Goal: Communication & Community: Answer question/provide support

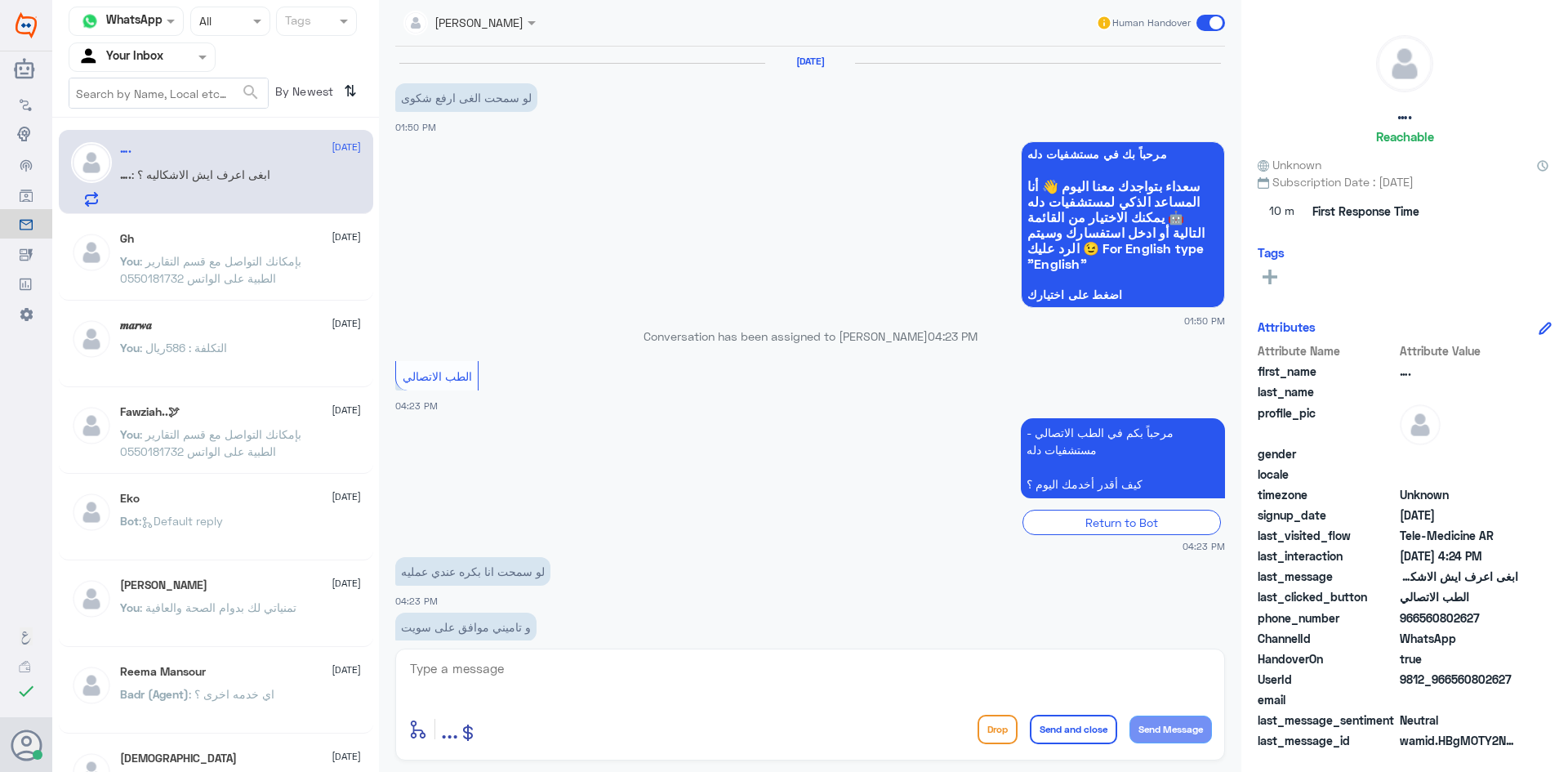
scroll to position [144, 0]
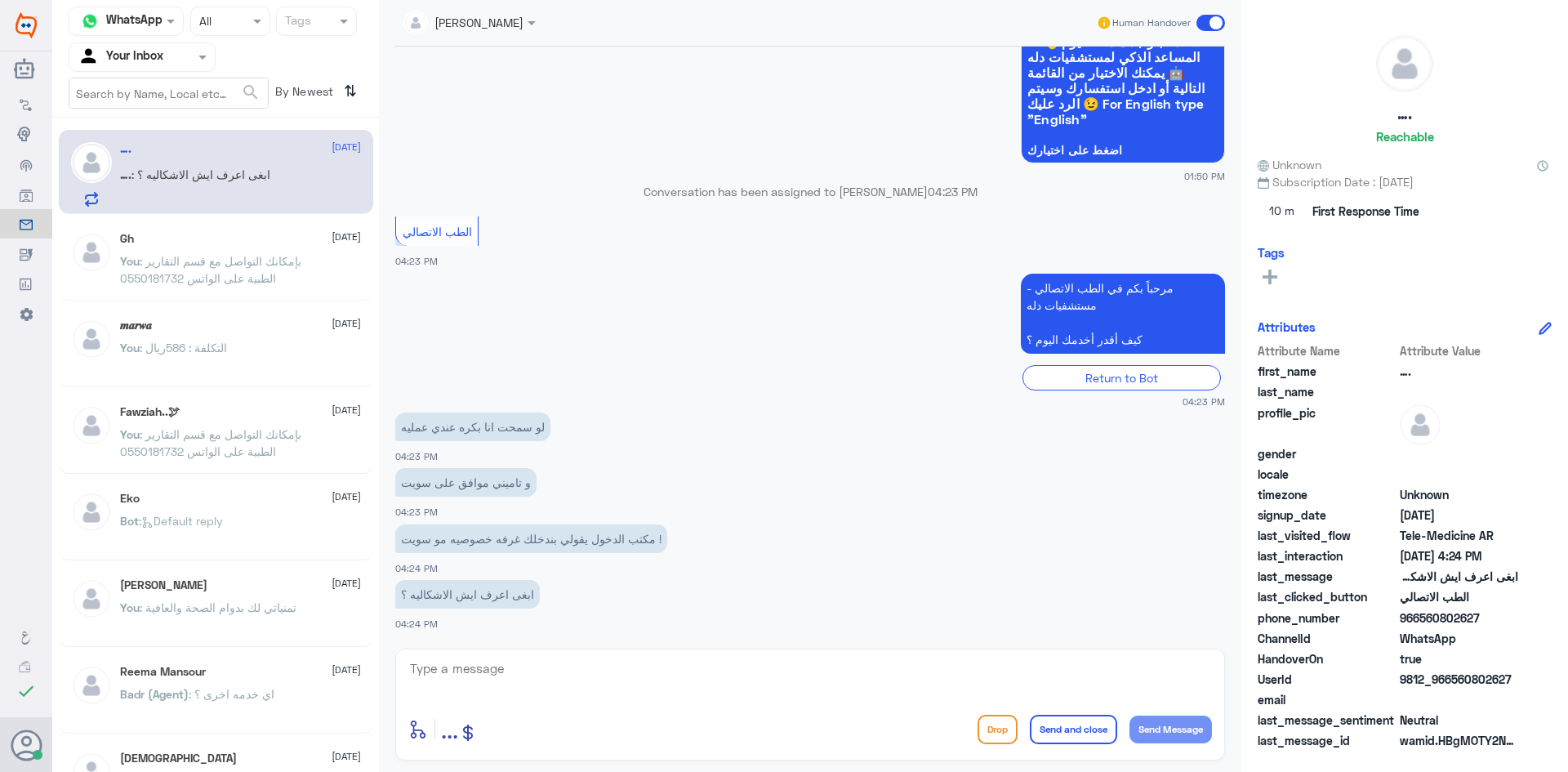
click at [495, 669] on textarea at bounding box center [810, 677] width 804 height 40
click at [527, 666] on textarea at bounding box center [810, 677] width 804 height 40
click at [549, 674] on textarea at bounding box center [810, 677] width 804 height 40
click at [519, 24] on div at bounding box center [470, 21] width 149 height 18
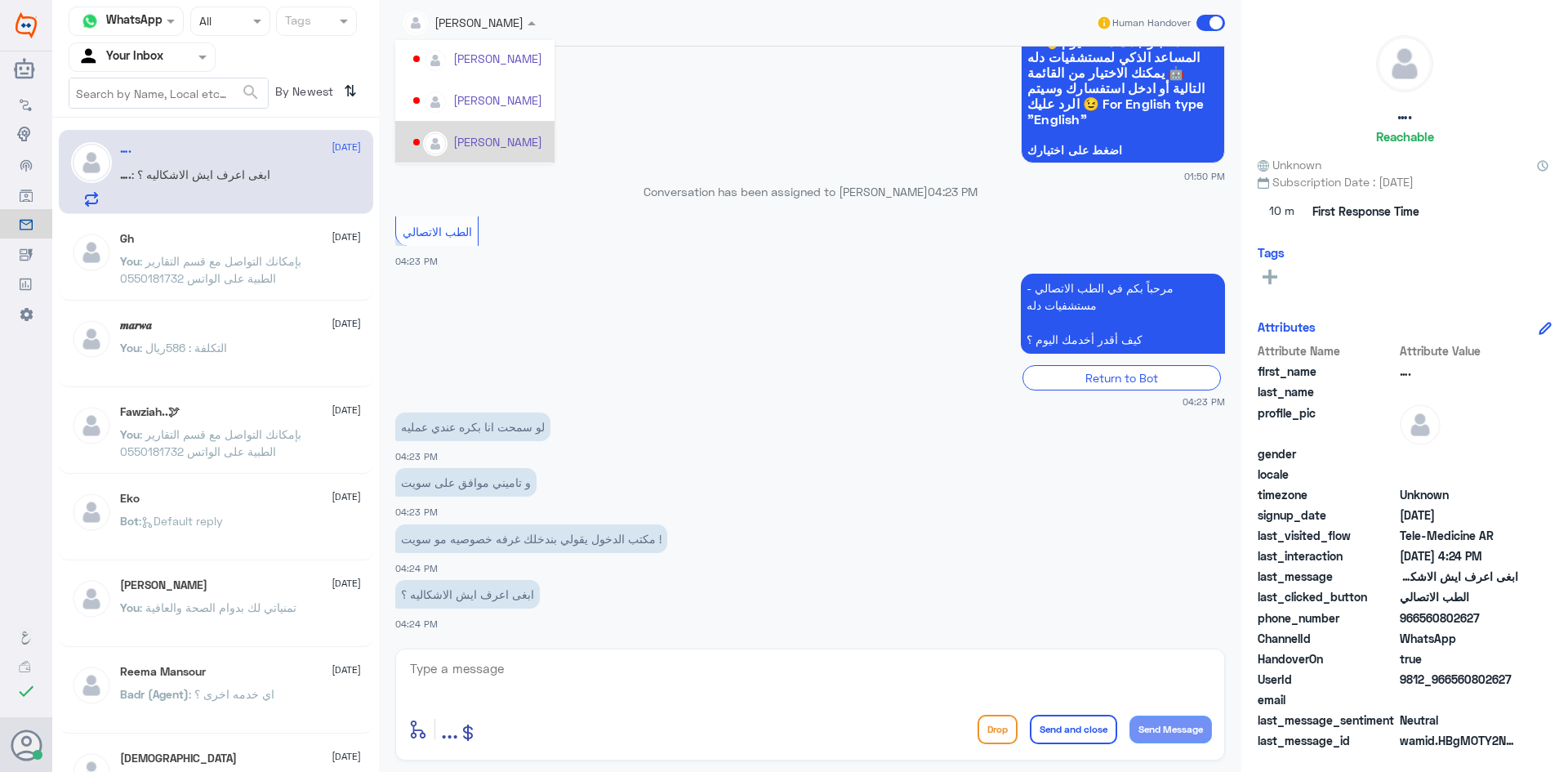
click at [705, 458] on div "لو سمحت انا بكره عندي عمليه 04:23 PM" at bounding box center [810, 436] width 830 height 55
click at [535, 685] on textarea at bounding box center [810, 677] width 804 height 40
paste textarea "هنا الطب الاتصالي لكل مايخص الاستشارة الفورية من خلال التطبيق، يمكنك حجز الموعد…"
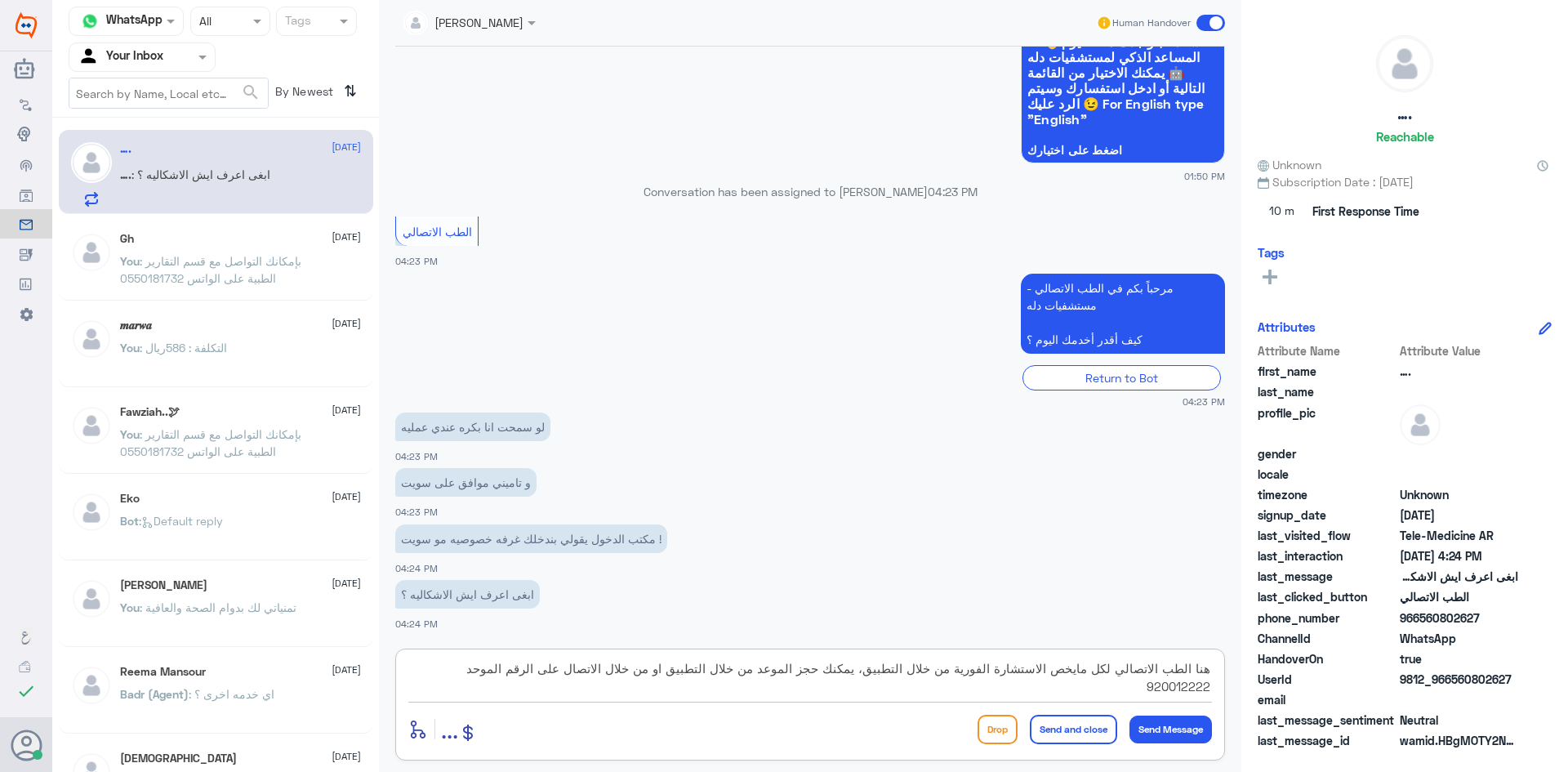
drag, startPoint x: 409, startPoint y: 664, endPoint x: 1195, endPoint y: 675, distance: 786.1
click at [1195, 675] on textarea "هنا الطب الاتصالي لكل مايخص الاستشارة الفورية من خلال التطبيق، يمكنك حجز الموعد…" at bounding box center [810, 677] width 804 height 40
type textarea "ه"
click at [483, 665] on textarea at bounding box center [810, 677] width 804 height 40
paste textarea "هنا الطب الاتصالي لكل مايخص الاستشارة الفورية من خلال التطبيق، يمكنك الاستفسار …"
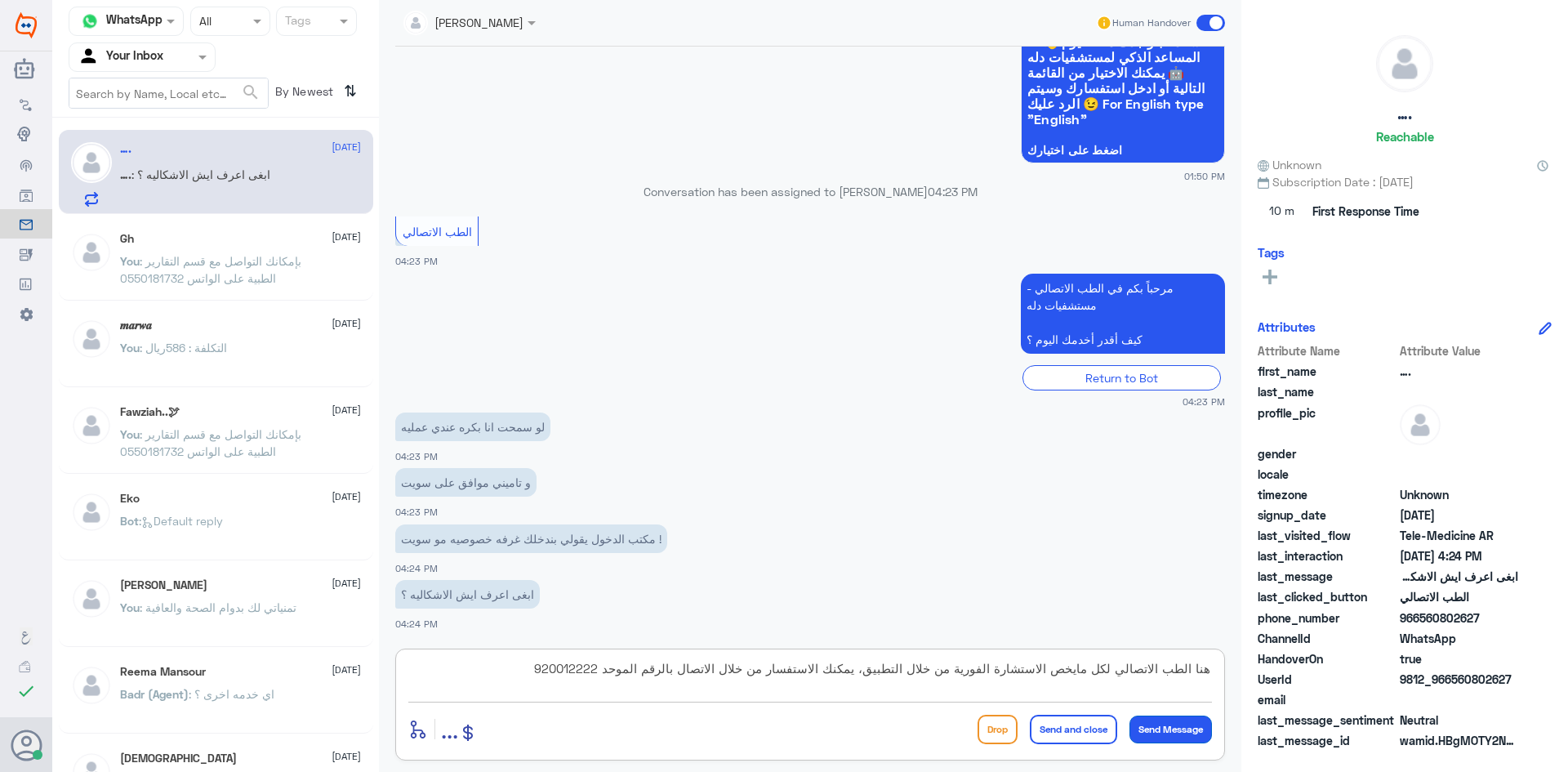
type textarea "هنا الطب الاتصالي لكل مايخص الاستشارة الفورية من خلال التطبيق، يمكنك الاستفسار …"
click at [1195, 731] on button "Send Message" at bounding box center [1171, 730] width 83 height 28
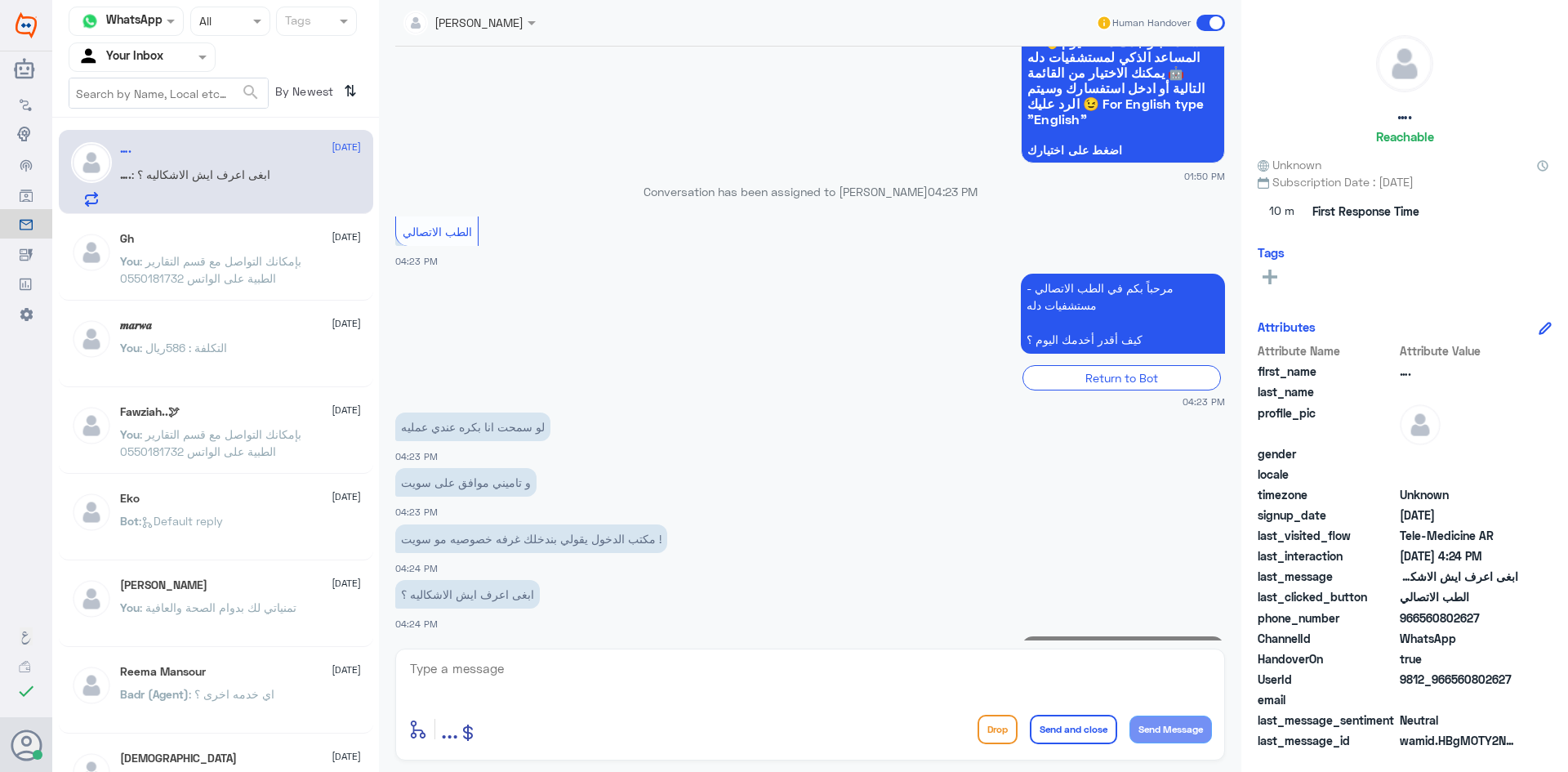
scroll to position [248, 0]
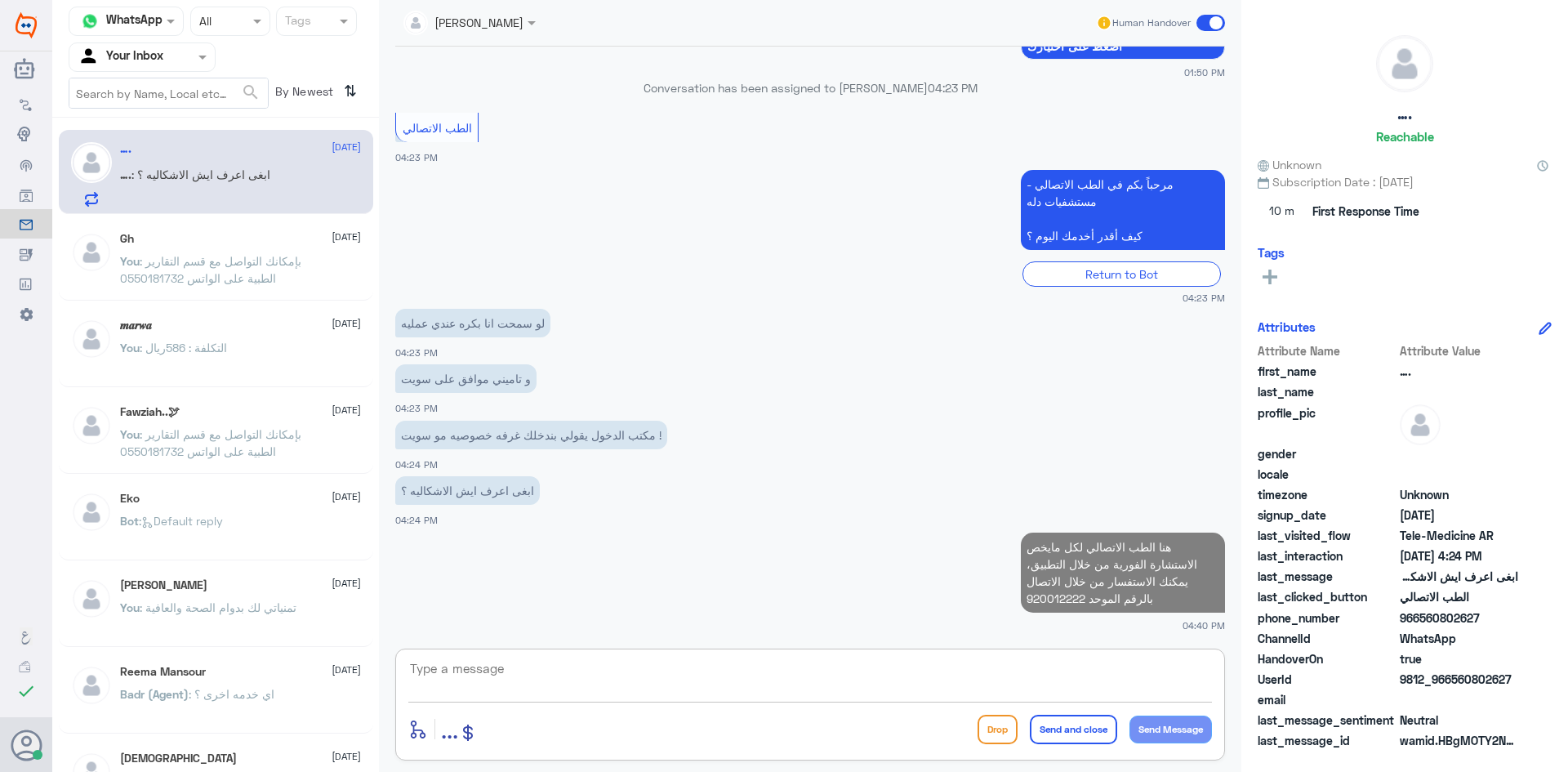
click at [921, 676] on textarea at bounding box center [810, 677] width 804 height 40
click at [620, 672] on textarea at bounding box center [810, 677] width 804 height 40
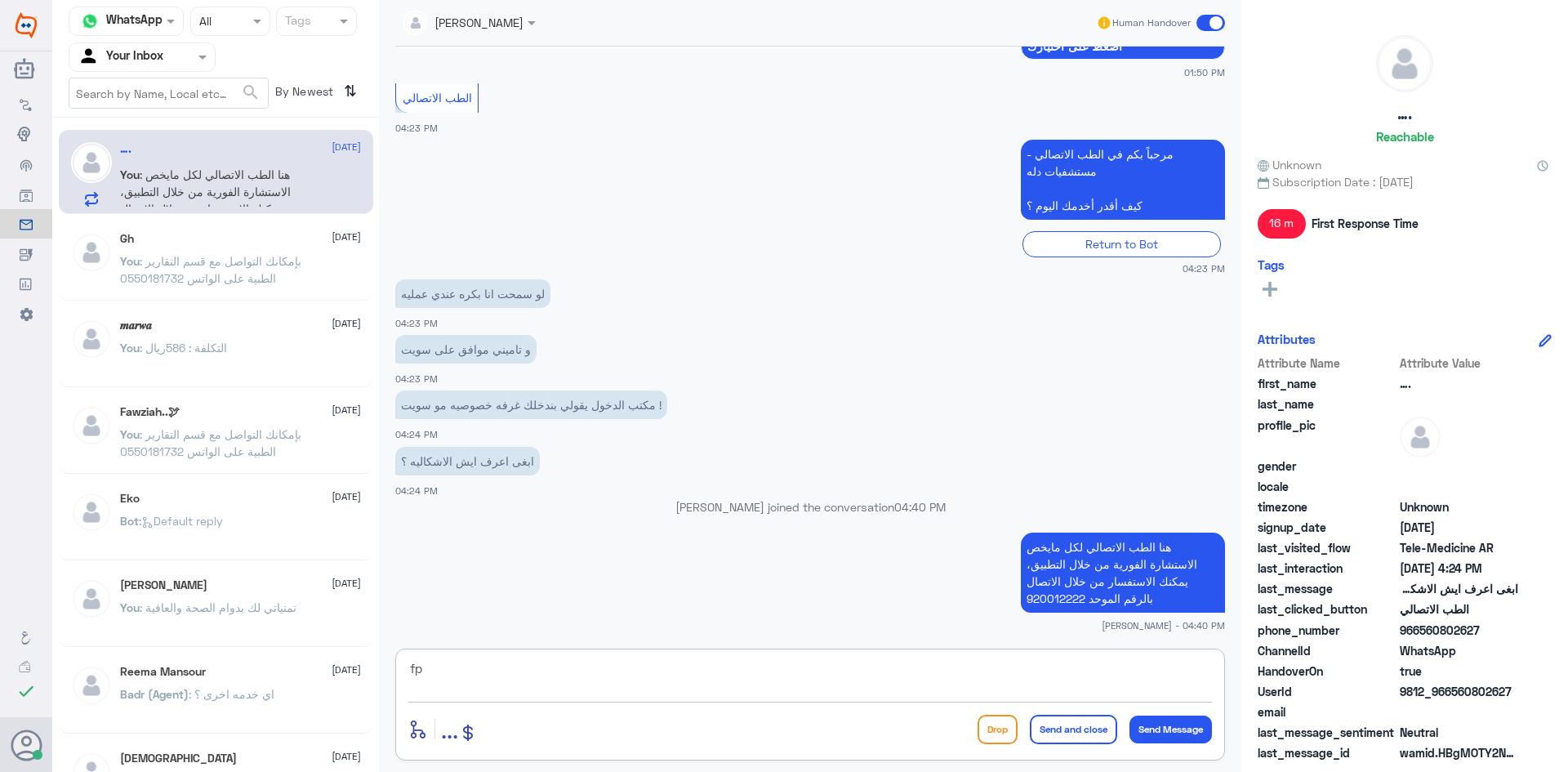
type textarea "f"
type textarea "بحولك الأن تالى قسم الموافقات الطبيه"
click at [1177, 728] on button "Send Message" at bounding box center [1171, 730] width 83 height 28
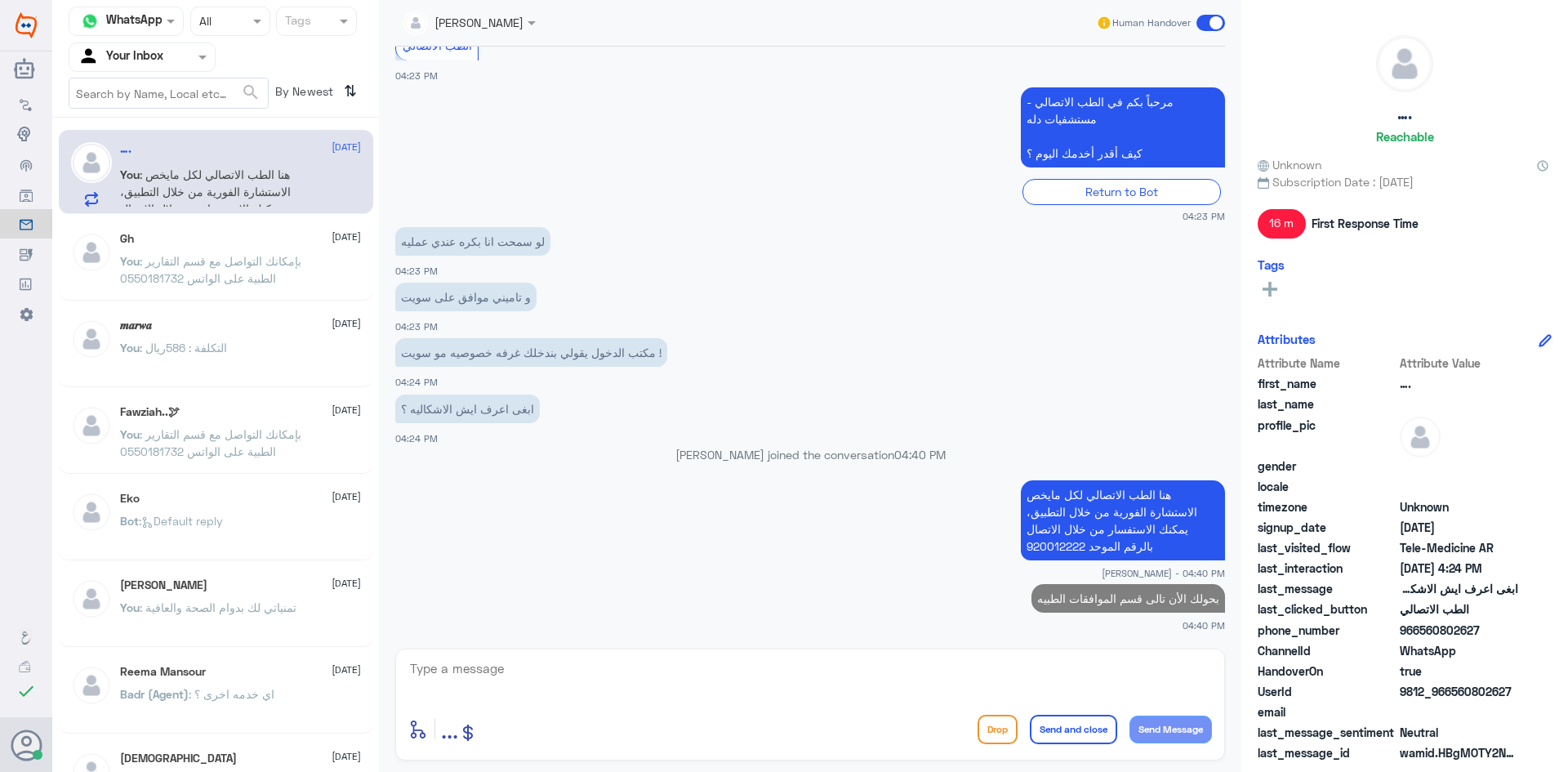
click at [502, 26] on div at bounding box center [470, 21] width 149 height 18
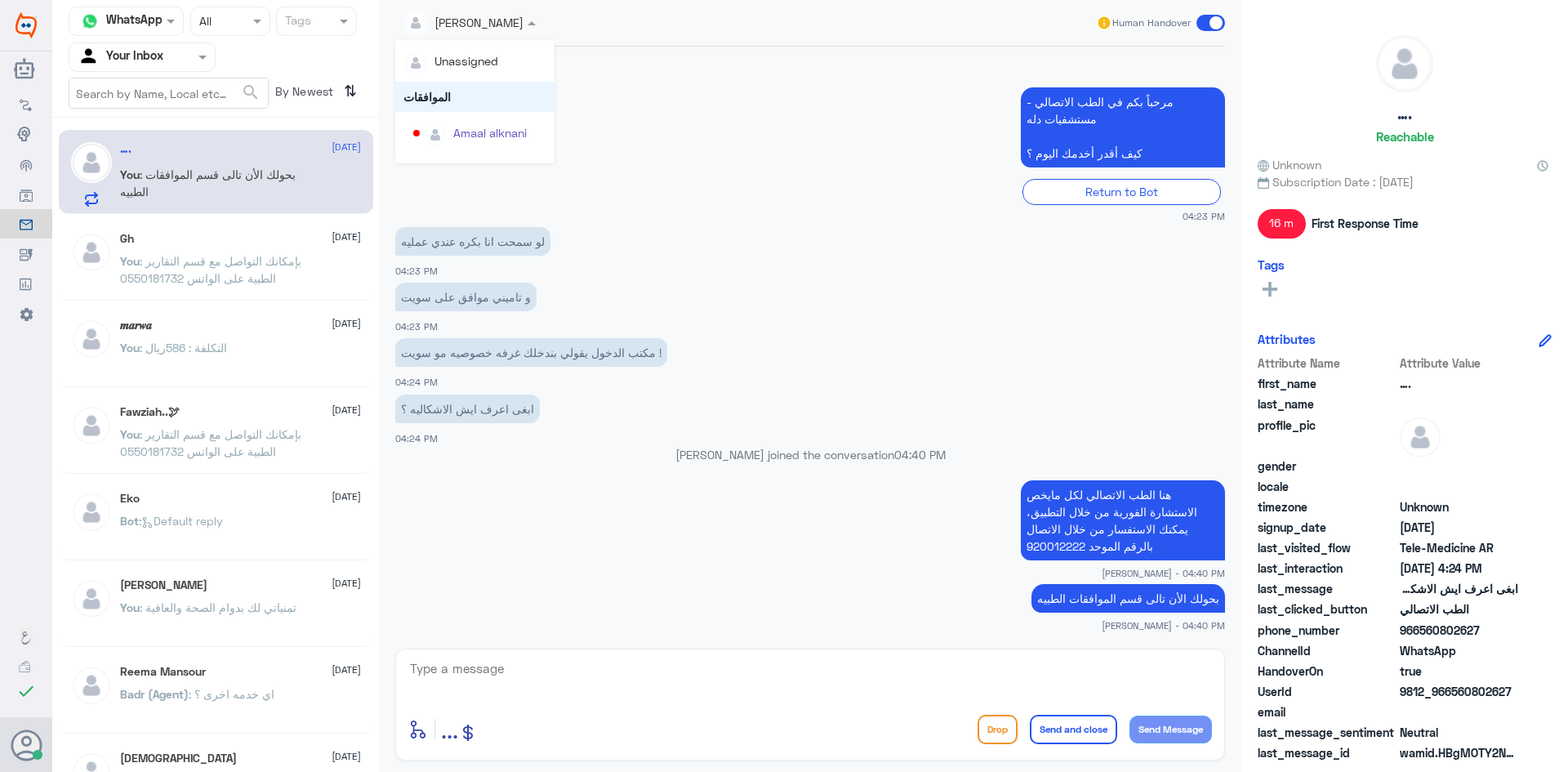
scroll to position [82, 0]
click at [1163, 609] on p "بحولك الأن تالى قسم الموافقات الطبيه" at bounding box center [1128, 597] width 194 height 28
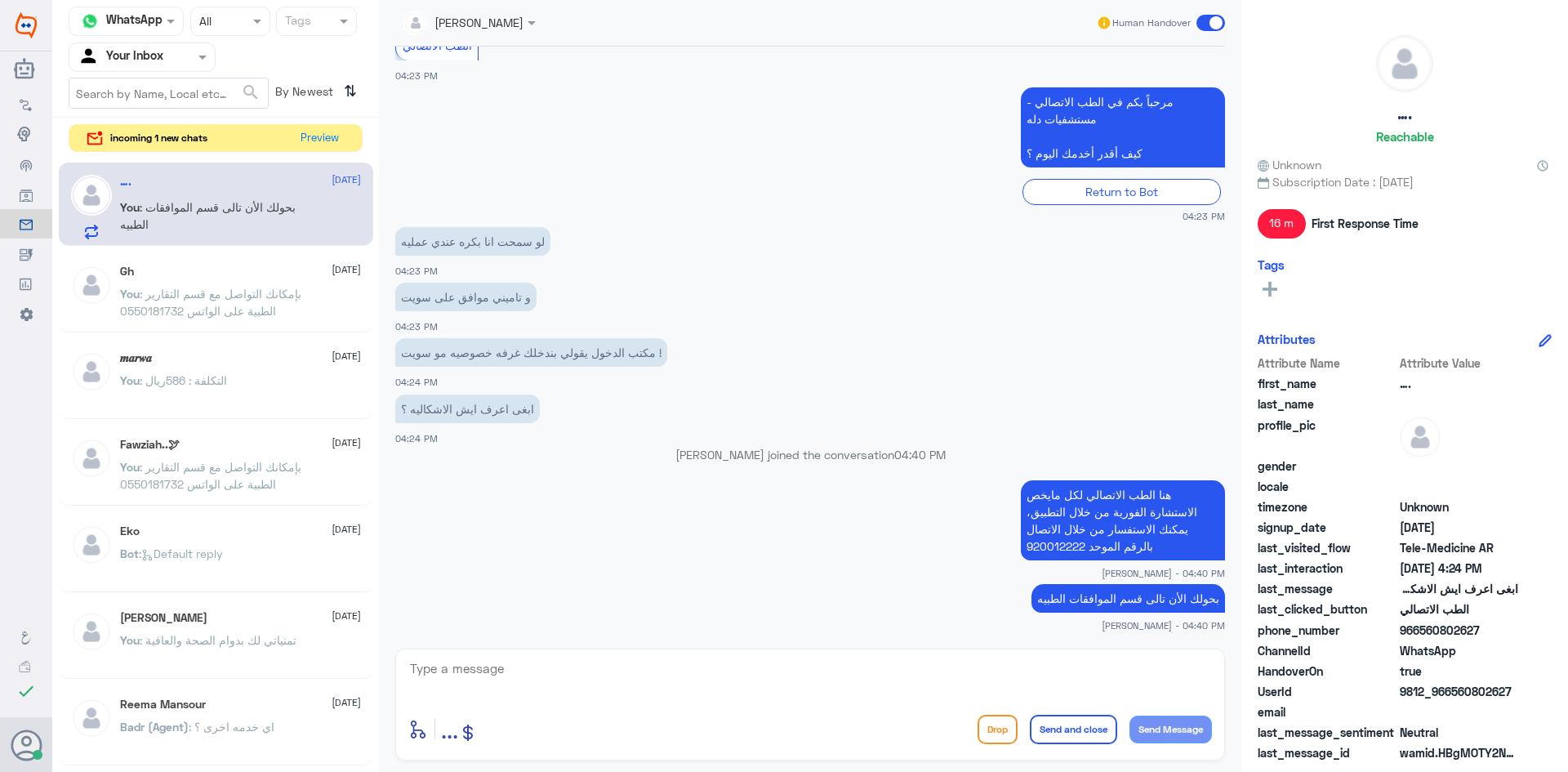
click at [466, 29] on input "text" at bounding box center [449, 21] width 92 height 18
click at [512, 66] on div "[PERSON_NAME]" at bounding box center [497, 61] width 89 height 17
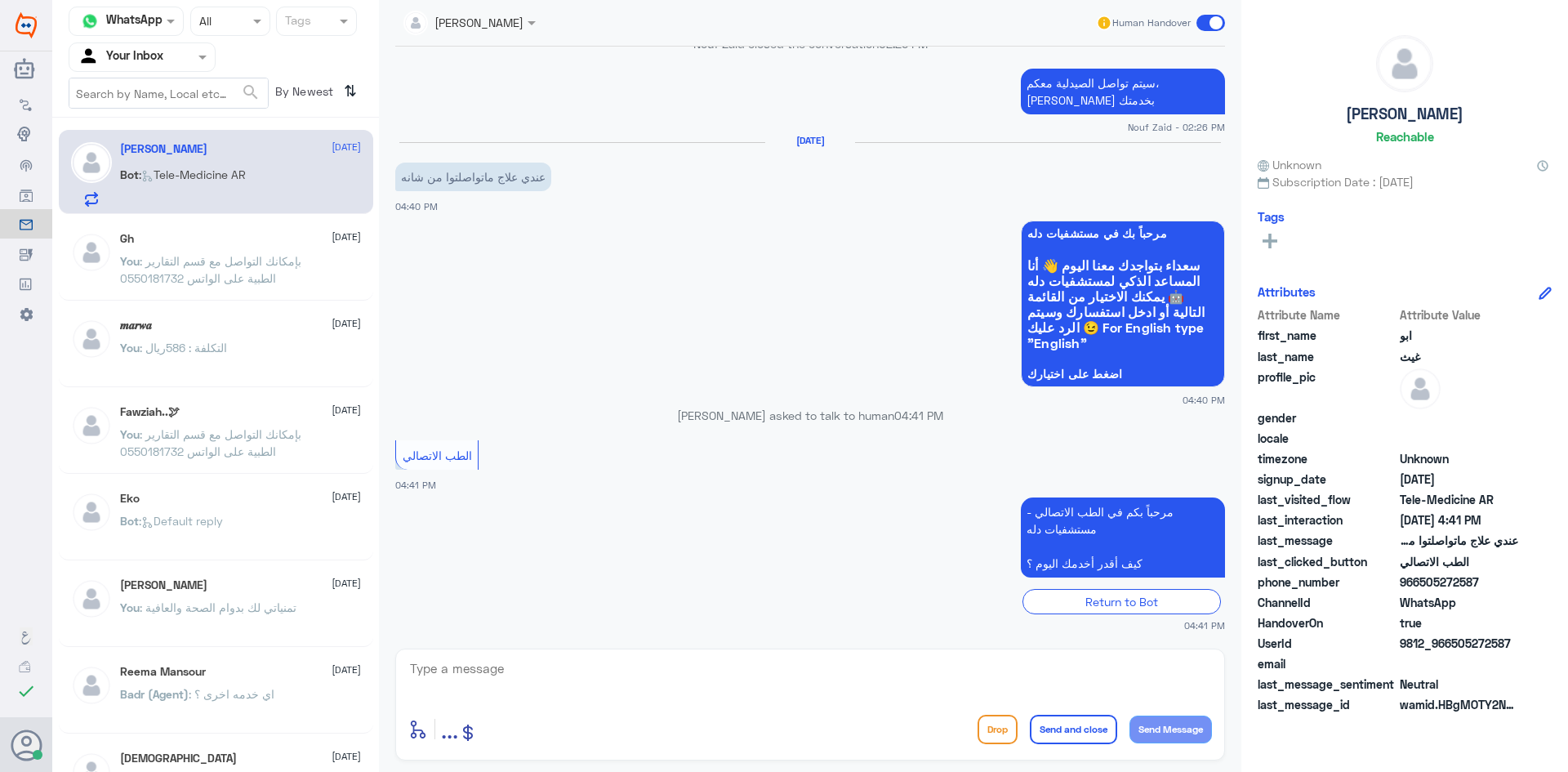
scroll to position [754, 0]
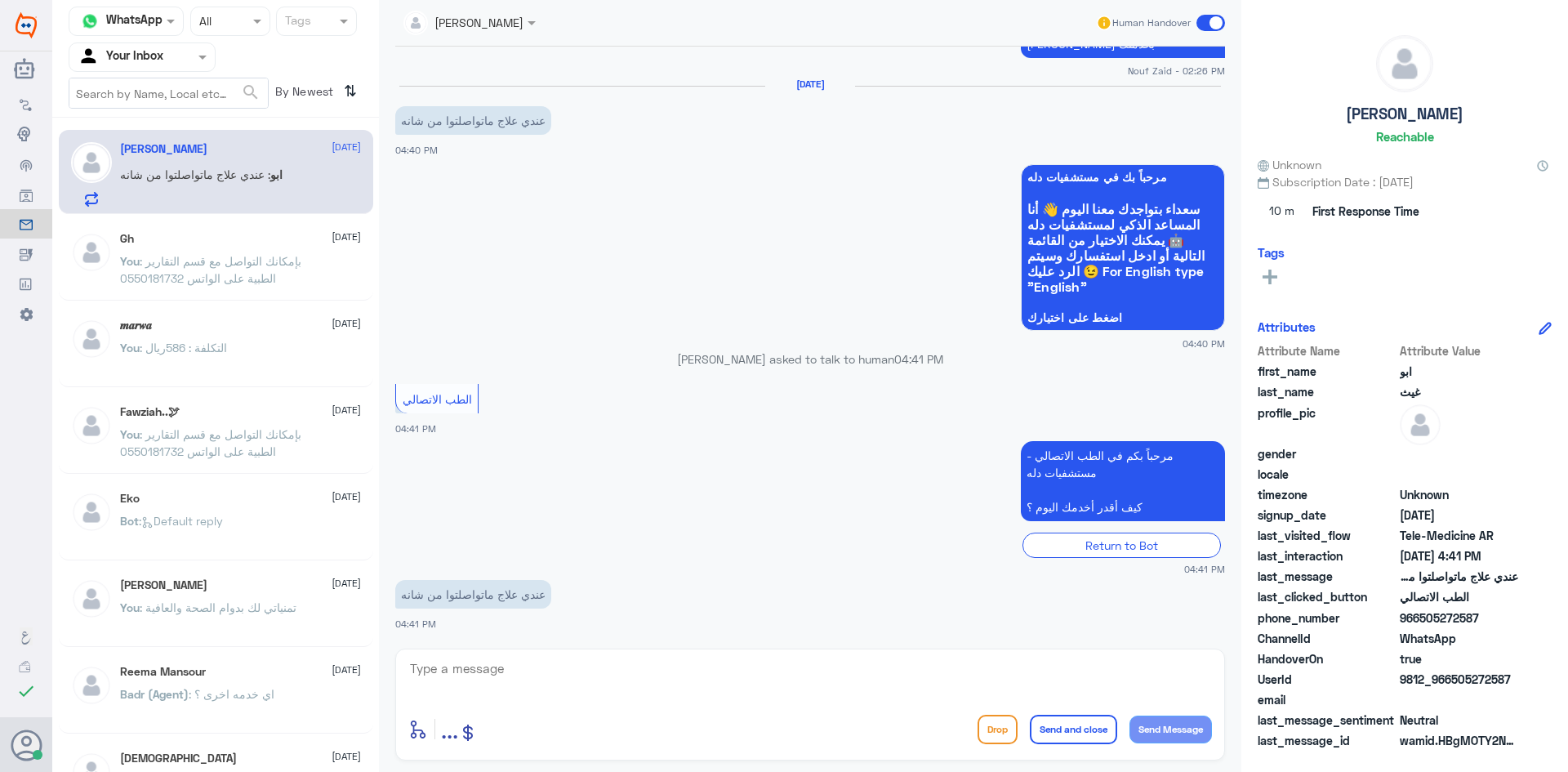
click at [230, 173] on span ": عندي علاج ماتواصلتوا من شانه" at bounding box center [196, 174] width 151 height 14
click at [459, 662] on textarea at bounding box center [810, 677] width 804 height 40
drag, startPoint x: 1489, startPoint y: 617, endPoint x: 1435, endPoint y: 619, distance: 54.0
click at [1431, 627] on div "phone_number [PHONE_NUMBER]" at bounding box center [1405, 619] width 294 height 20
copy span "5272587"
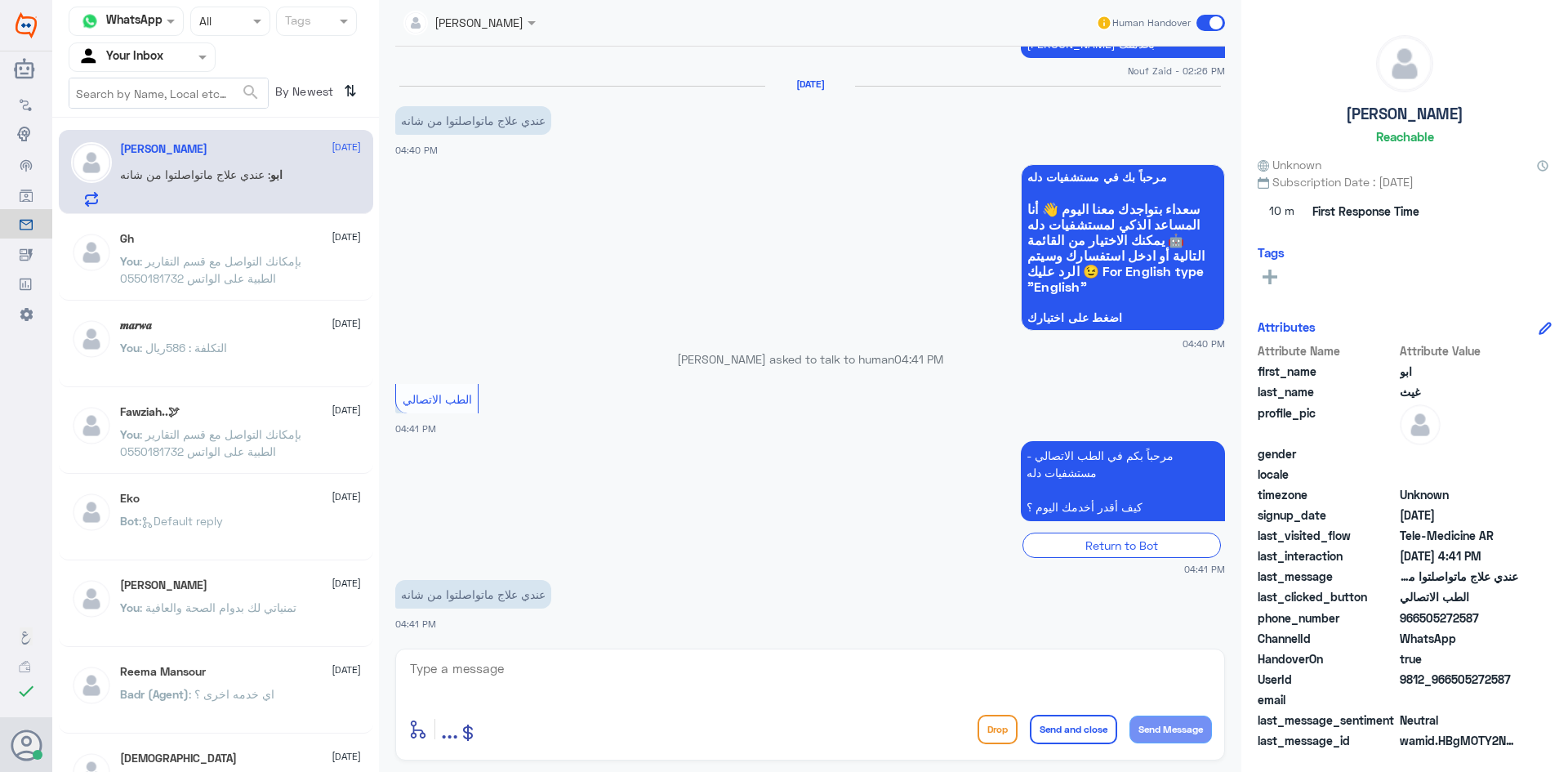
click at [1439, 630] on span "WhatsApp" at bounding box center [1459, 638] width 119 height 17
drag, startPoint x: 1490, startPoint y: 616, endPoint x: 1419, endPoint y: 625, distance: 71.6
click at [1419, 625] on span "966505272587" at bounding box center [1459, 618] width 119 height 17
copy span "505272587"
click at [635, 683] on textarea at bounding box center [810, 677] width 804 height 40
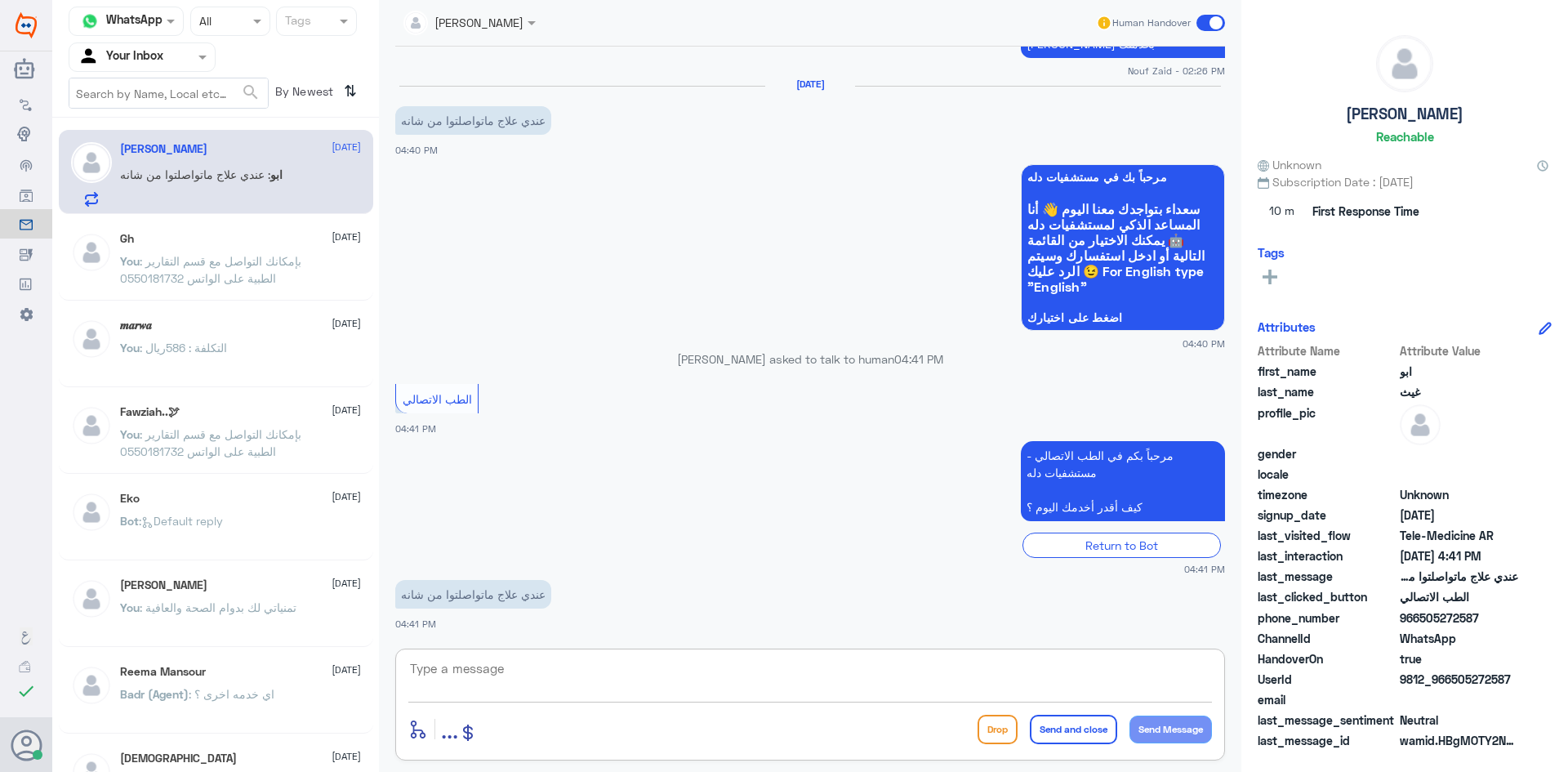
paste textarea "مرحبا، معك نوف من الطب الاتصالي"
drag, startPoint x: 1150, startPoint y: 667, endPoint x: 1128, endPoint y: 664, distance: 22.2
click at [1128, 664] on textarea "مرحبا، معك نوف من الطب الاتصالي" at bounding box center [810, 677] width 804 height 40
type textarea "مرحبا، معك اميره من الطب الاتصالي"
click at [1187, 723] on button "Send Message" at bounding box center [1171, 730] width 83 height 28
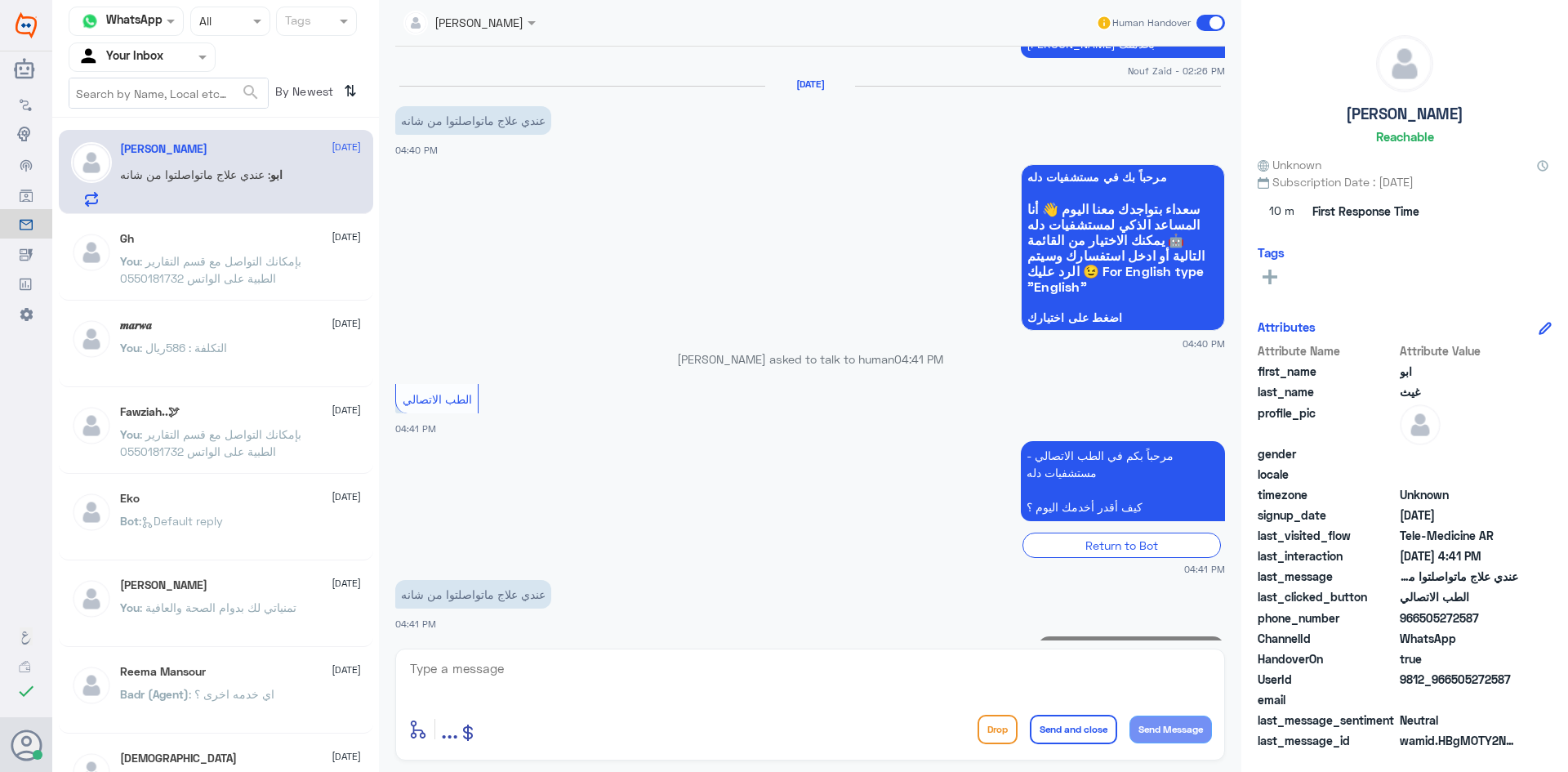
scroll to position [806, 0]
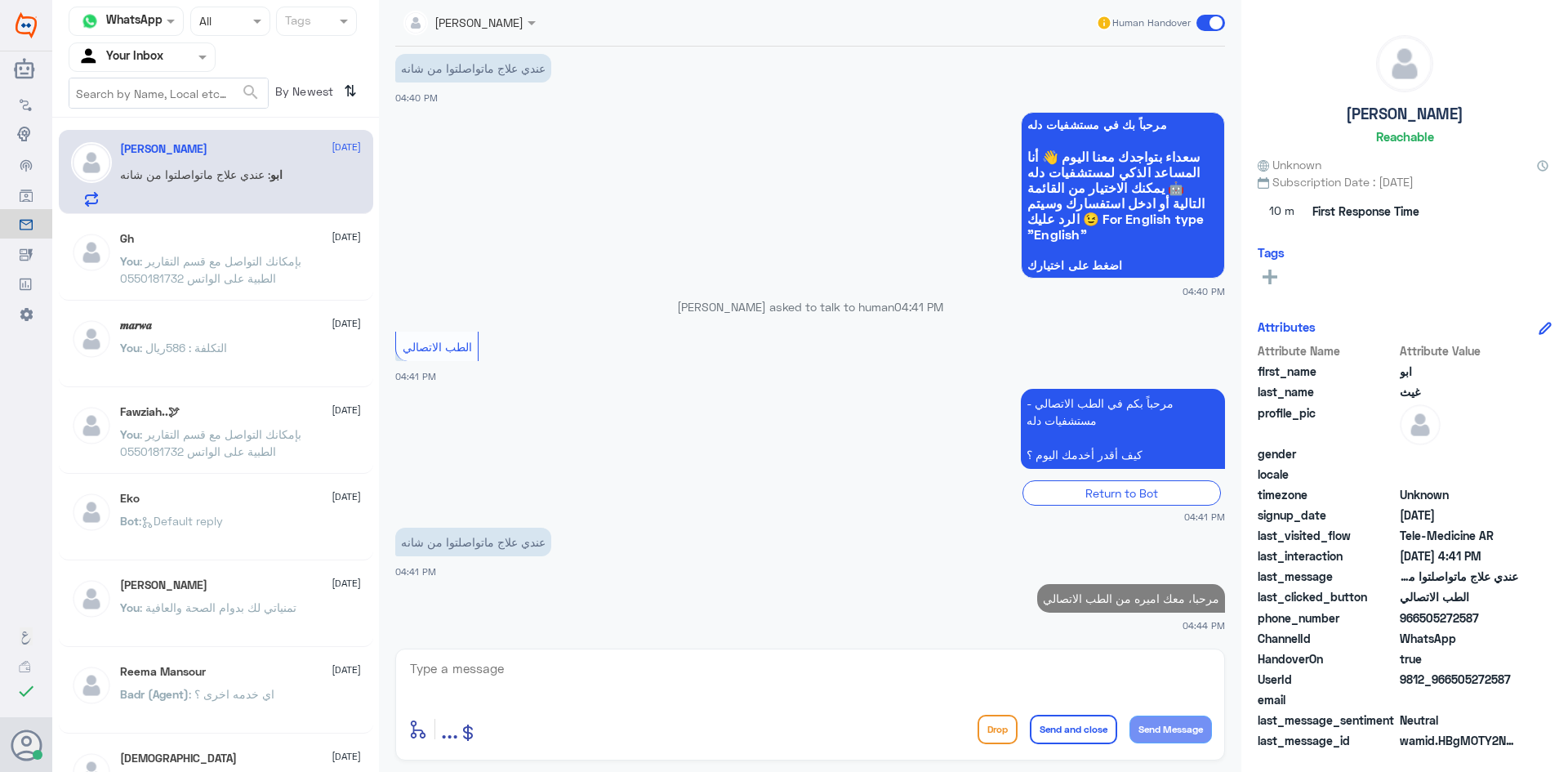
click at [1021, 681] on textarea at bounding box center [810, 677] width 804 height 40
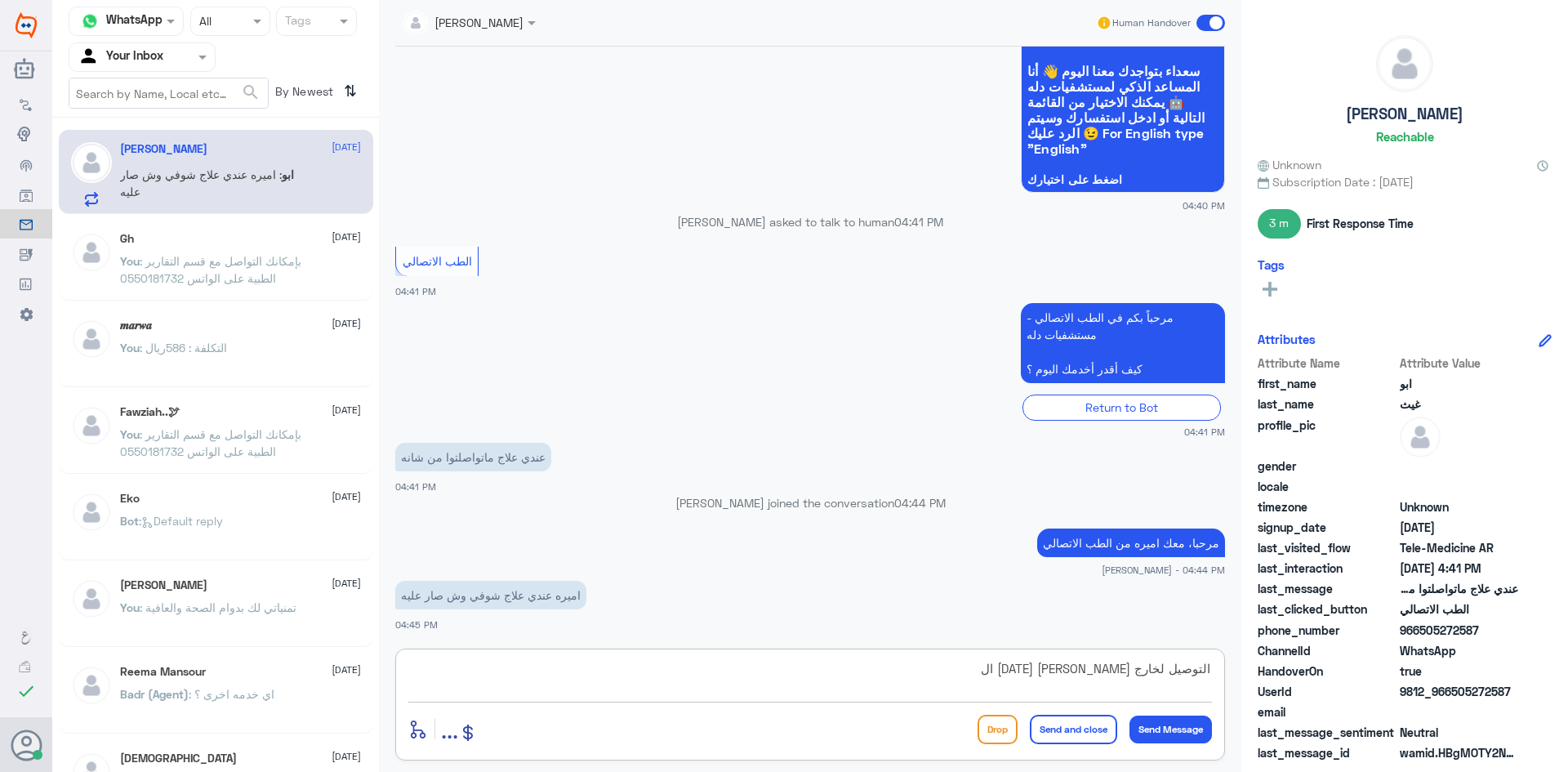
scroll to position [917, 0]
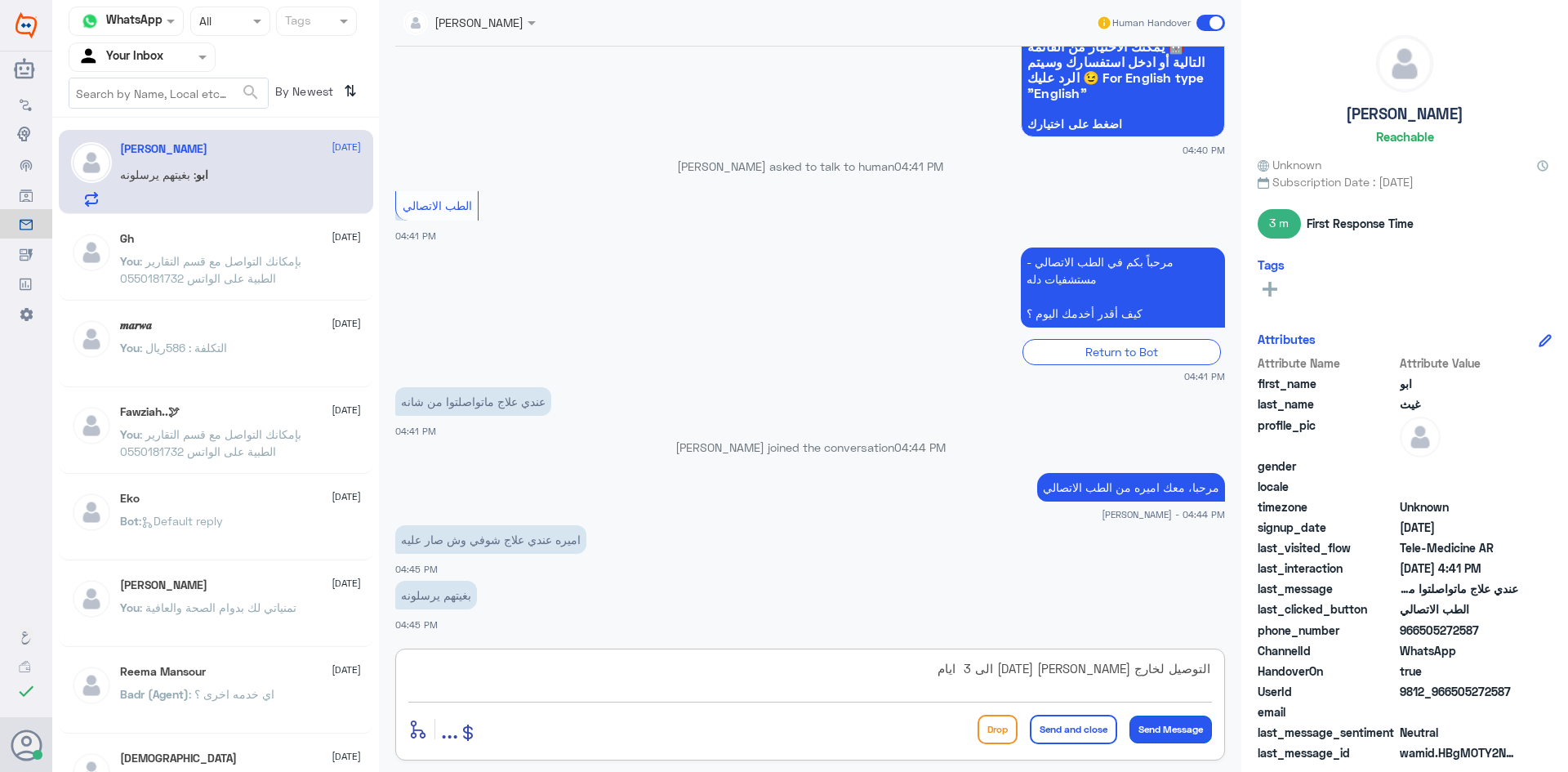
type textarea "التوصيل لخارج [PERSON_NAME] [DATE] الى 3 ايام"
click at [1186, 719] on button "Send Message" at bounding box center [1171, 730] width 83 height 28
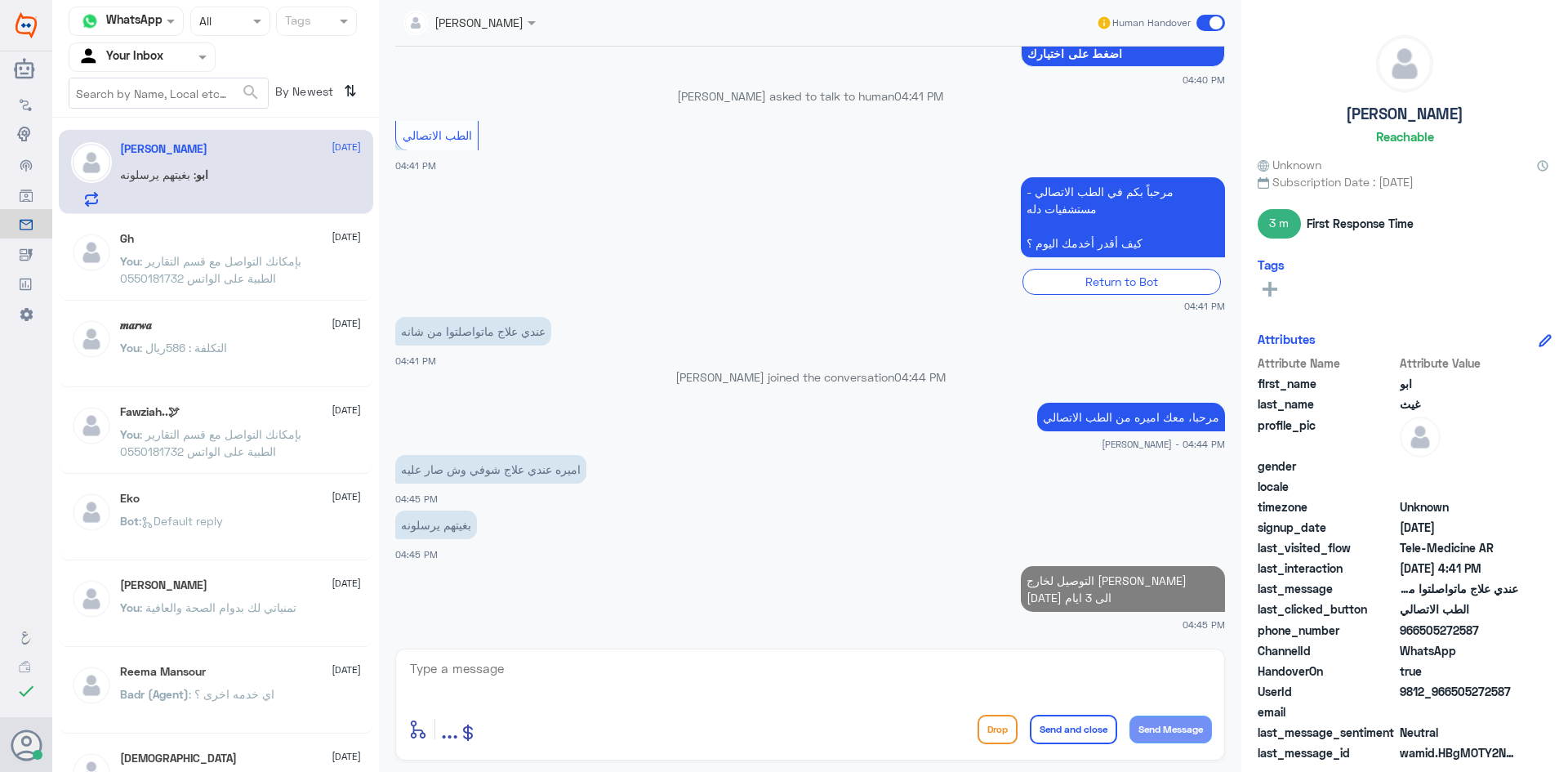
click at [1046, 687] on textarea at bounding box center [810, 677] width 804 height 40
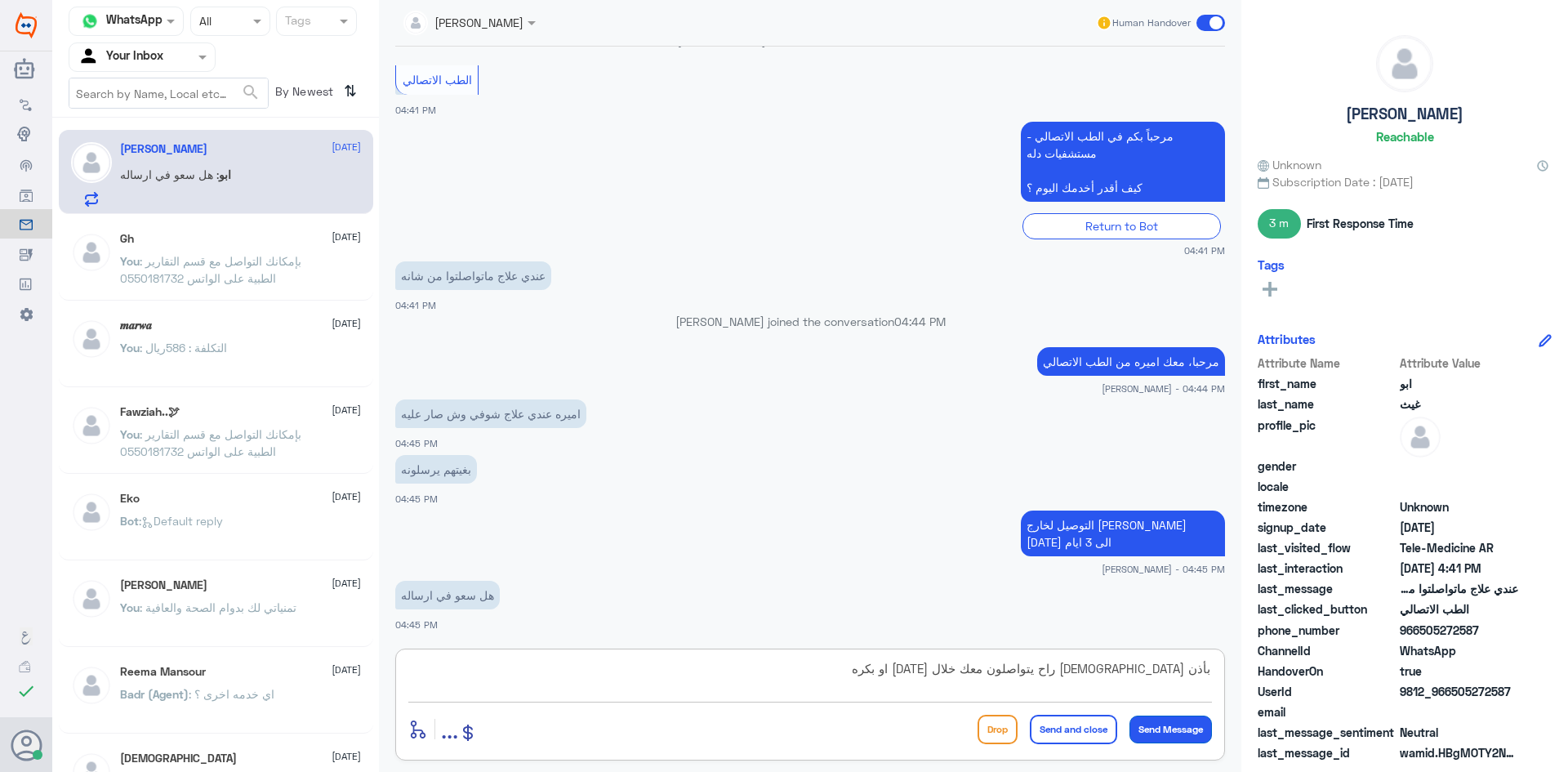
type textarea "بأذن [DEMOGRAPHIC_DATA] راح يتواصلون معك خلال [DATE] او بكره"
click at [1149, 723] on button "Send Message" at bounding box center [1171, 730] width 83 height 28
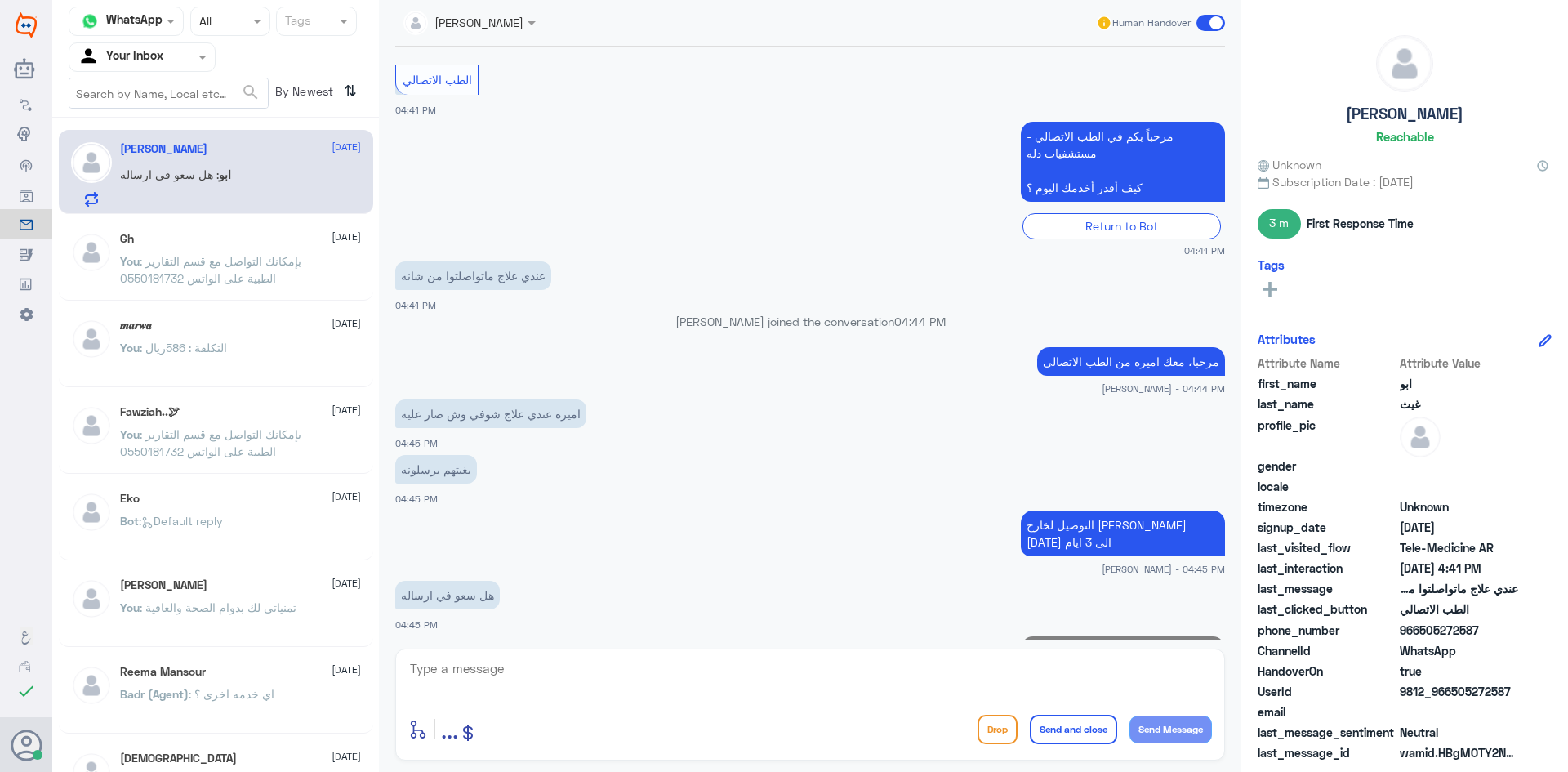
scroll to position [1112, 0]
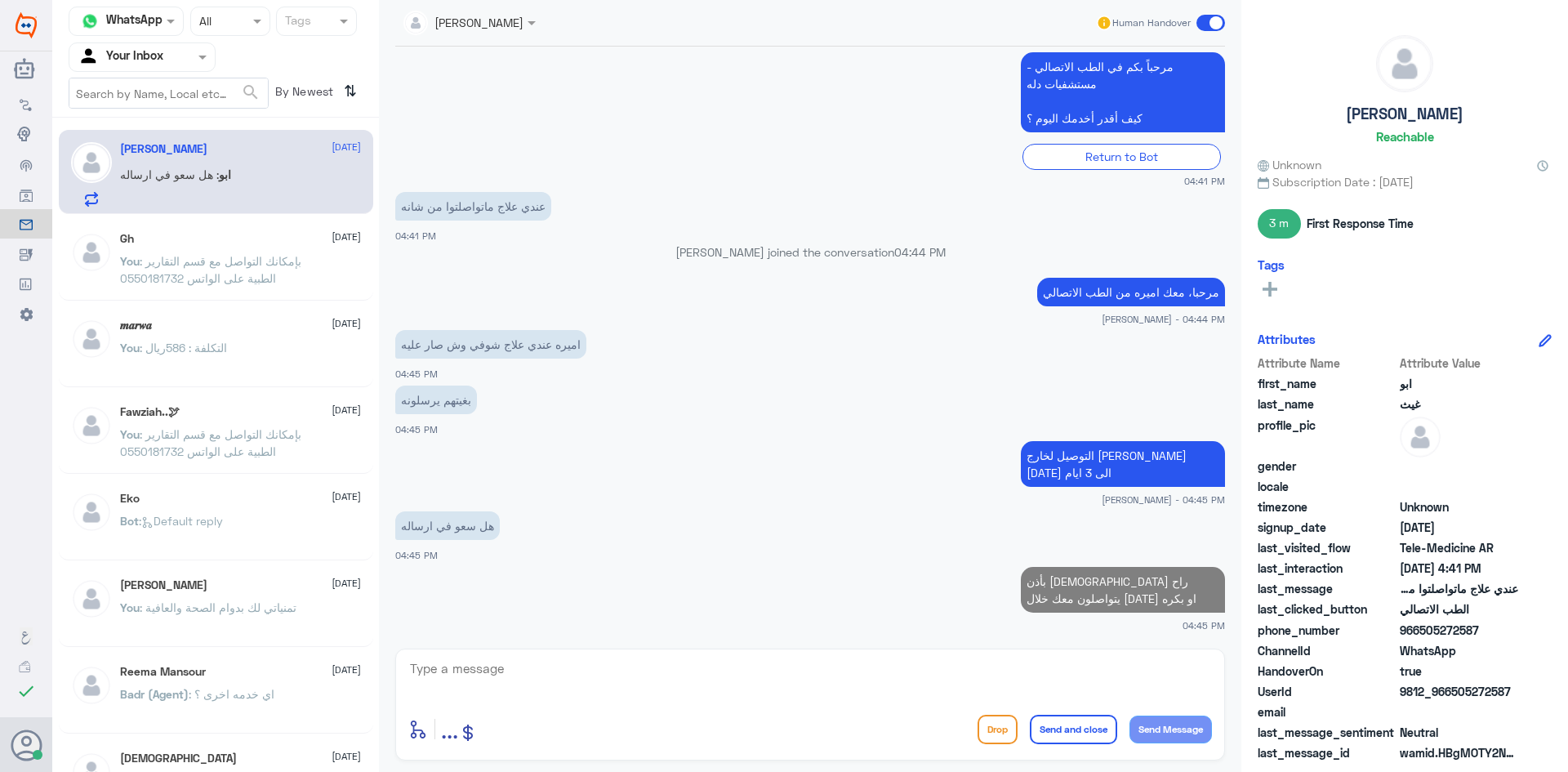
click at [592, 676] on textarea at bounding box center [810, 677] width 804 height 40
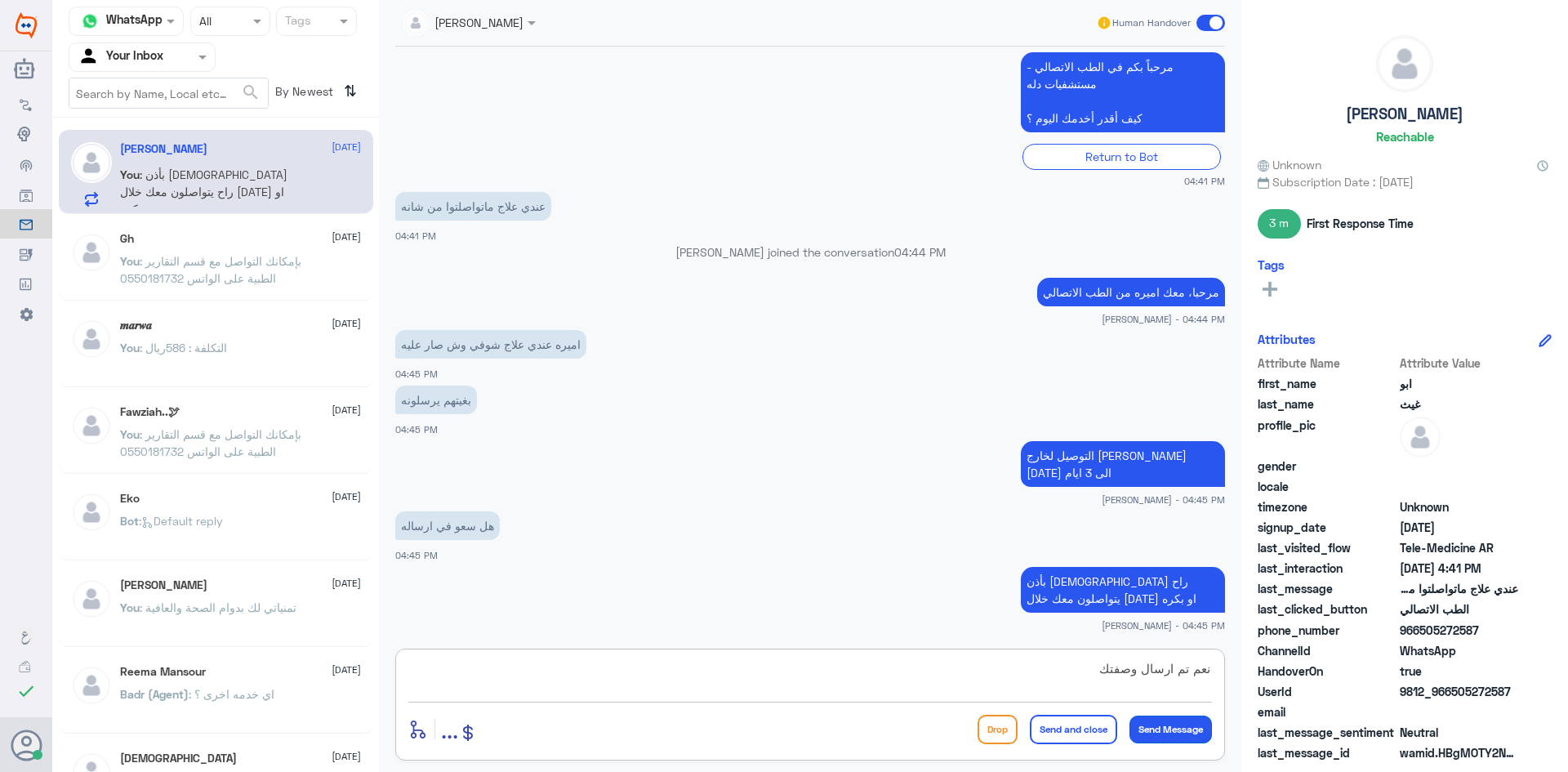
type textarea "نعم تم ارسال وصفتك"
click at [1171, 726] on button "Send Message" at bounding box center [1171, 730] width 83 height 28
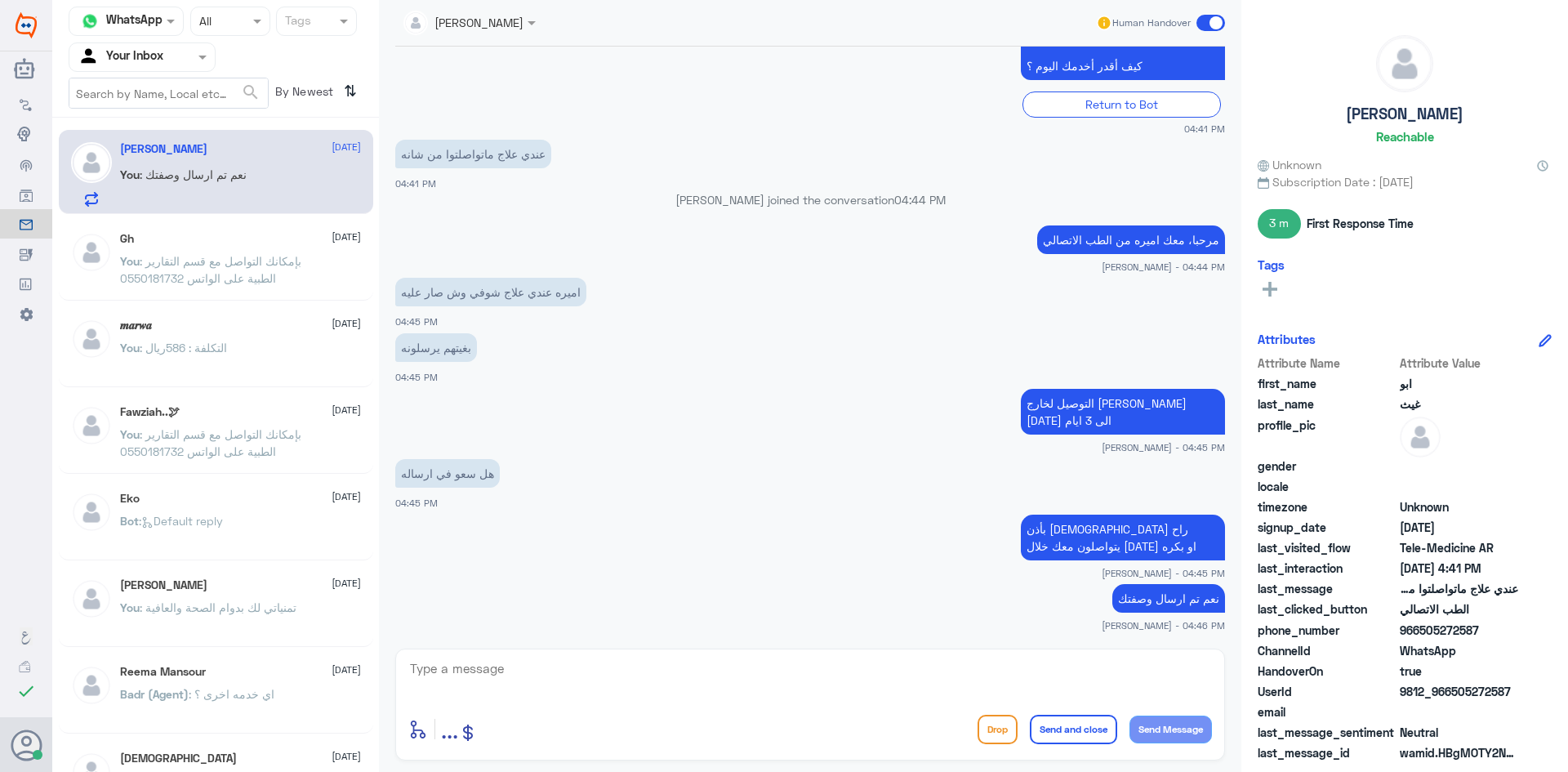
scroll to position [1220, 0]
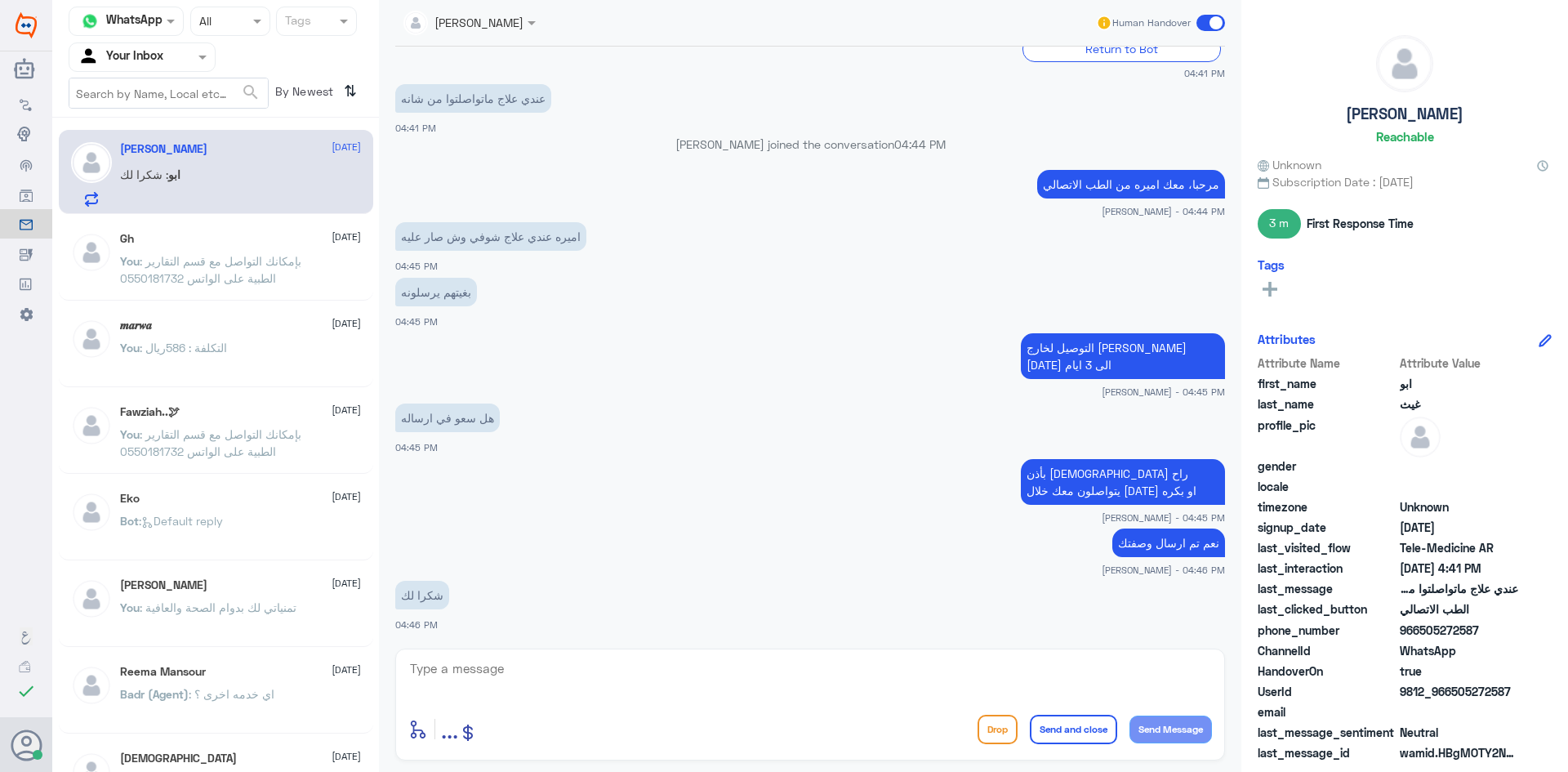
click at [580, 684] on textarea at bounding box center [810, 677] width 804 height 40
click at [1176, 666] on textarea "العفو ،[PERSON_NAME]نا بخدمتك" at bounding box center [810, 677] width 804 height 40
click at [1176, 665] on textarea "العفو ،[PERSON_NAME]نا بخدمتك" at bounding box center [810, 677] width 804 height 40
click at [1175, 664] on textarea "العفو ،[PERSON_NAME]نا بخدمتك" at bounding box center [810, 677] width 804 height 40
click at [1172, 664] on textarea "العفو ،[PERSON_NAME]نا بخدمتك" at bounding box center [810, 677] width 804 height 40
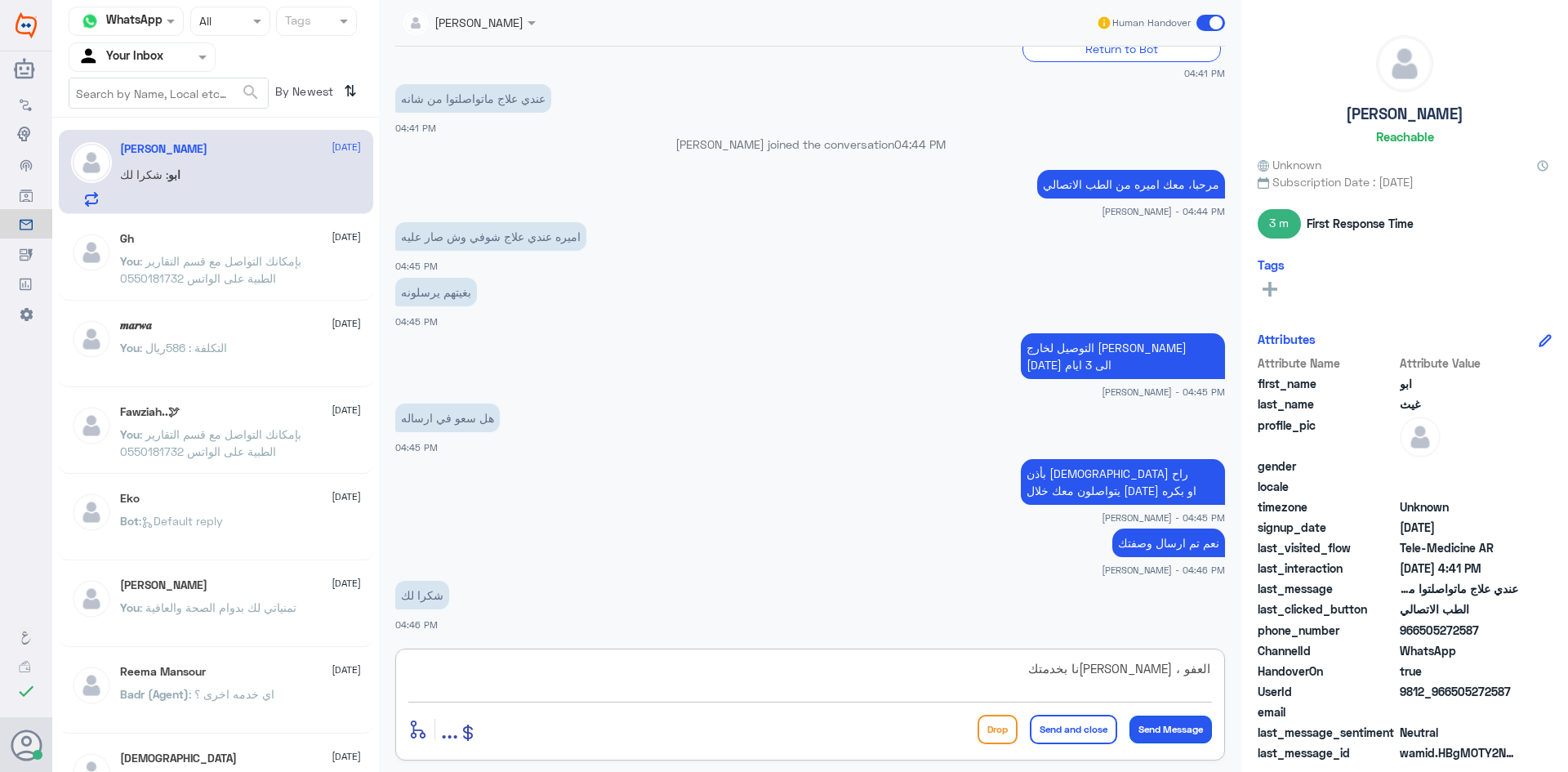
type textarea "العفو ، [PERSON_NAME]نا بخدمتك"
click at [1183, 723] on button "Send Message" at bounding box center [1171, 730] width 83 height 28
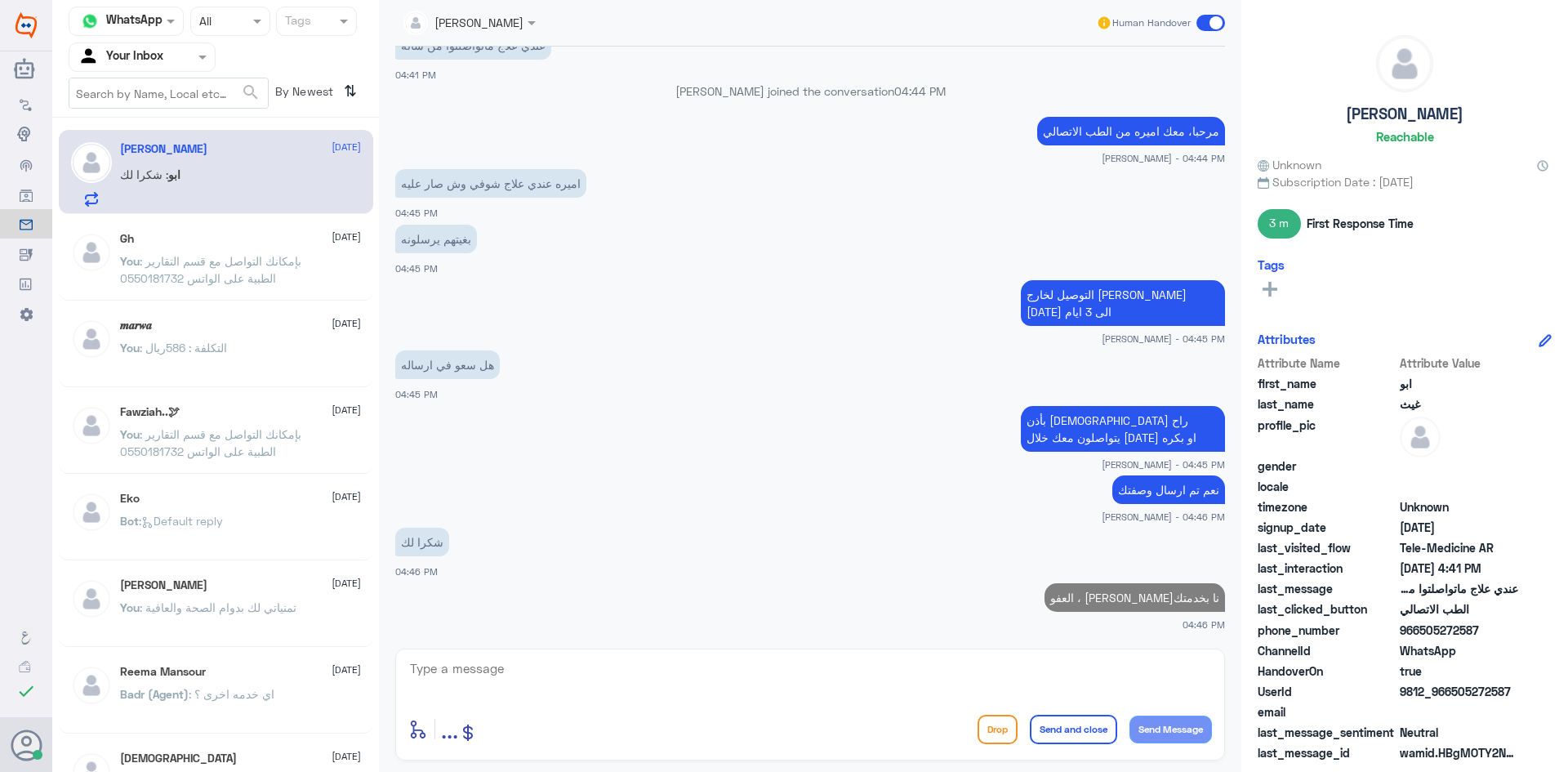
click at [1214, 18] on span at bounding box center [1210, 23] width 28 height 17
click at [0, 0] on input "checkbox" at bounding box center [0, 0] width 0 height 0
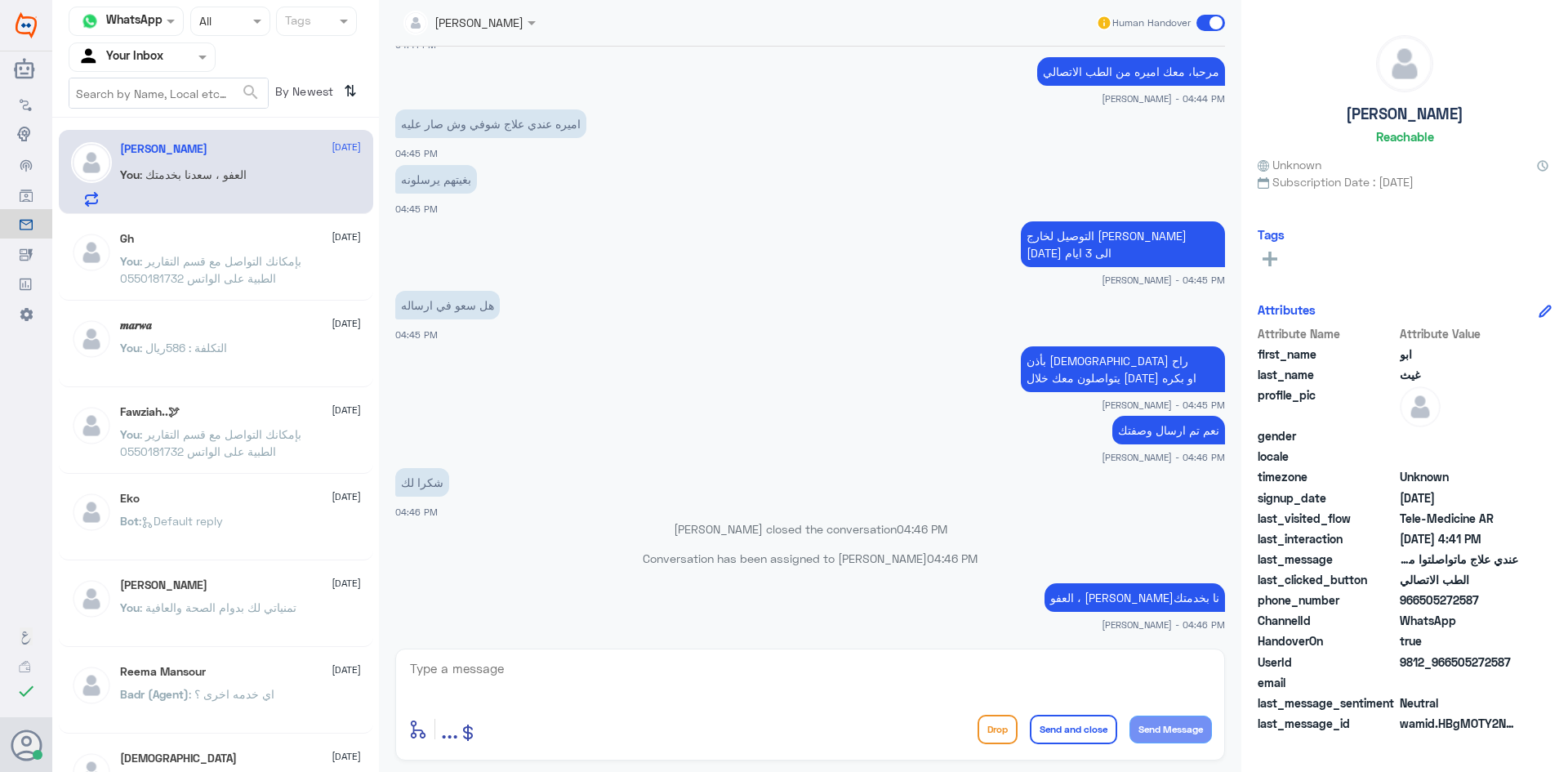
click at [282, 275] on p "You : بإمكانك التواصل مع قسم التقارير الطبية على الواتس 0550181732" at bounding box center [212, 273] width 184 height 40
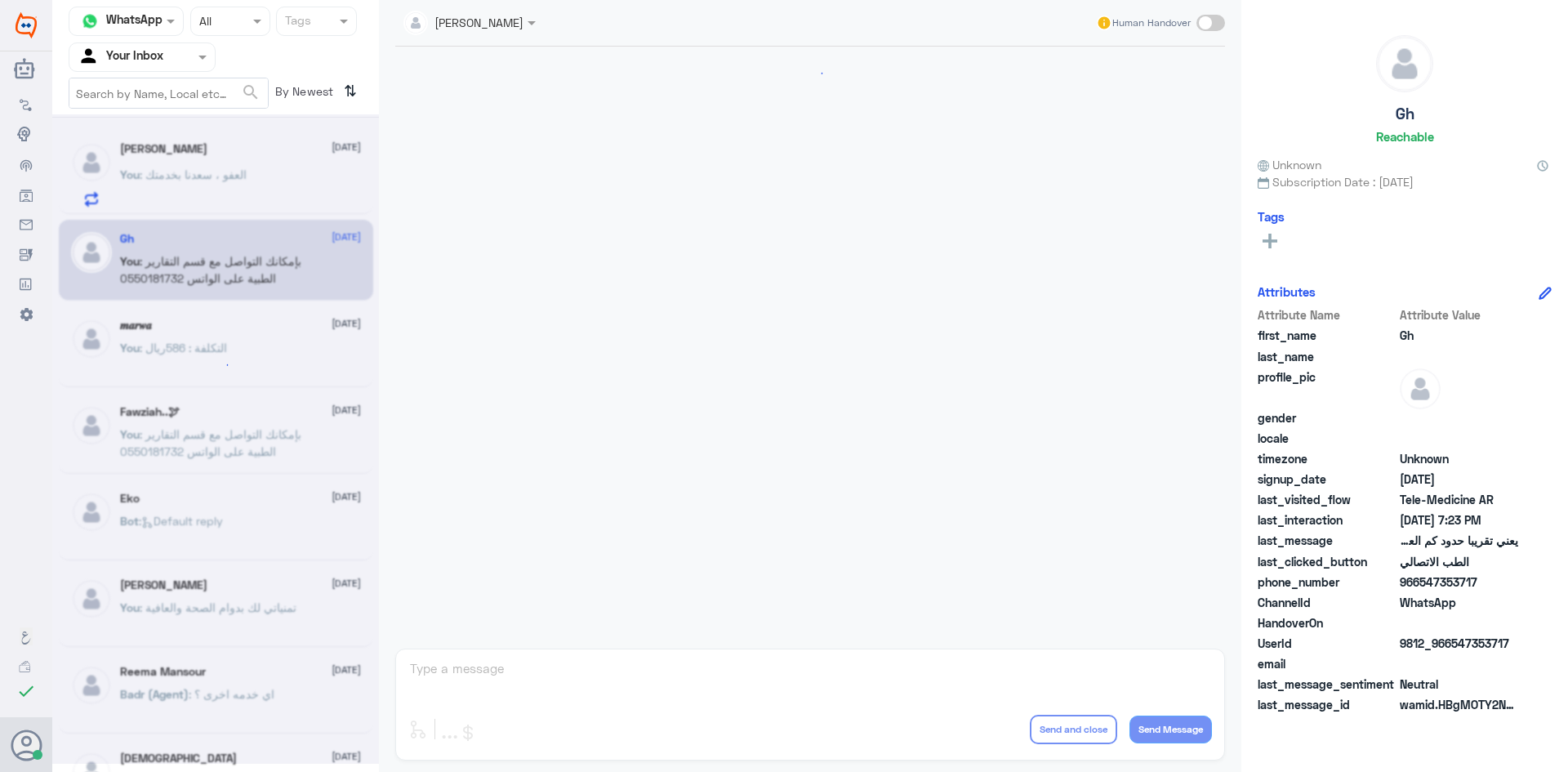
scroll to position [696, 0]
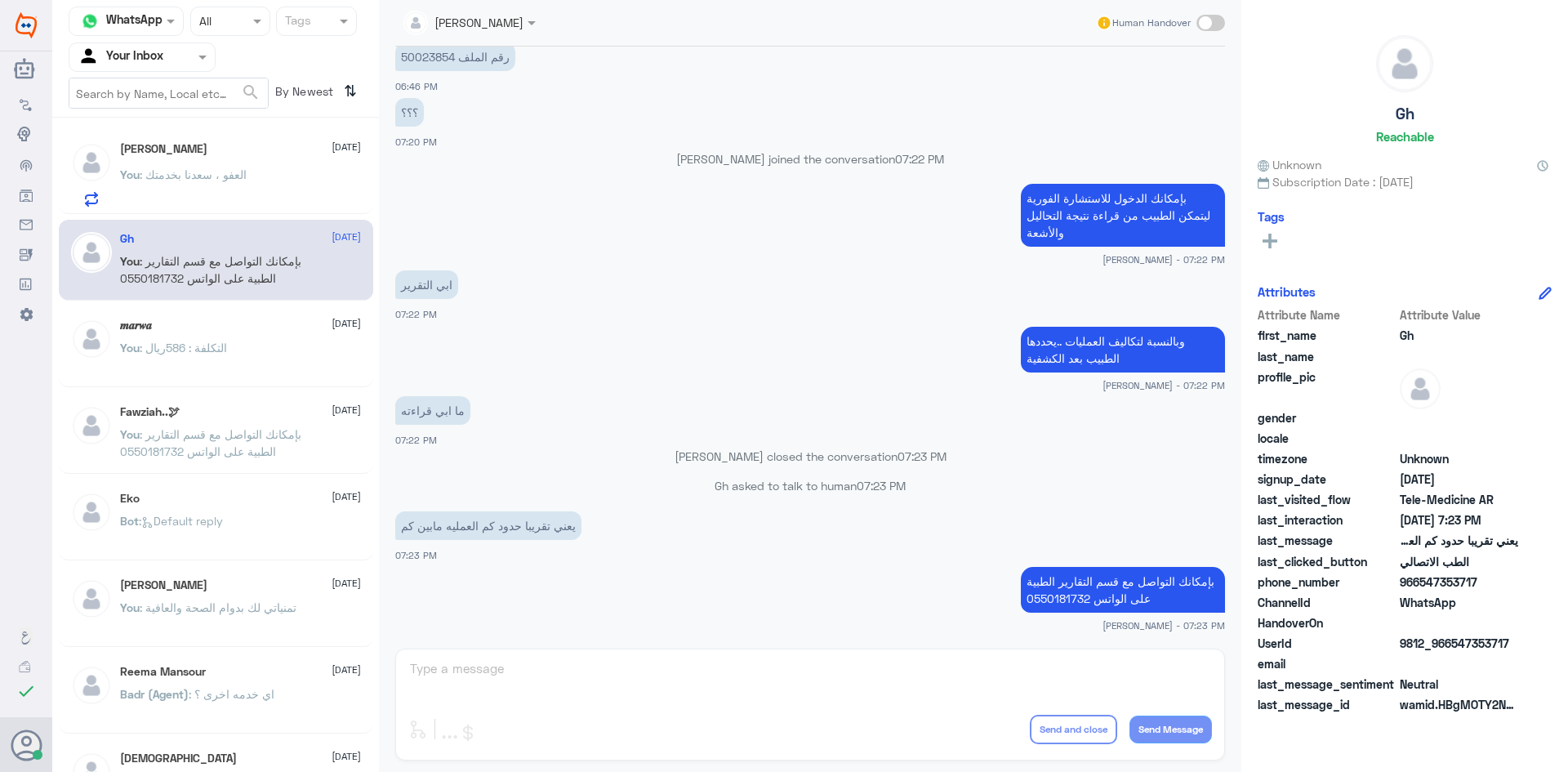
click at [232, 158] on div "[PERSON_NAME] [DATE] You : العفو ، [PERSON_NAME] بخدمتك" at bounding box center [241, 175] width 241 height 64
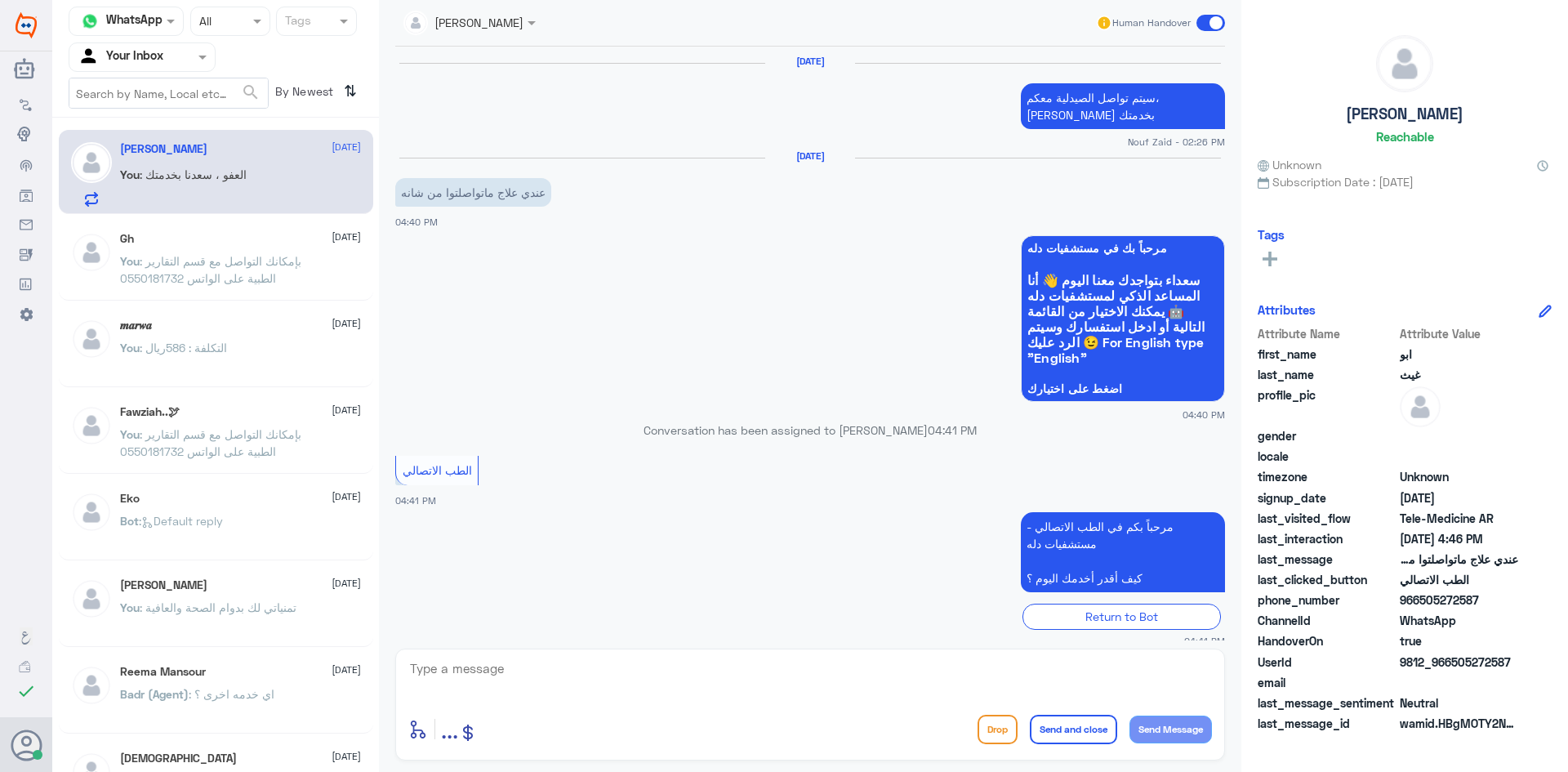
scroll to position [679, 0]
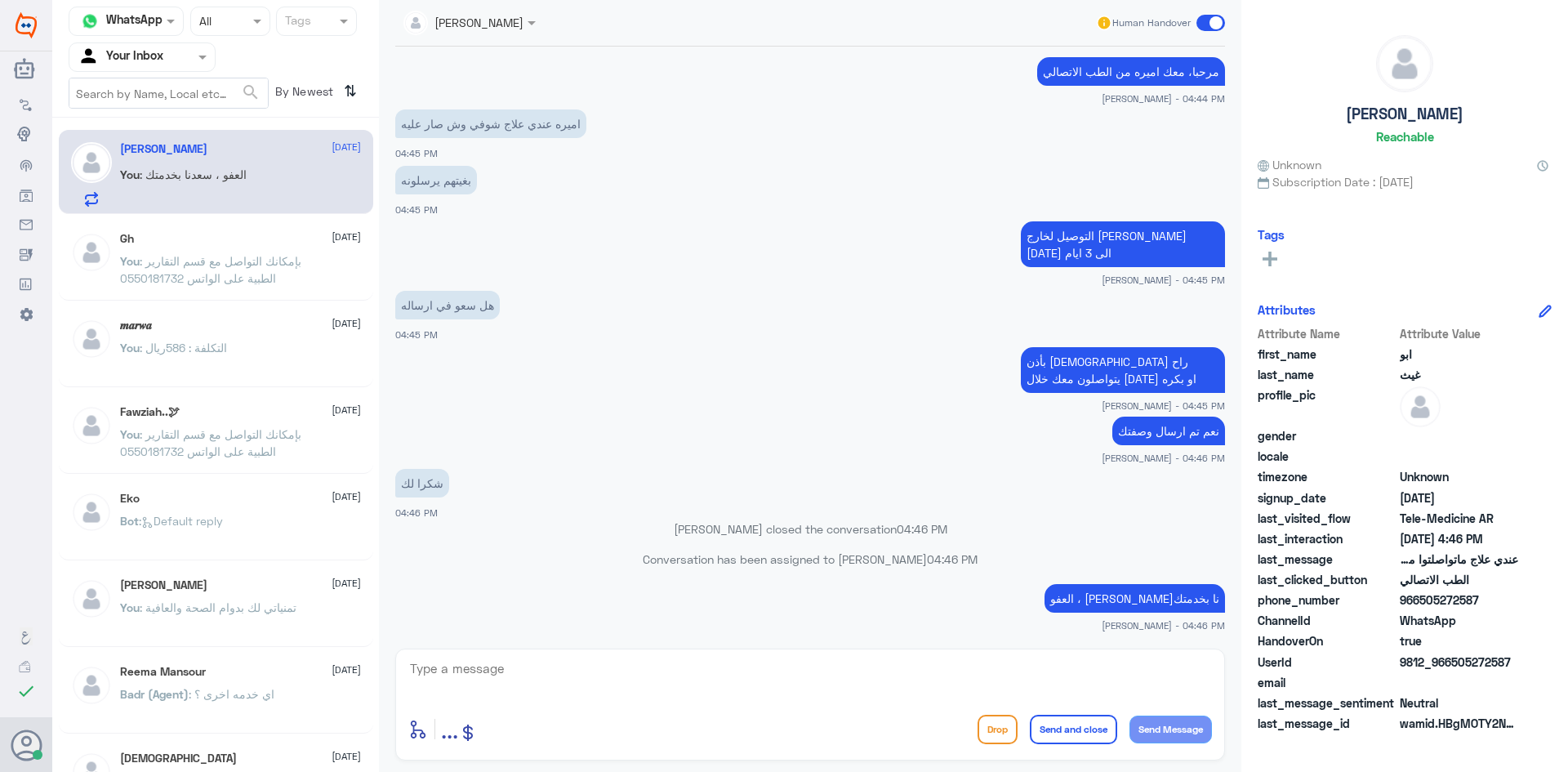
click at [256, 285] on p "You : بإمكانك التواصل مع قسم التقارير الطبية على الواتس 0550181732" at bounding box center [212, 273] width 184 height 40
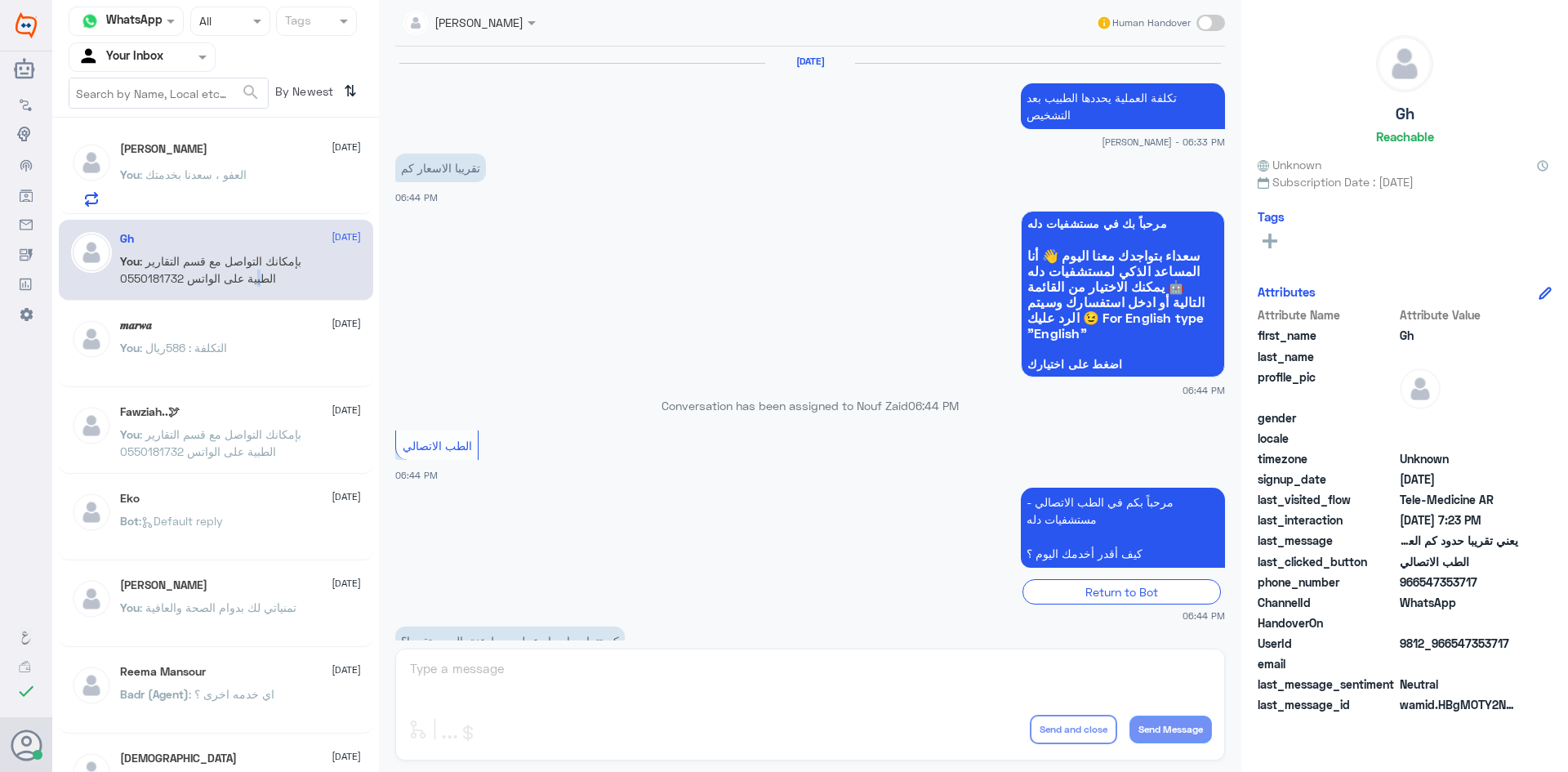
scroll to position [696, 0]
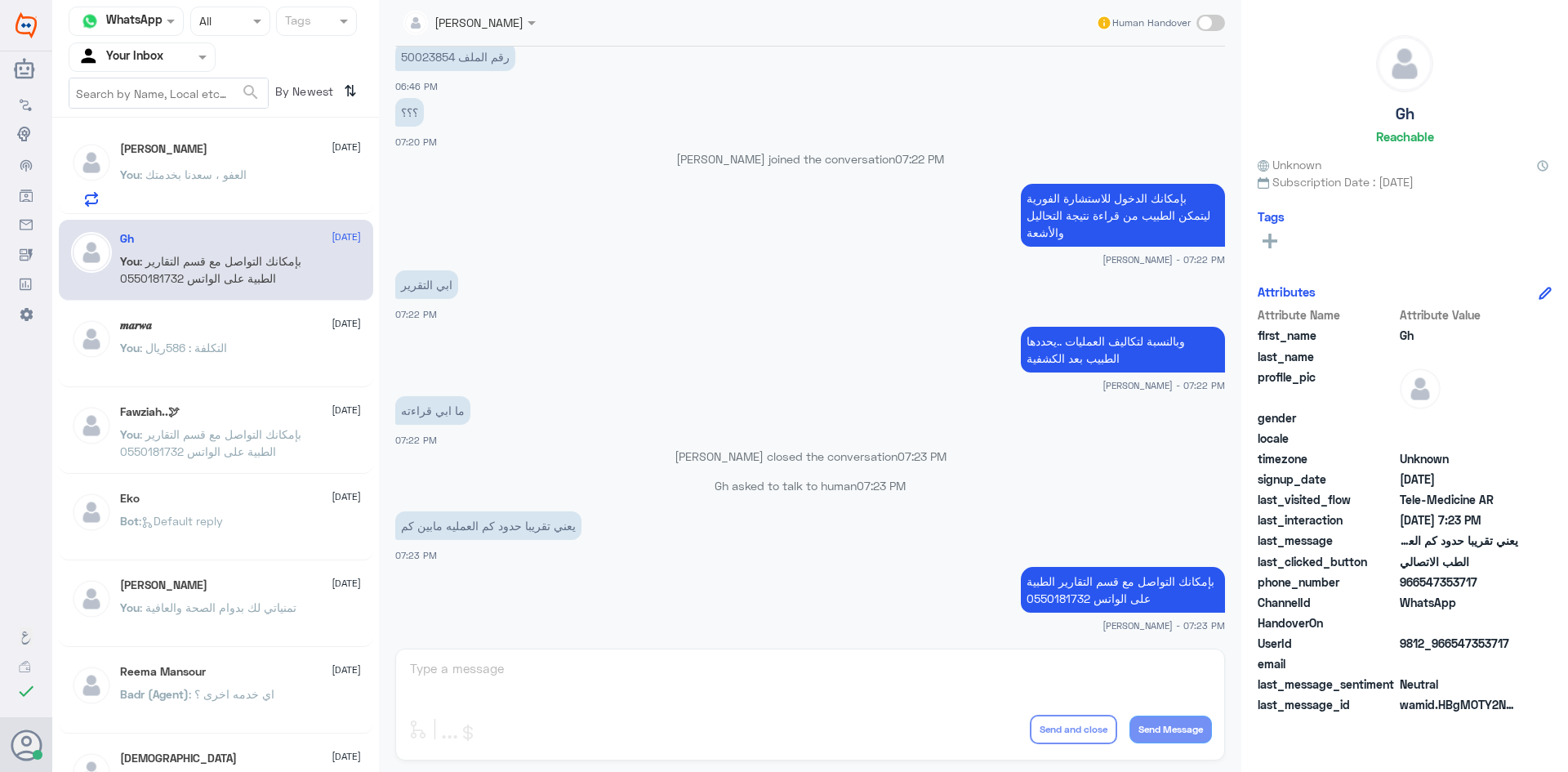
click at [232, 173] on span ": العفو ، سعدنا بخدمتك" at bounding box center [193, 174] width 107 height 14
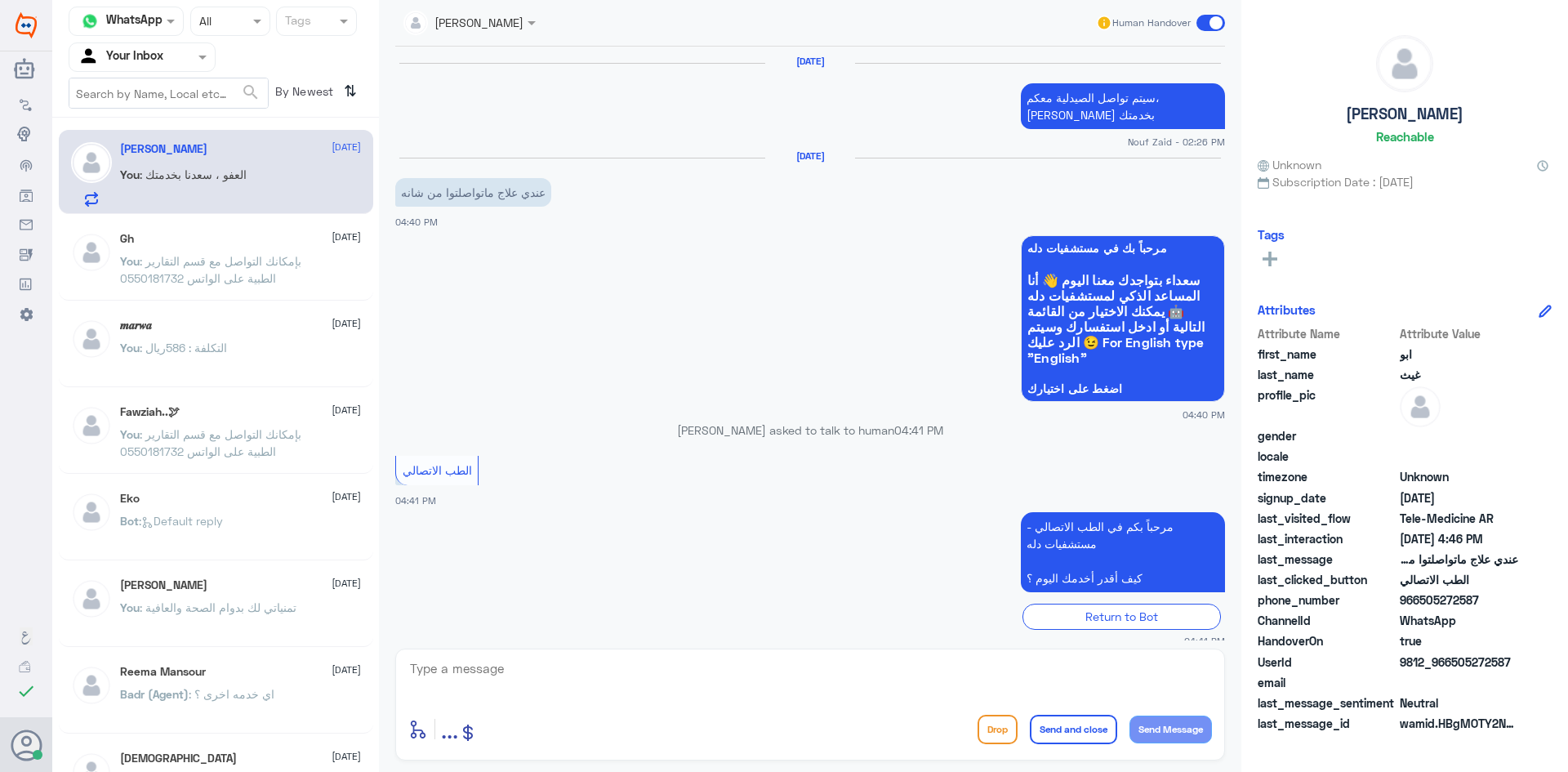
scroll to position [679, 0]
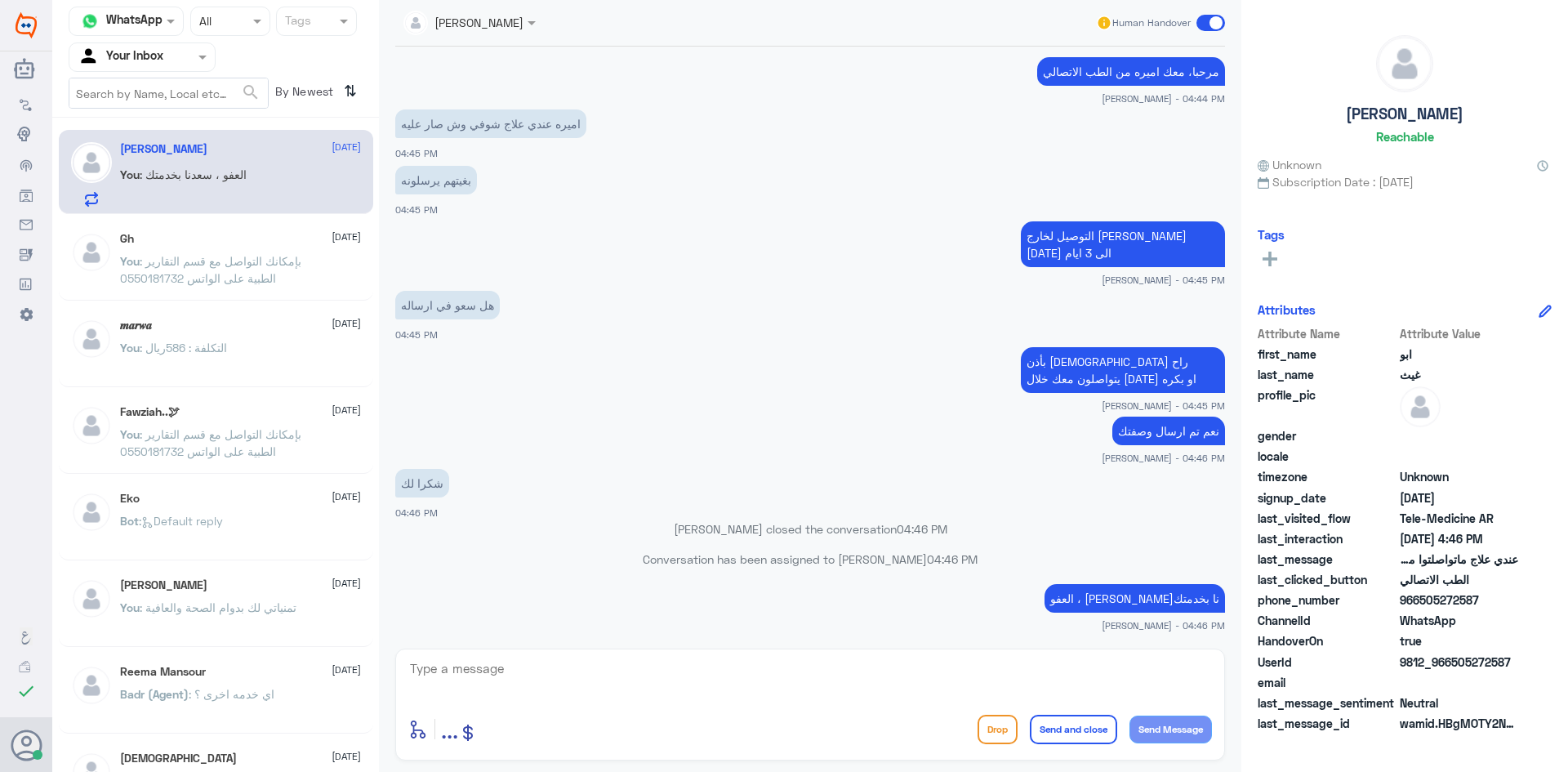
click at [252, 255] on span ": بإمكانك التواصل مع قسم التقارير الطبية على الواتس 0550181732" at bounding box center [210, 269] width 181 height 31
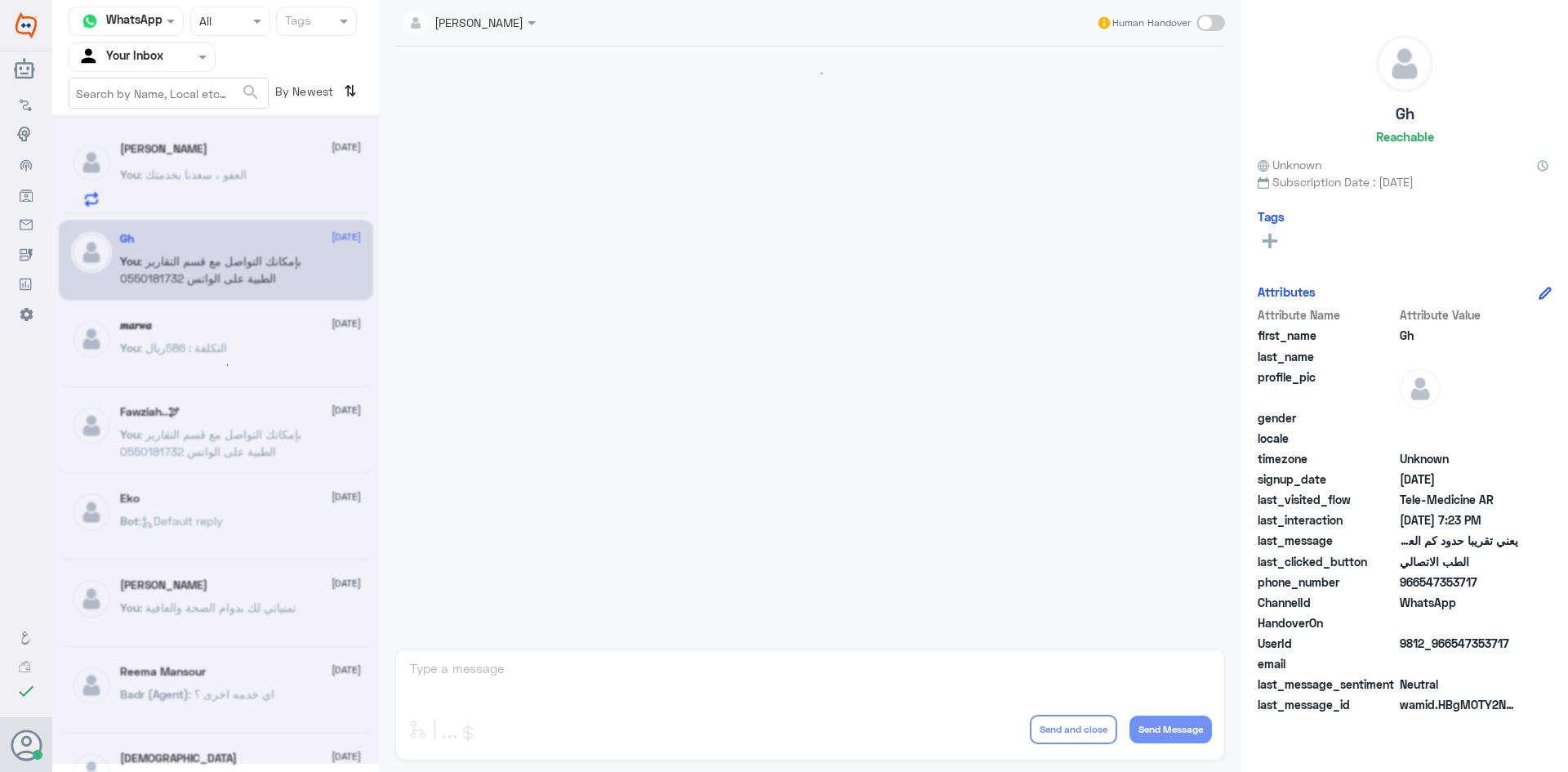
scroll to position [696, 0]
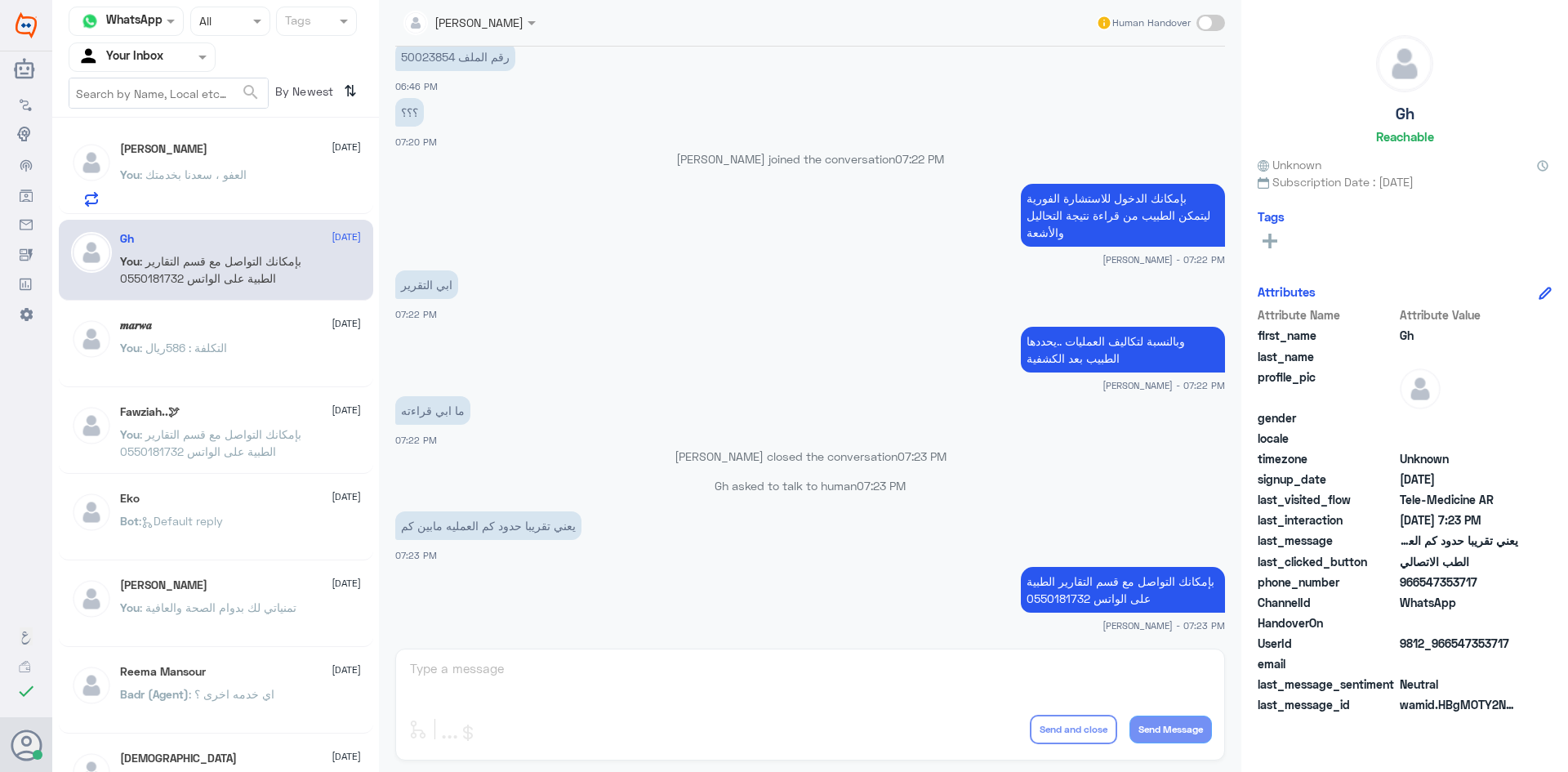
click at [246, 182] on p "You : العفو ، [PERSON_NAME] بخدمتك" at bounding box center [184, 186] width 127 height 40
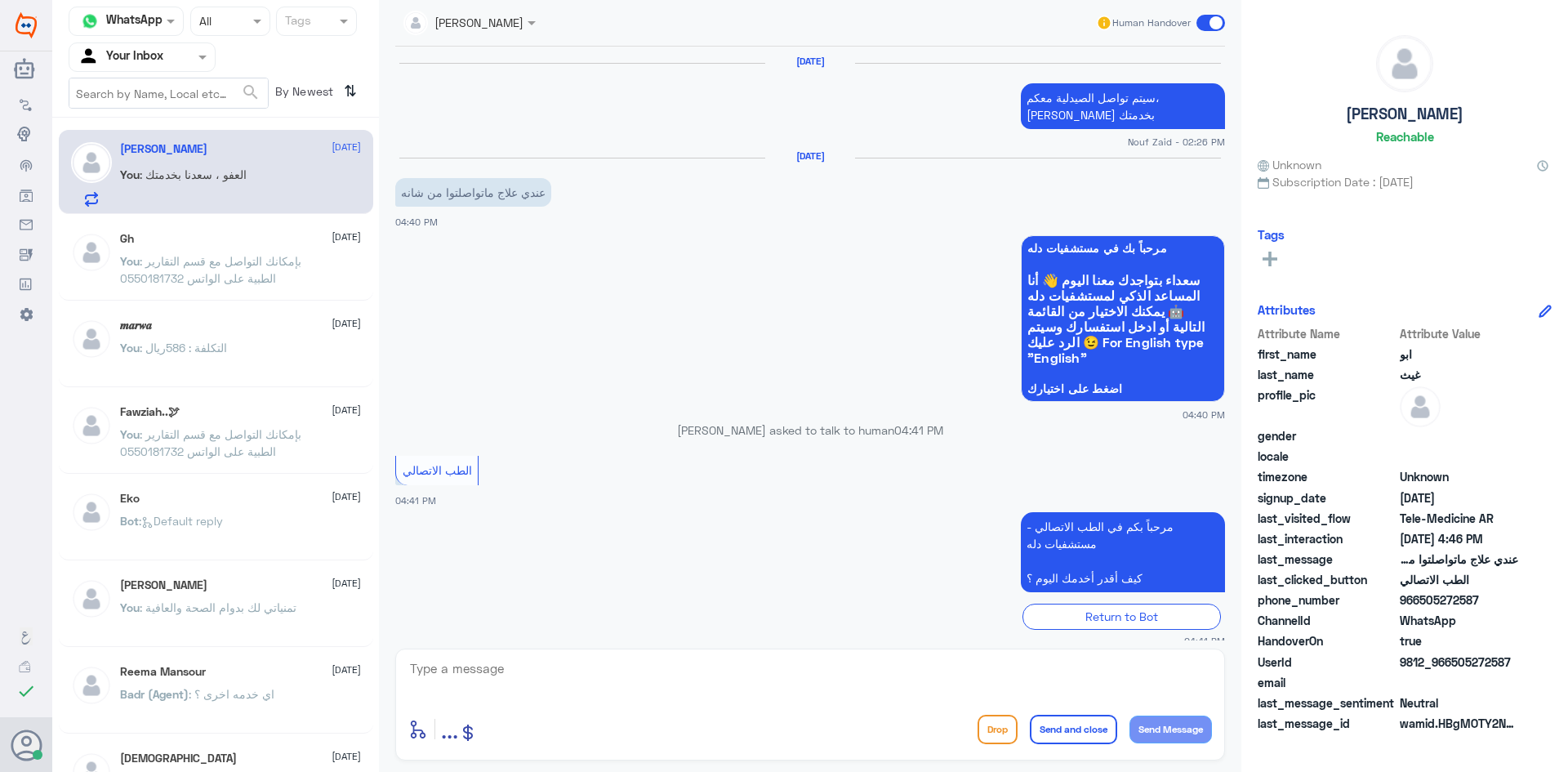
scroll to position [679, 0]
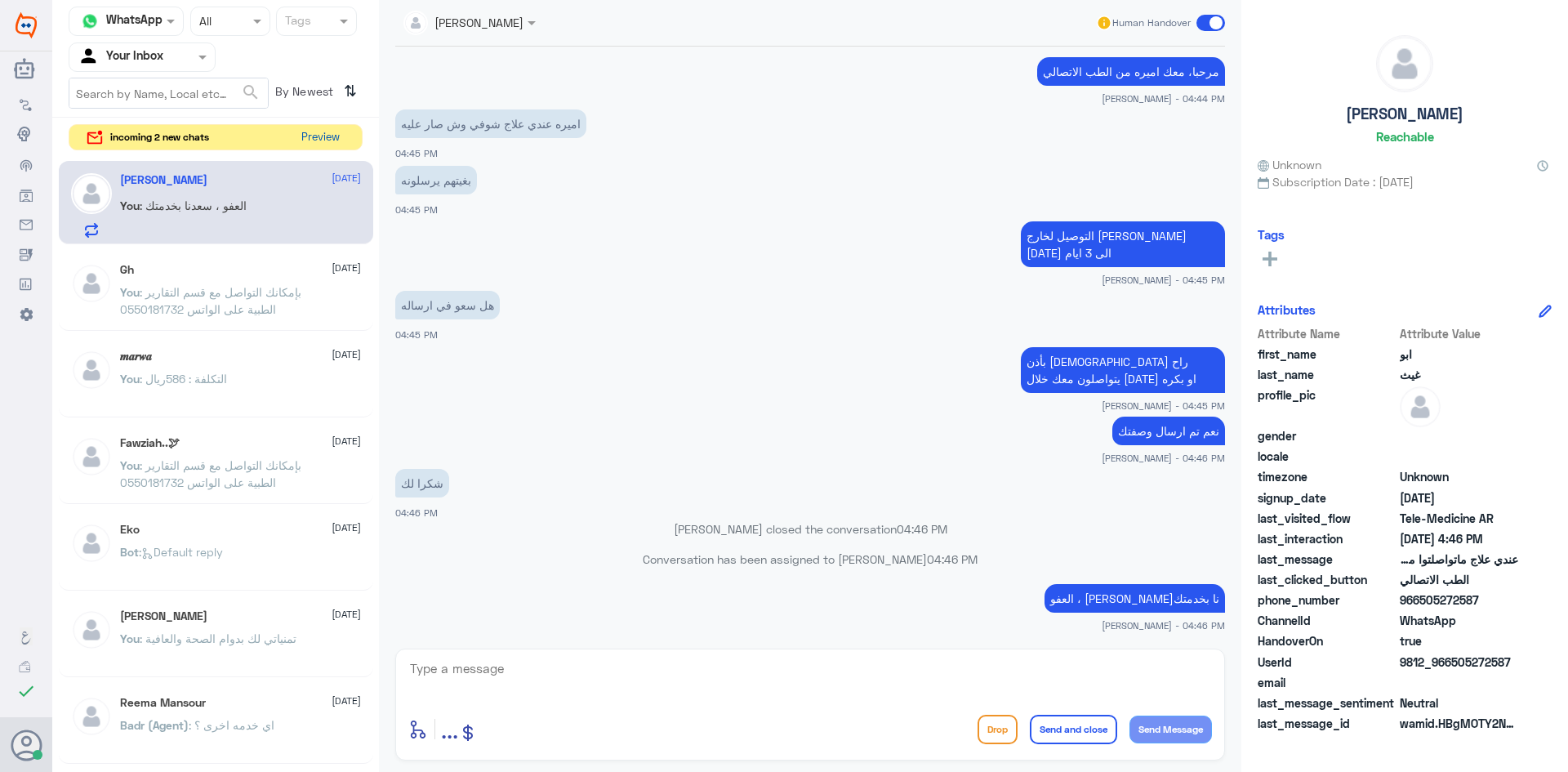
click at [312, 129] on button "Preview" at bounding box center [320, 138] width 51 height 26
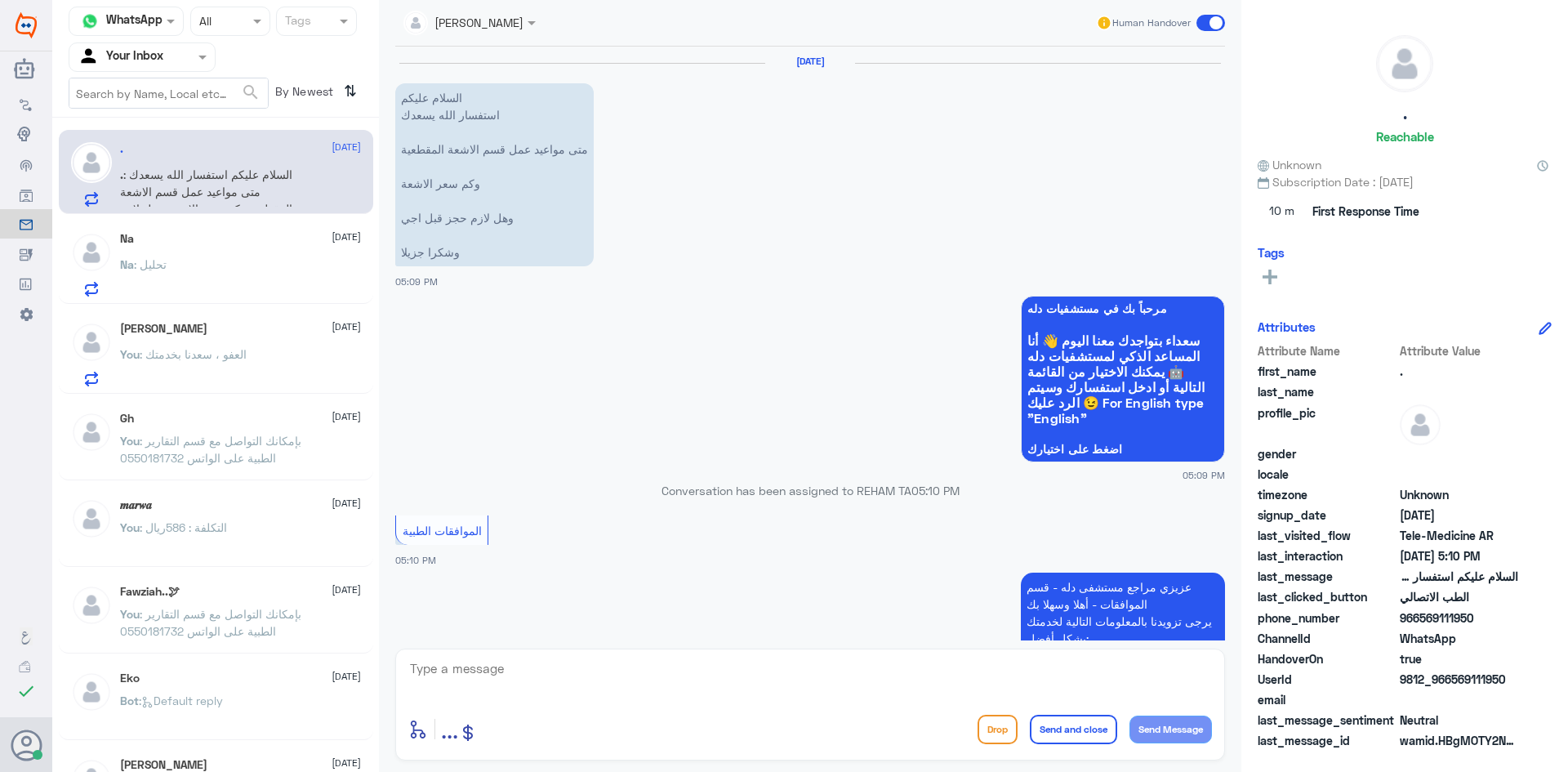
scroll to position [953, 0]
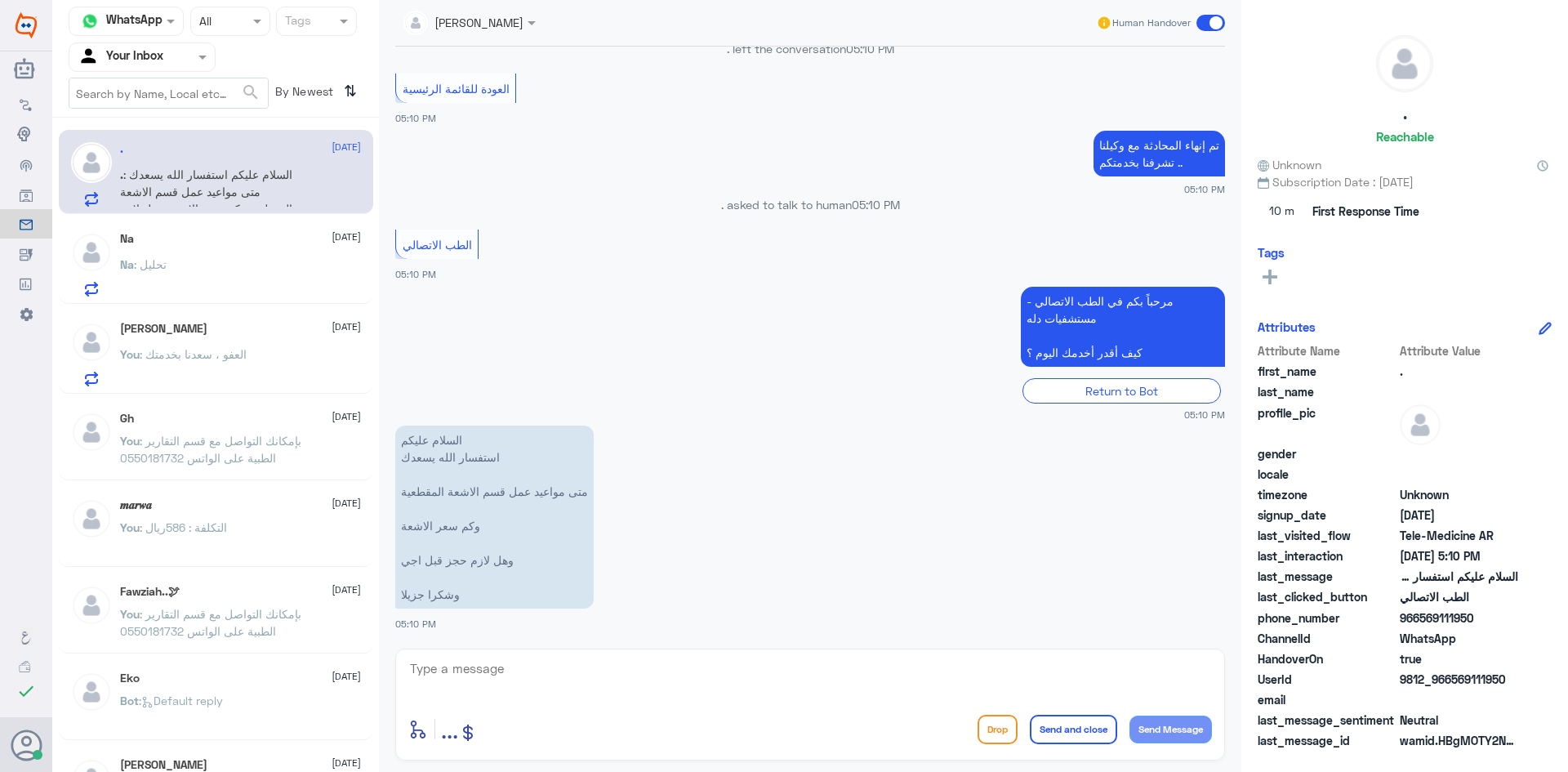
click at [503, 667] on textarea at bounding box center [810, 677] width 804 height 40
paste textarea "هنا الطب الاتصالي لكل مايخص الاستشارة الفورية من خلال التطبيق، يمكنك الاستفسار …"
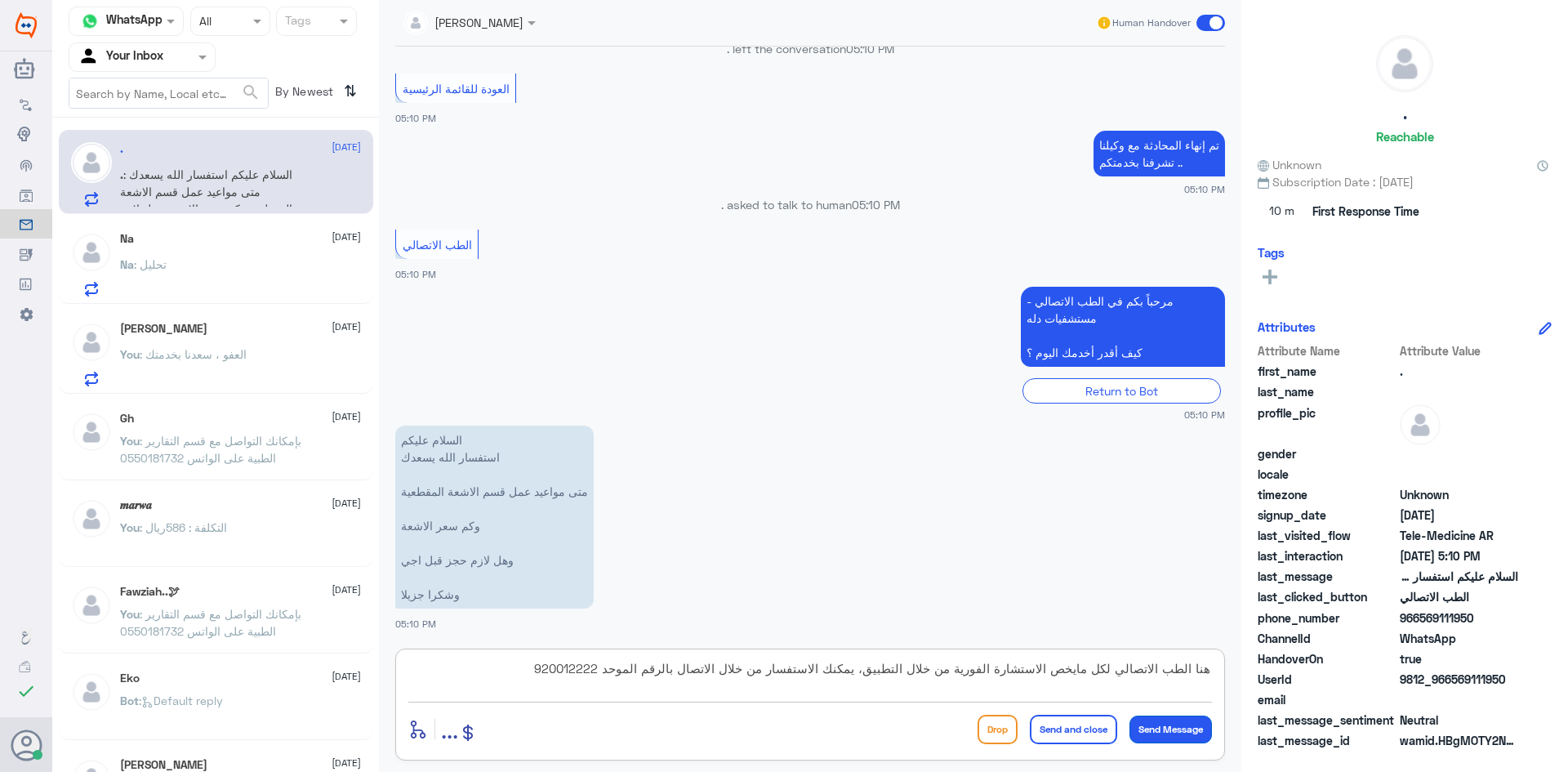
type textarea "هنا الطب الاتصالي لكل مايخص الاستشارة الفورية من خلال التطبيق، يمكنك الاستفسار …"
click at [1164, 726] on button "Send Message" at bounding box center [1171, 730] width 83 height 28
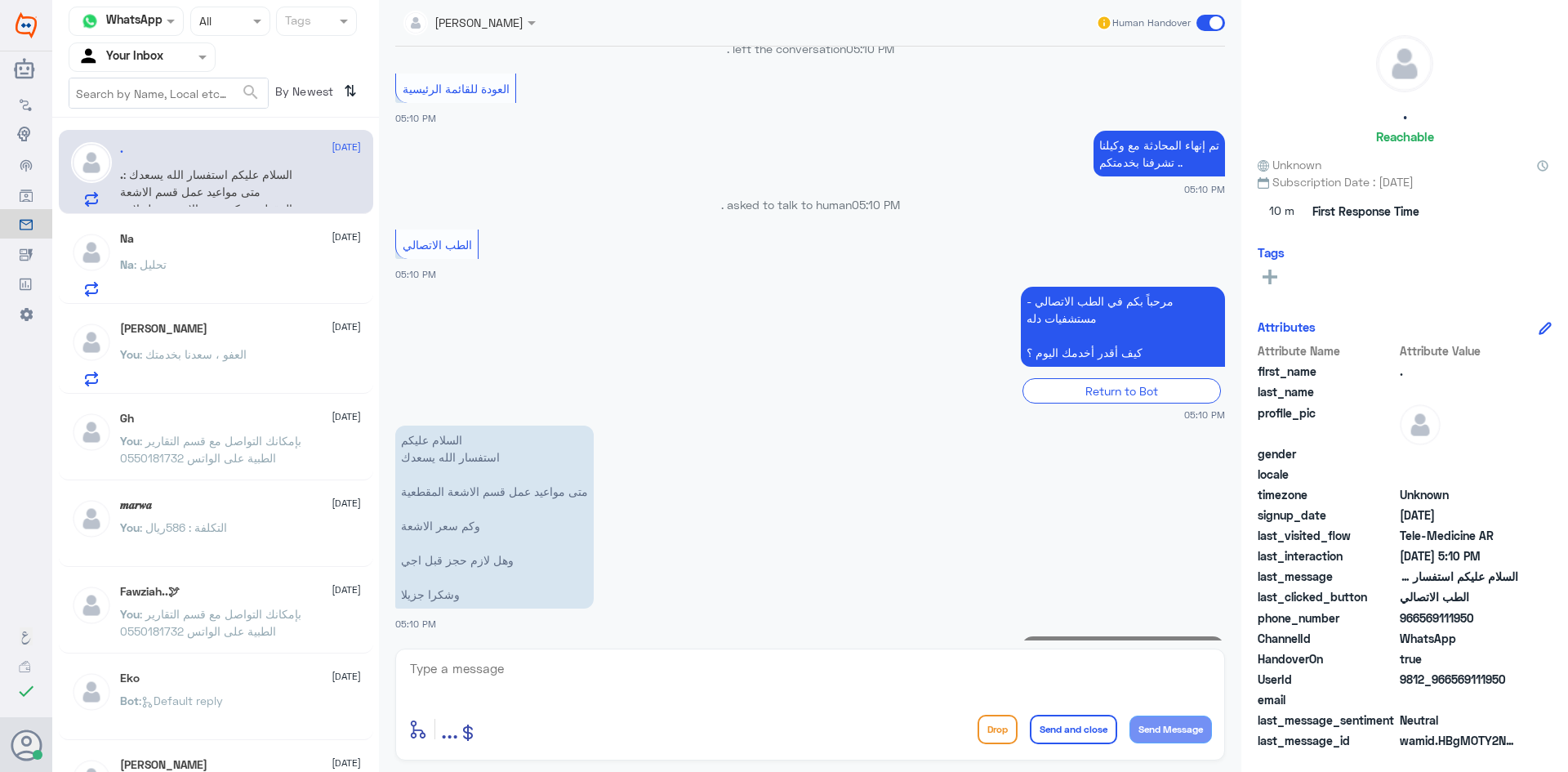
scroll to position [1057, 0]
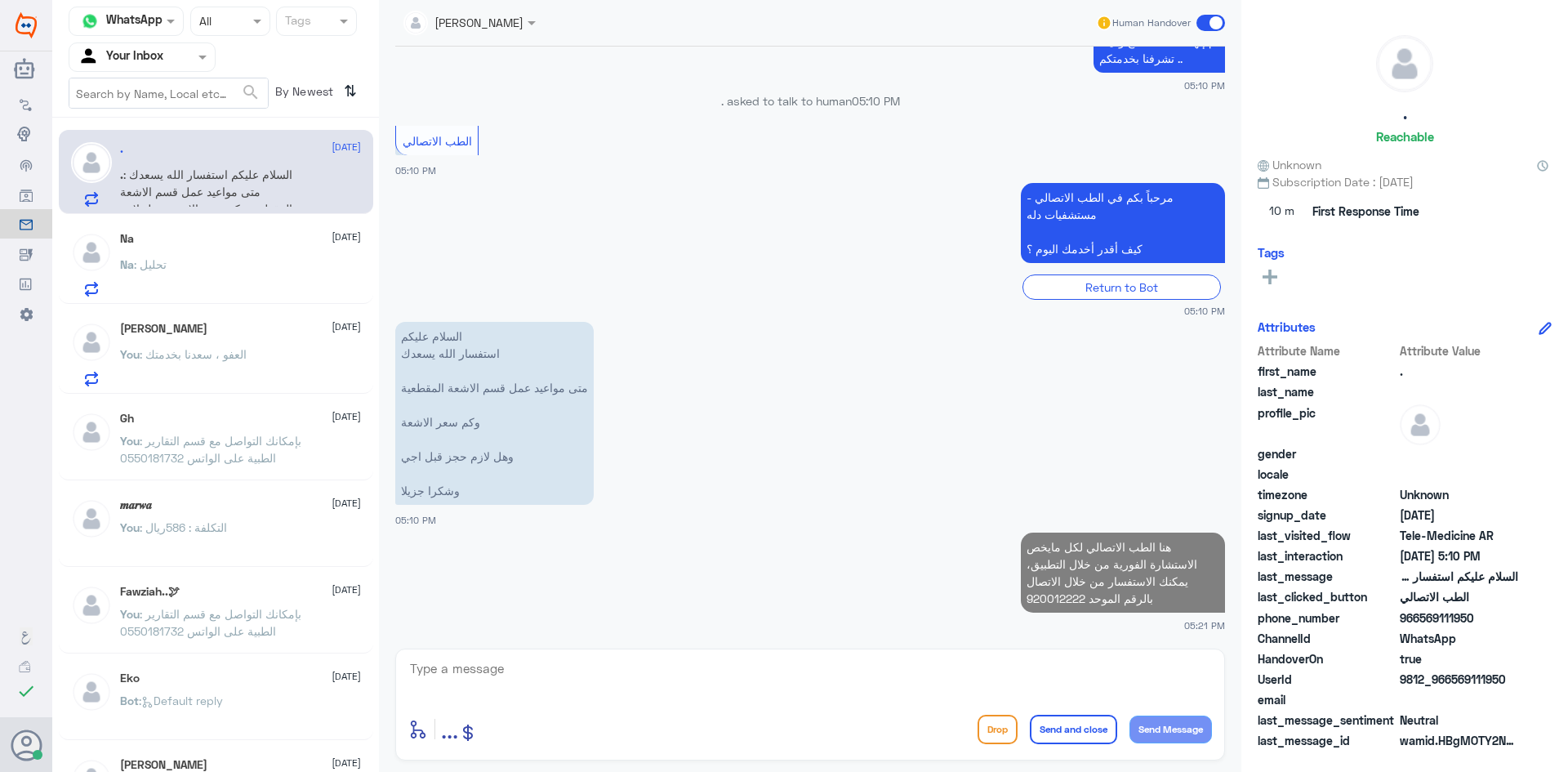
click at [1085, 723] on button "Send and close" at bounding box center [1074, 730] width 87 height 29
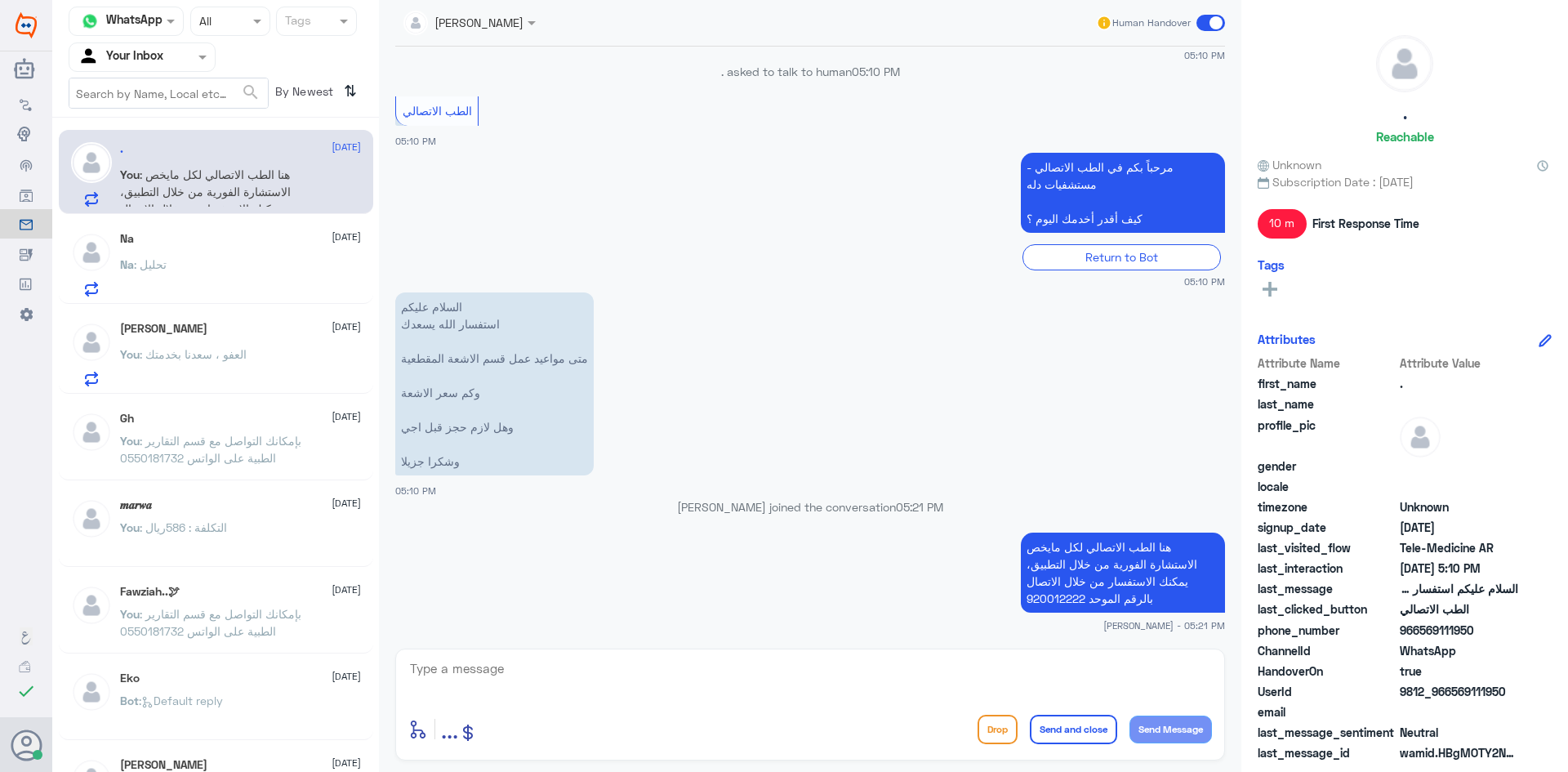
click at [1208, 18] on span at bounding box center [1210, 23] width 28 height 17
click at [0, 0] on input "checkbox" at bounding box center [0, 0] width 0 height 0
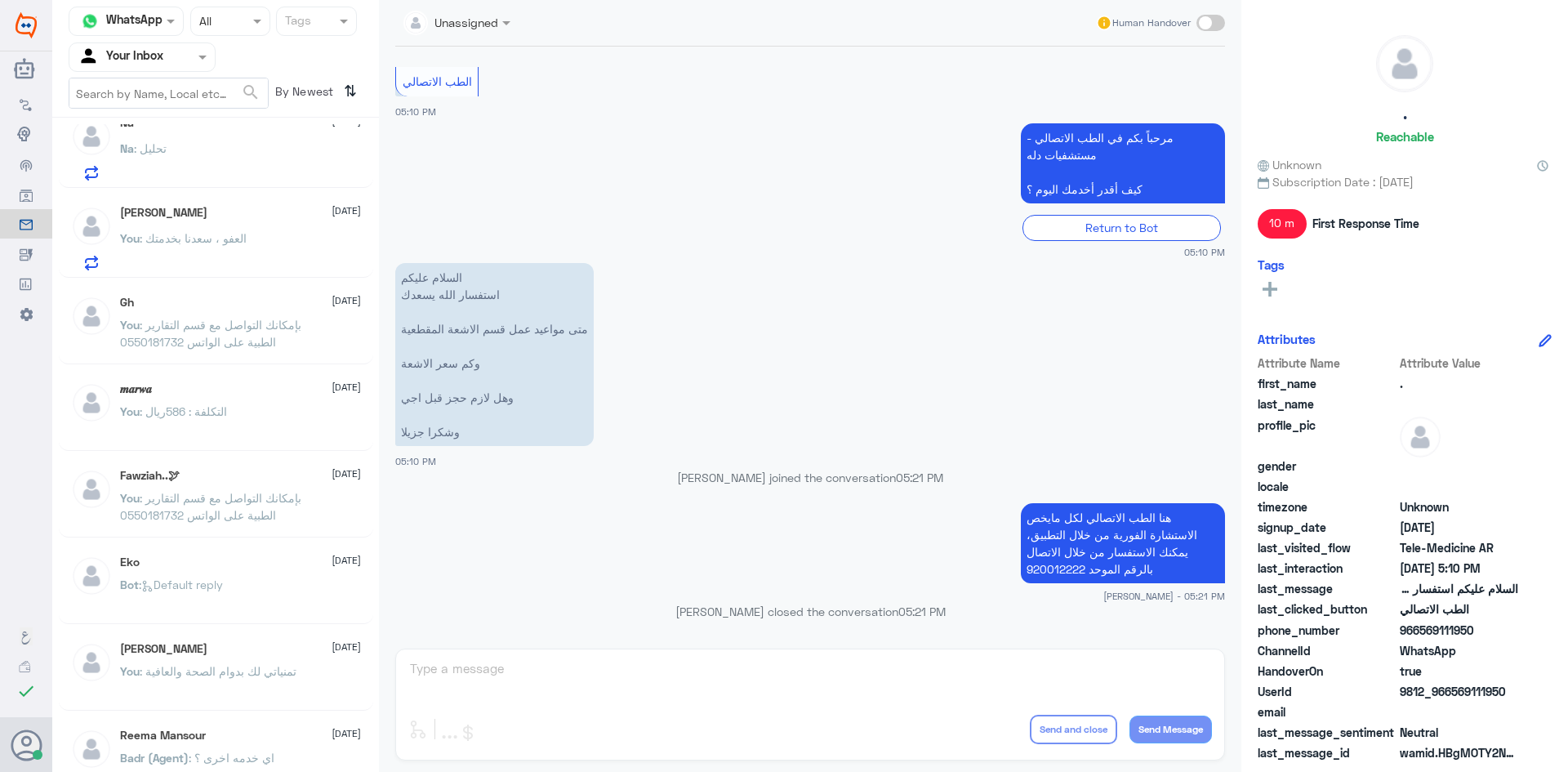
scroll to position [0, 0]
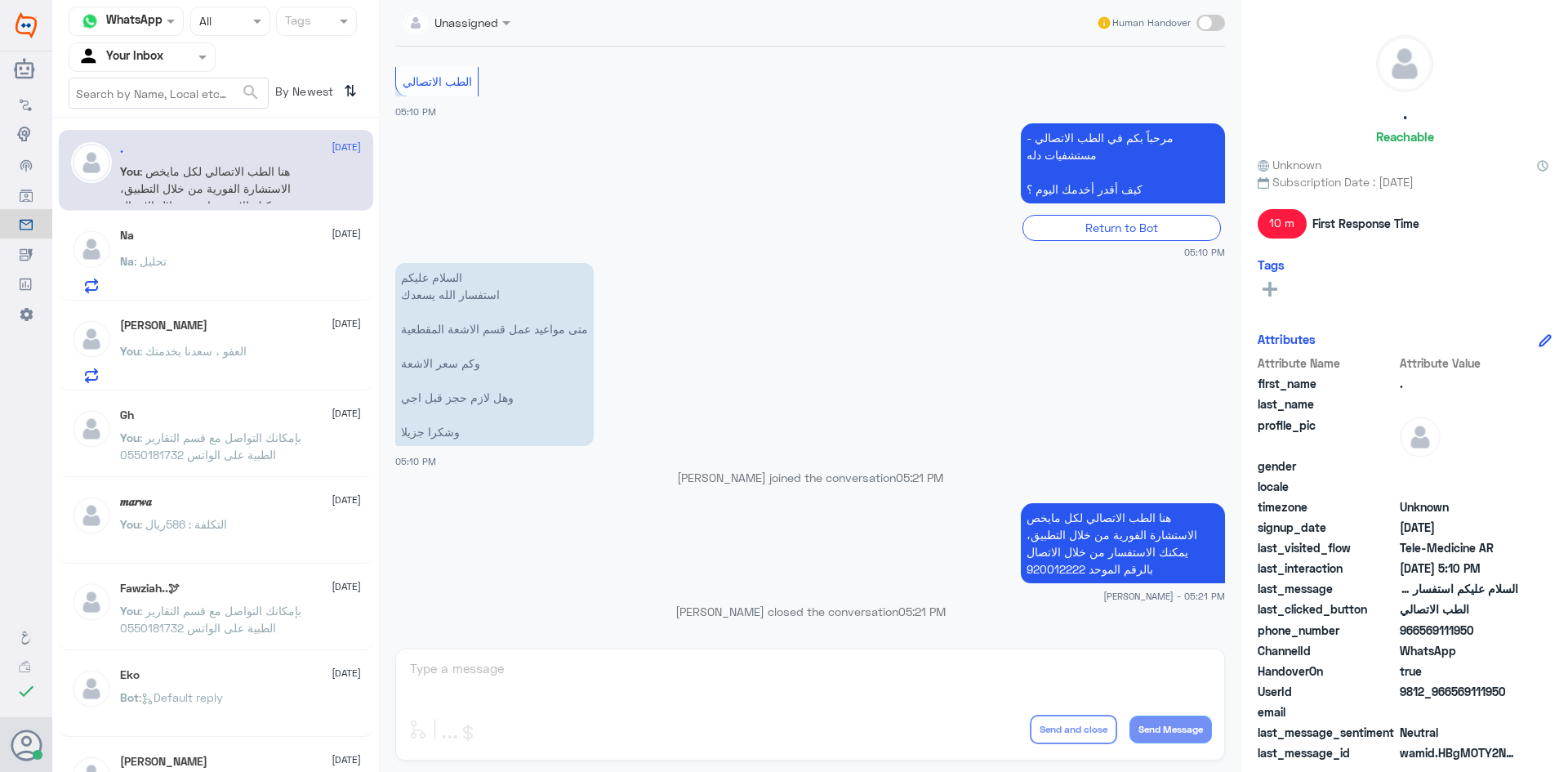
click at [210, 242] on div "Na [DATE]" at bounding box center [241, 235] width 241 height 14
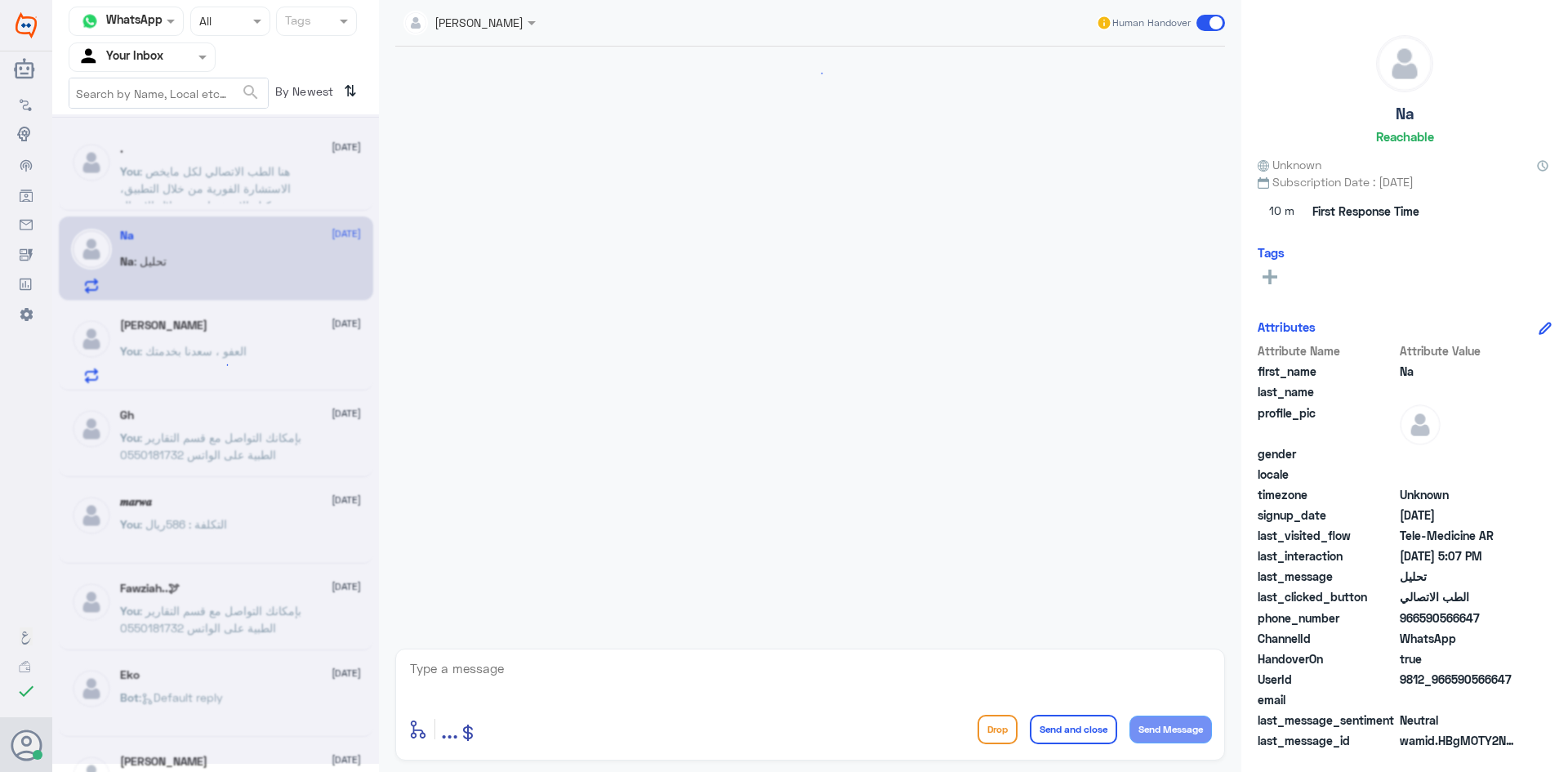
scroll to position [33, 0]
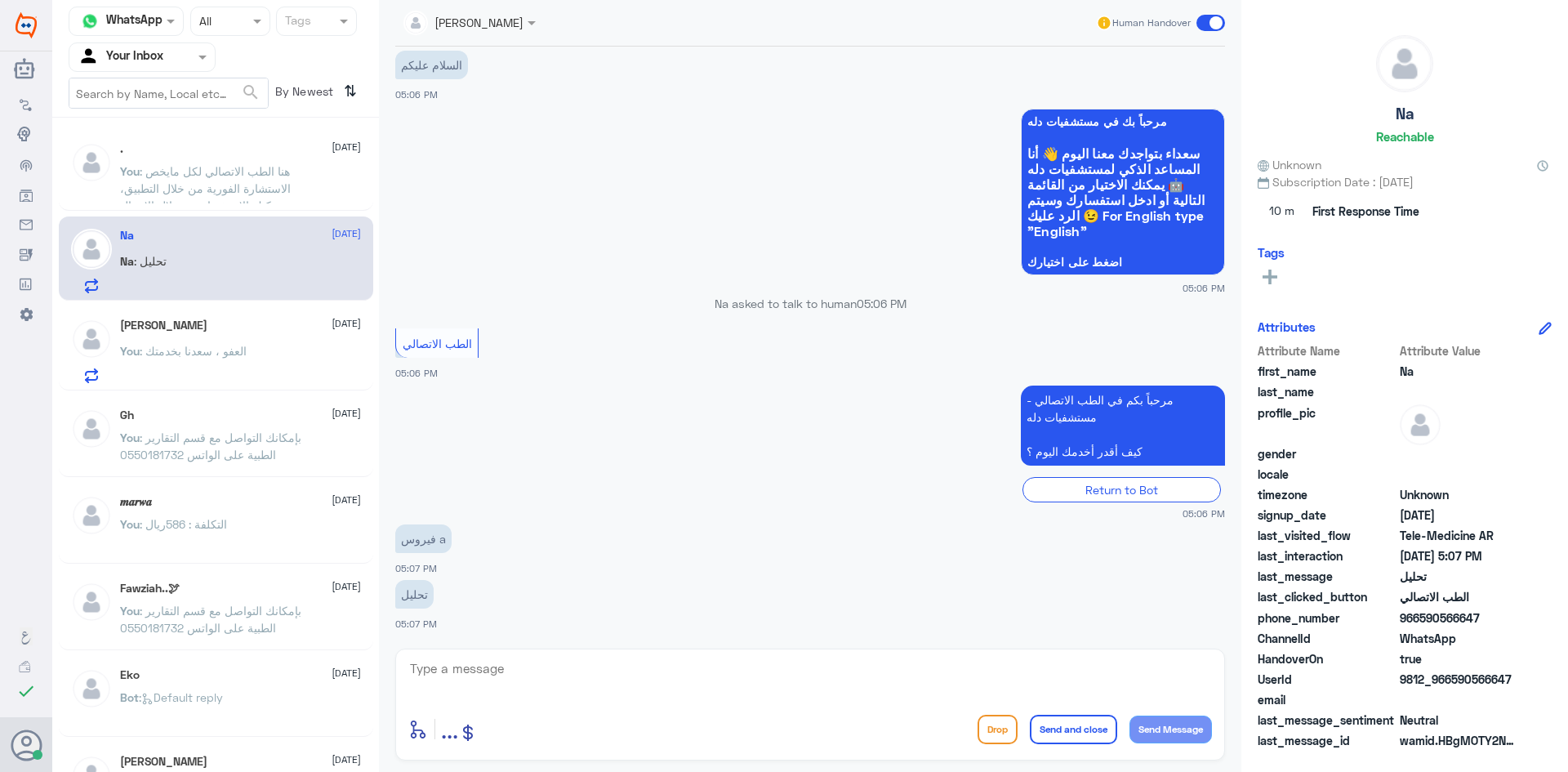
click at [252, 365] on div "You : العفو ، [PERSON_NAME] بخدمتك" at bounding box center [241, 365] width 241 height 37
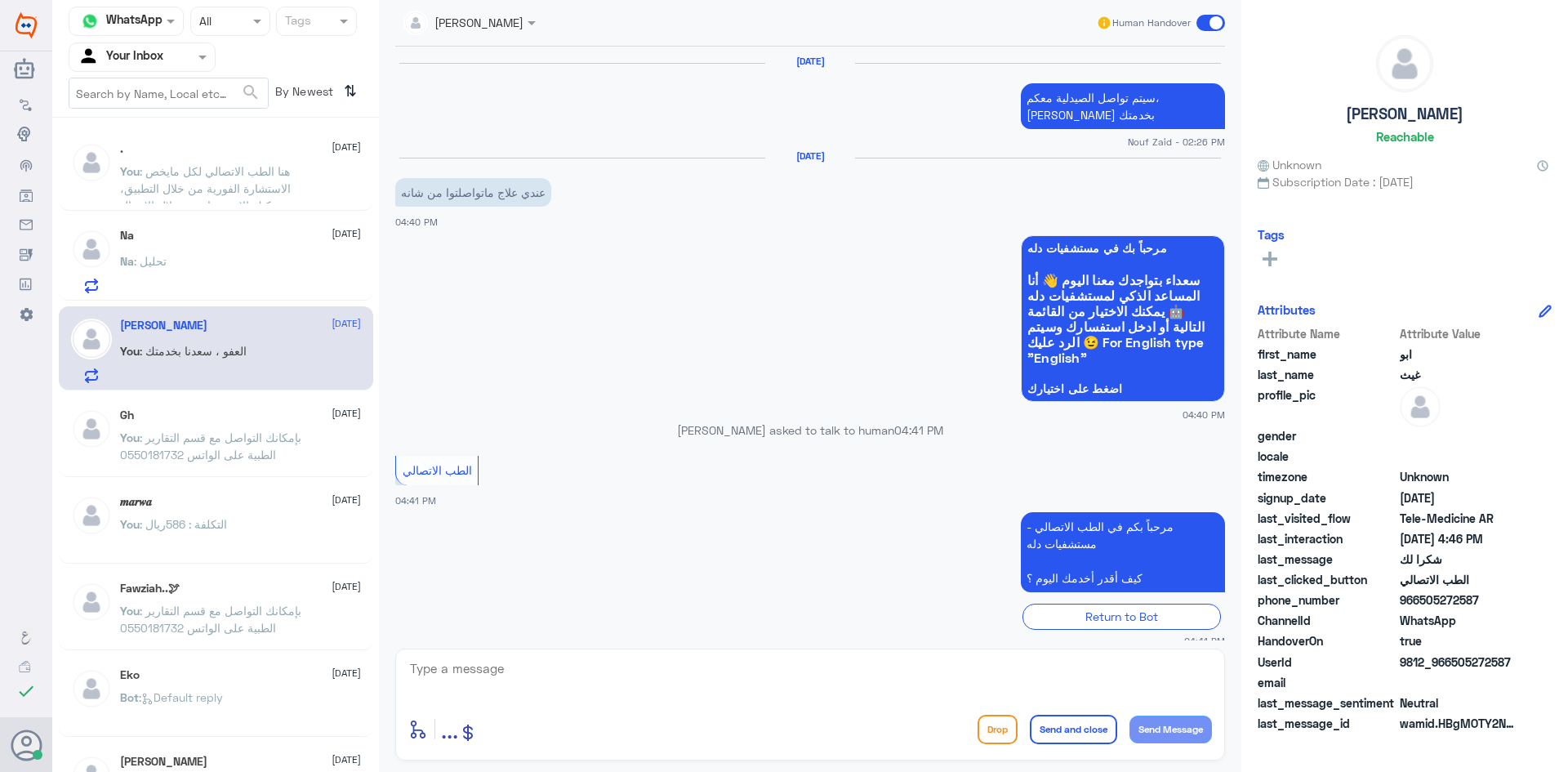
scroll to position [679, 0]
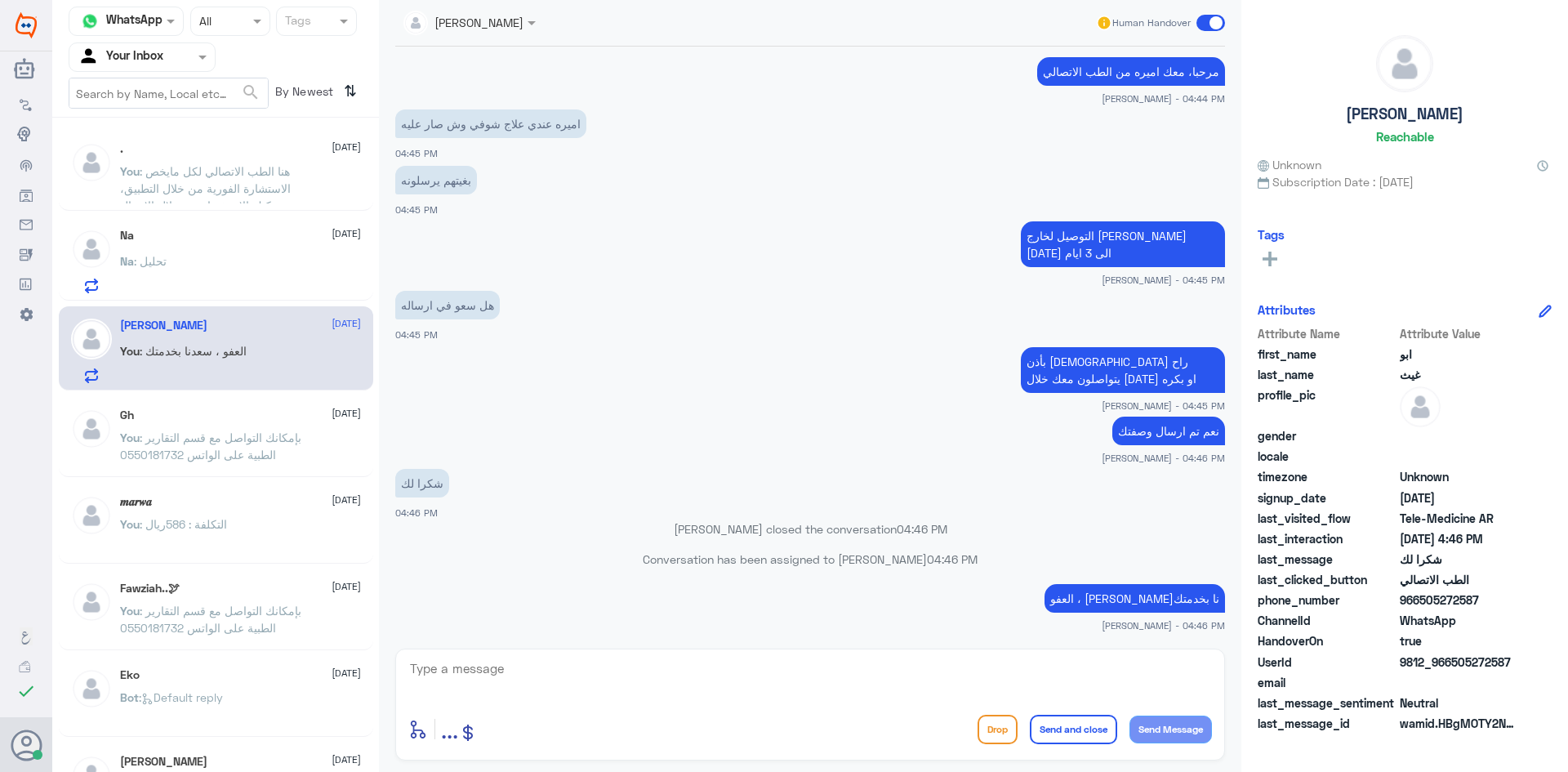
drag, startPoint x: 1201, startPoint y: 28, endPoint x: 1212, endPoint y: 26, distance: 11.2
click at [1209, 27] on span at bounding box center [1210, 23] width 28 height 17
click at [0, 0] on input "checkbox" at bounding box center [0, 0] width 0 height 0
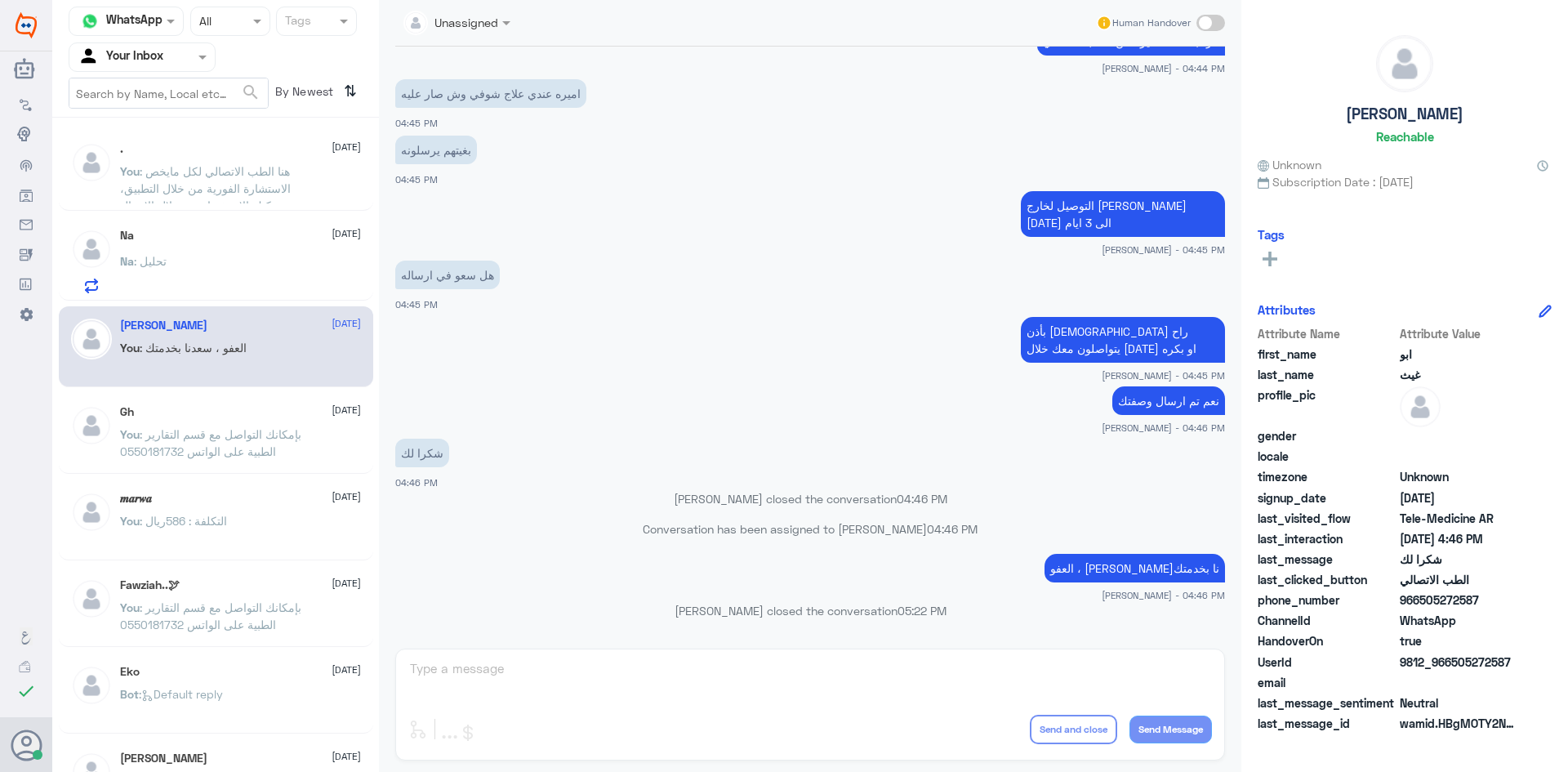
click at [1214, 26] on span at bounding box center [1210, 23] width 28 height 17
click at [0, 0] on input "checkbox" at bounding box center [0, 0] width 0 height 0
click at [1215, 26] on span at bounding box center [1210, 23] width 28 height 17
click at [0, 0] on input "checkbox" at bounding box center [0, 0] width 0 height 0
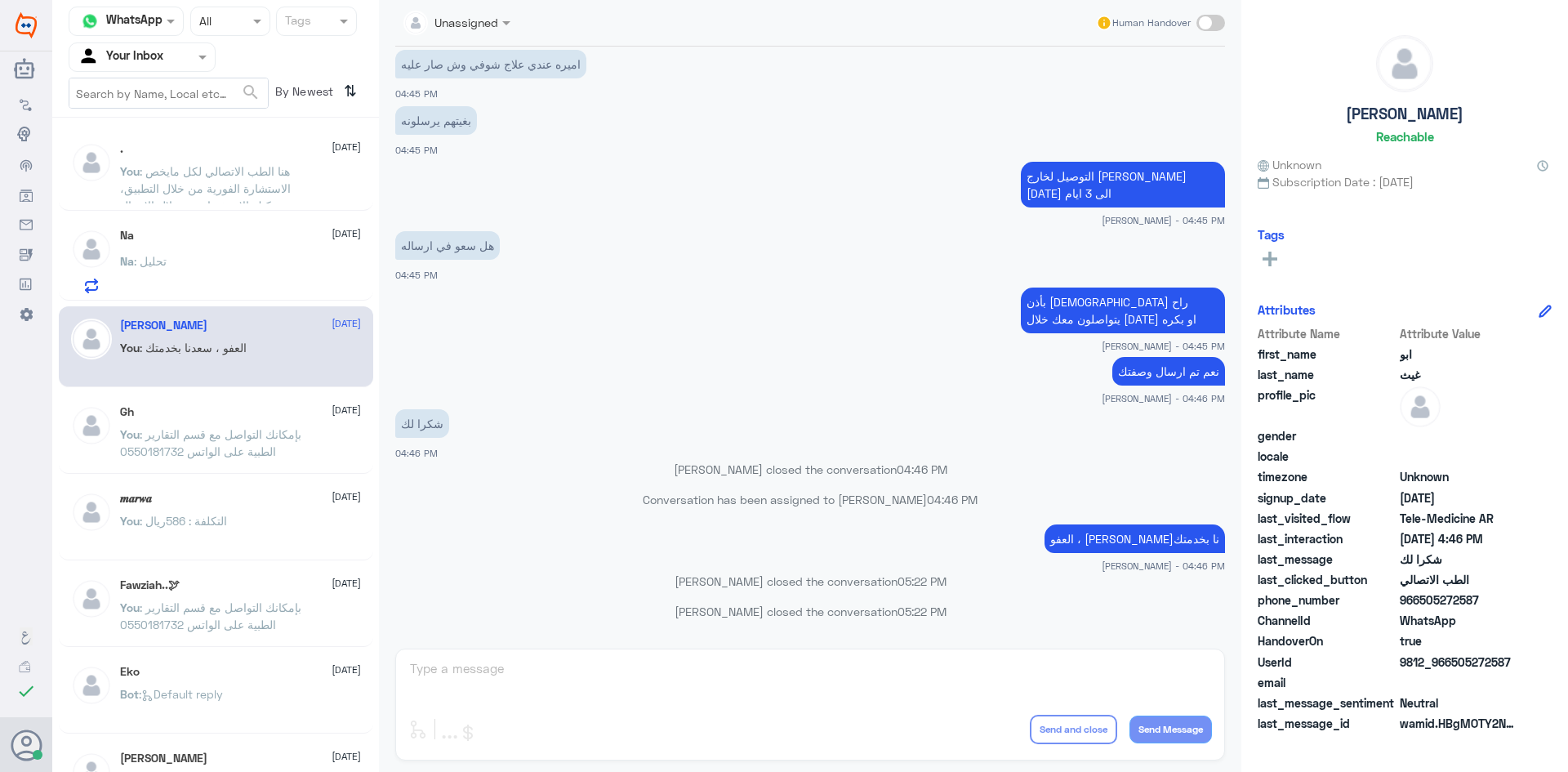
click at [239, 247] on div "Na [DATE] Na : تحليل" at bounding box center [241, 261] width 241 height 64
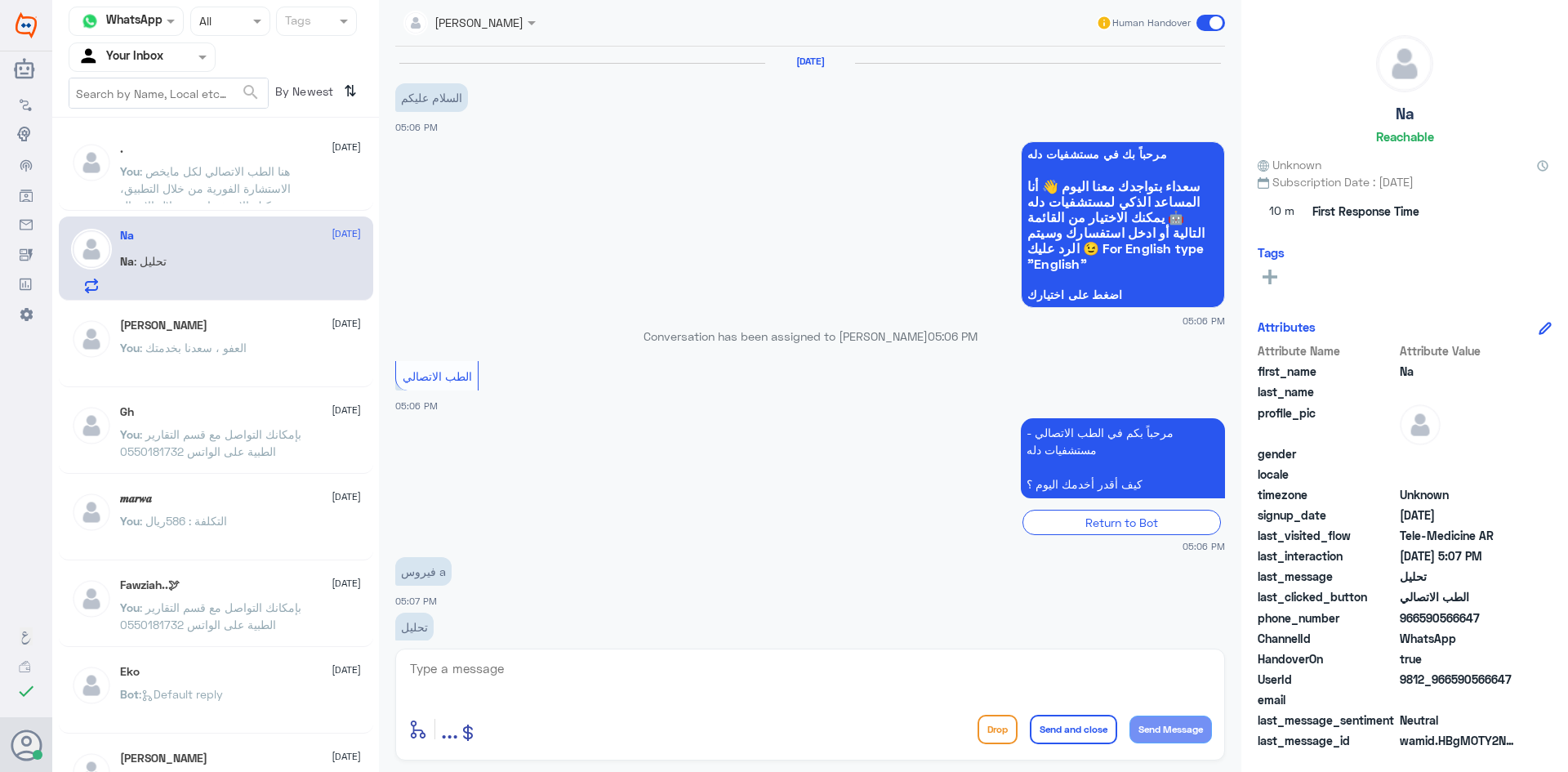
scroll to position [33, 0]
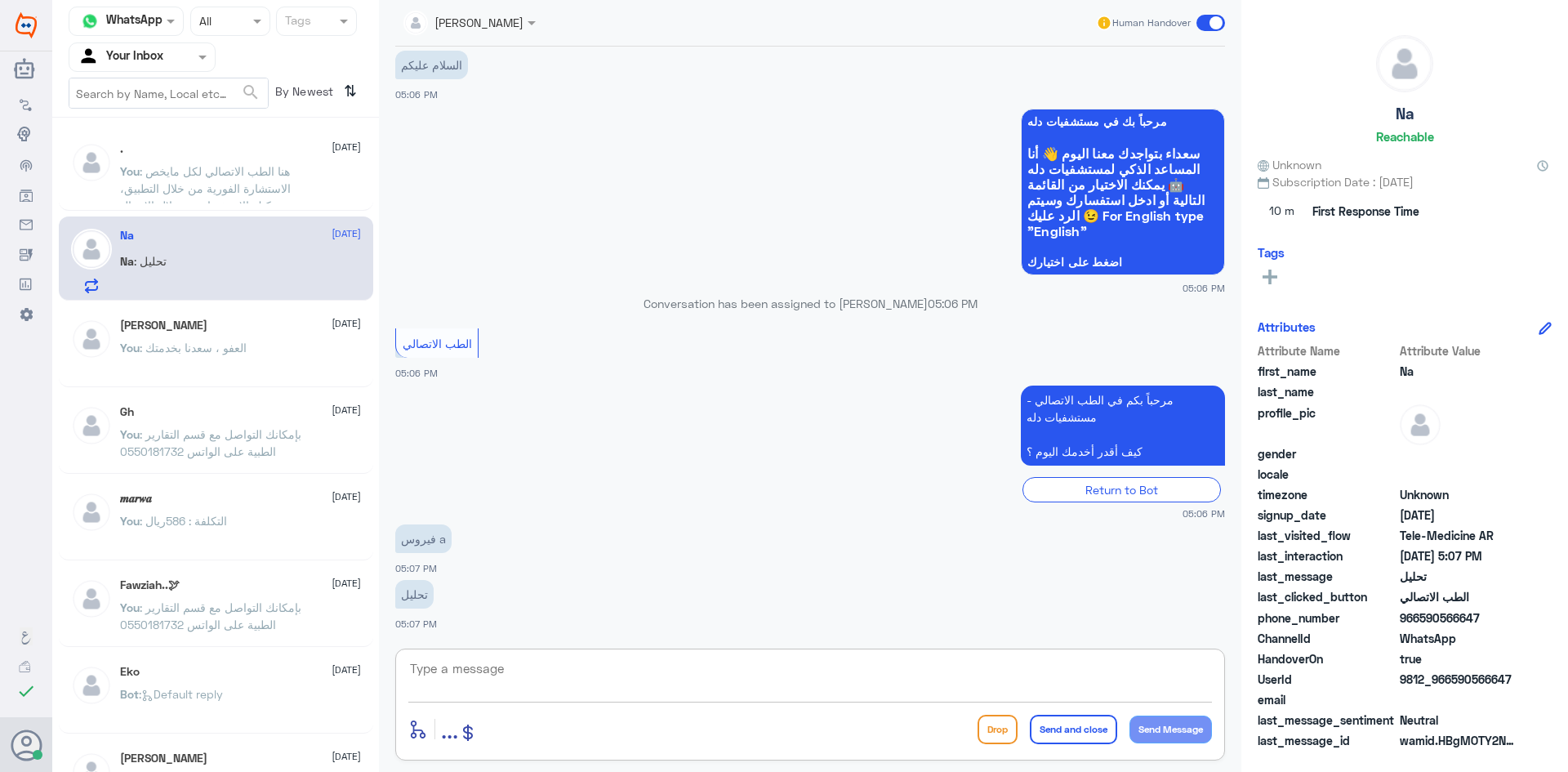
click at [506, 682] on textarea at bounding box center [810, 677] width 804 height 40
paste textarea "مرحبا، معك نوف من الطب الاتصالي"
drag, startPoint x: 1149, startPoint y: 665, endPoint x: 1132, endPoint y: 667, distance: 17.1
click at [1132, 667] on textarea "مرحبا، معك نوف من الطب الاتصالي" at bounding box center [810, 677] width 804 height 40
type textarea "مرحبا، معك اميره من الطب الاتصالي"
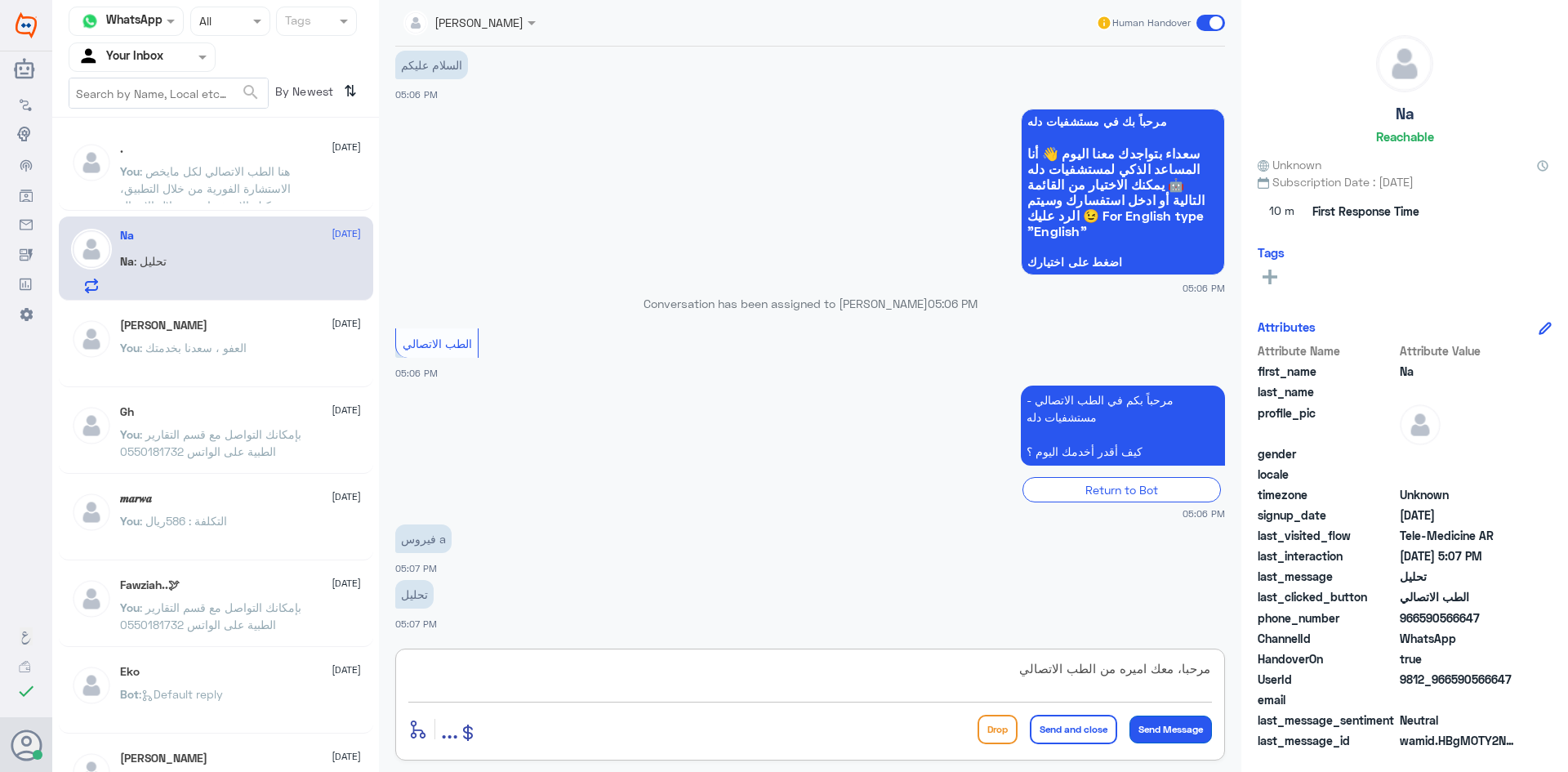
click at [1194, 732] on button "Send Message" at bounding box center [1171, 730] width 83 height 28
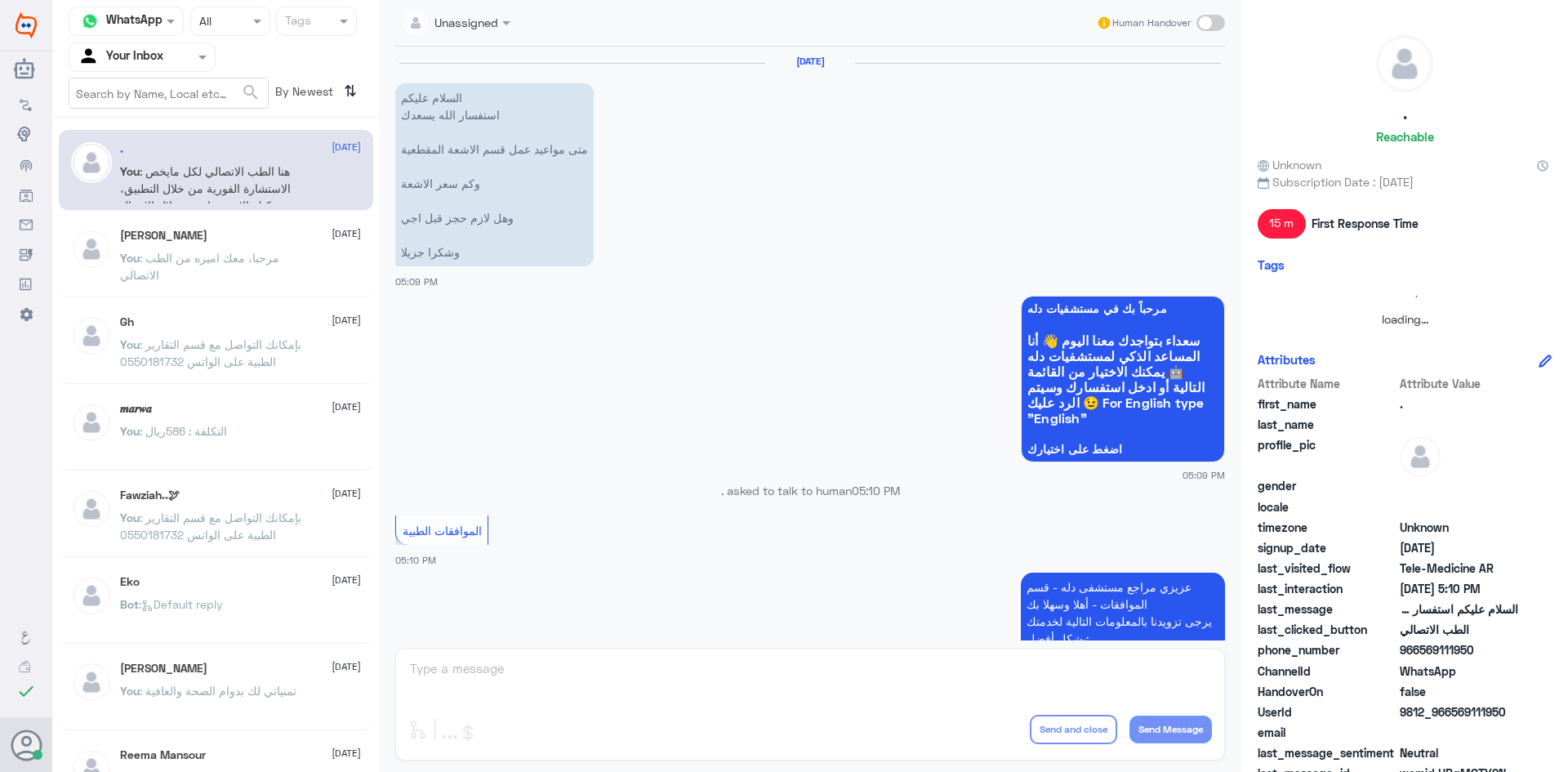
scroll to position [1116, 0]
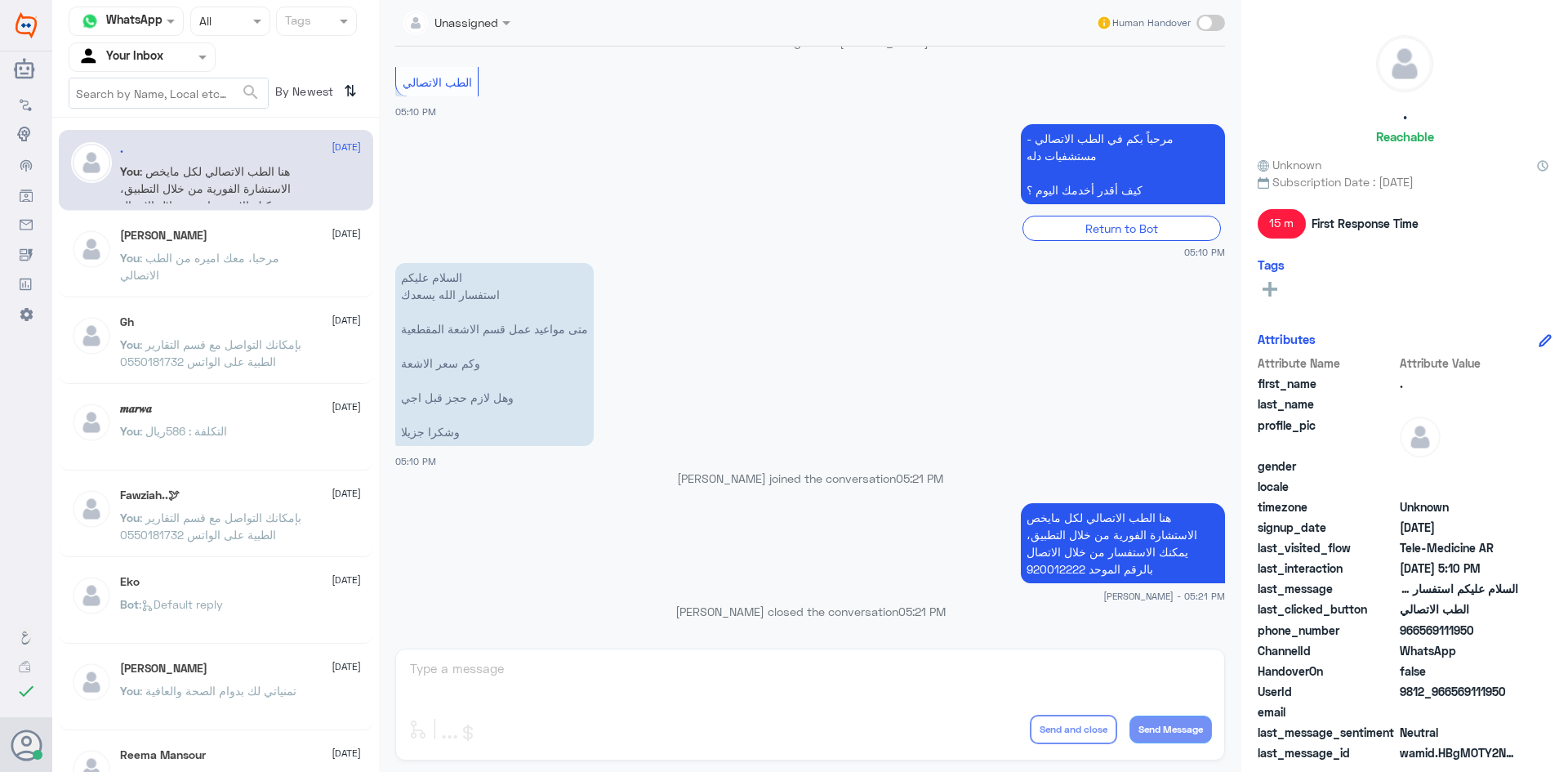
click at [226, 196] on p "You : هنا الطب الاتصالي لكل مايخص الاستشارة الفورية من خلال التطبيق، يمكنك الاس…" at bounding box center [212, 183] width 184 height 40
click at [100, 67] on img at bounding box center [89, 57] width 25 height 25
click at [125, 98] on div "Unassigned" at bounding box center [142, 108] width 147 height 38
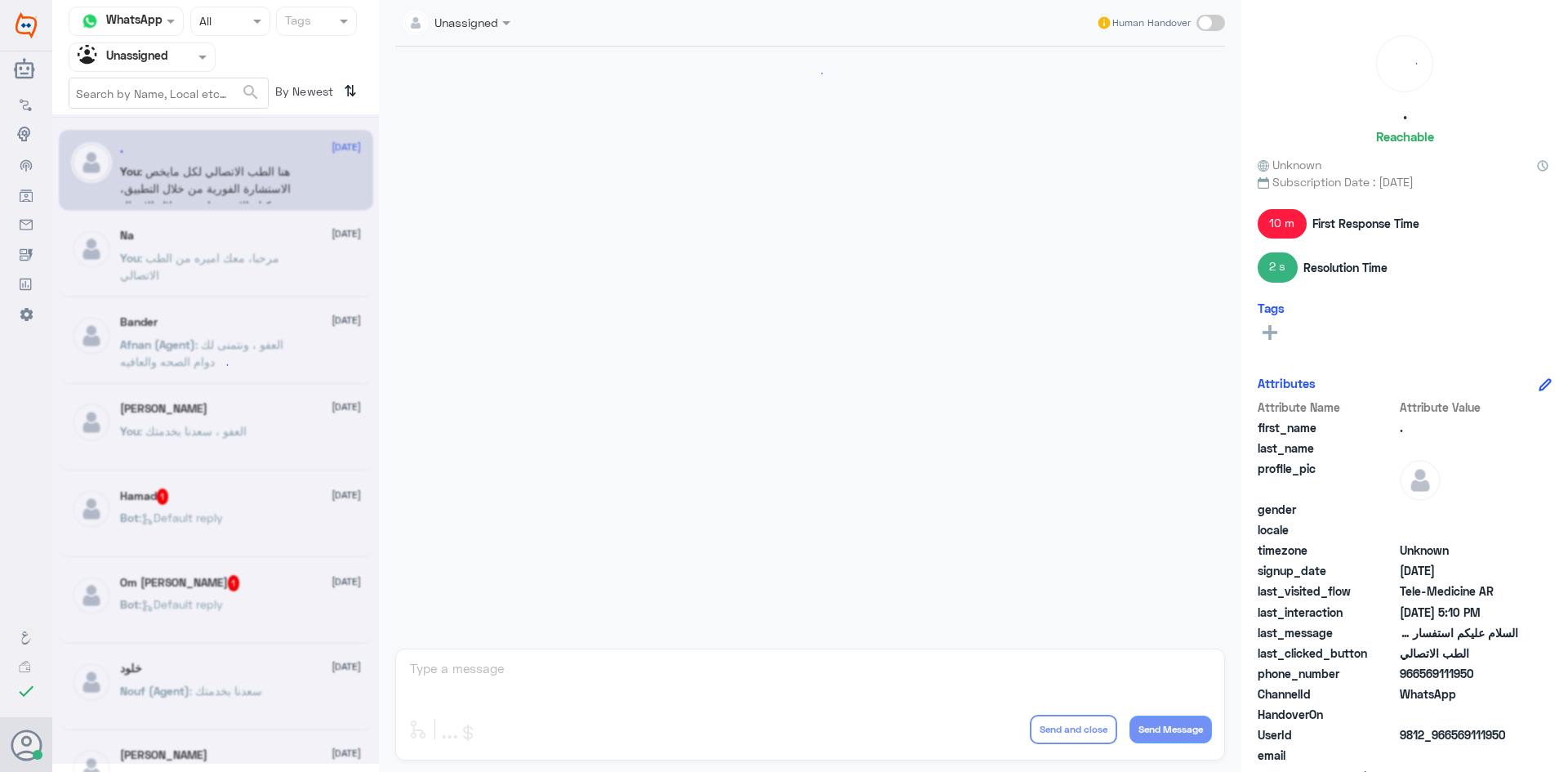
scroll to position [1116, 0]
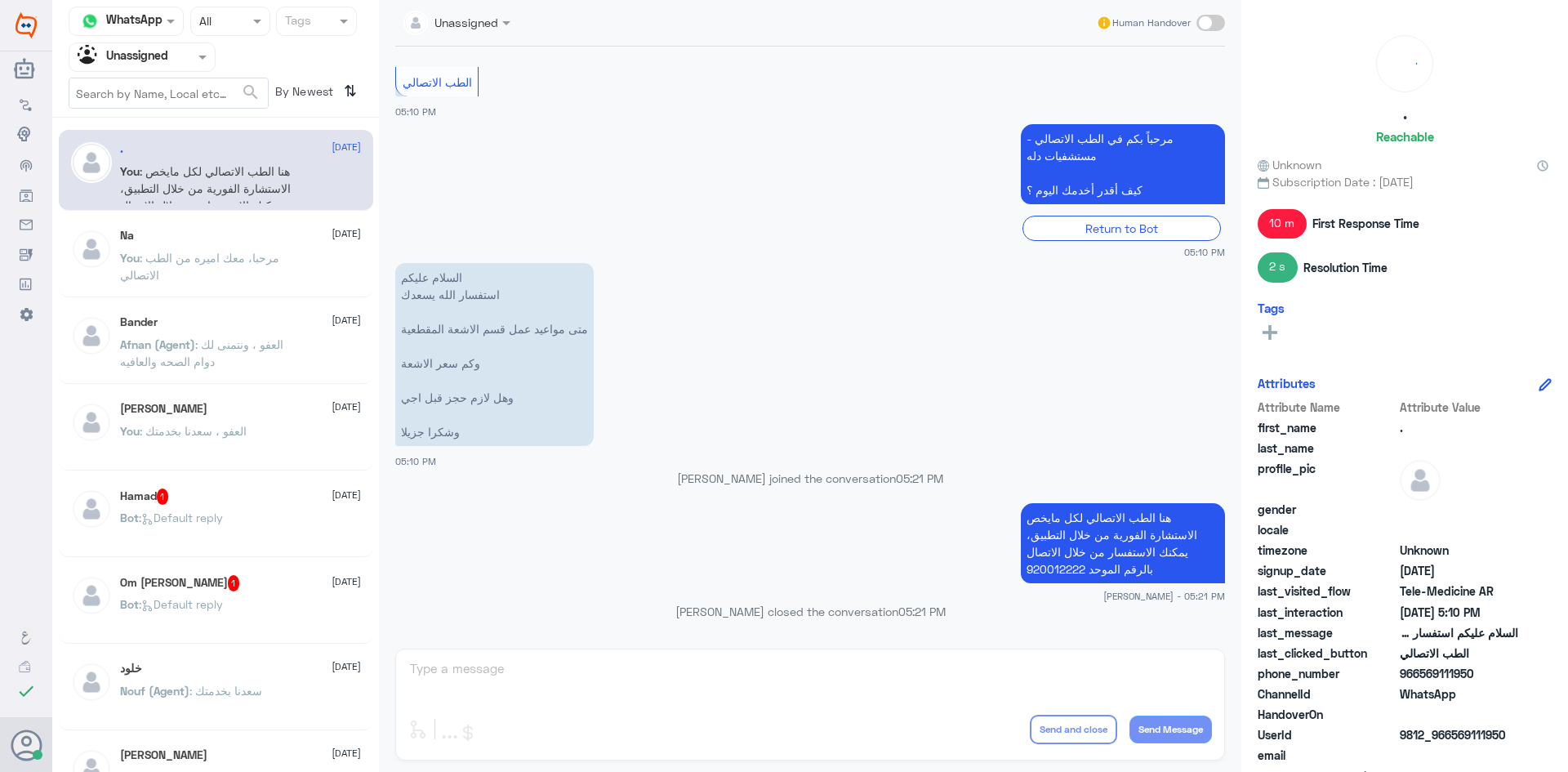
click at [215, 233] on div "Na [DATE]" at bounding box center [241, 235] width 241 height 14
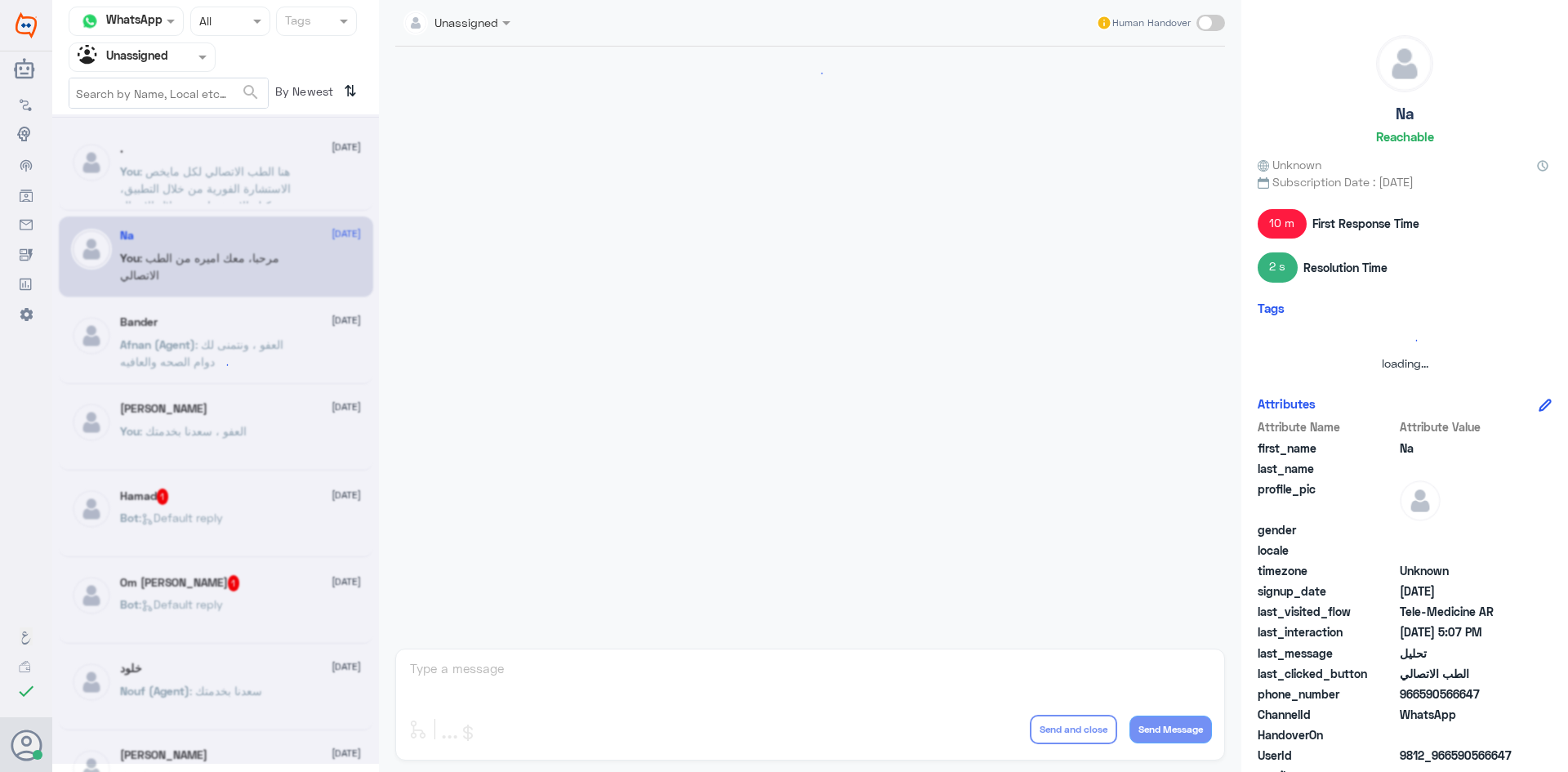
scroll to position [114, 0]
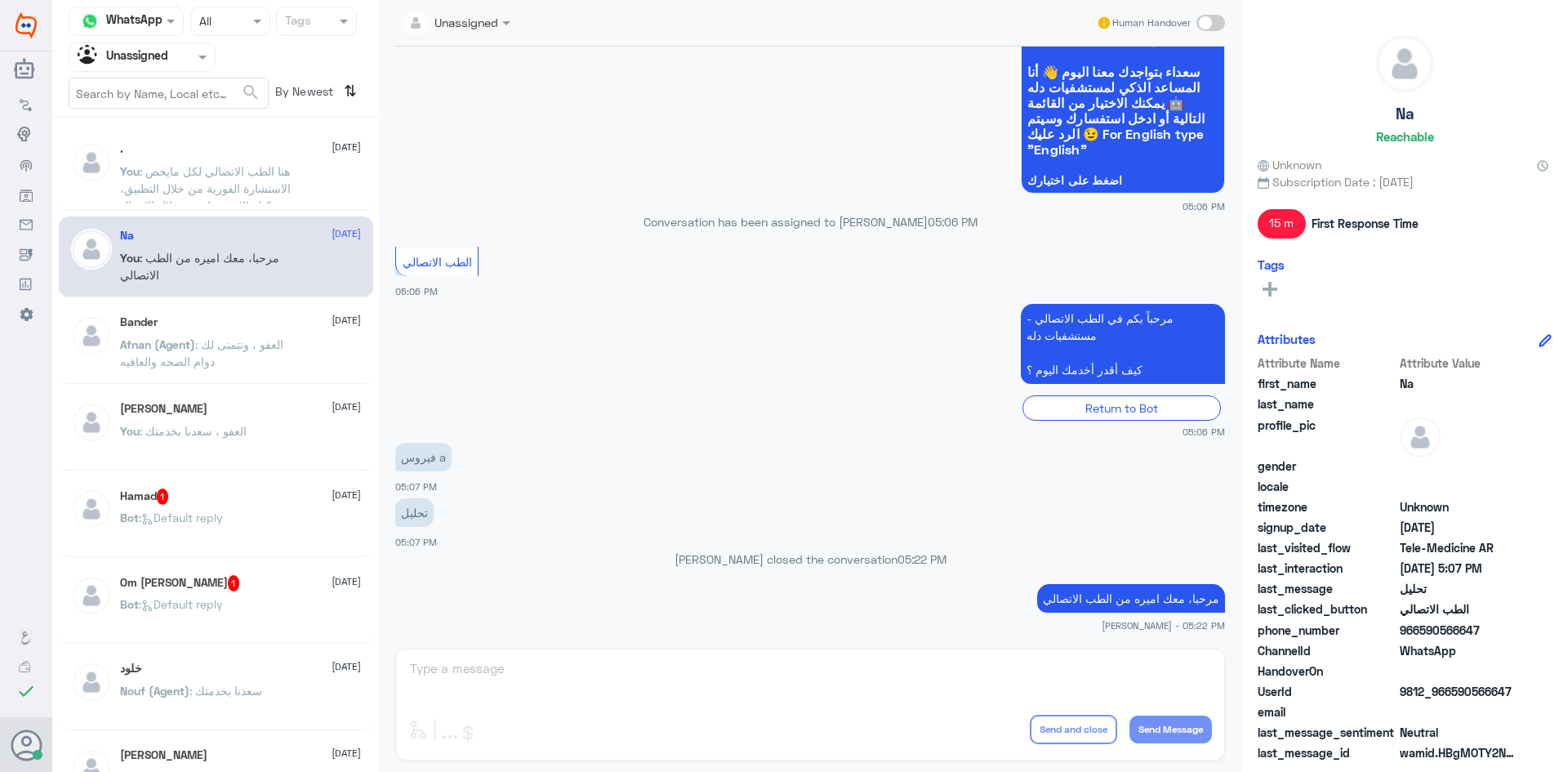
click at [1219, 25] on span at bounding box center [1210, 23] width 28 height 17
click at [0, 0] on input "checkbox" at bounding box center [0, 0] width 0 height 0
click at [577, 662] on textarea at bounding box center [810, 677] width 804 height 40
type textarea "ي"
click at [646, 664] on textarea at bounding box center [810, 677] width 804 height 40
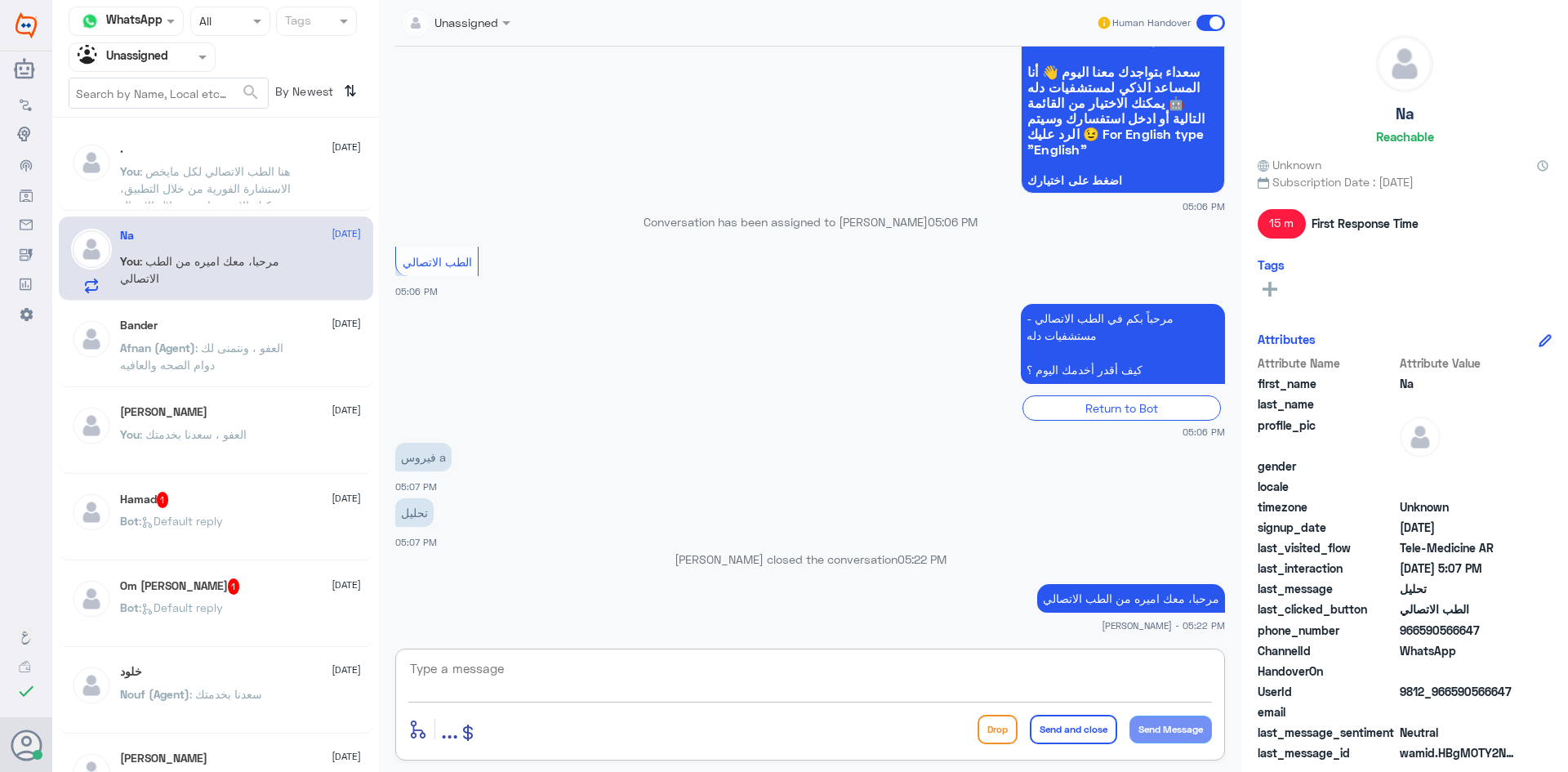
paste textarea "لقراءة التحاليل يمكنك الاستفادة من خدمة الاستشارة الفورية من خلال التطبيق بحيث …"
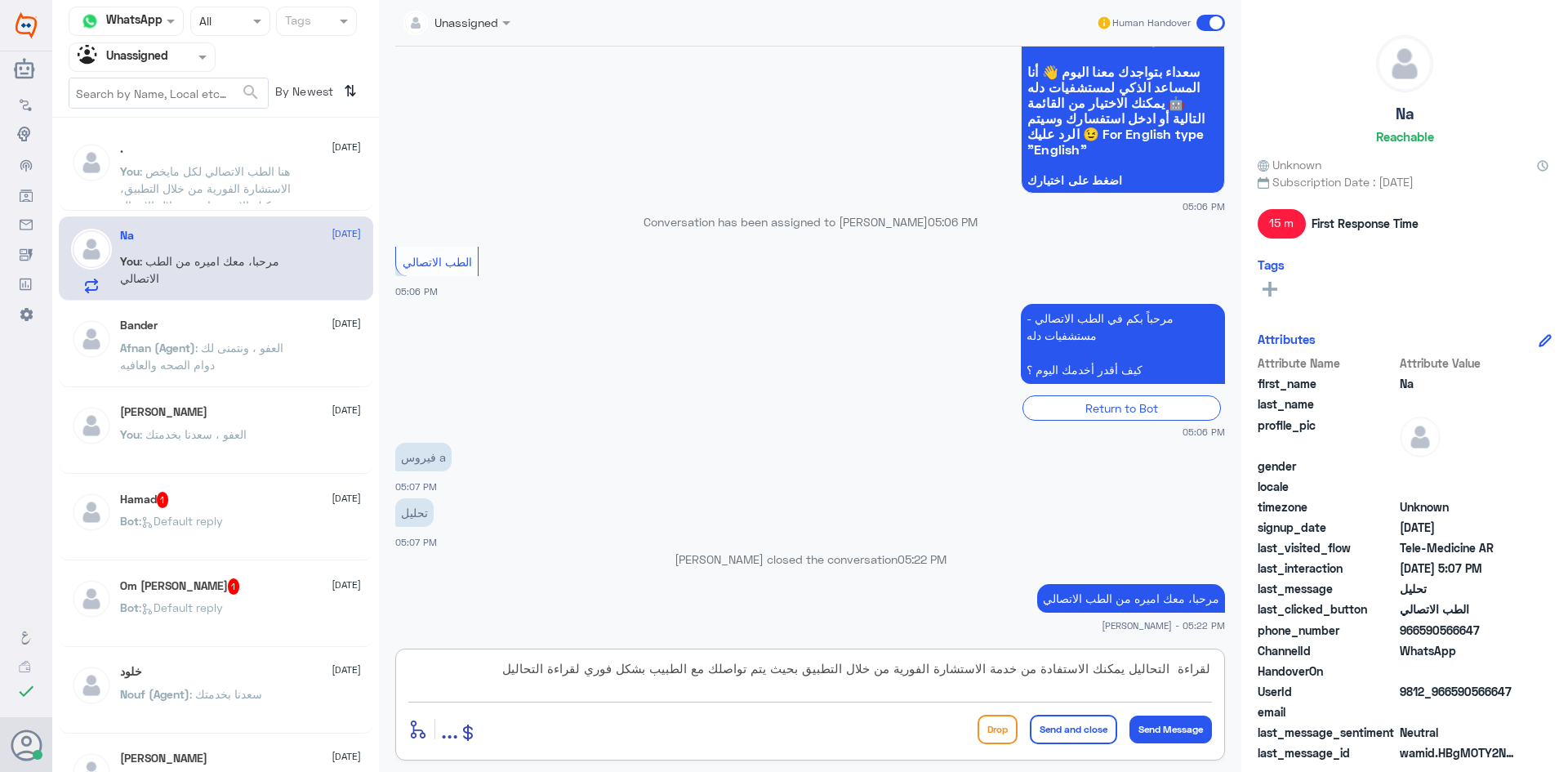
type textarea "لقراءة التحاليل يمكنك الاستفادة من خدمة الاستشارة الفورية من خلال التطبيق بحيث …"
click at [1055, 731] on button "Send and close" at bounding box center [1074, 730] width 87 height 29
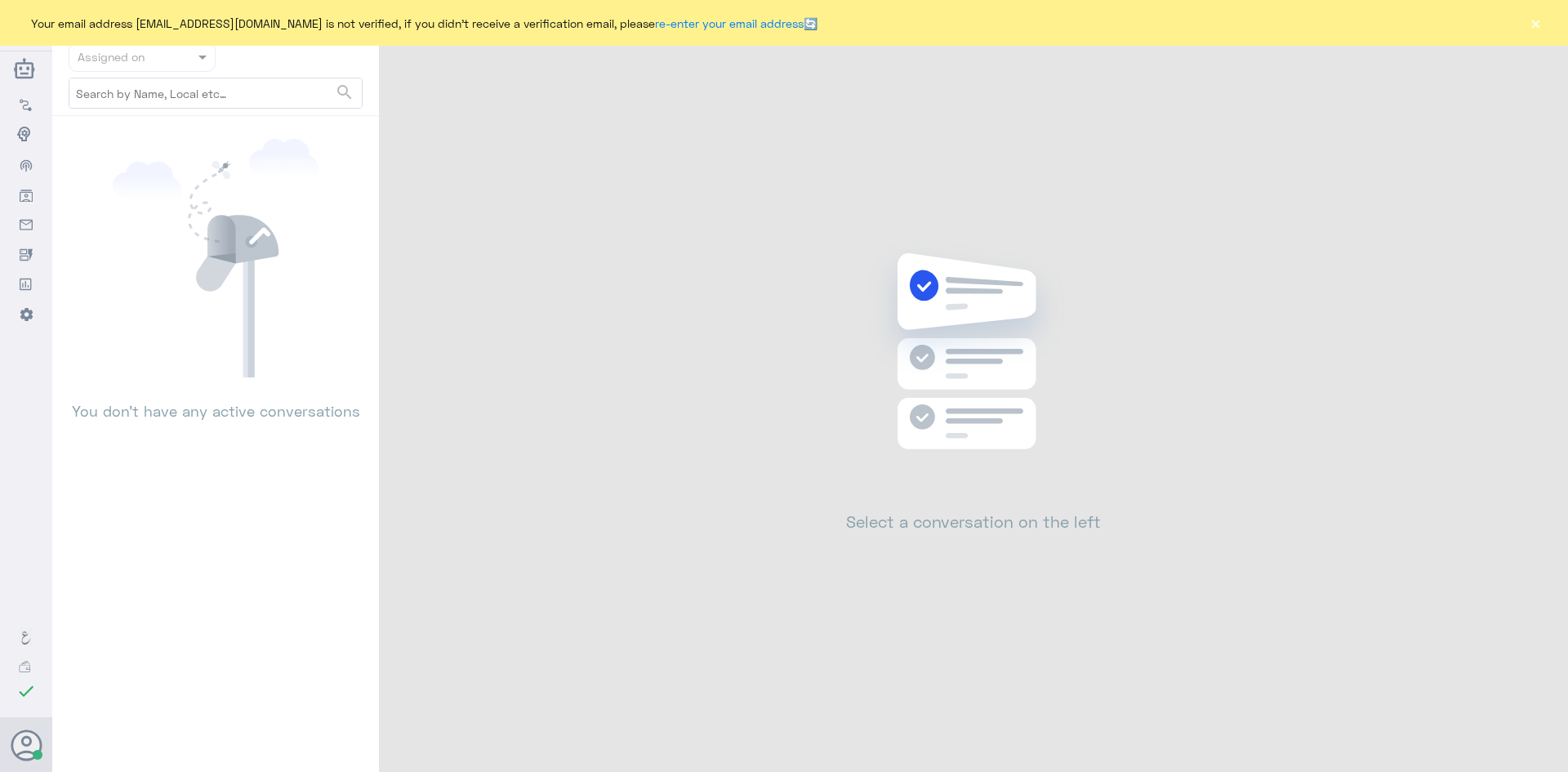
click at [157, 63] on input "text" at bounding box center [122, 57] width 90 height 18
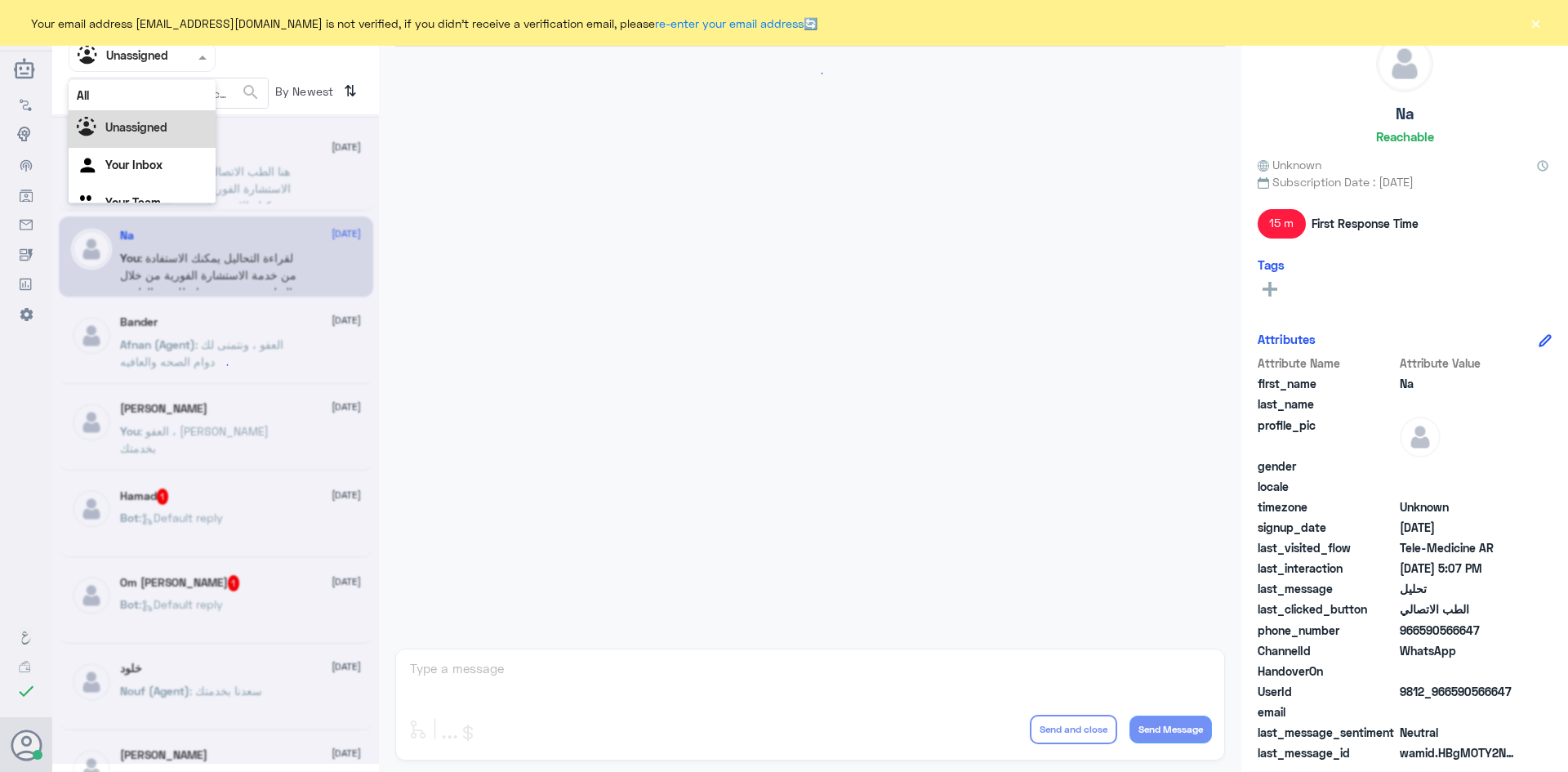
click at [186, 59] on div at bounding box center [142, 57] width 145 height 18
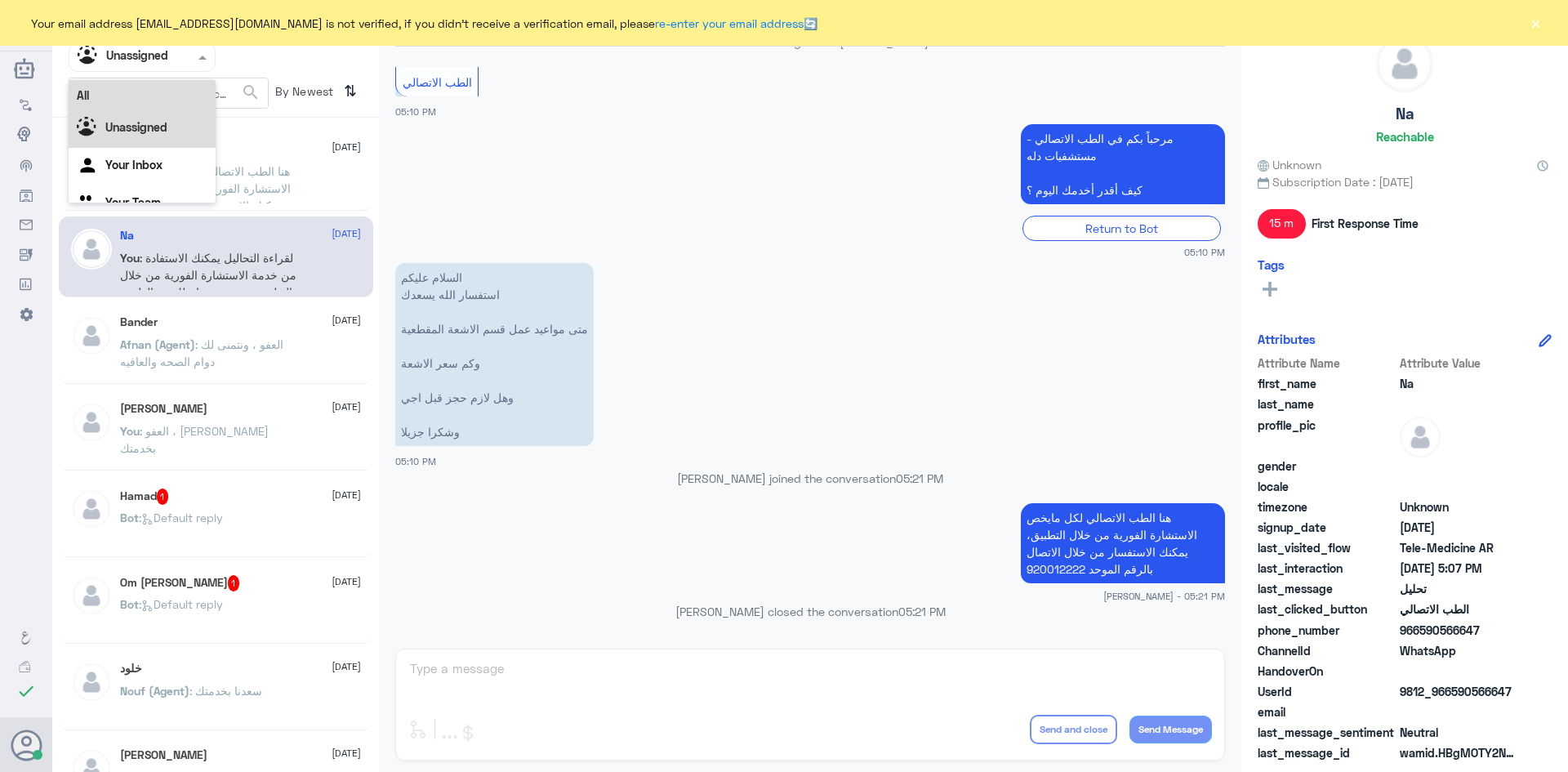
click at [181, 96] on div "All" at bounding box center [142, 95] width 147 height 30
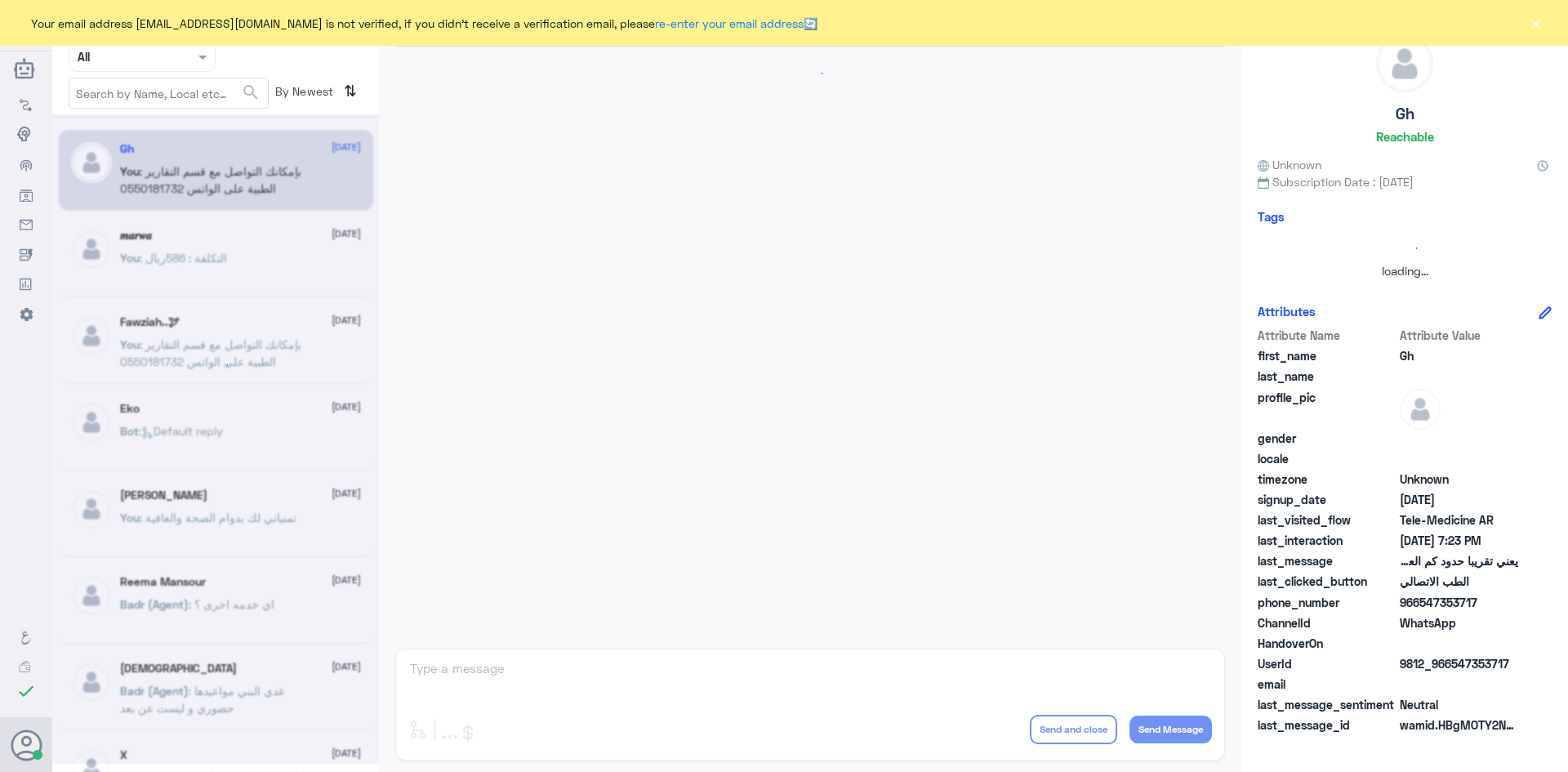
scroll to position [696, 0]
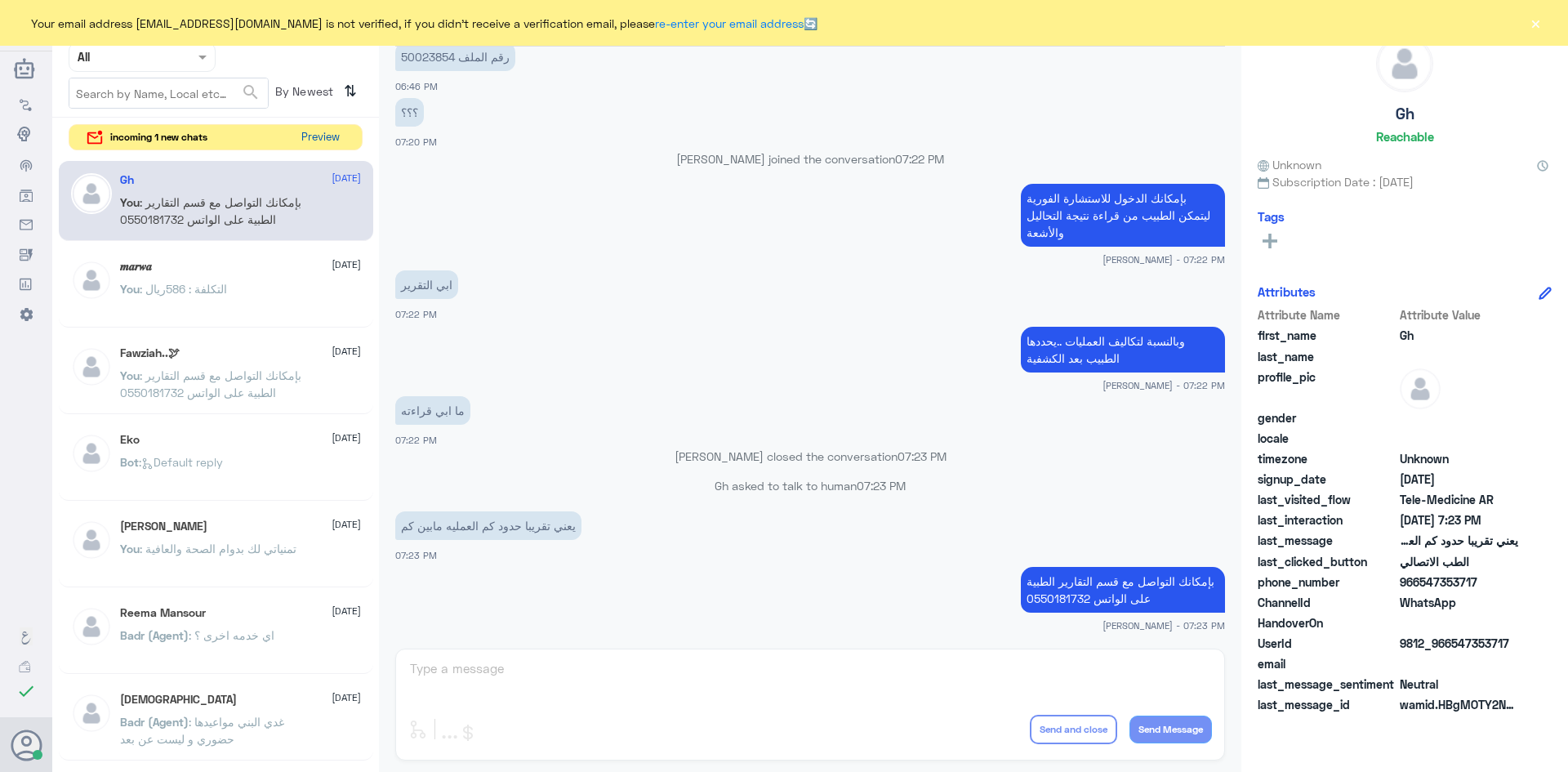
click at [320, 132] on button "Preview" at bounding box center [320, 138] width 51 height 26
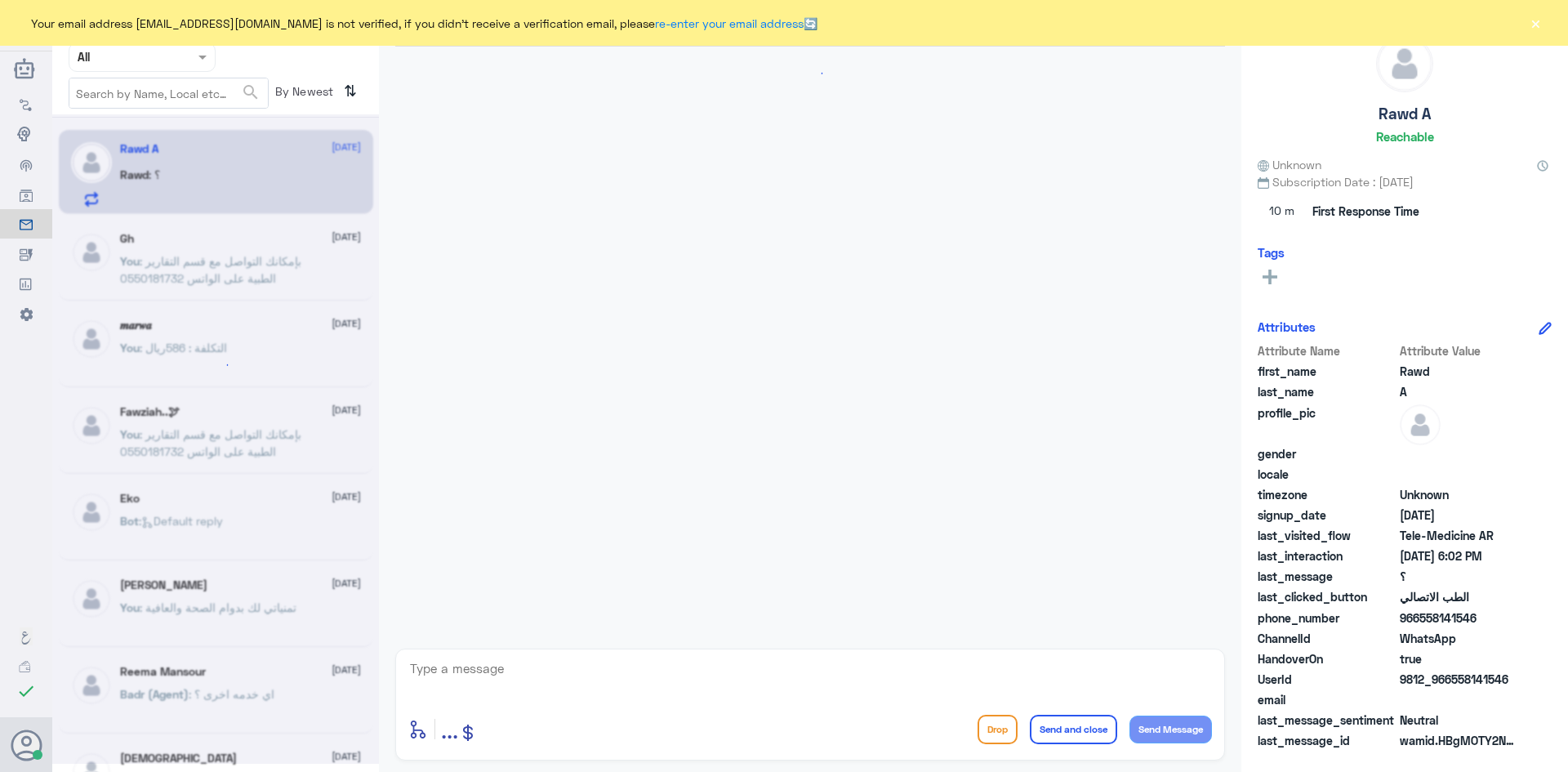
scroll to position [33, 0]
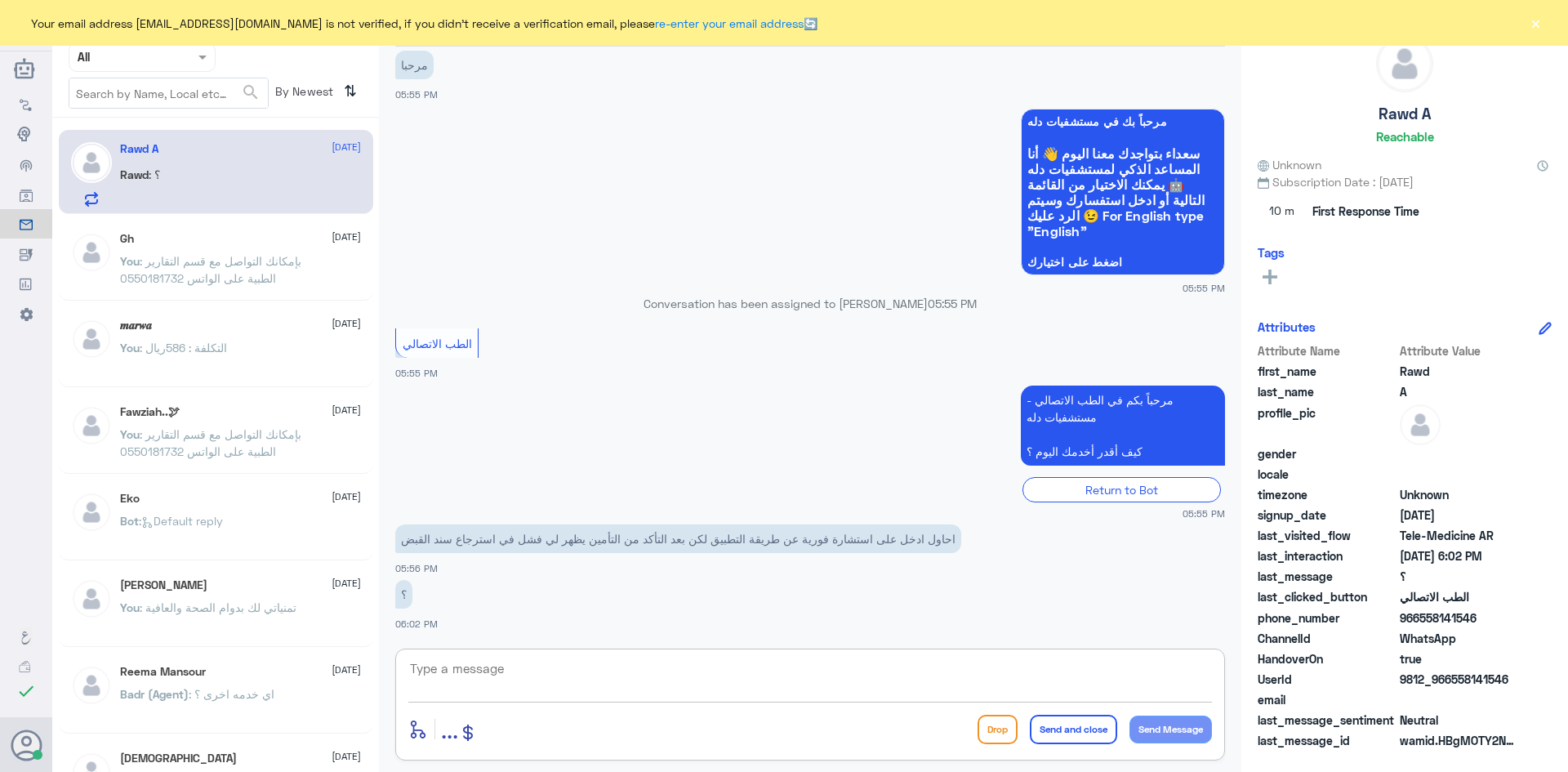
click at [581, 676] on textarea at bounding box center [810, 677] width 804 height 40
type textarea "ممكن تزودني برقم ملفك او رقم الهوية"
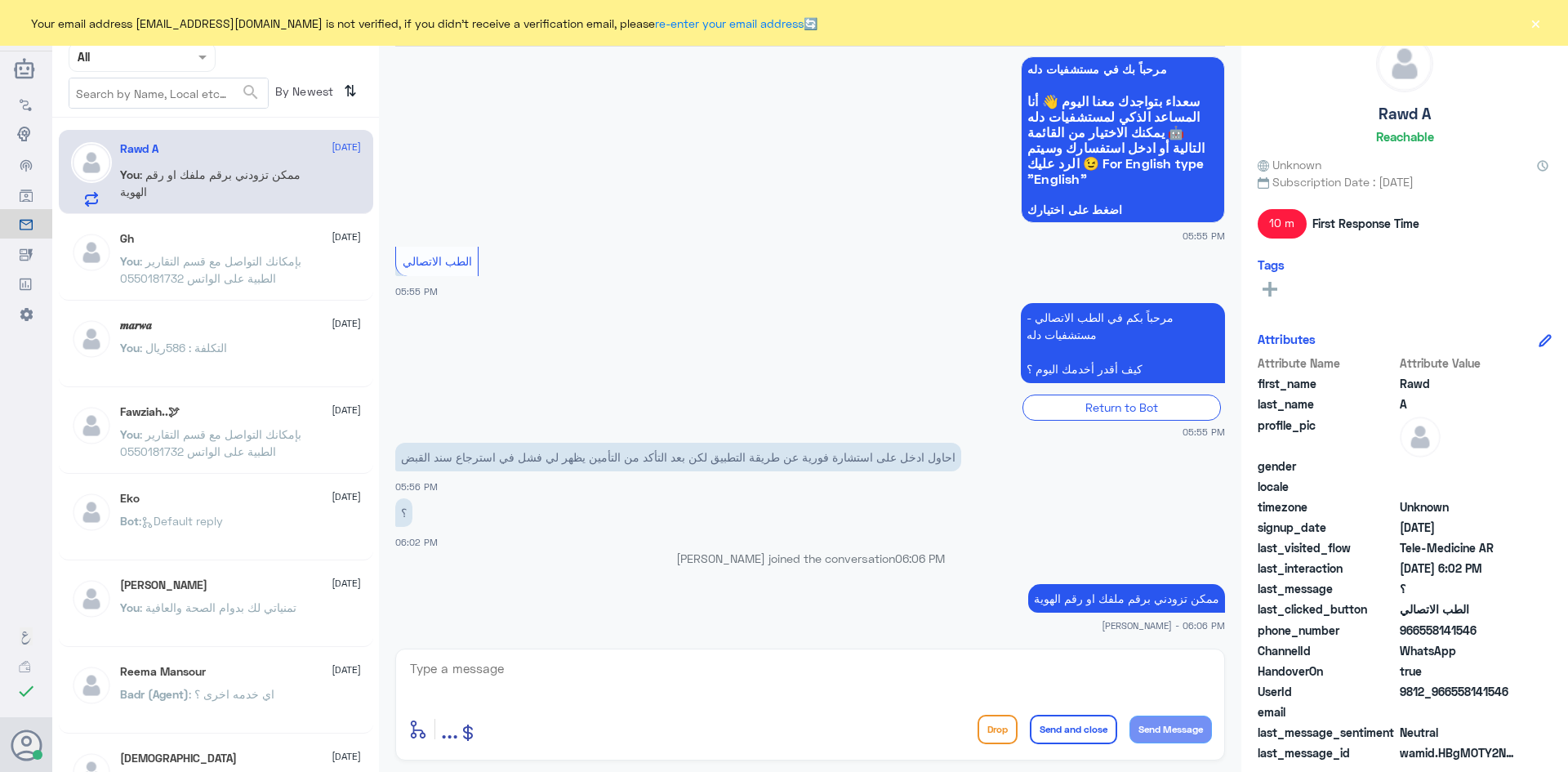
drag, startPoint x: 1479, startPoint y: 623, endPoint x: 1421, endPoint y: 628, distance: 58.2
click at [1421, 628] on span "966558141546" at bounding box center [1459, 630] width 119 height 17
copy span "558141546"
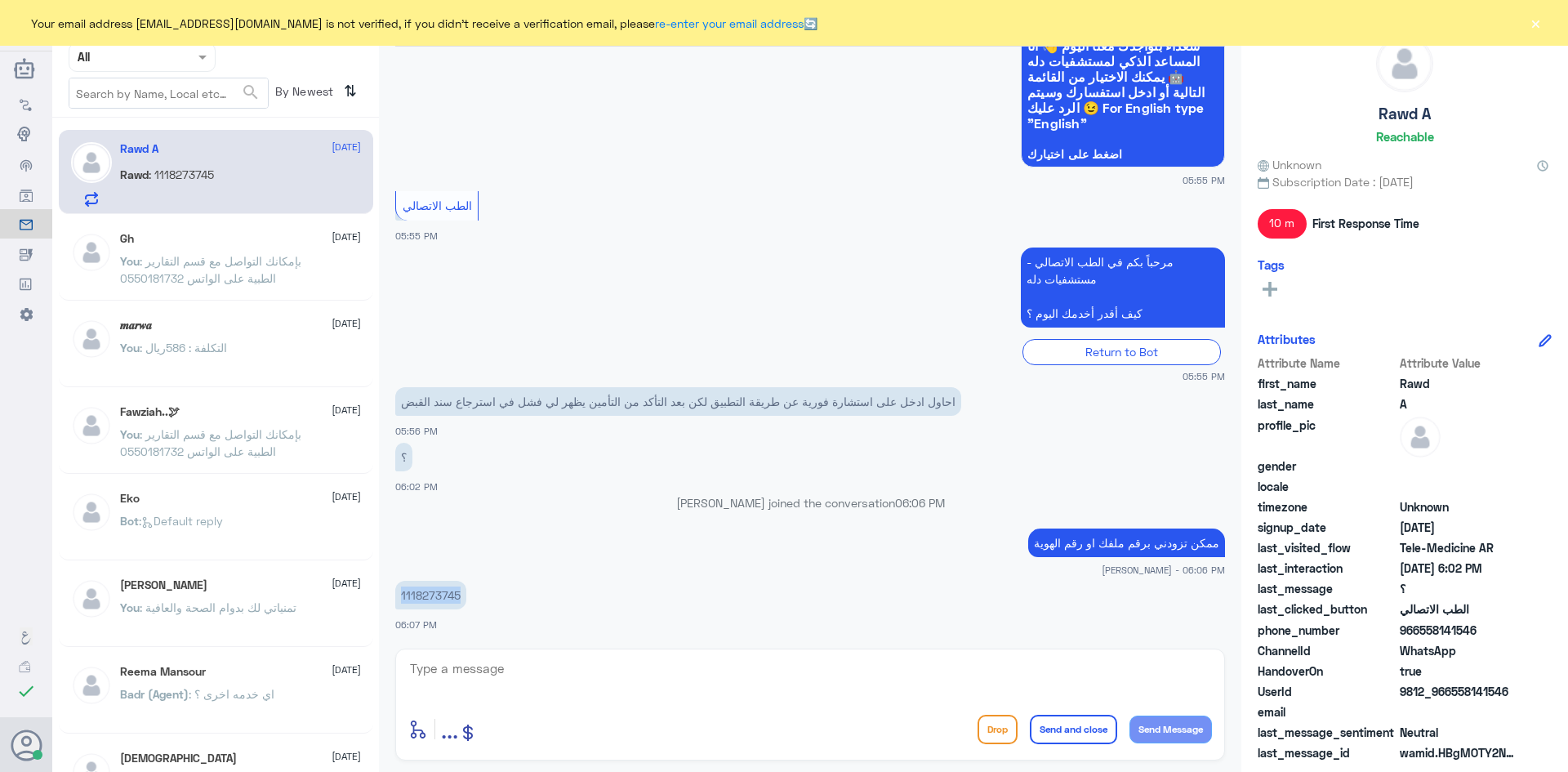
drag, startPoint x: 461, startPoint y: 595, endPoint x: 402, endPoint y: 594, distance: 59.0
click at [402, 594] on p "1118273745" at bounding box center [430, 595] width 71 height 28
copy p "1118273745"
click at [872, 673] on textarea at bounding box center [810, 677] width 804 height 40
type textarea "["
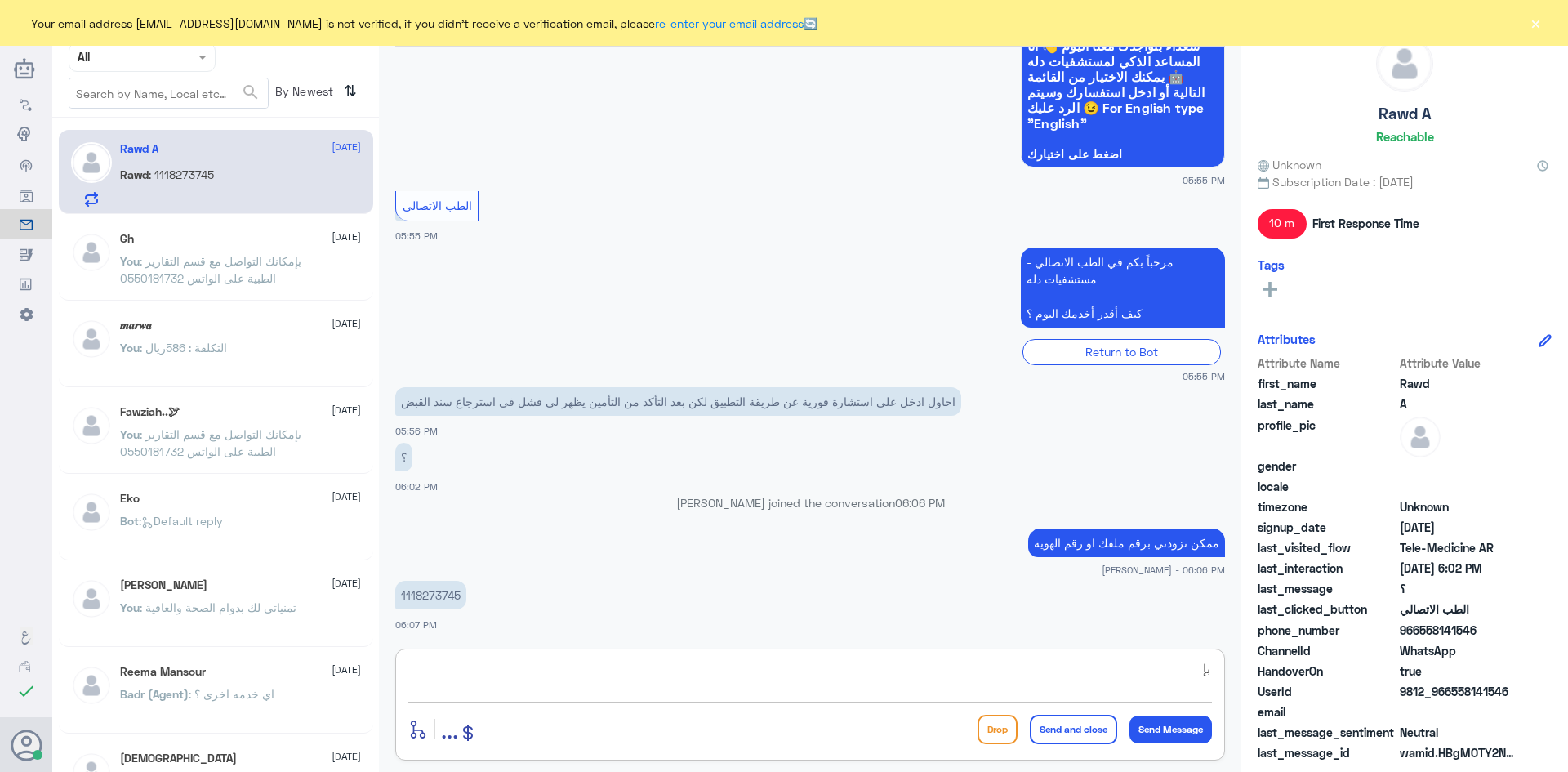
type textarea "ب"
type textarea "هل التطبيق محدث اخر تحديث ؟"
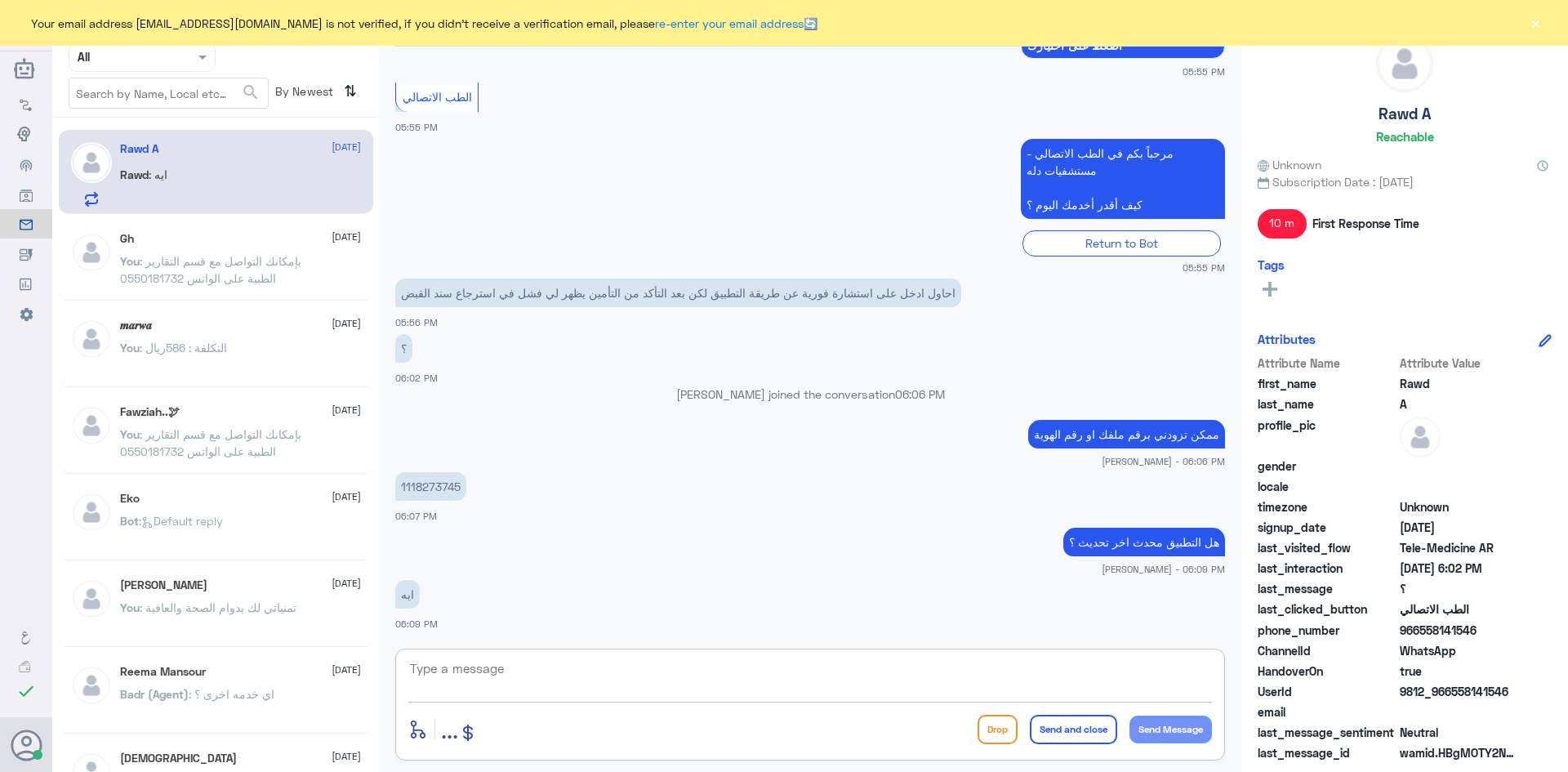
scroll to position [304, 0]
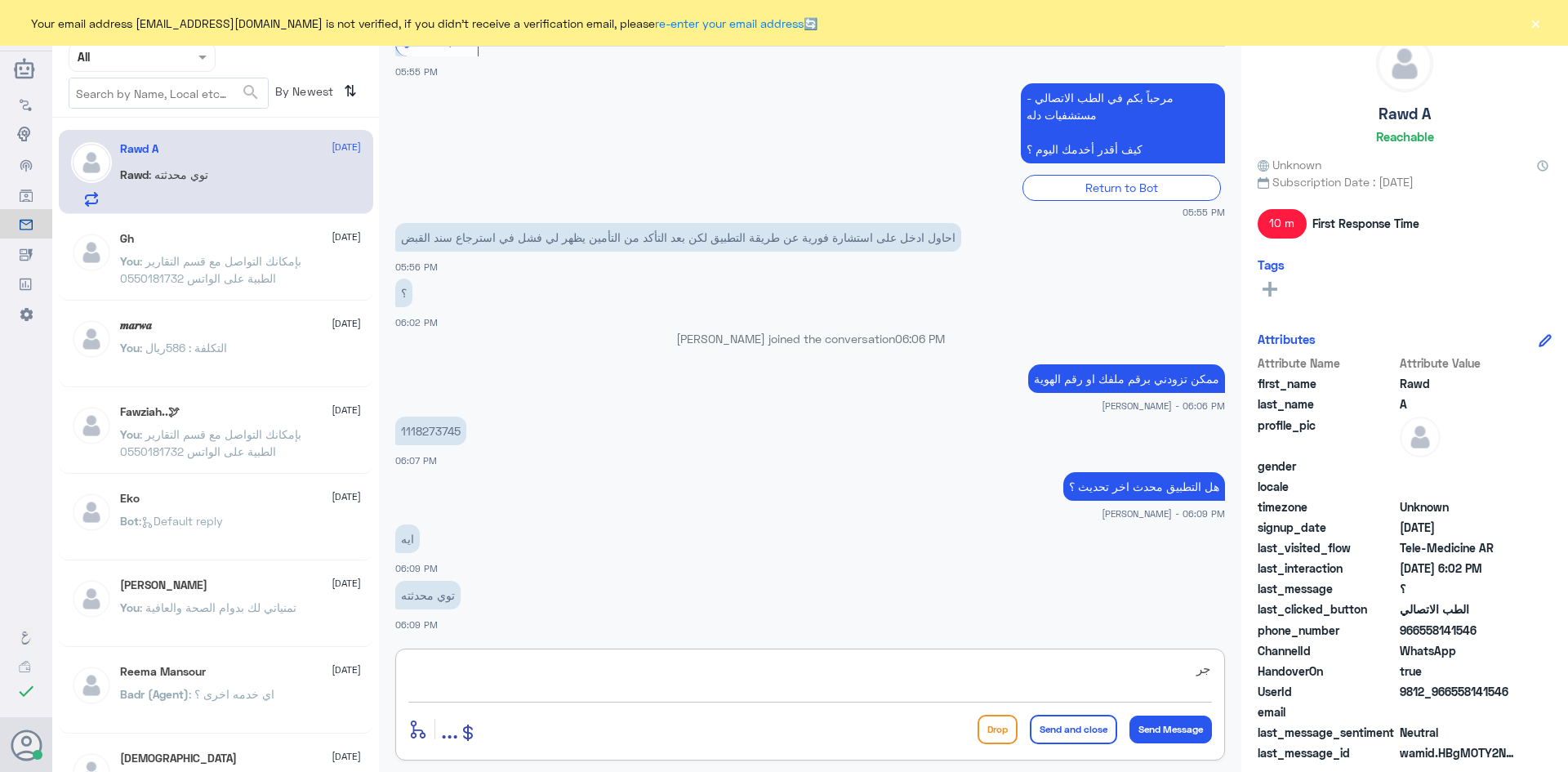
type textarea "ج"
type textarea "سجلي خروج من ملفك وارجعي سجلي دخول"
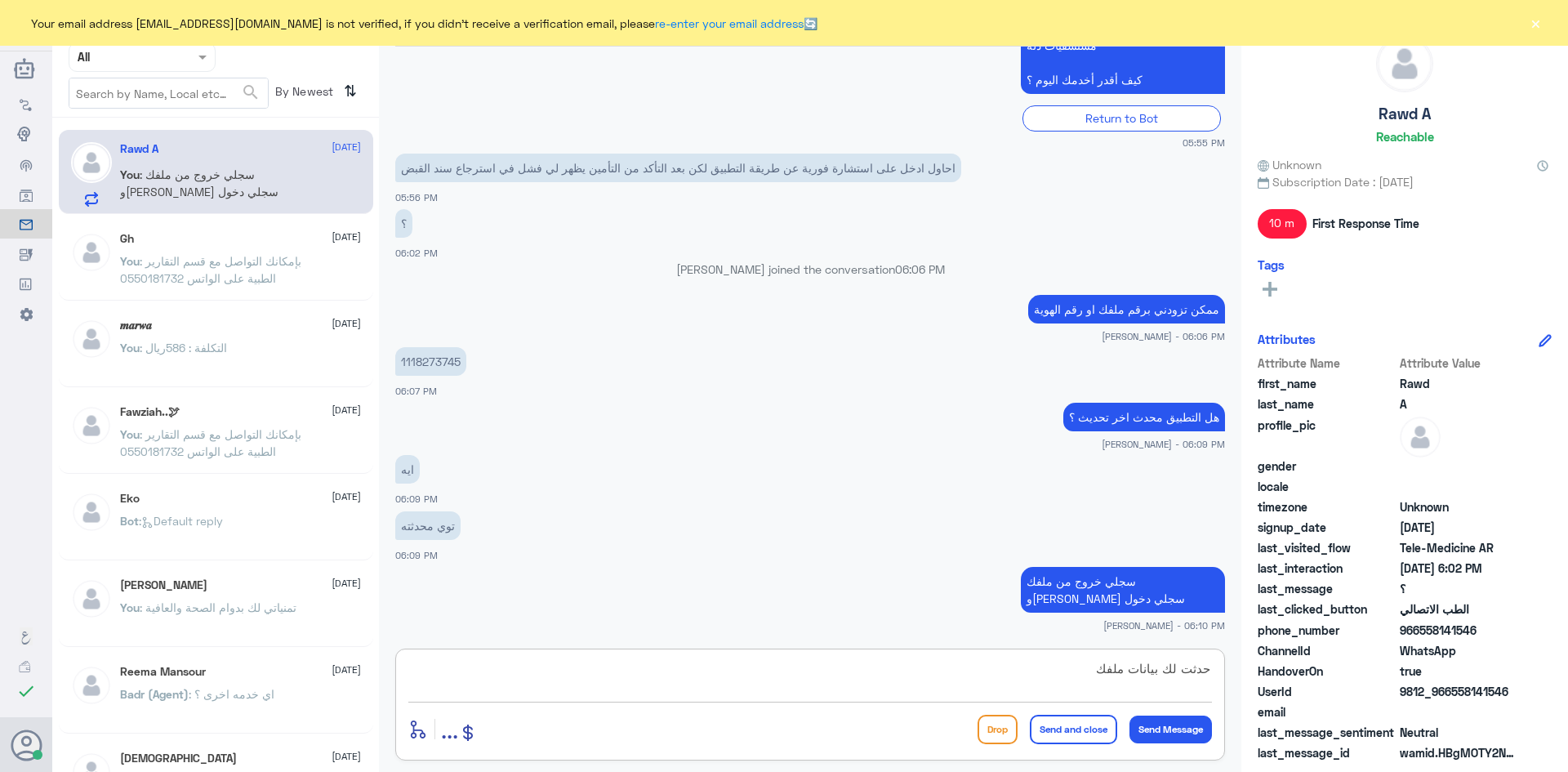
type textarea "حدثت لك بيانات ملفك"
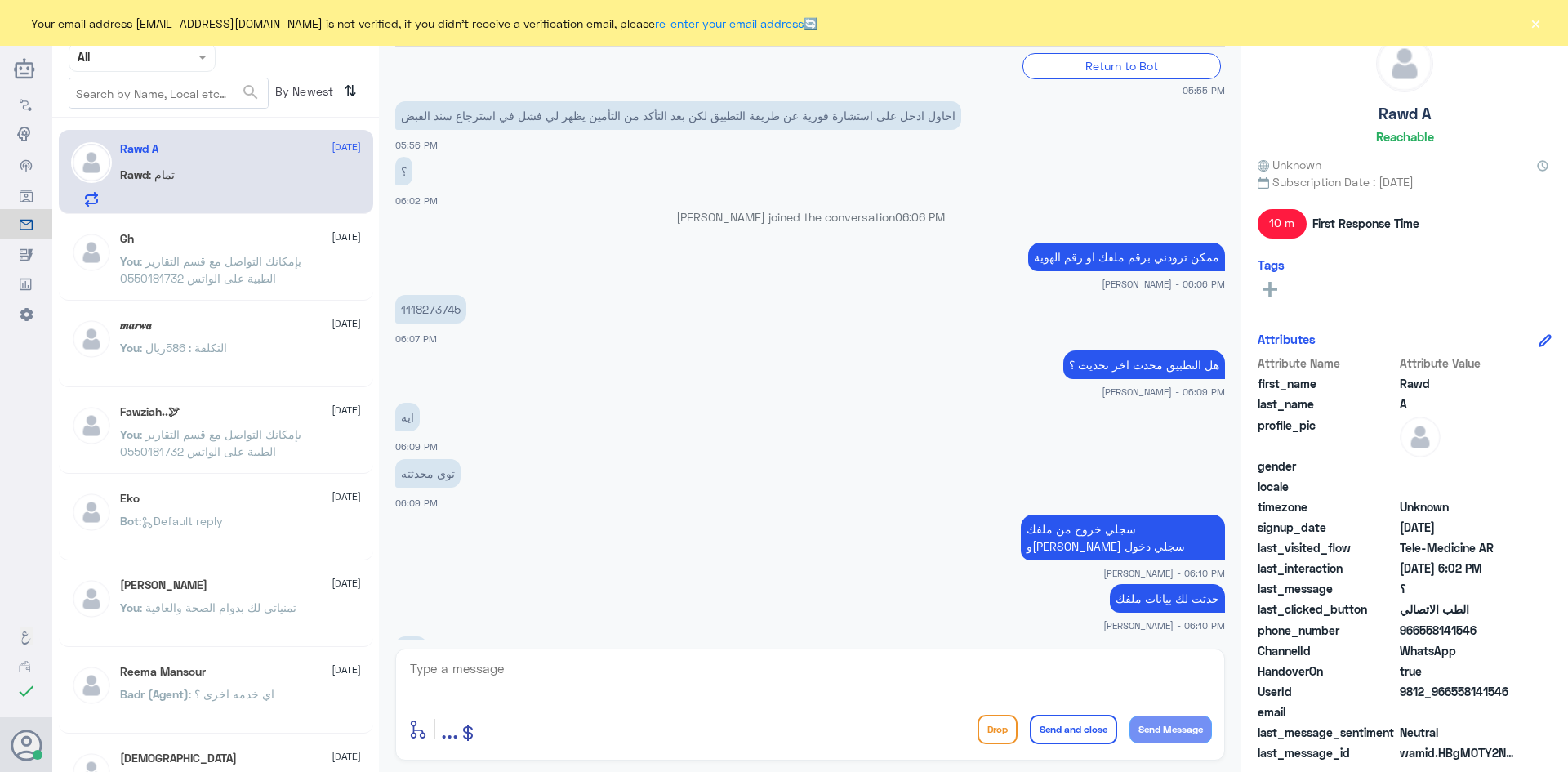
scroll to position [482, 0]
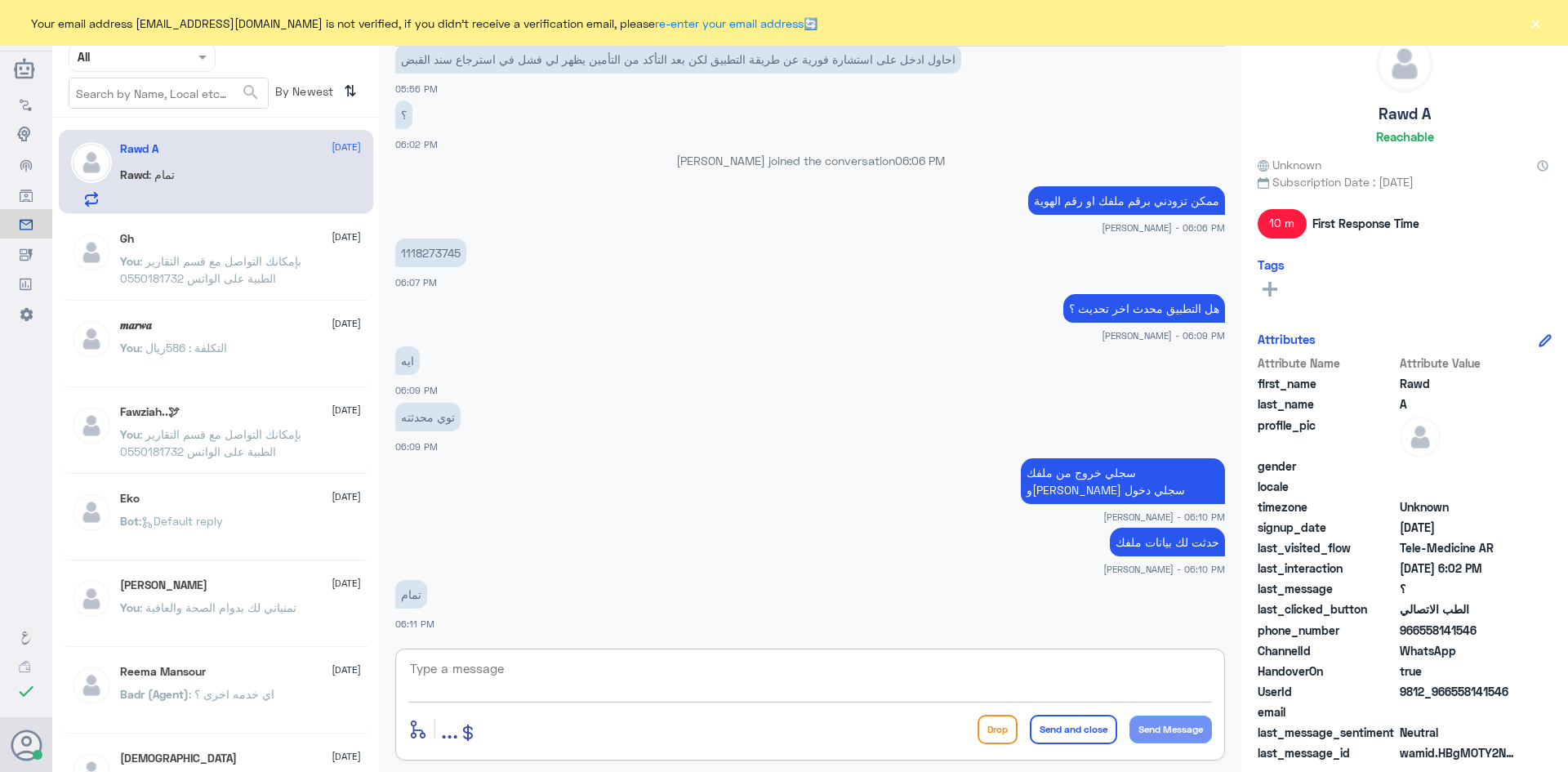
click at [1105, 687] on textarea at bounding box center [810, 677] width 804 height 40
type textarea "وانا معاك هنا"
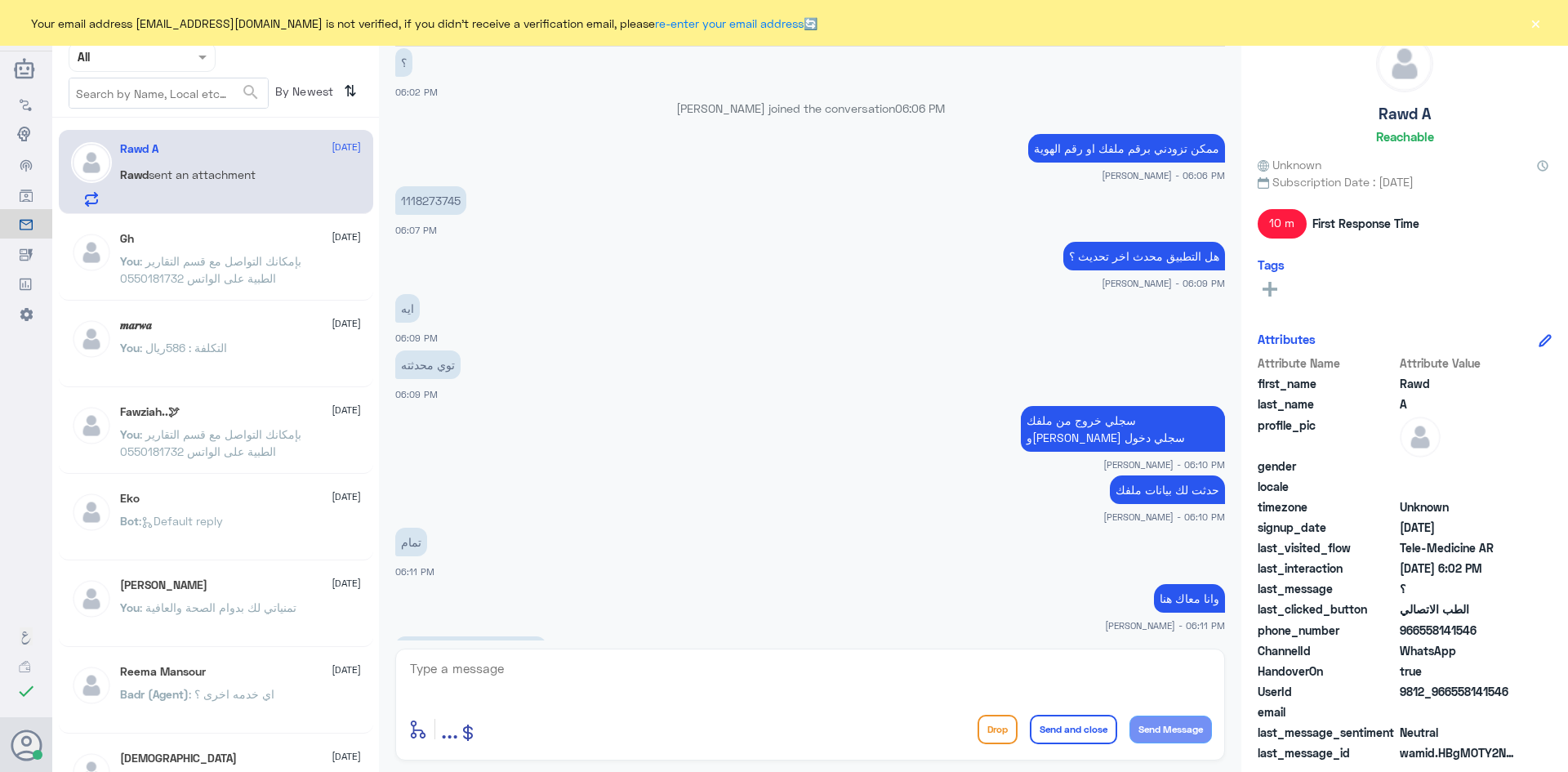
scroll to position [817, 0]
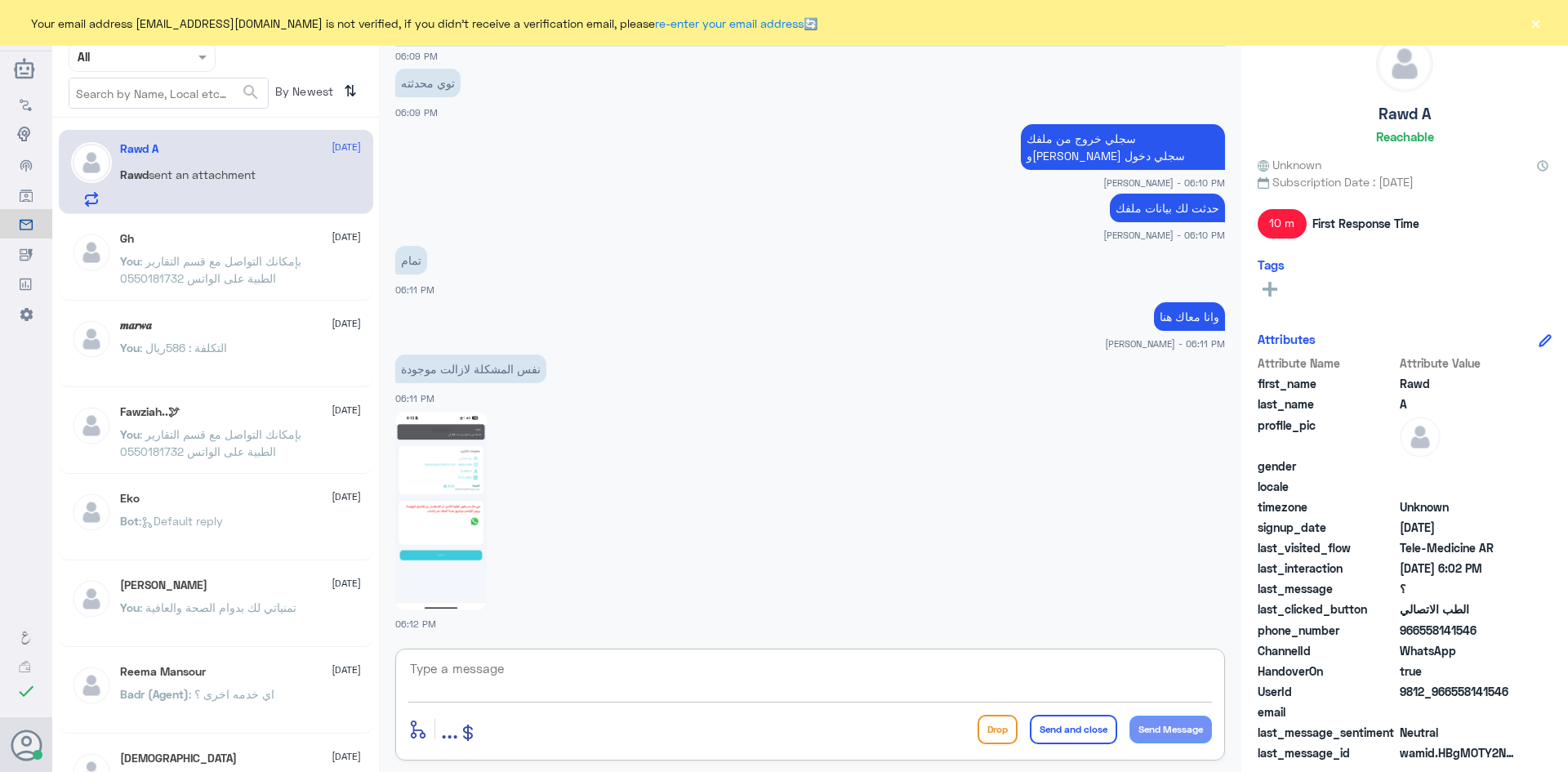
click at [468, 482] on img at bounding box center [441, 511] width 92 height 199
click at [733, 663] on textarea at bounding box center [810, 677] width 804 height 40
type textarea "ت"
type textarea "غ"
type textarea "تمام تحبين افتح لك كشفية الآن مع طبيب"
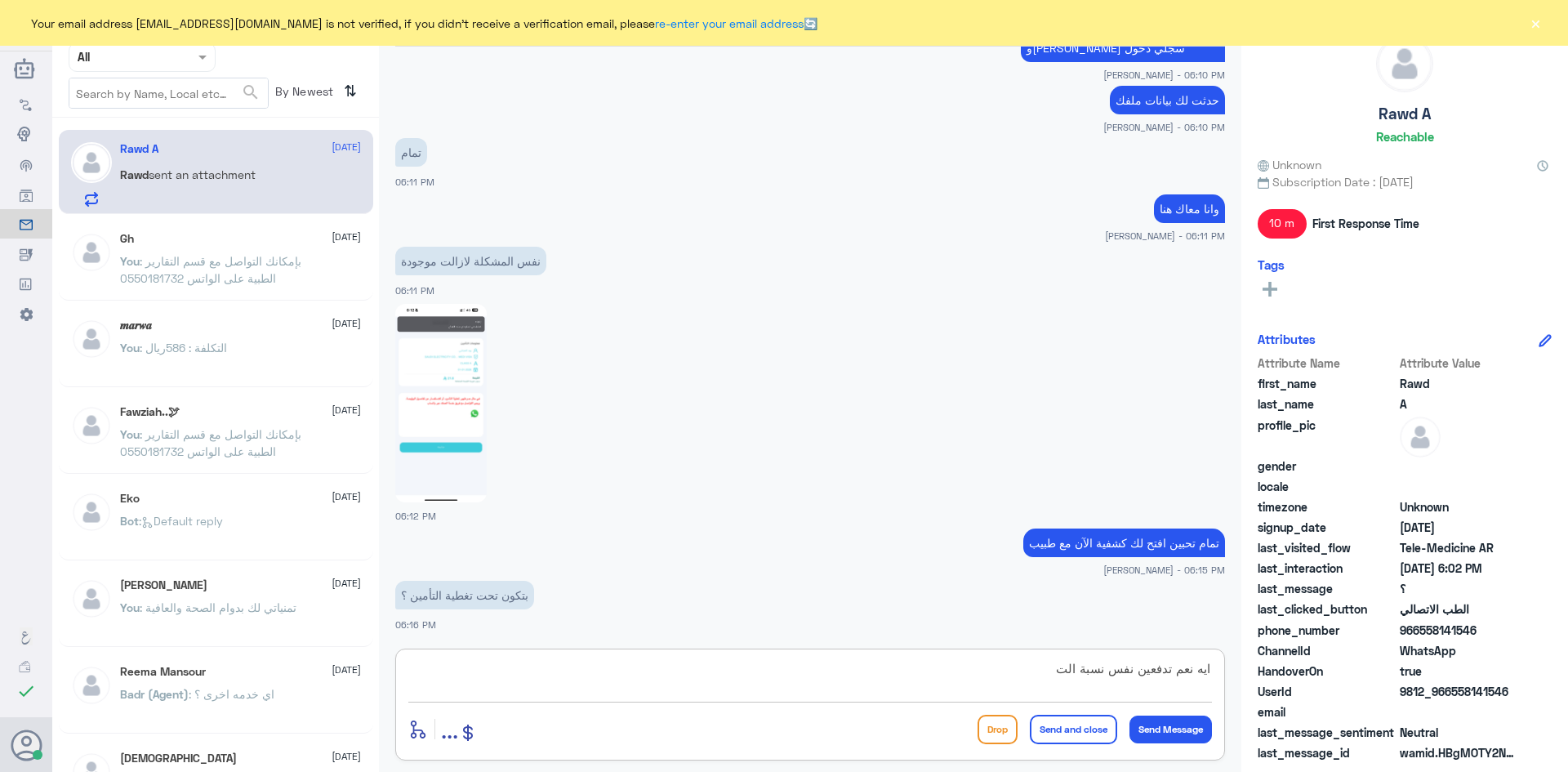
scroll to position [998, 0]
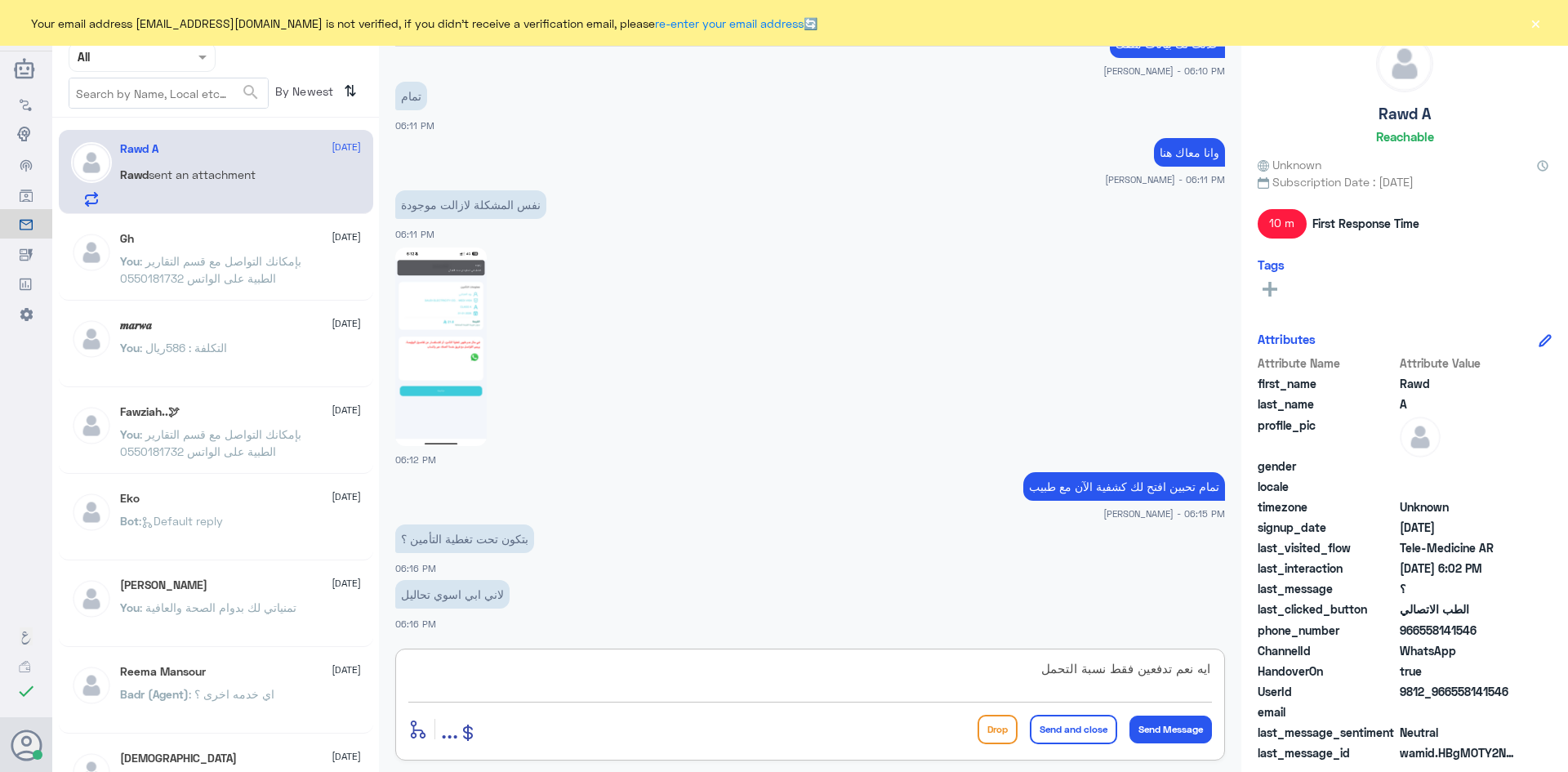
type textarea "ايه نعم تدفعين فقط نسبة التحمل"
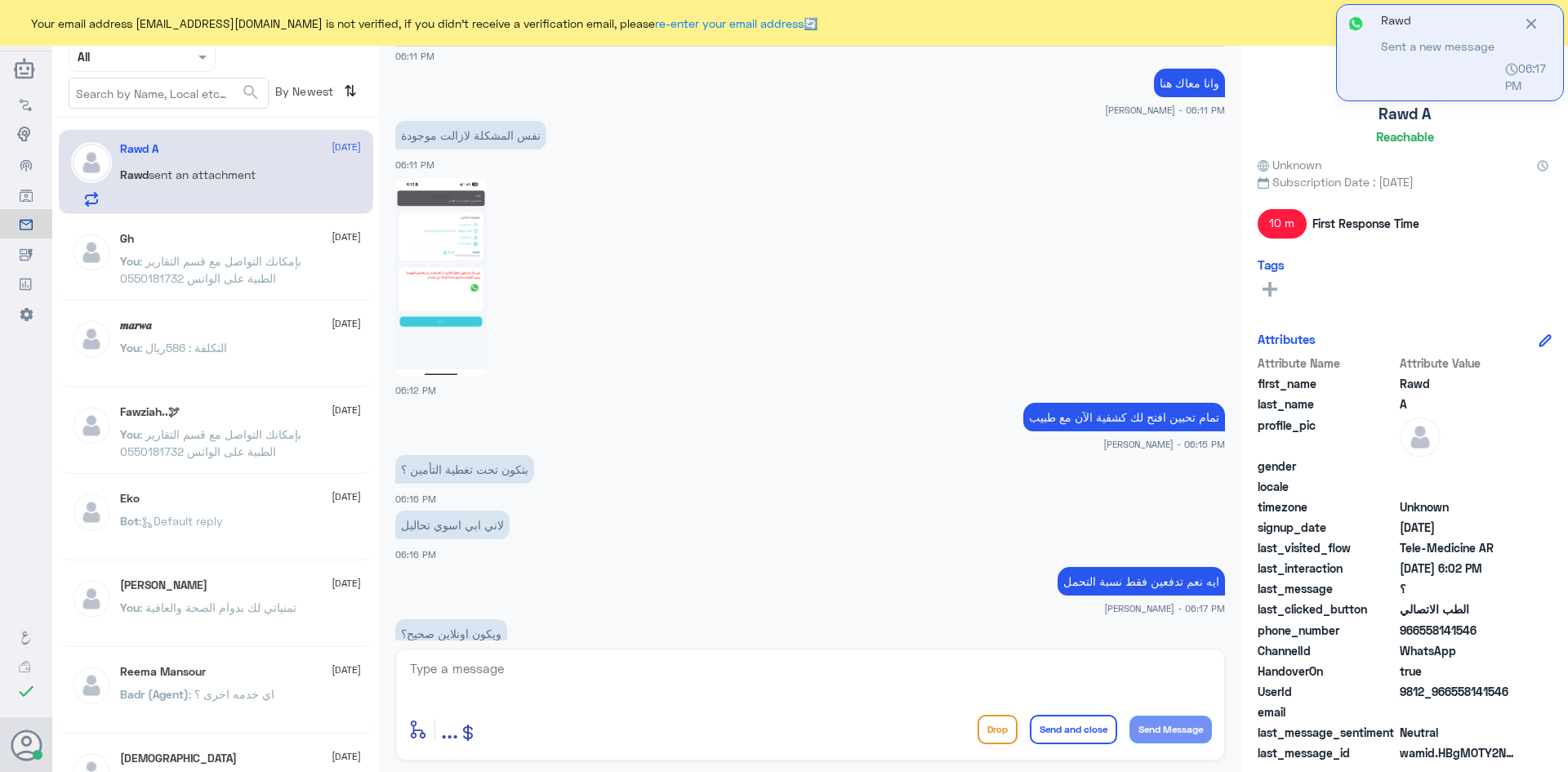
scroll to position [1106, 0]
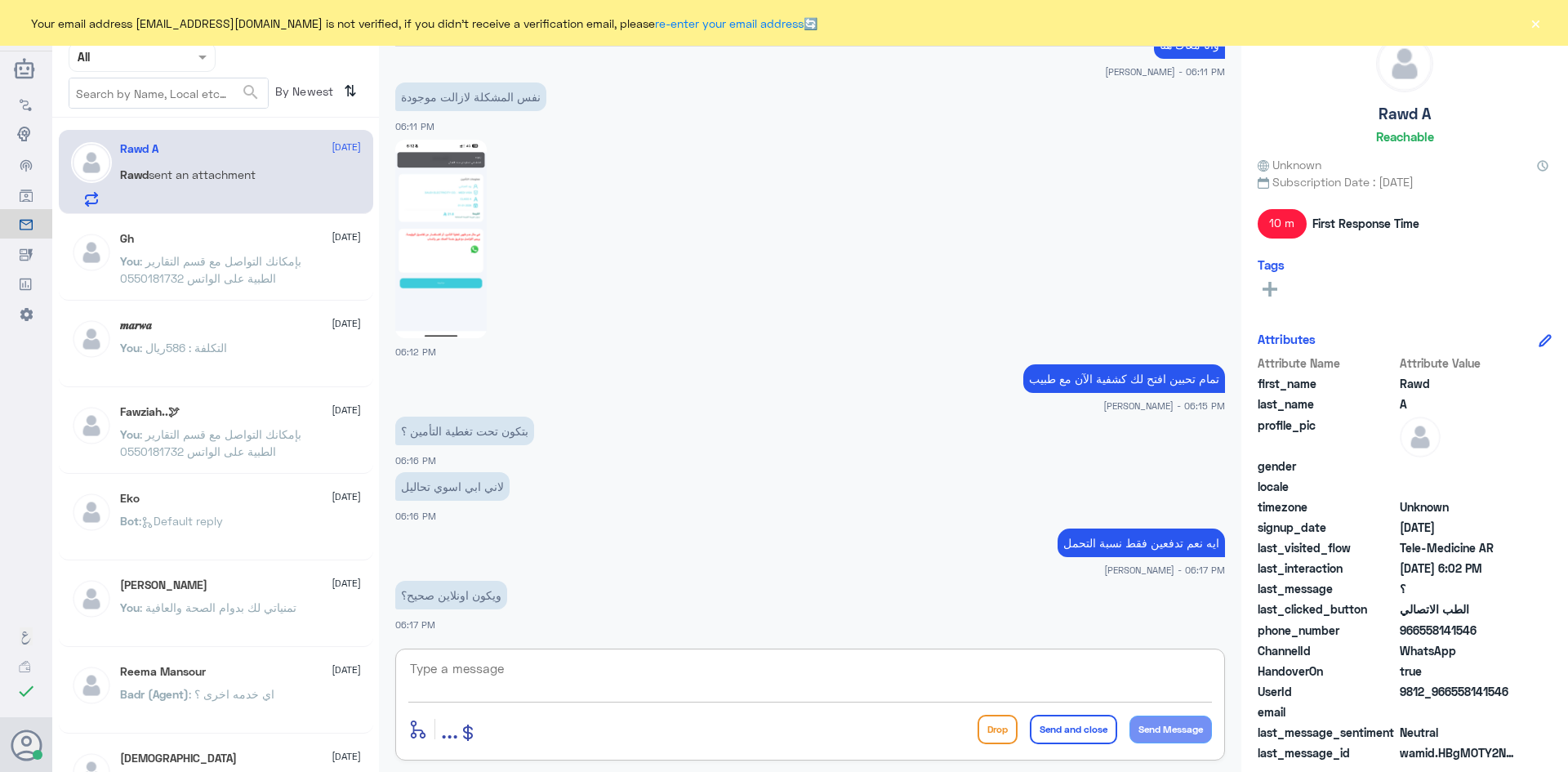
click at [813, 661] on textarea at bounding box center [810, 677] width 804 height 40
type textarea "اي نعم"
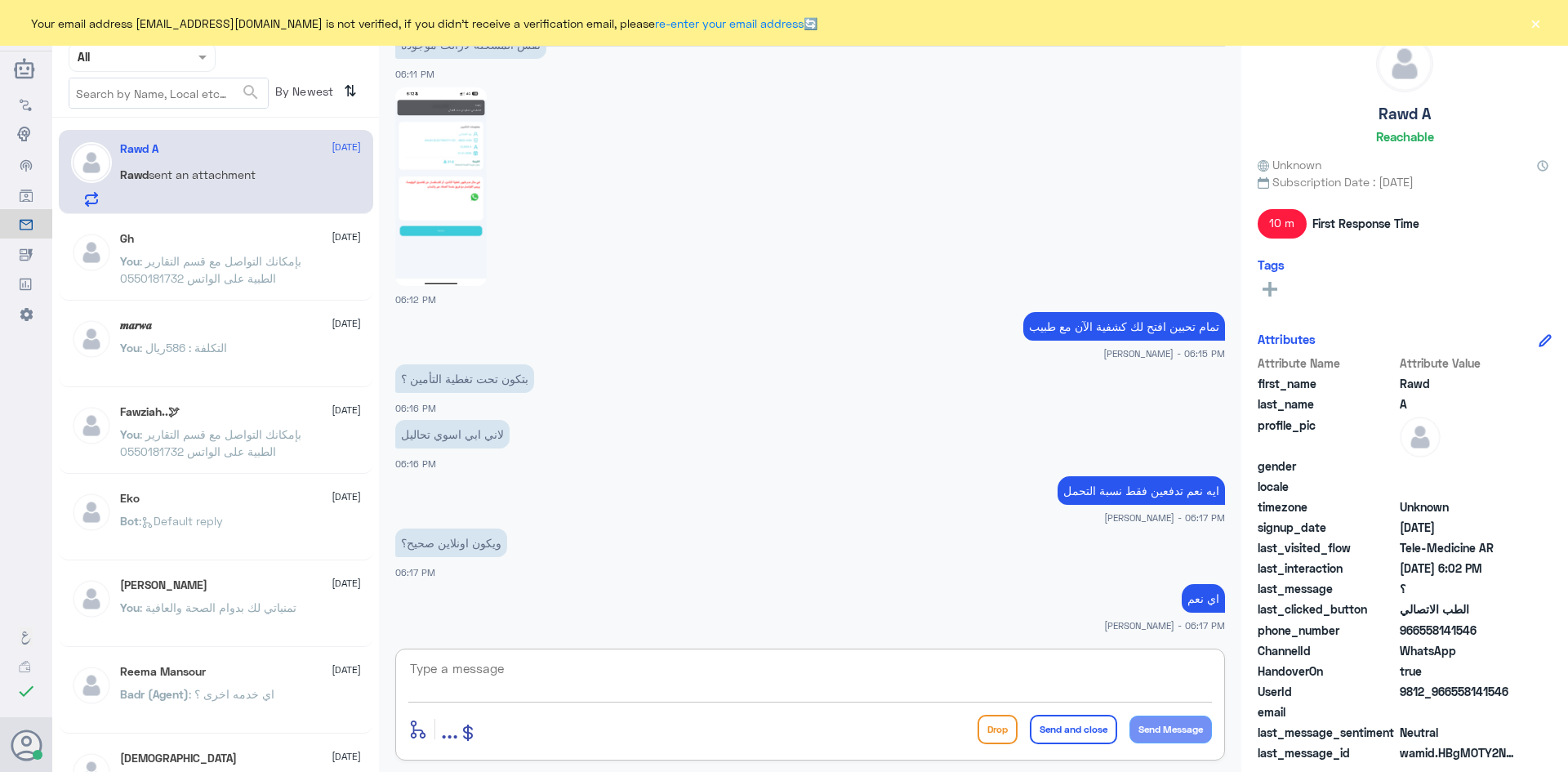
scroll to position [1214, 0]
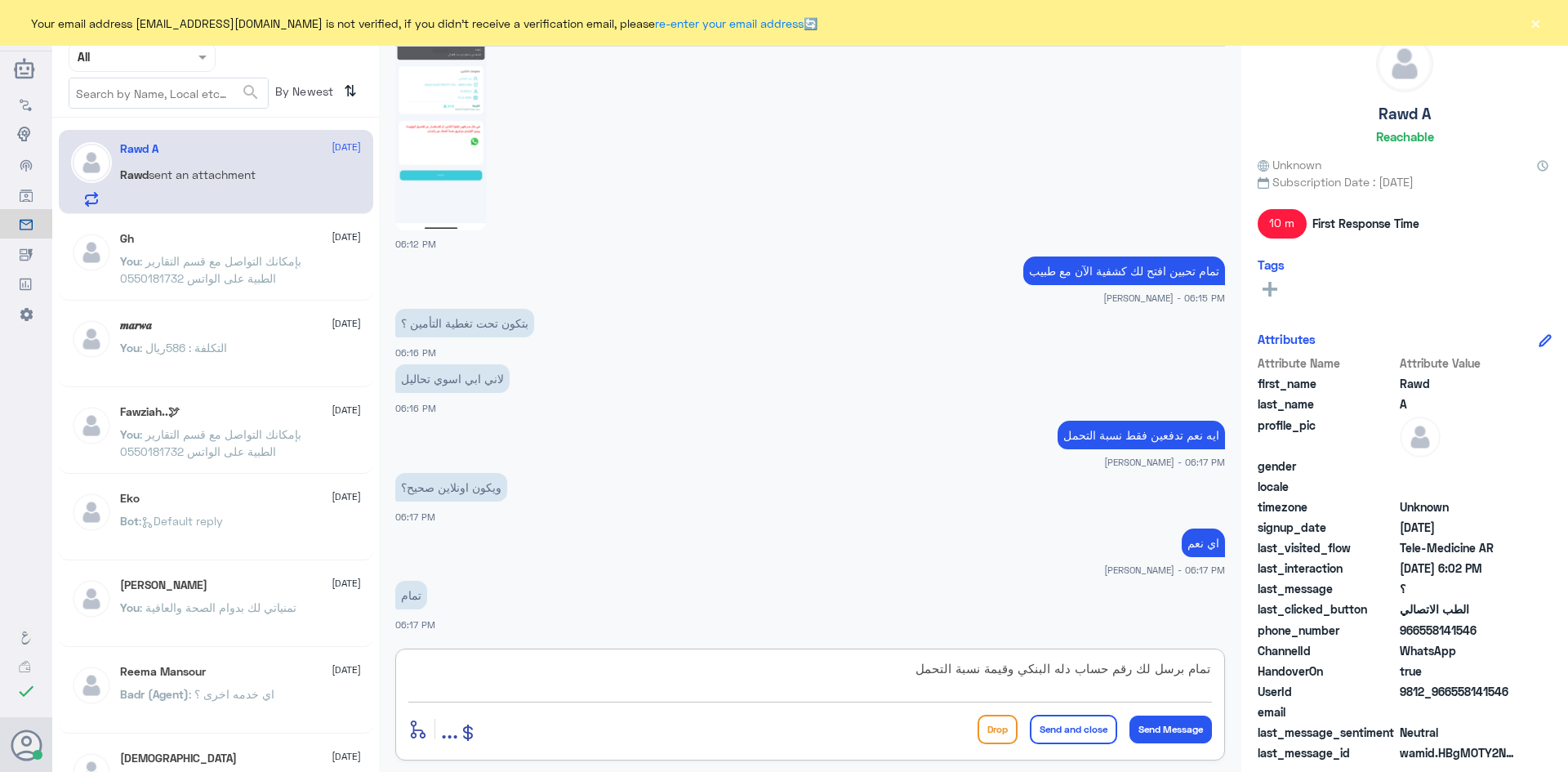
type textarea "تمام برسل لك رقم حساب دله البنكي وقيمة نسبة التحمل"
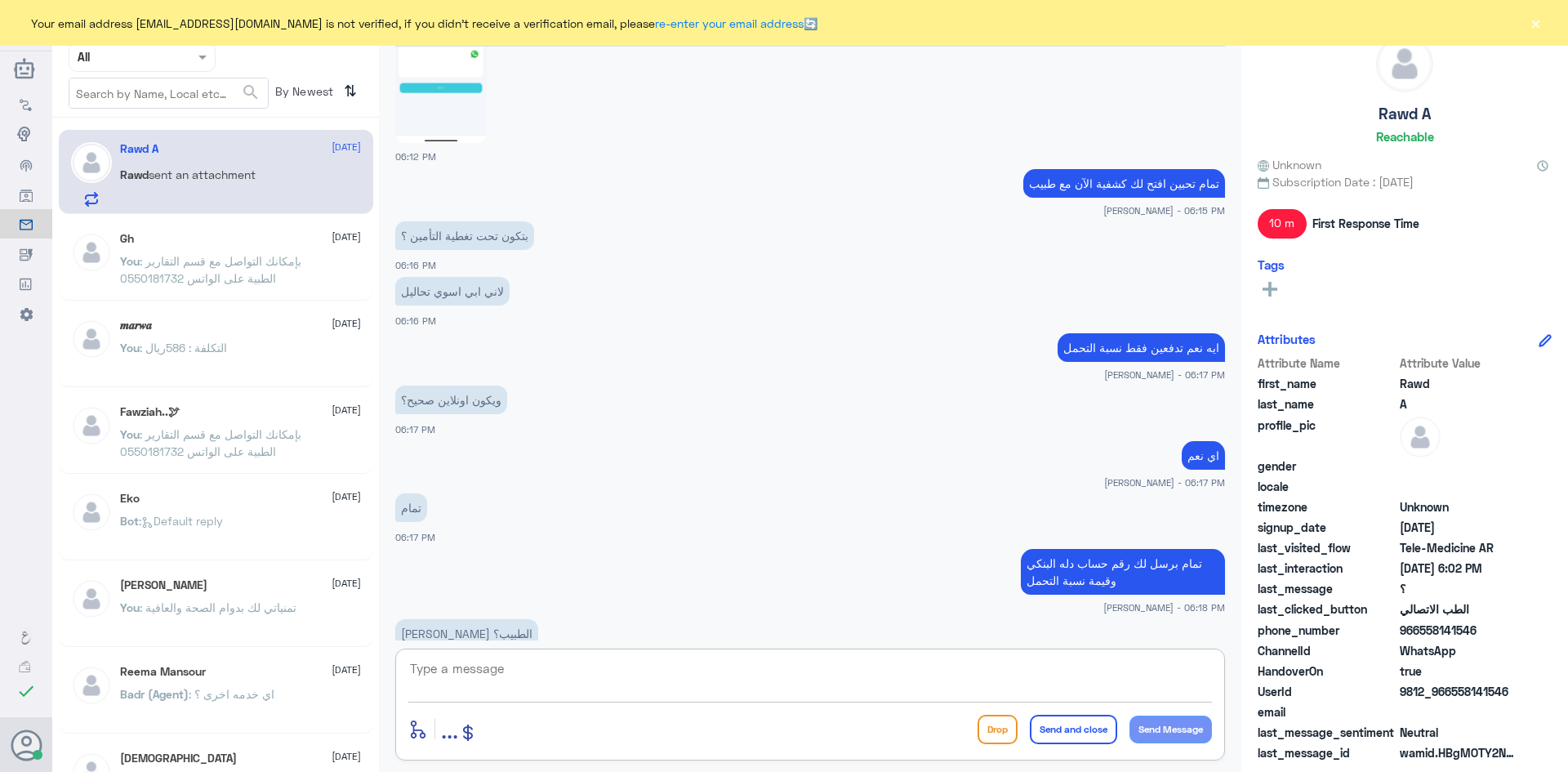
scroll to position [1340, 0]
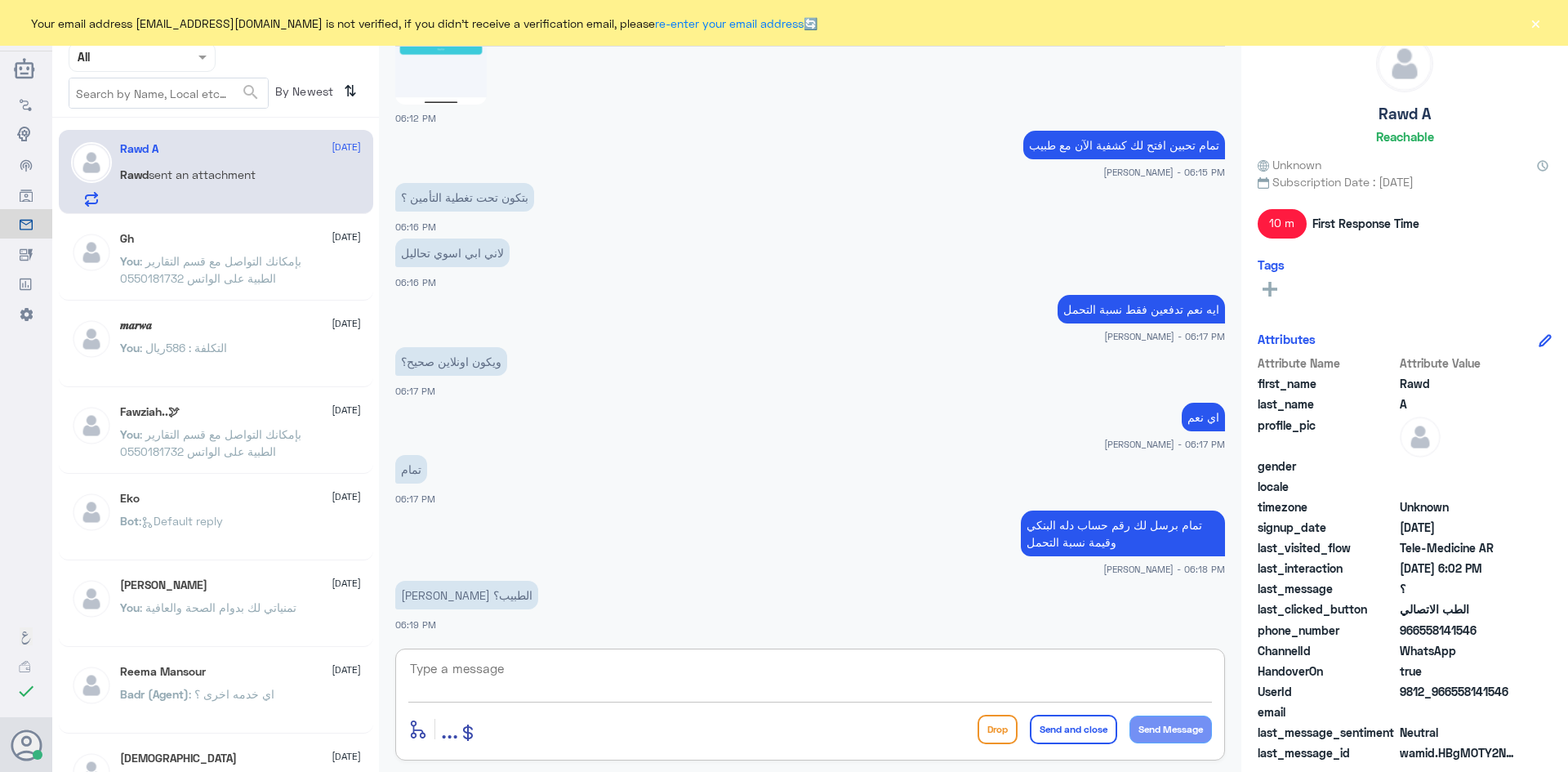
click at [914, 670] on textarea at bounding box center [810, 677] width 804 height 40
type textarea "طبيب عام"
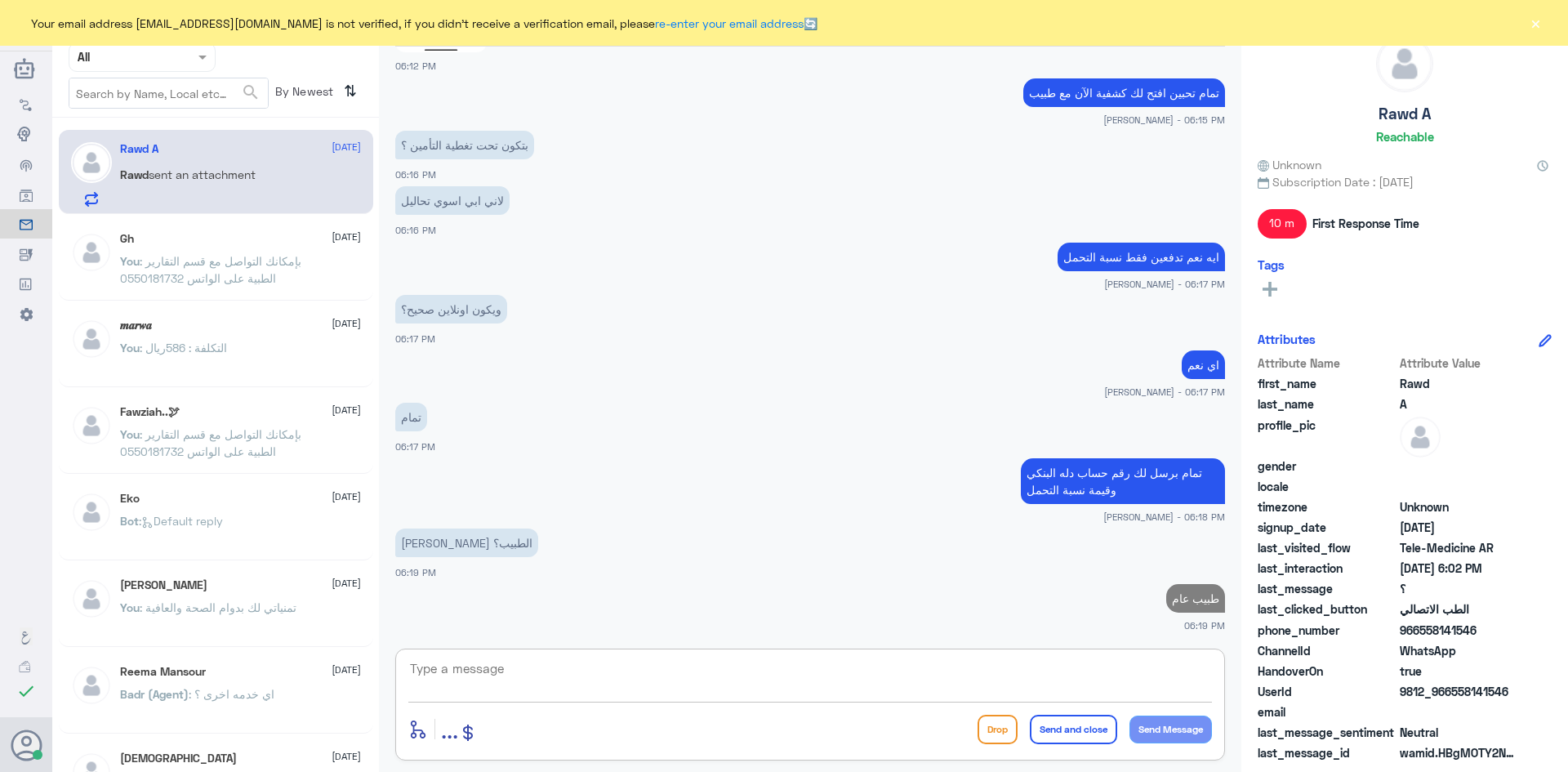
click at [1134, 676] on textarea at bounding box center [810, 677] width 804 height 40
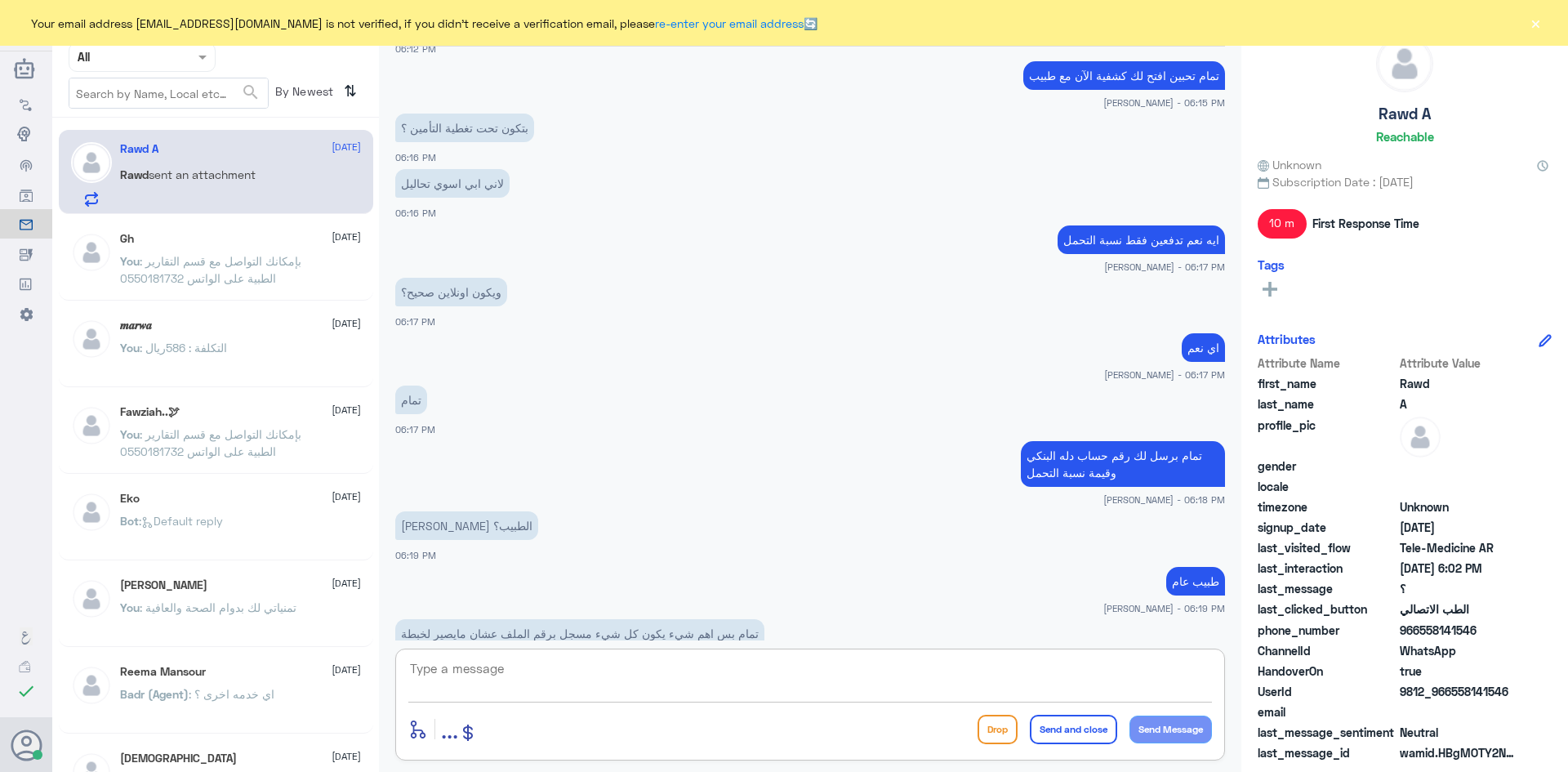
scroll to position [1464, 0]
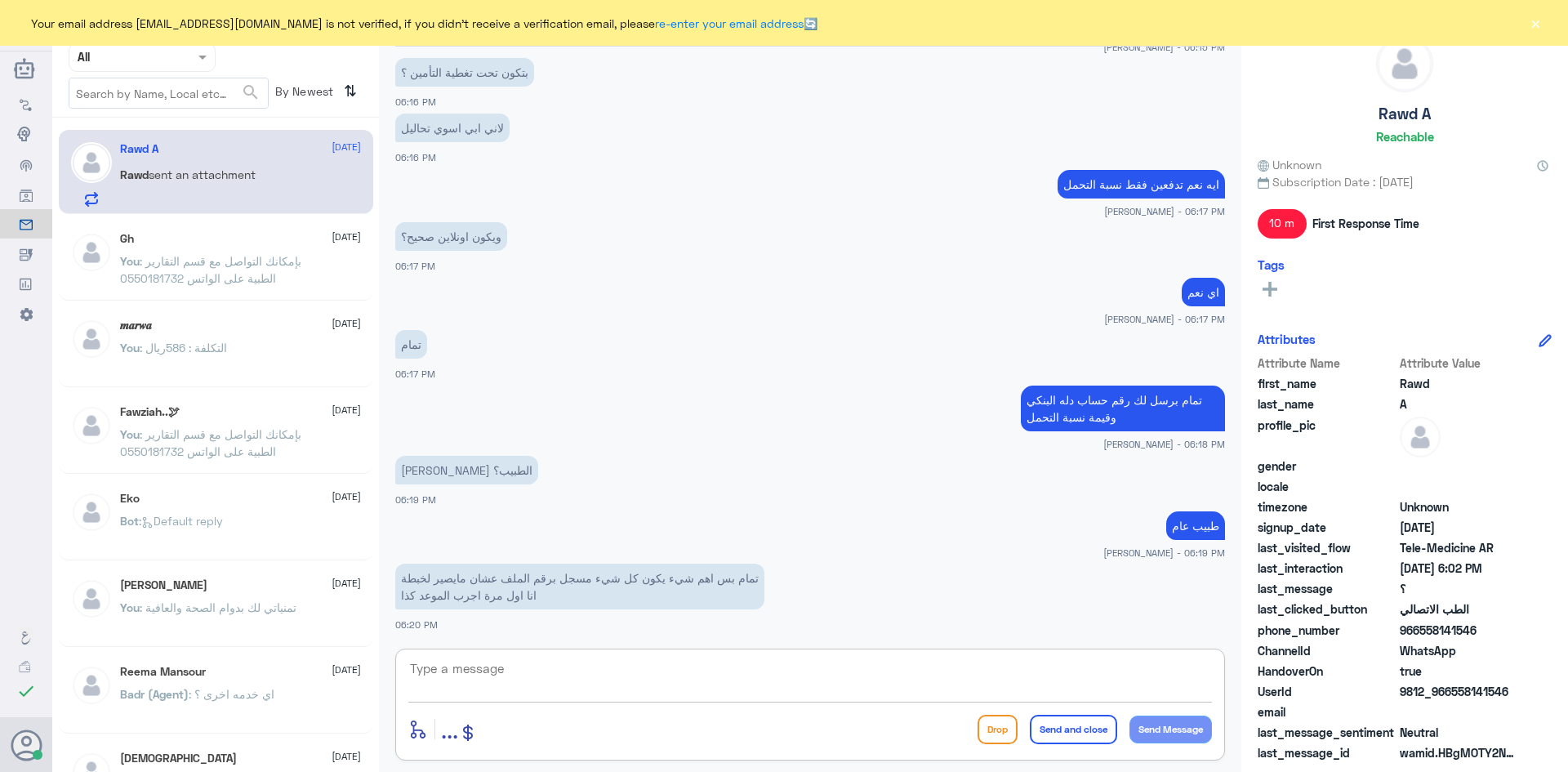
click at [824, 676] on textarea at bounding box center [810, 677] width 804 height 40
type textarea "كل شي راح يكون ظاهر امام الطبيب"
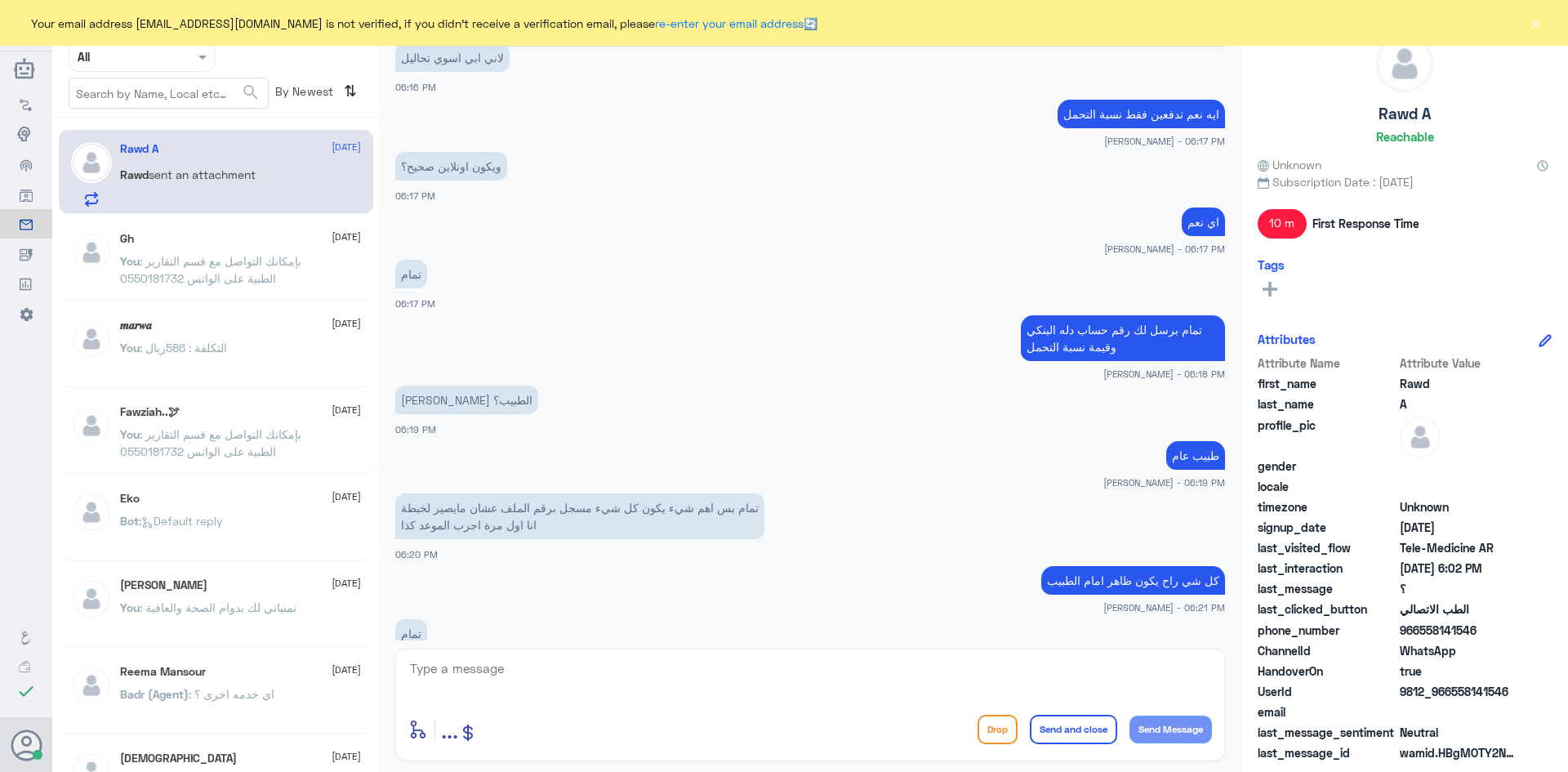
scroll to position [1573, 0]
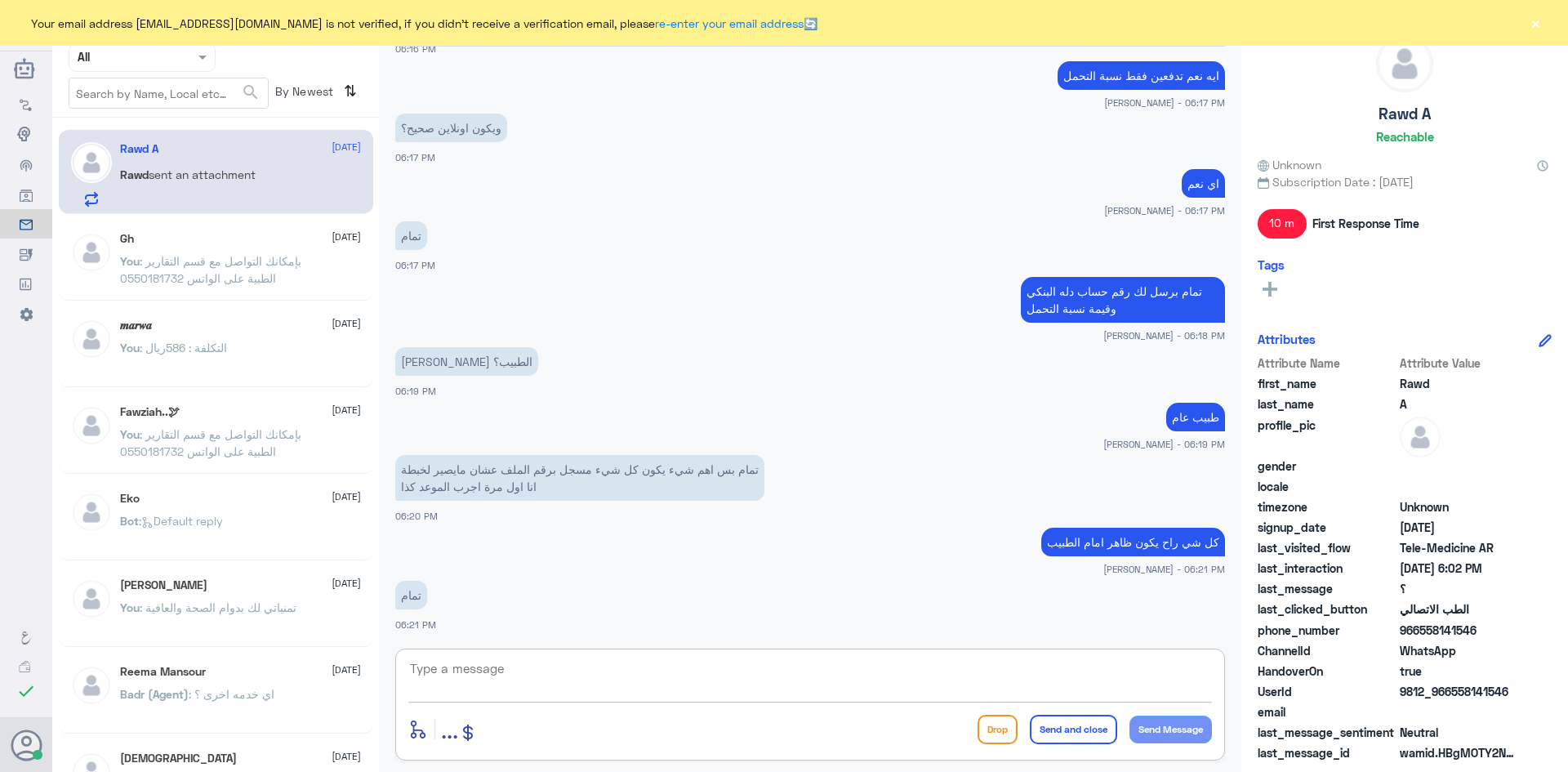
click at [642, 680] on textarea at bounding box center [810, 677] width 804 height 40
paste textarea "SA0380000344608010058654"
type textarea "SA0380000344608010058654"
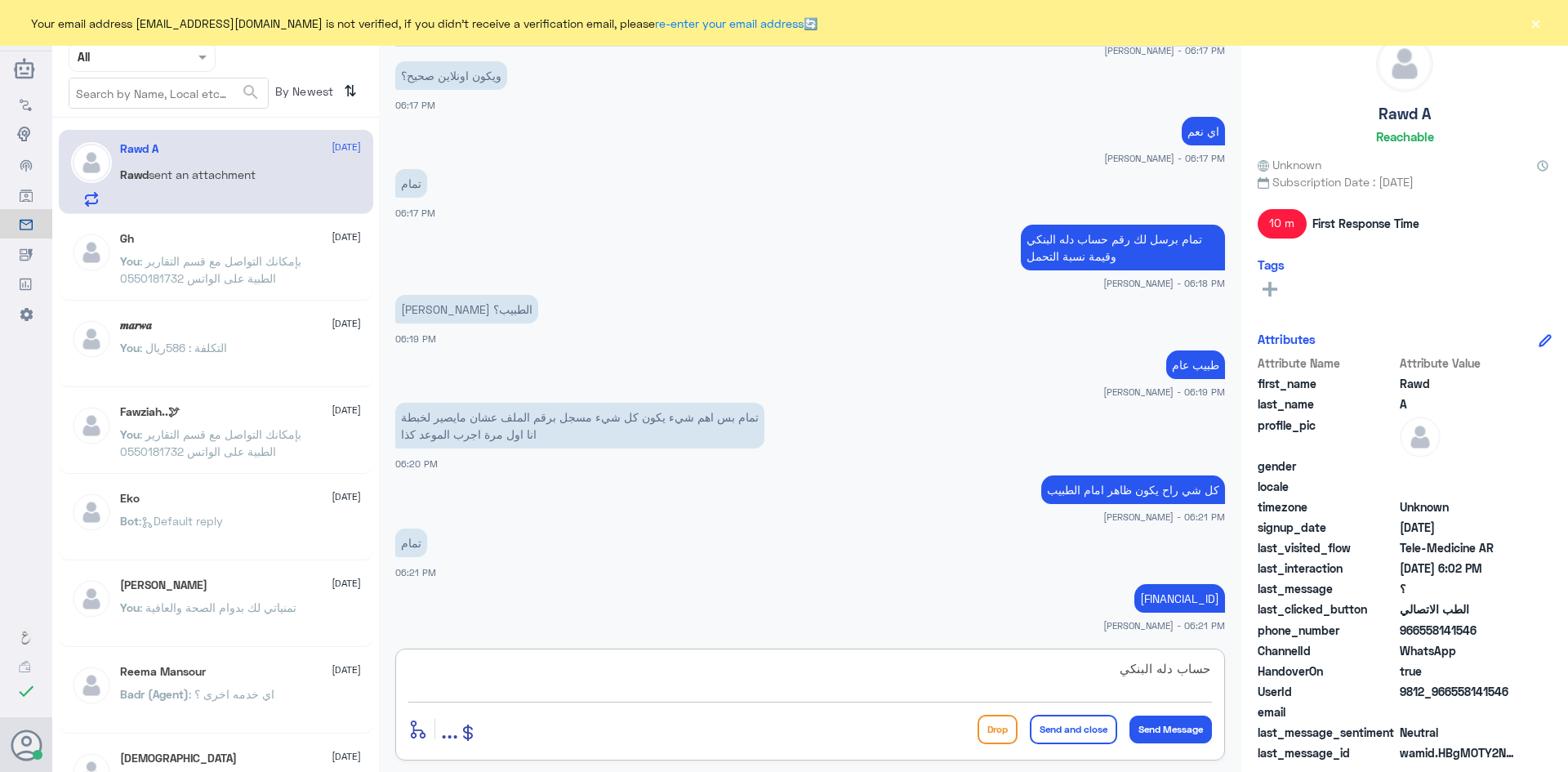
type textarea "حساب دله البنكي"
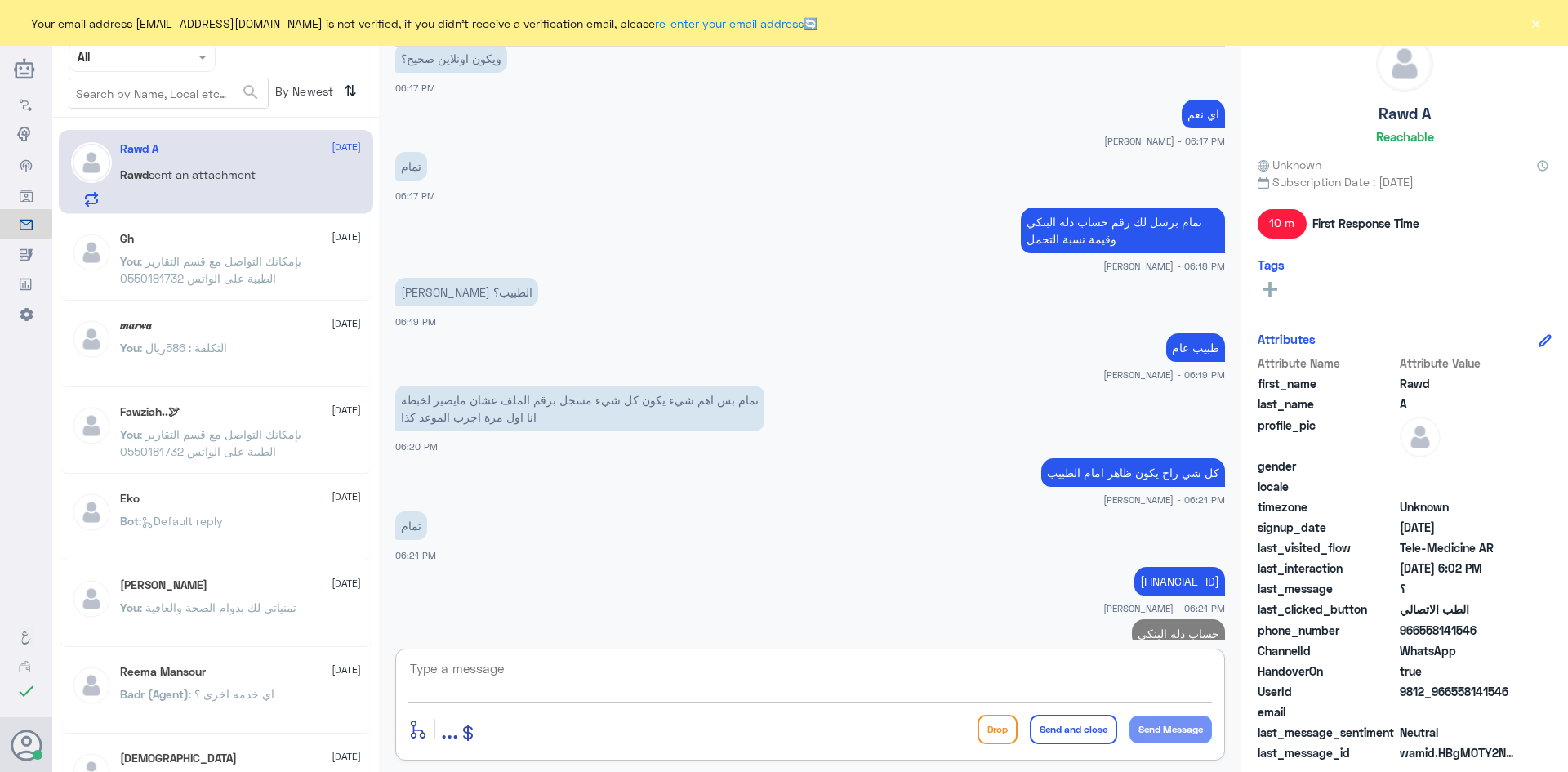
scroll to position [1677, 0]
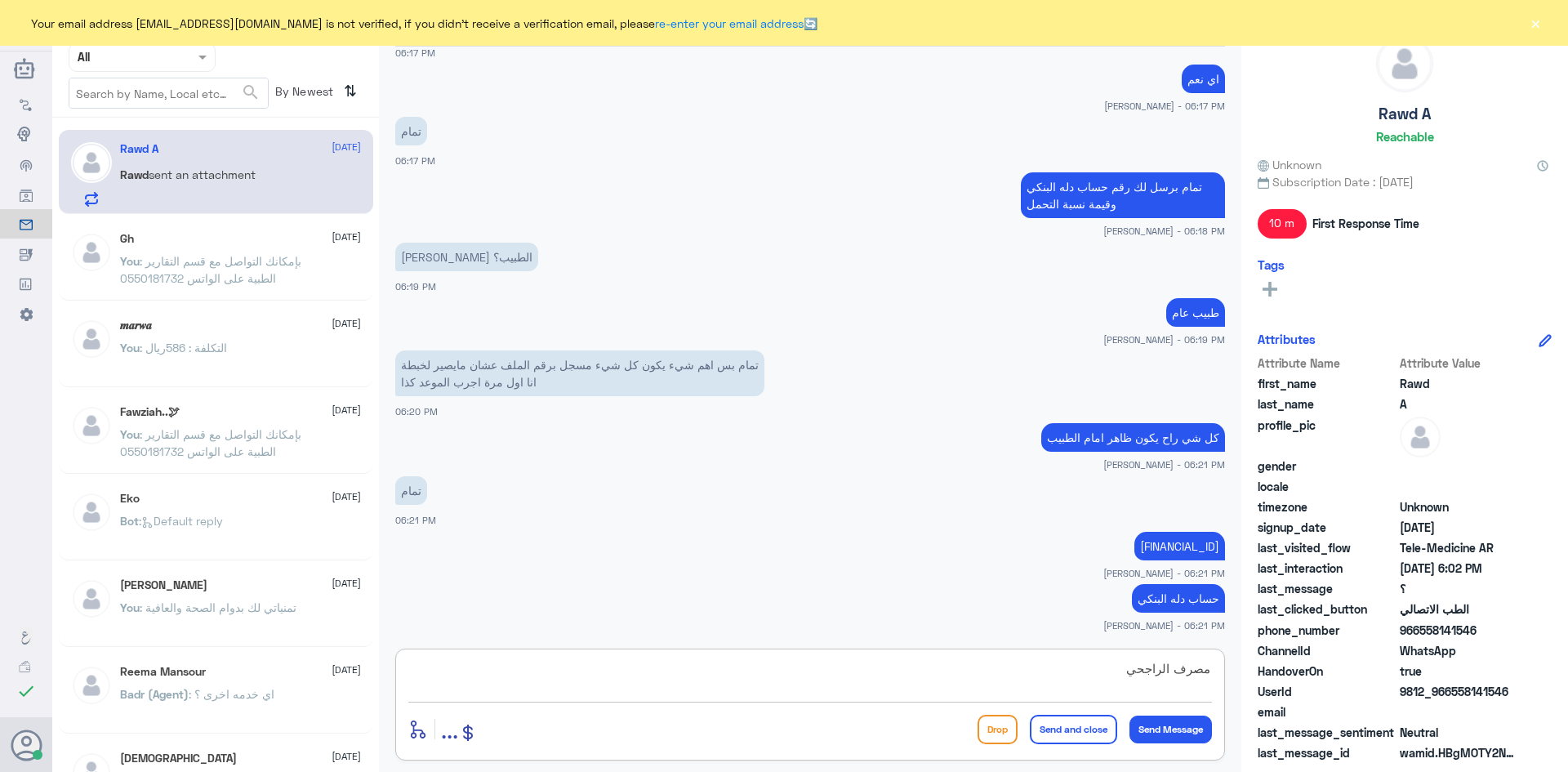
type textarea "مصرف الراجحي"
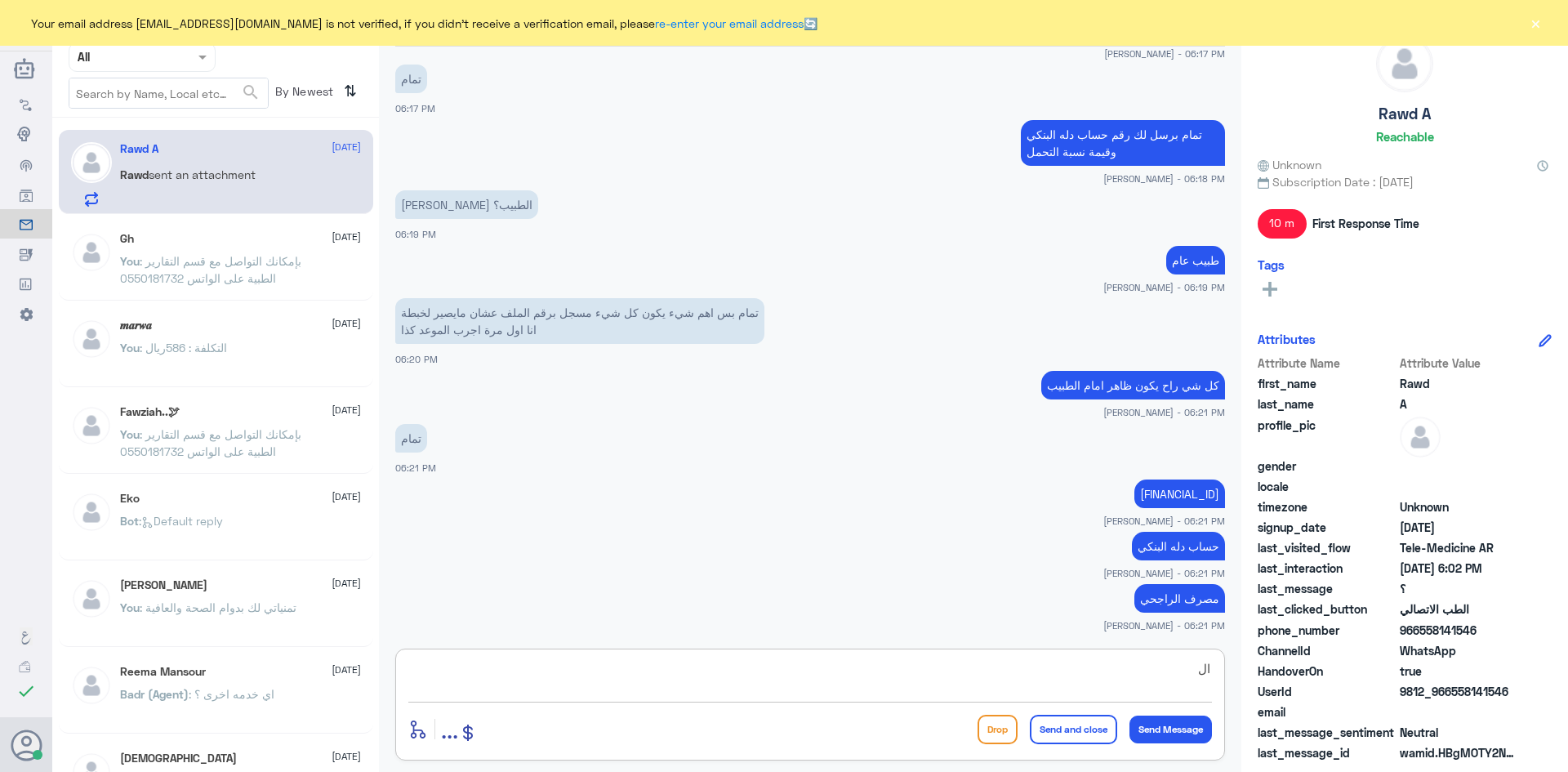
type textarea "ا"
type textarea "قيمة التحمل للكشفية : 21.60 ريال"
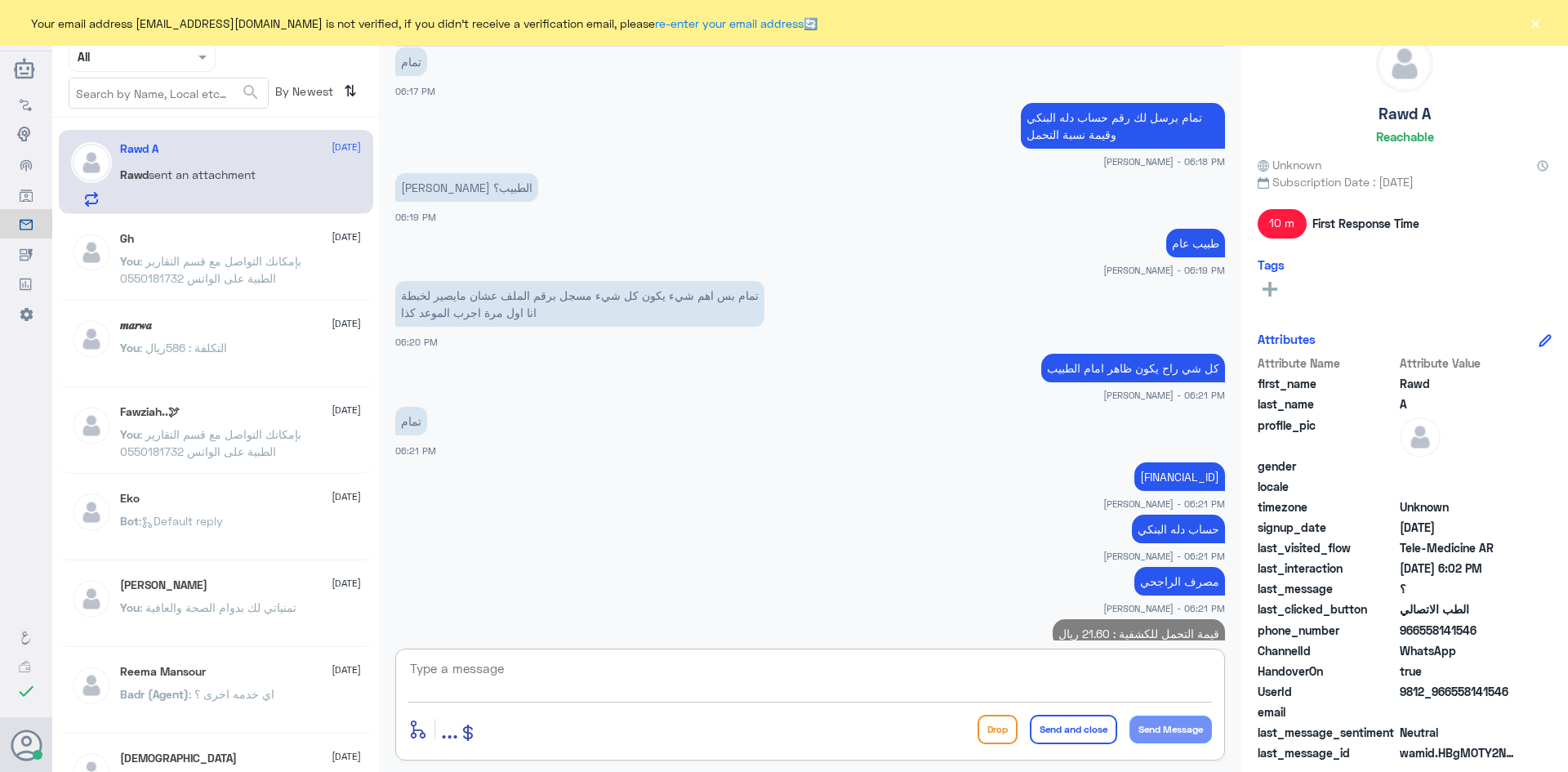
scroll to position [1782, 0]
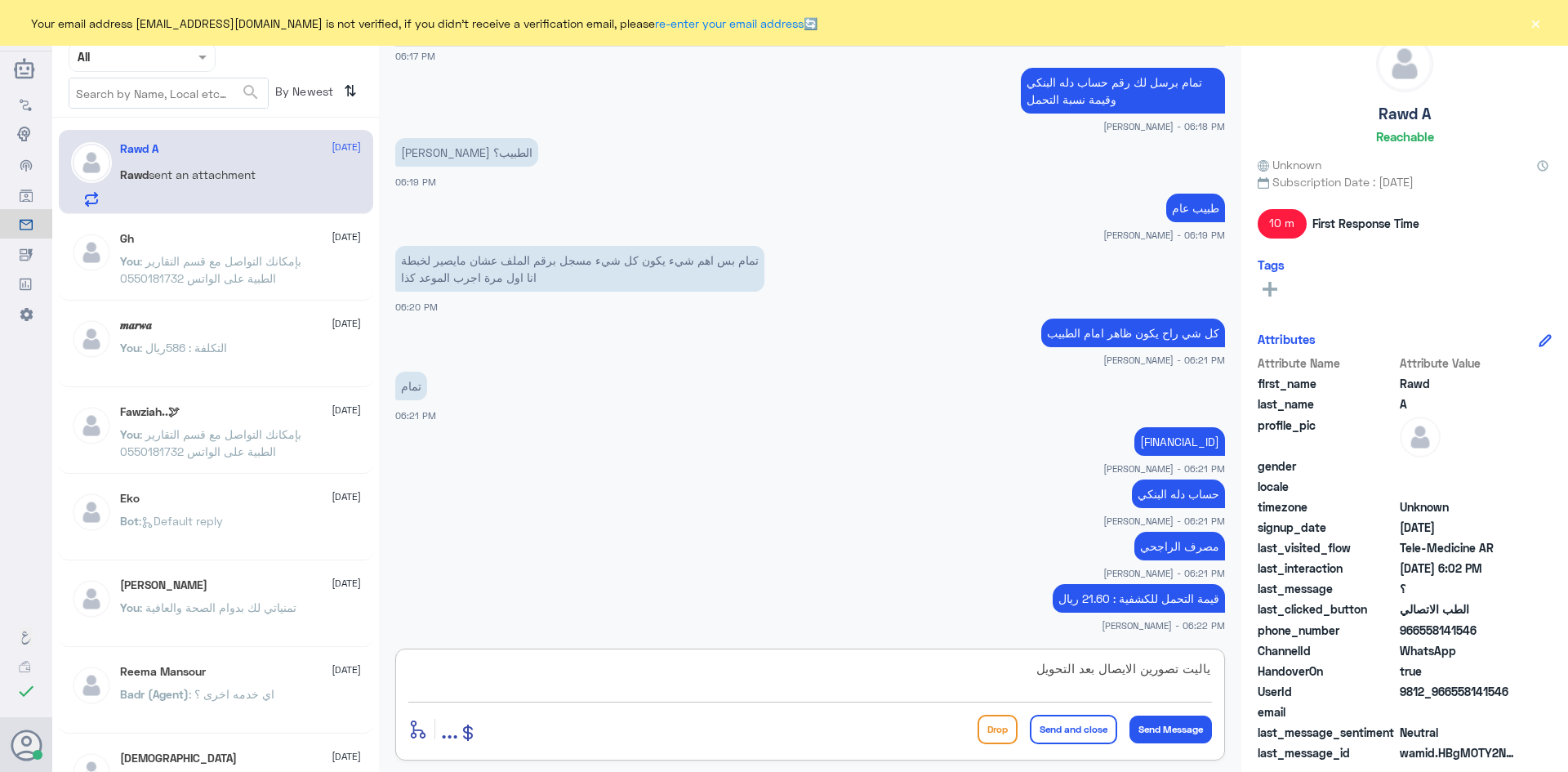
type textarea "ياليت تصورين الايصال بعد التحويل"
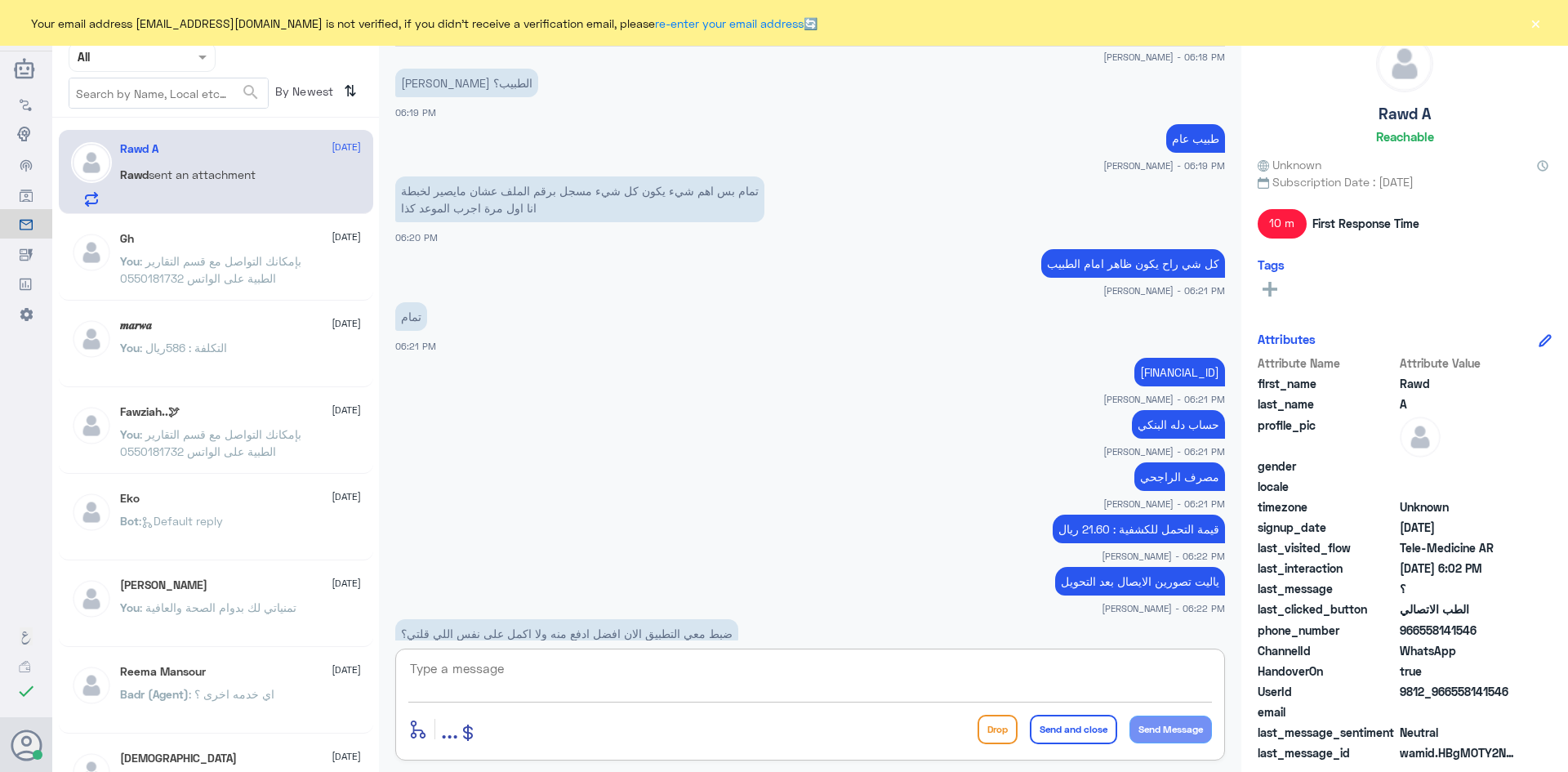
scroll to position [1890, 0]
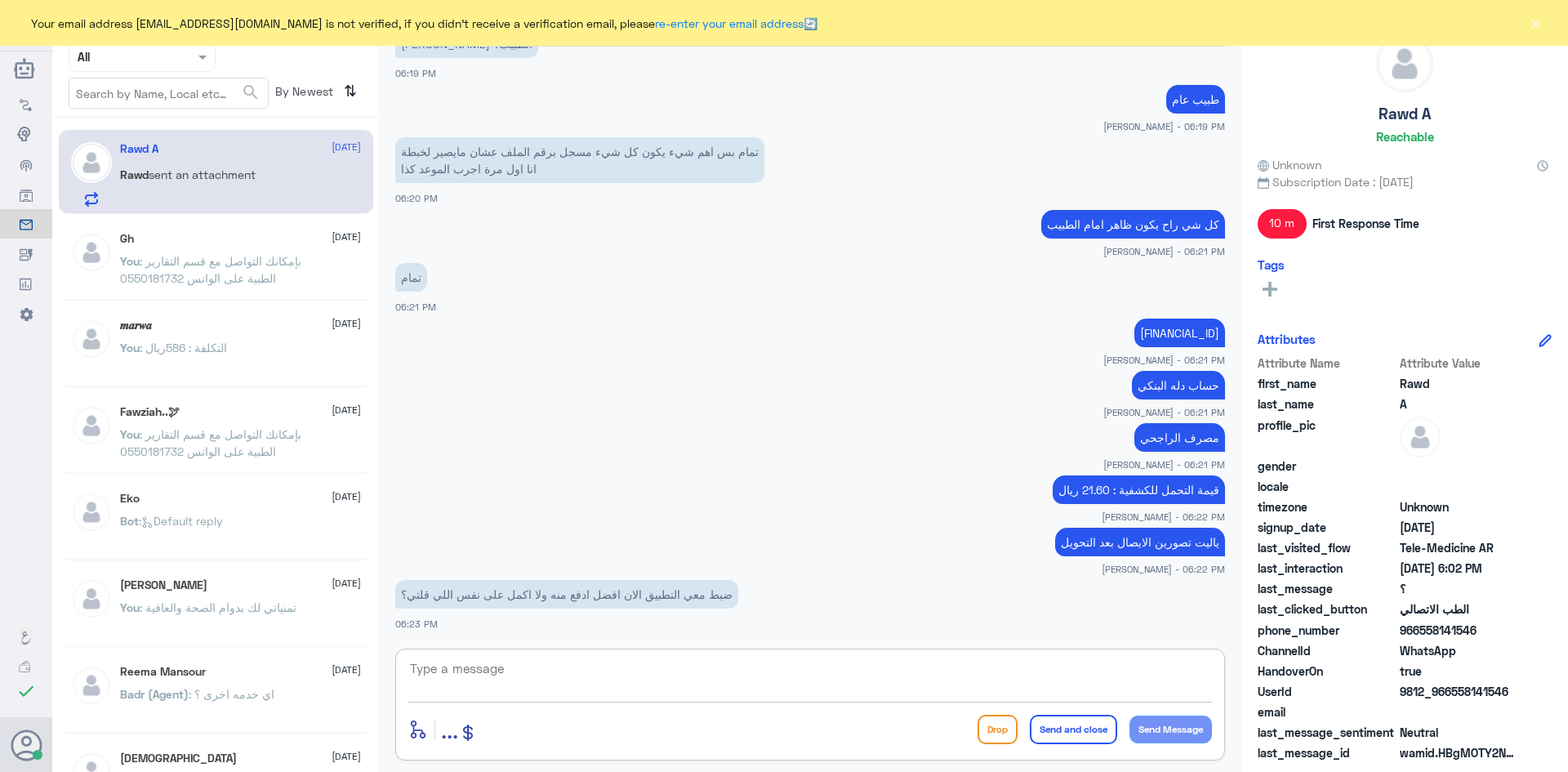
click at [704, 665] on textarea at bounding box center [810, 677] width 804 height 40
type textarea "كملي على التطبيق افضل"
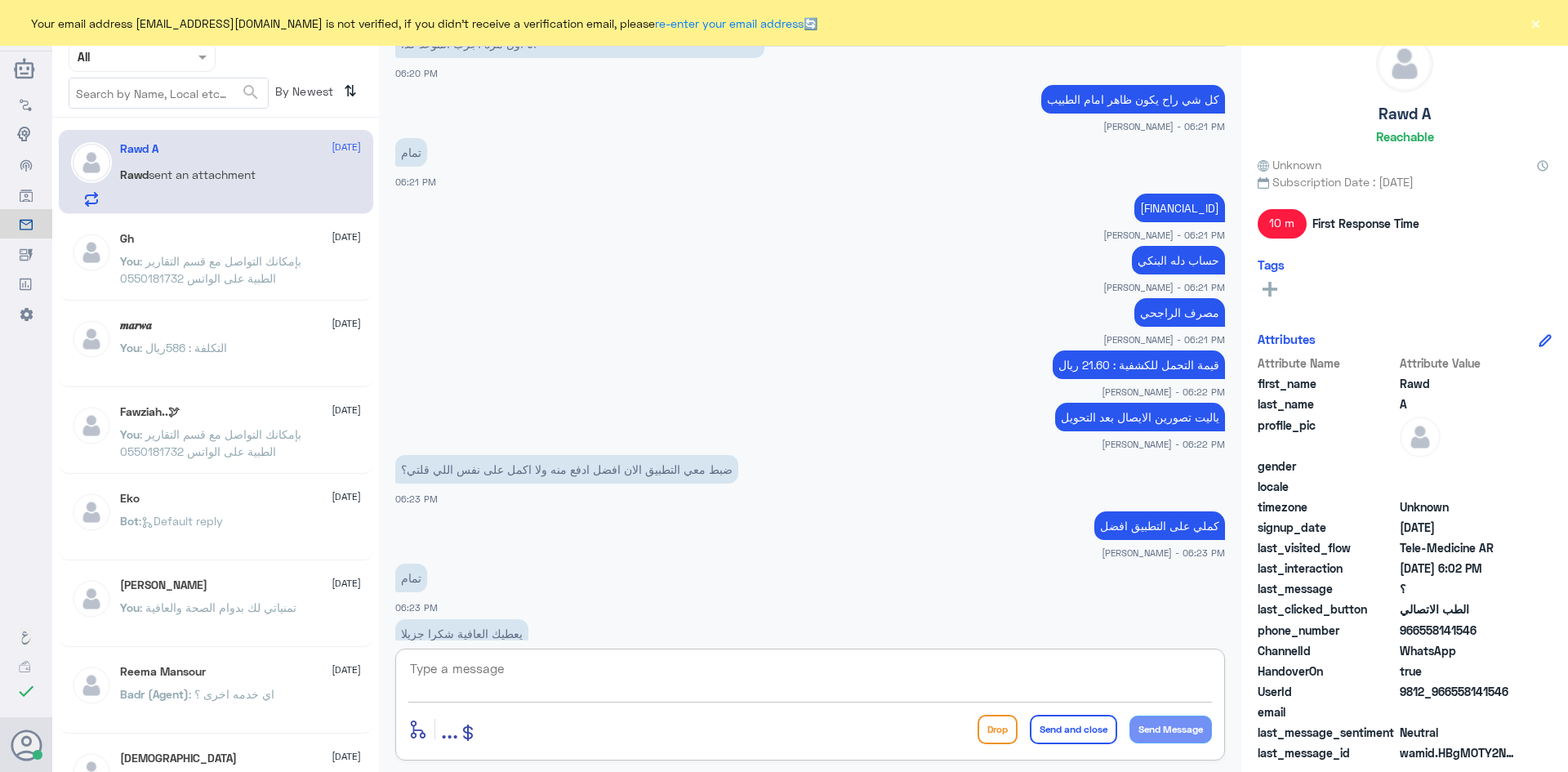
scroll to position [2110, 0]
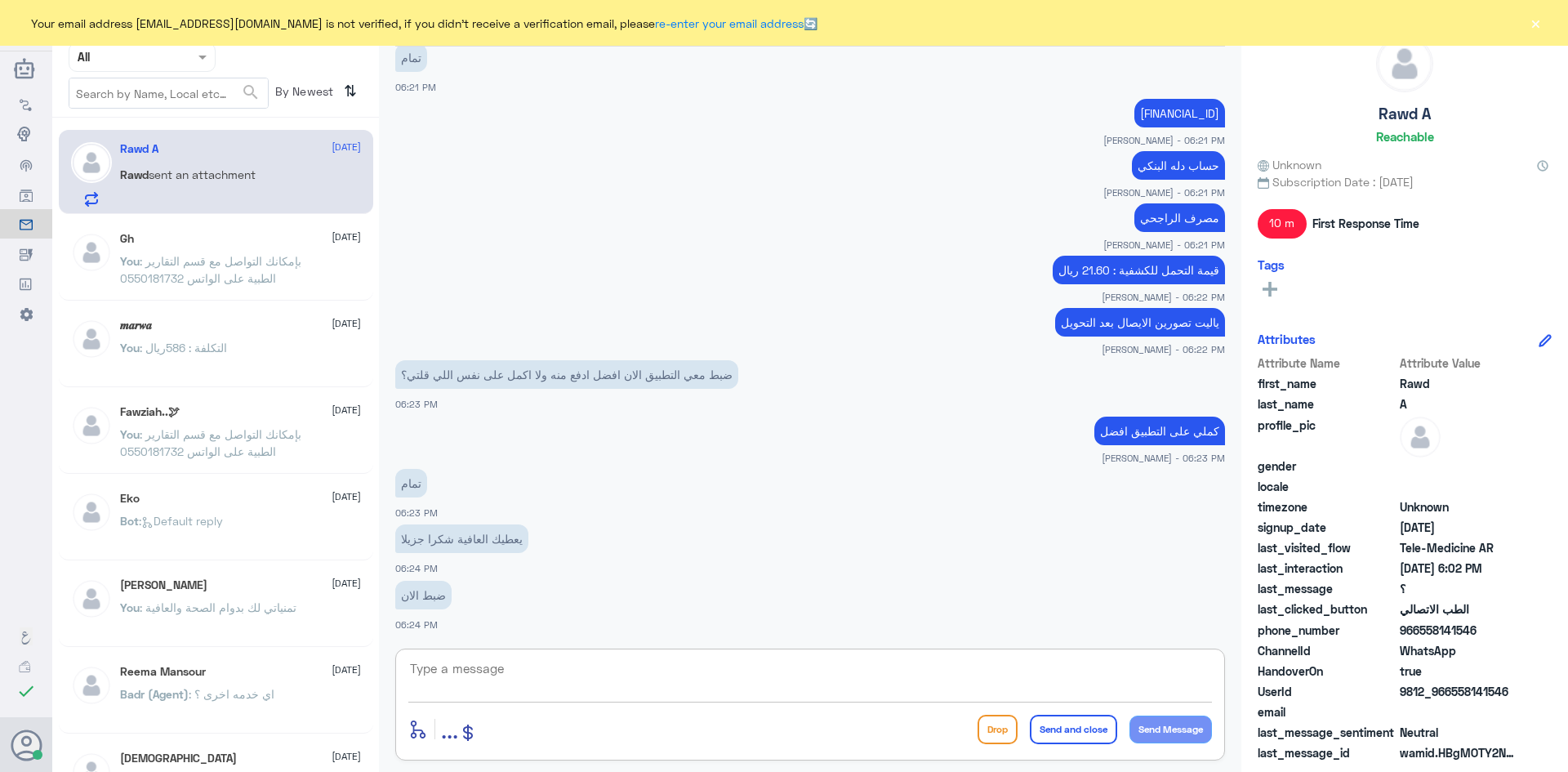
click at [875, 665] on textarea at bounding box center [810, 677] width 804 height 40
type textarea "الله يعافيك وتمنياتنا لك بدوام الصحة والعافية"
click at [1071, 727] on button "Send and close" at bounding box center [1074, 730] width 87 height 29
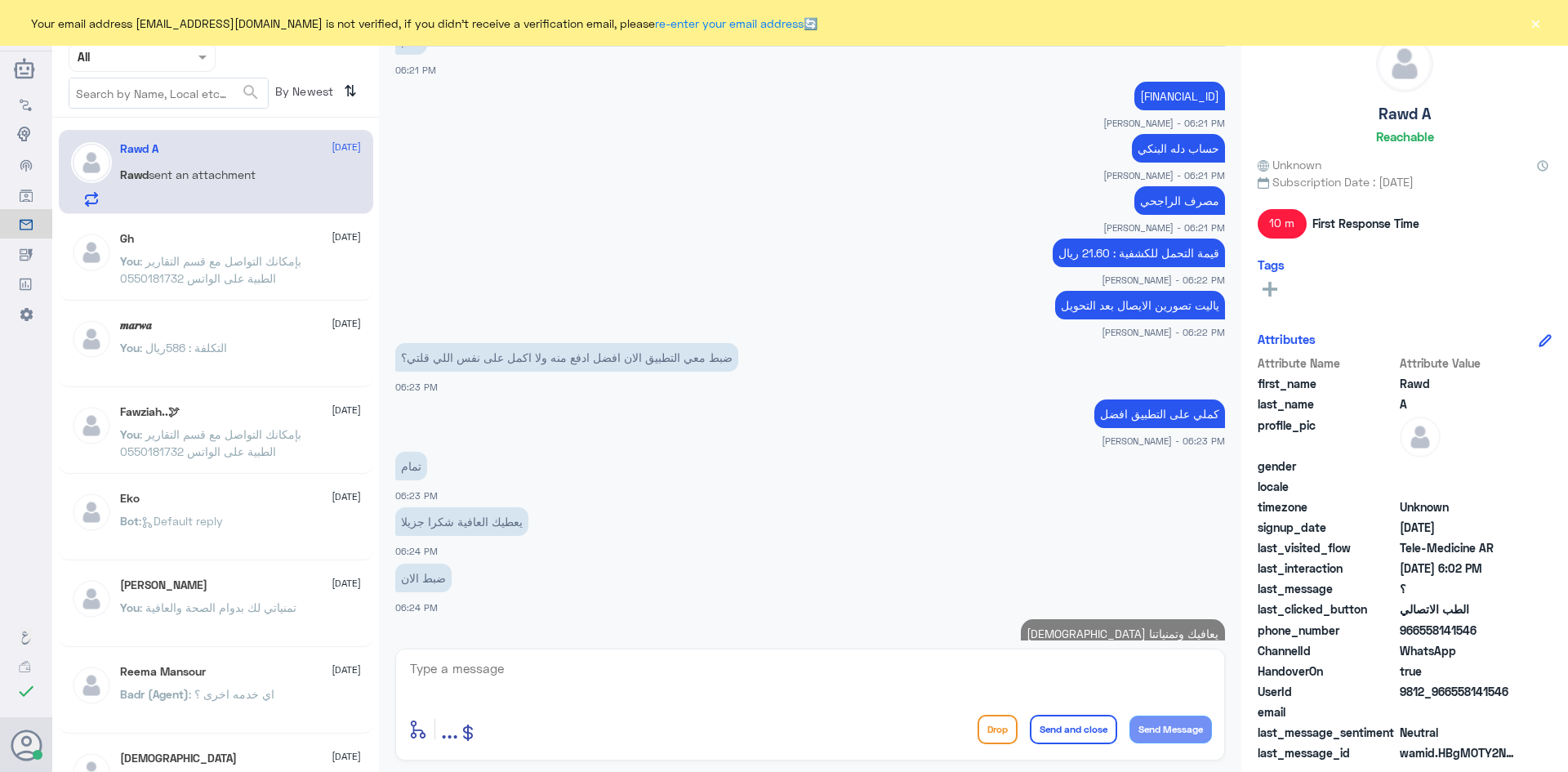
scroll to position [2180, 0]
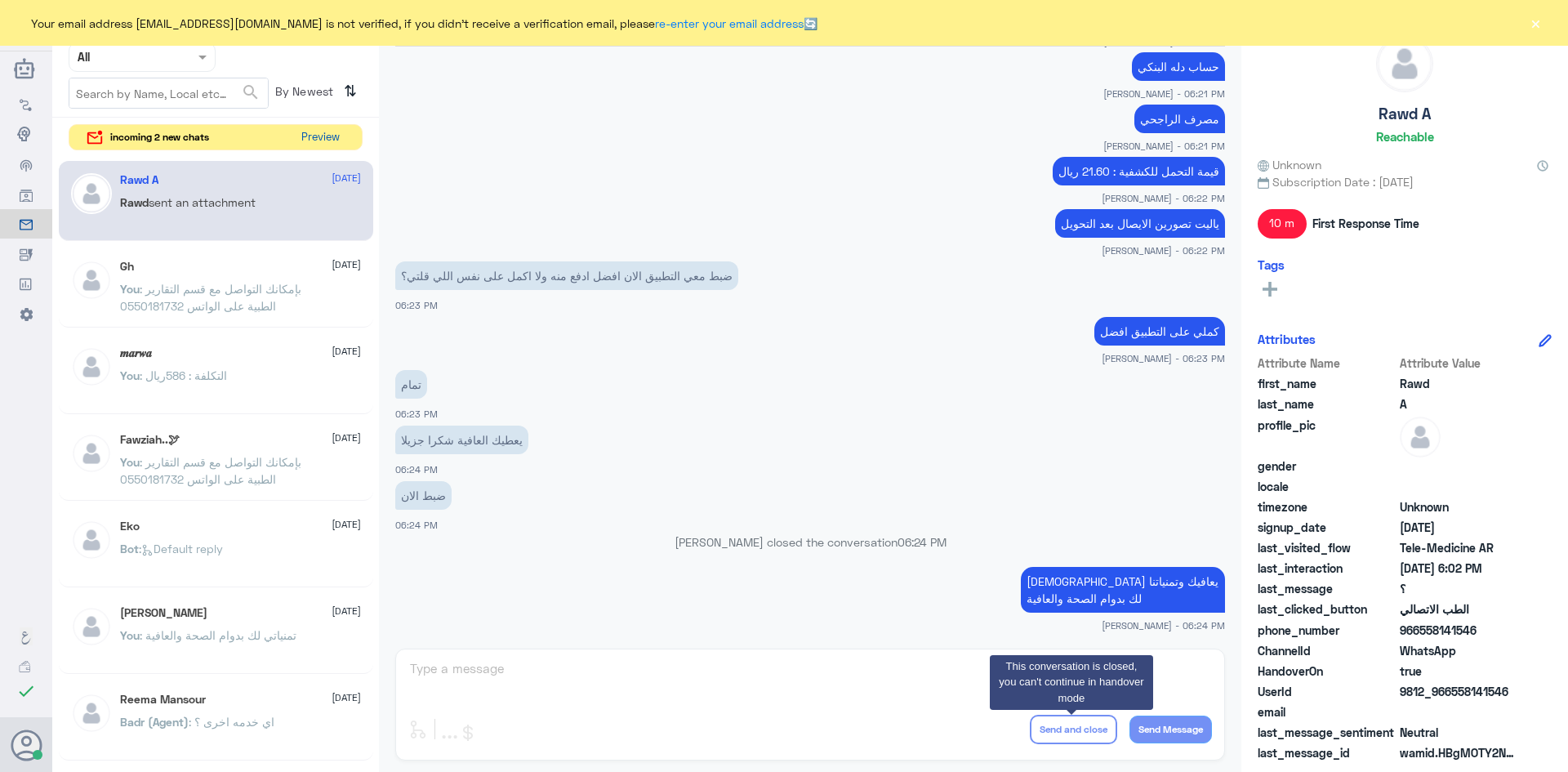
click at [312, 131] on button "Preview" at bounding box center [320, 138] width 51 height 26
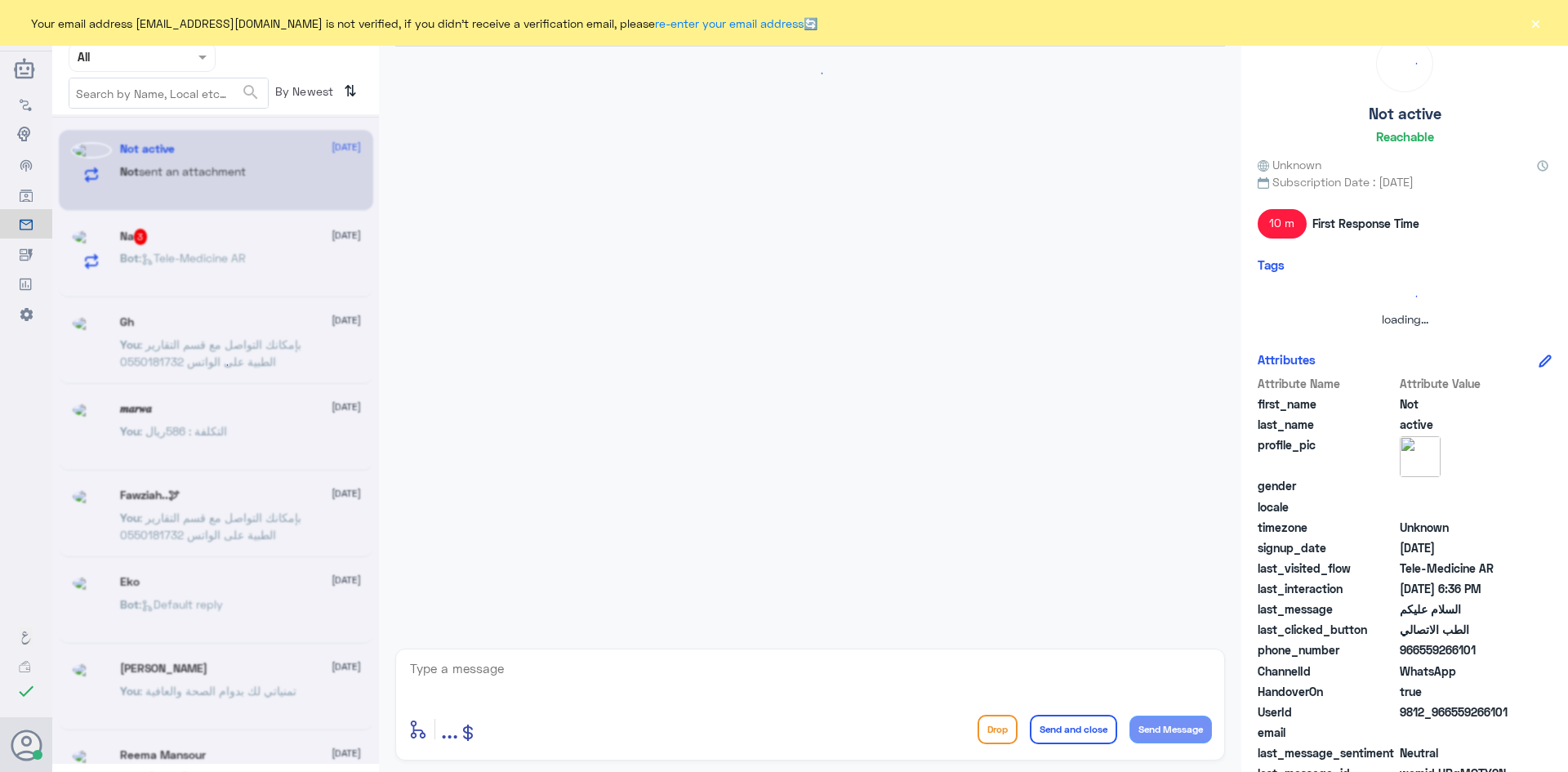
scroll to position [0, 0]
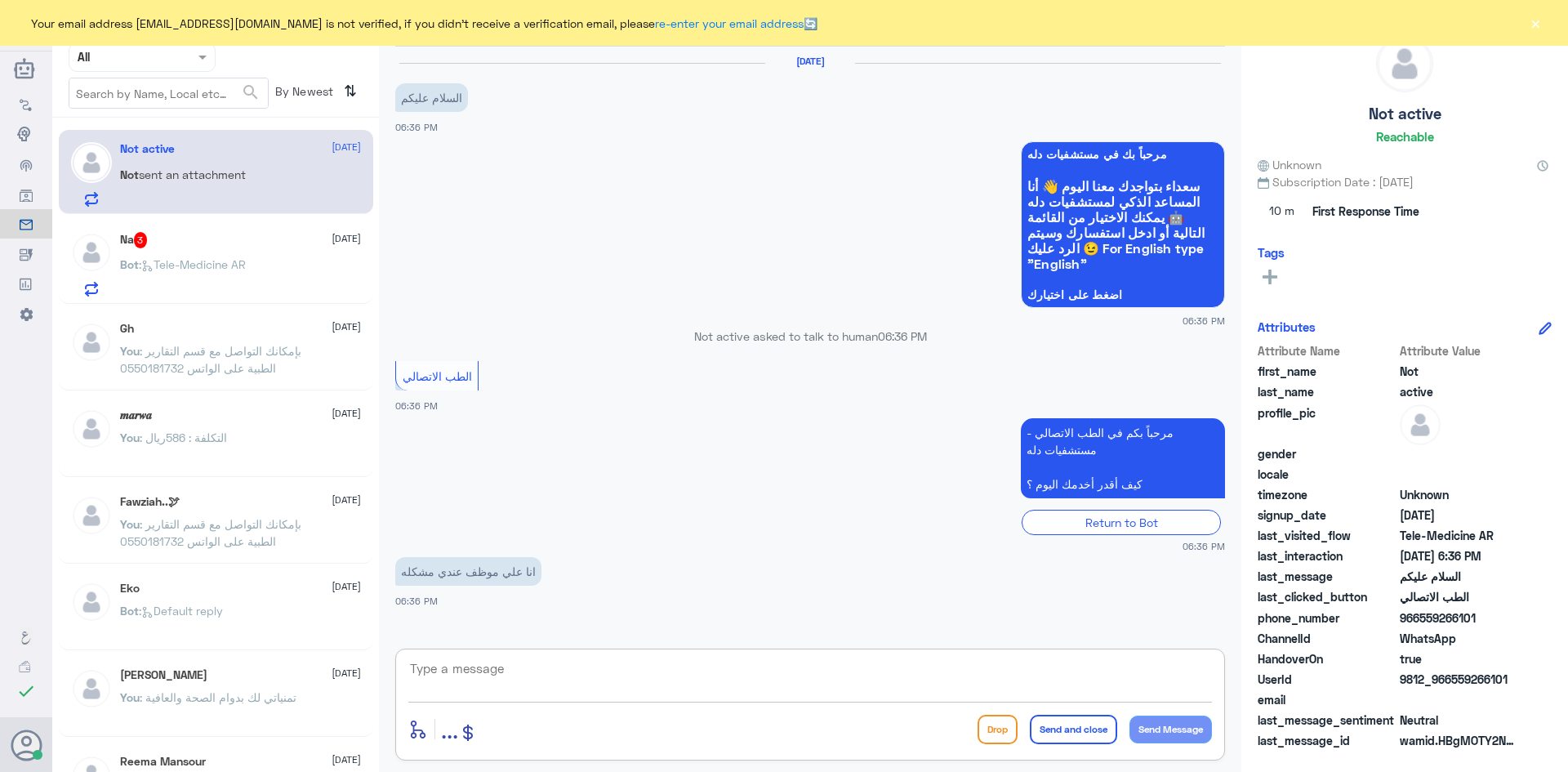
click at [591, 682] on textarea at bounding box center [810, 677] width 804 height 40
click at [199, 268] on span ": Tele-Medicine AR" at bounding box center [192, 264] width 107 height 14
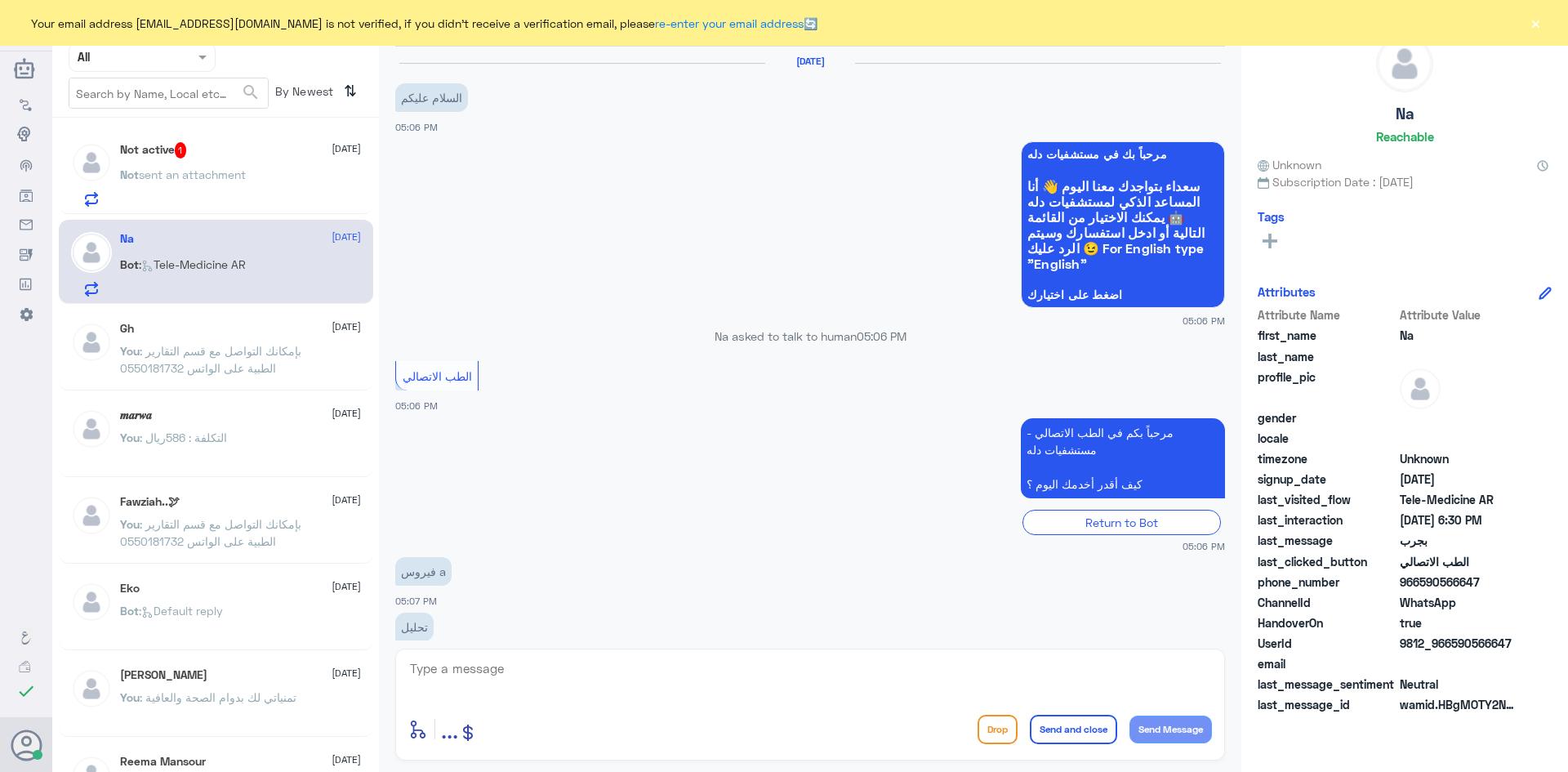
scroll to position [970, 0]
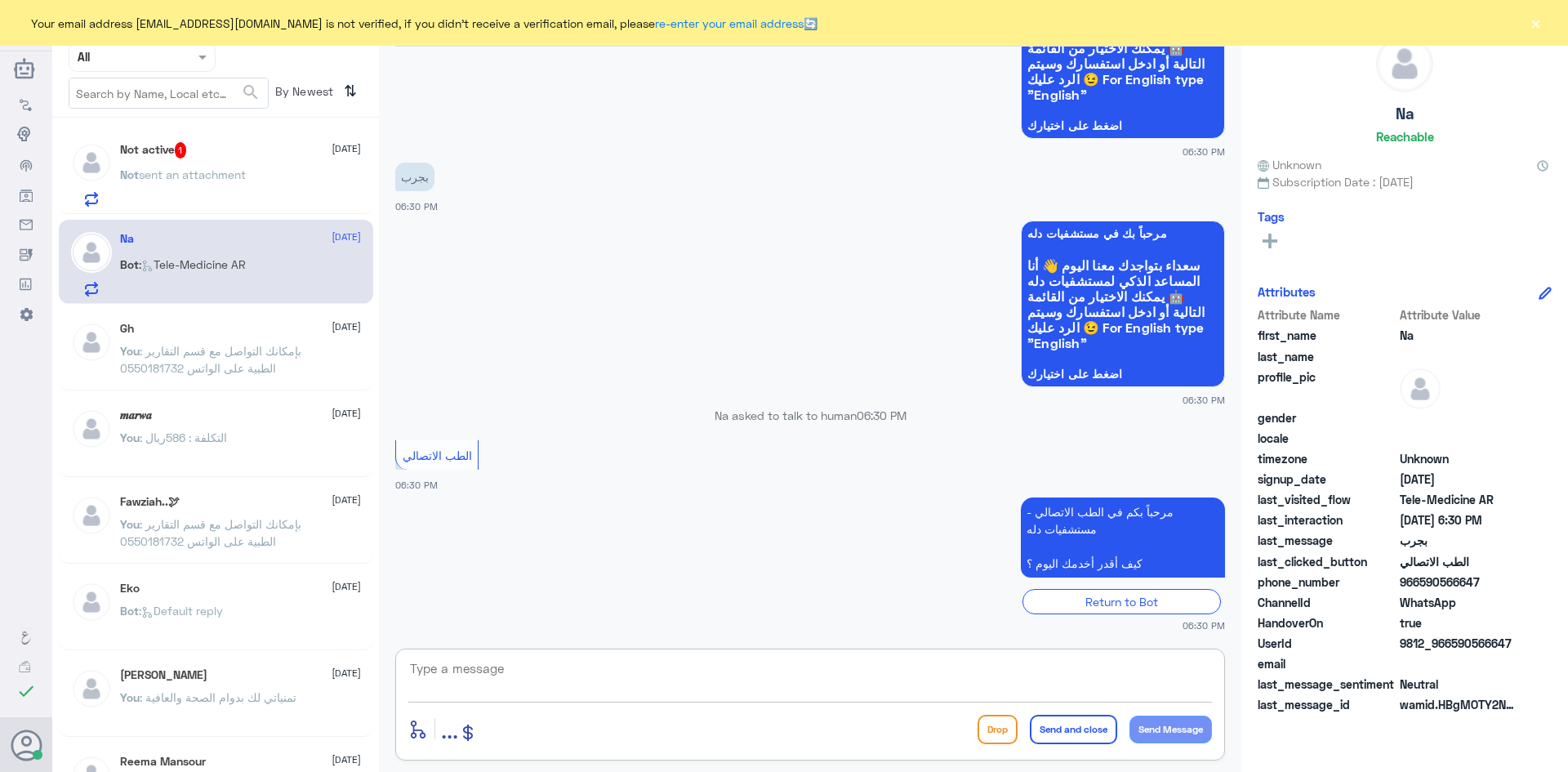
click at [508, 681] on textarea at bounding box center [810, 677] width 804 height 40
click at [970, 664] on textarea at bounding box center [810, 677] width 804 height 40
type textarea "كيف اقدر اساعدك"
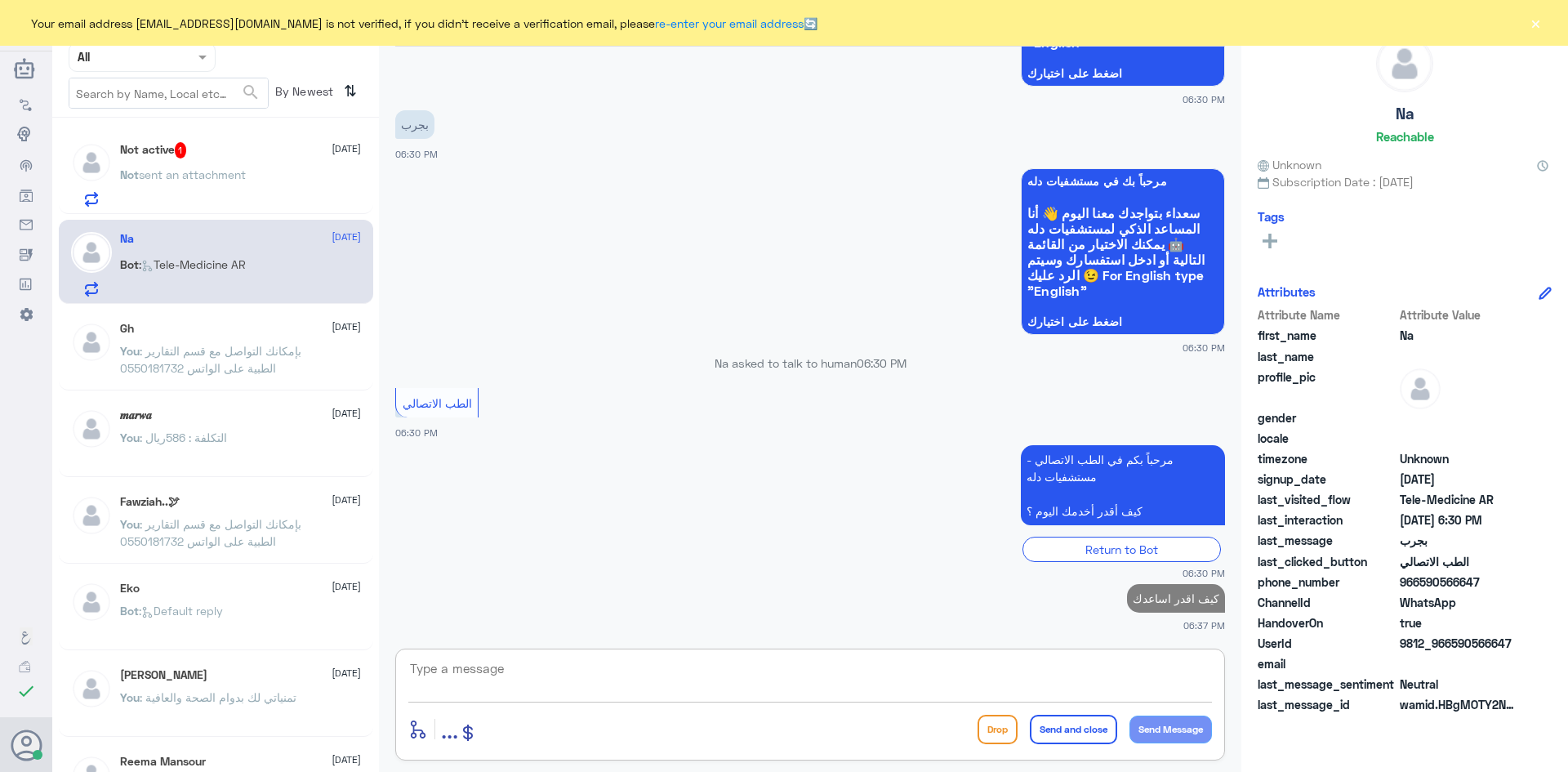
click at [283, 162] on div "Not active 1 6 October Not sent an attachment" at bounding box center [241, 175] width 241 height 64
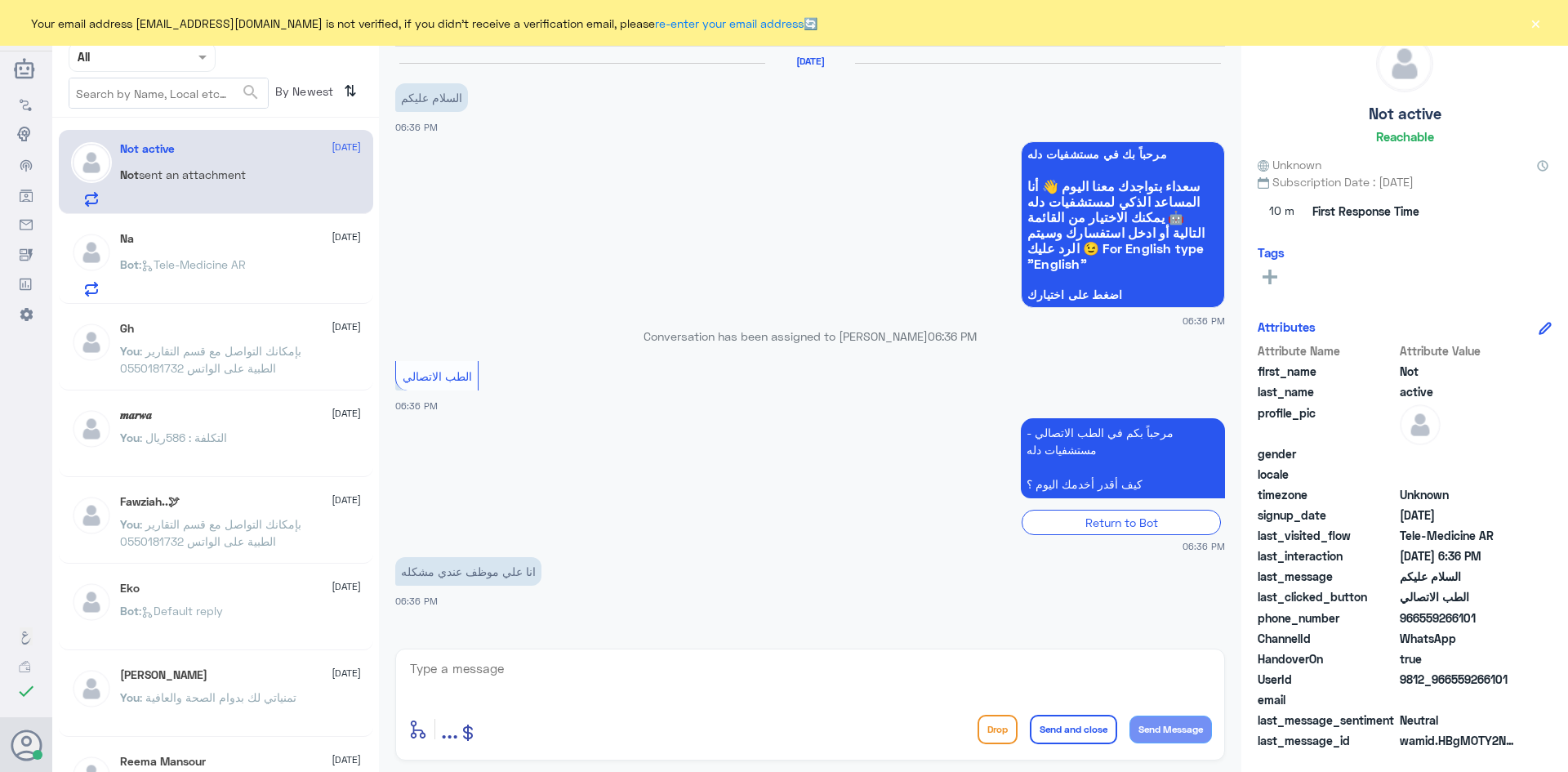
click at [651, 687] on textarea at bounding box center [810, 677] width 804 height 40
type textarea "معك سلمان من الطب الاتصالي"
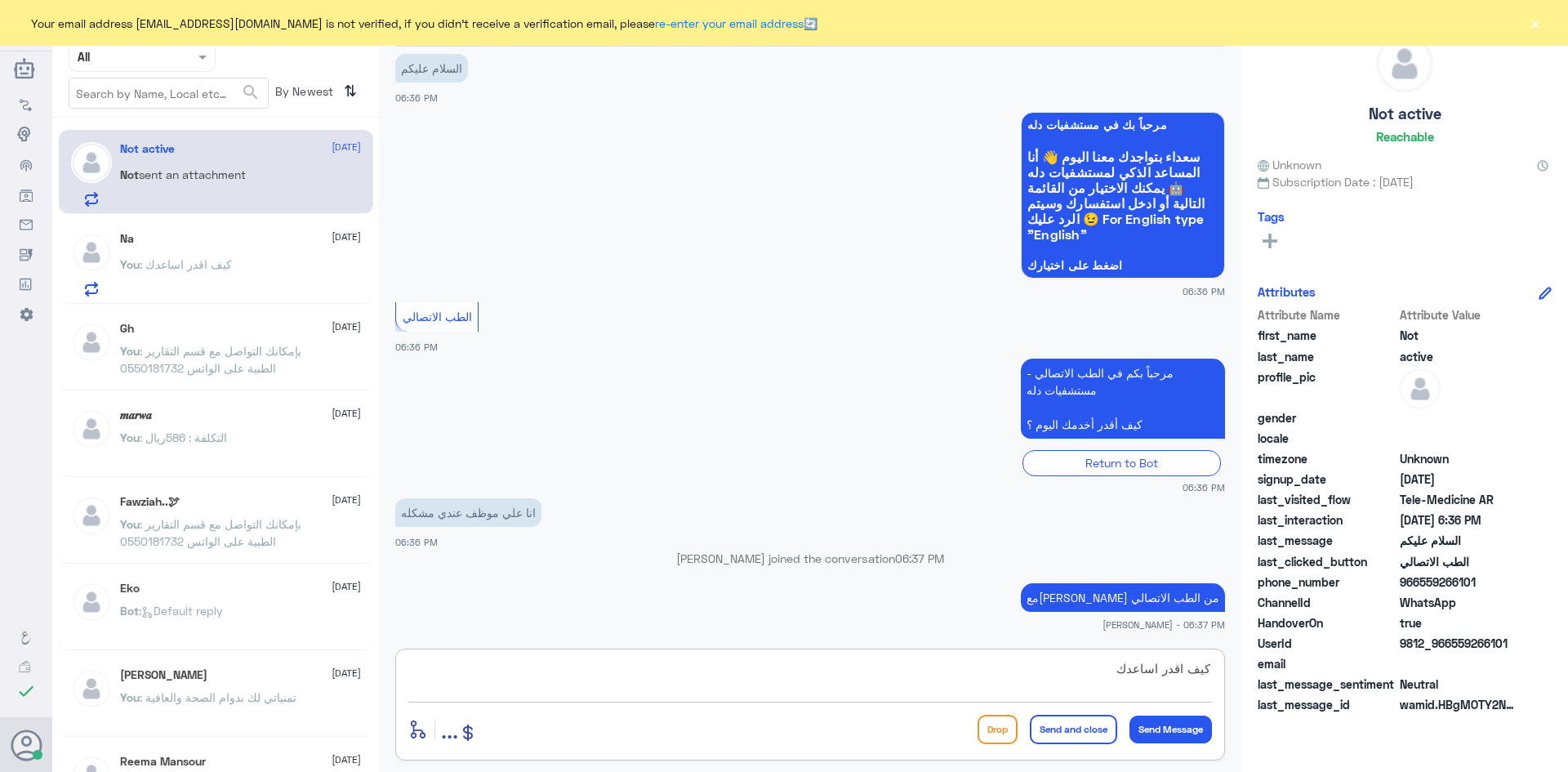
type textarea "كيف اقدر اساعدك"
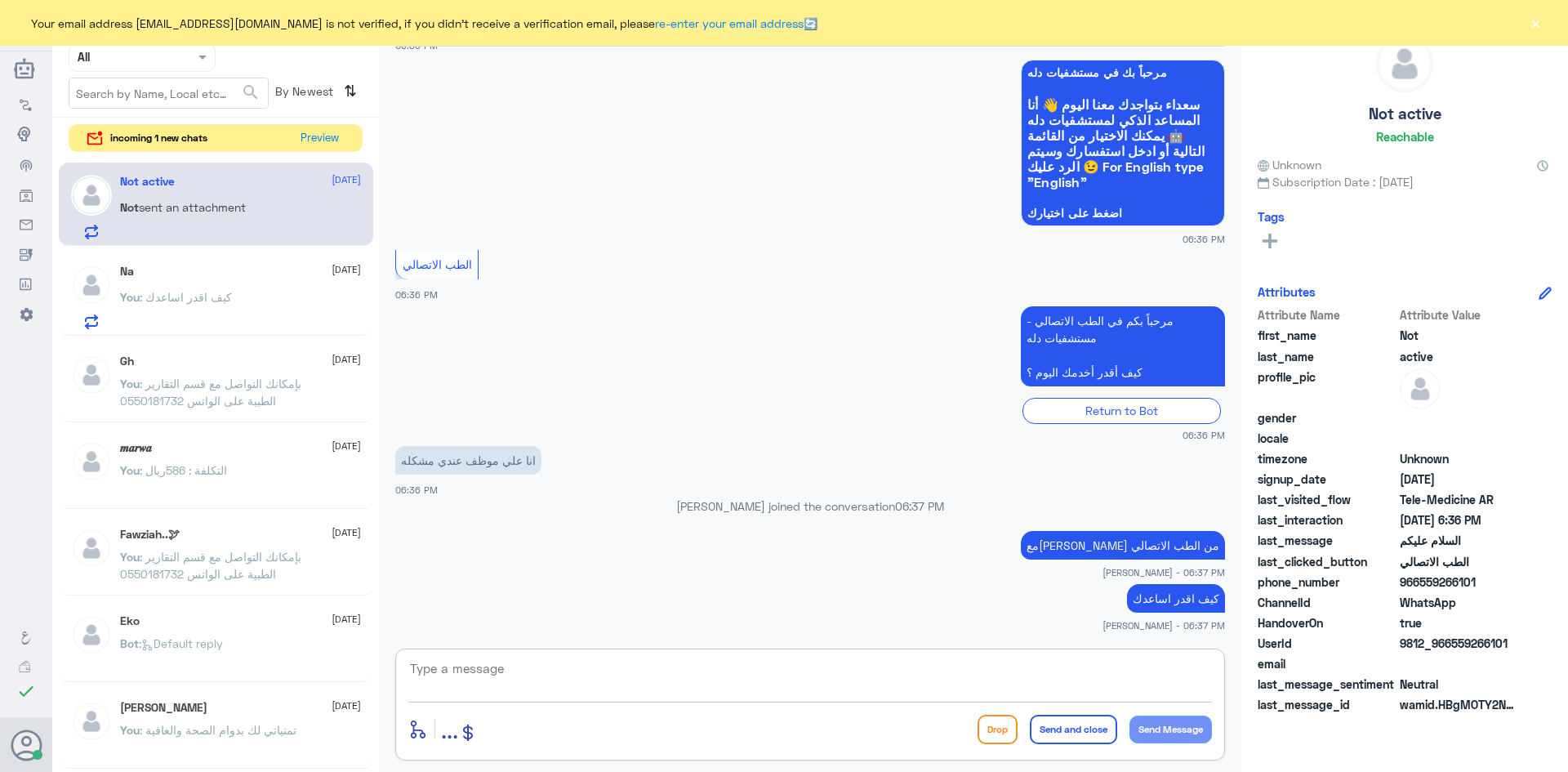
click at [161, 131] on span "incoming 1 new chats" at bounding box center [159, 138] width 97 height 15
click at [209, 138] on div "incoming 1 new chats" at bounding box center [149, 138] width 128 height 19
click at [317, 135] on button "Preview" at bounding box center [320, 138] width 51 height 26
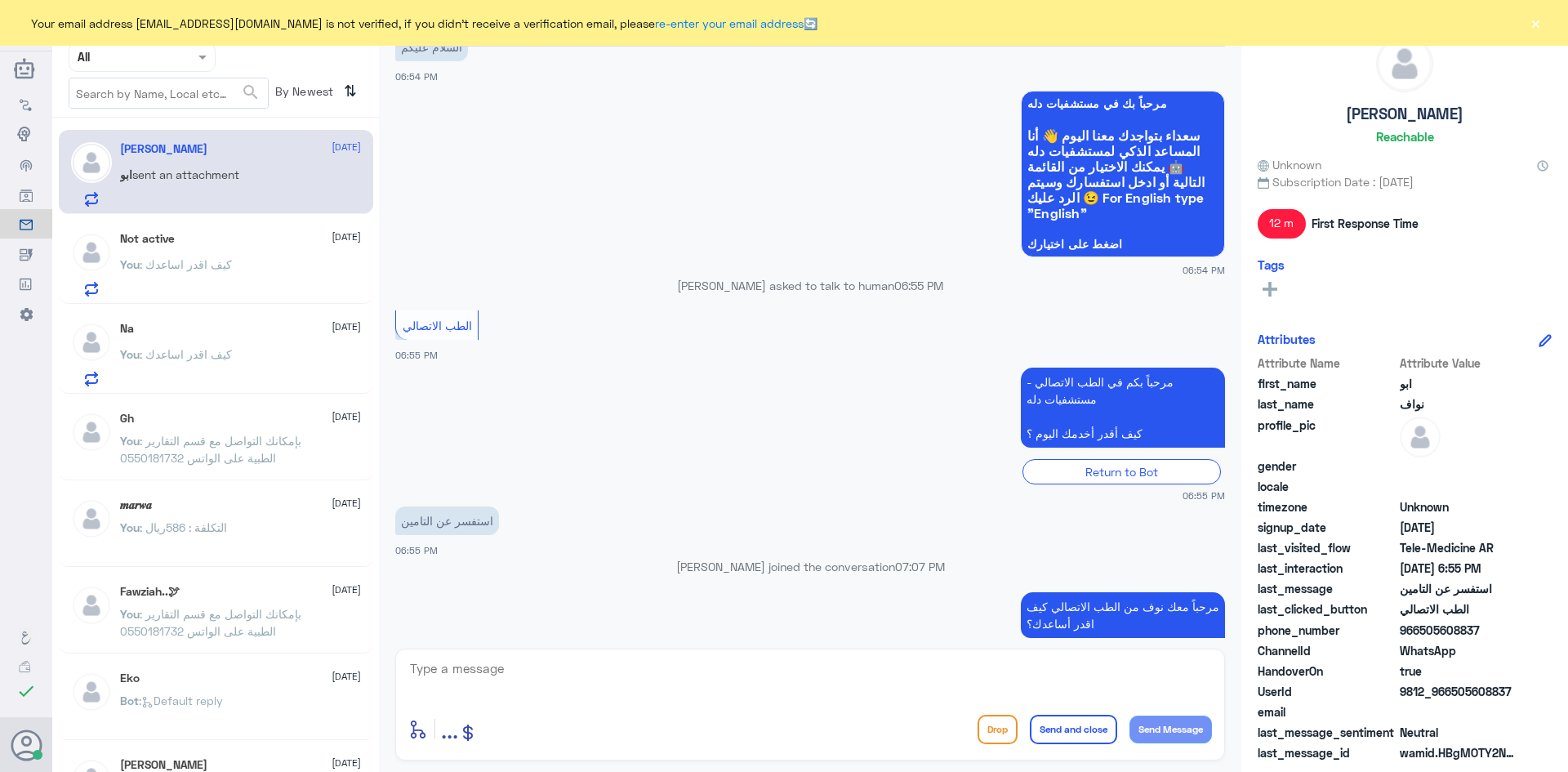
scroll to position [76, 0]
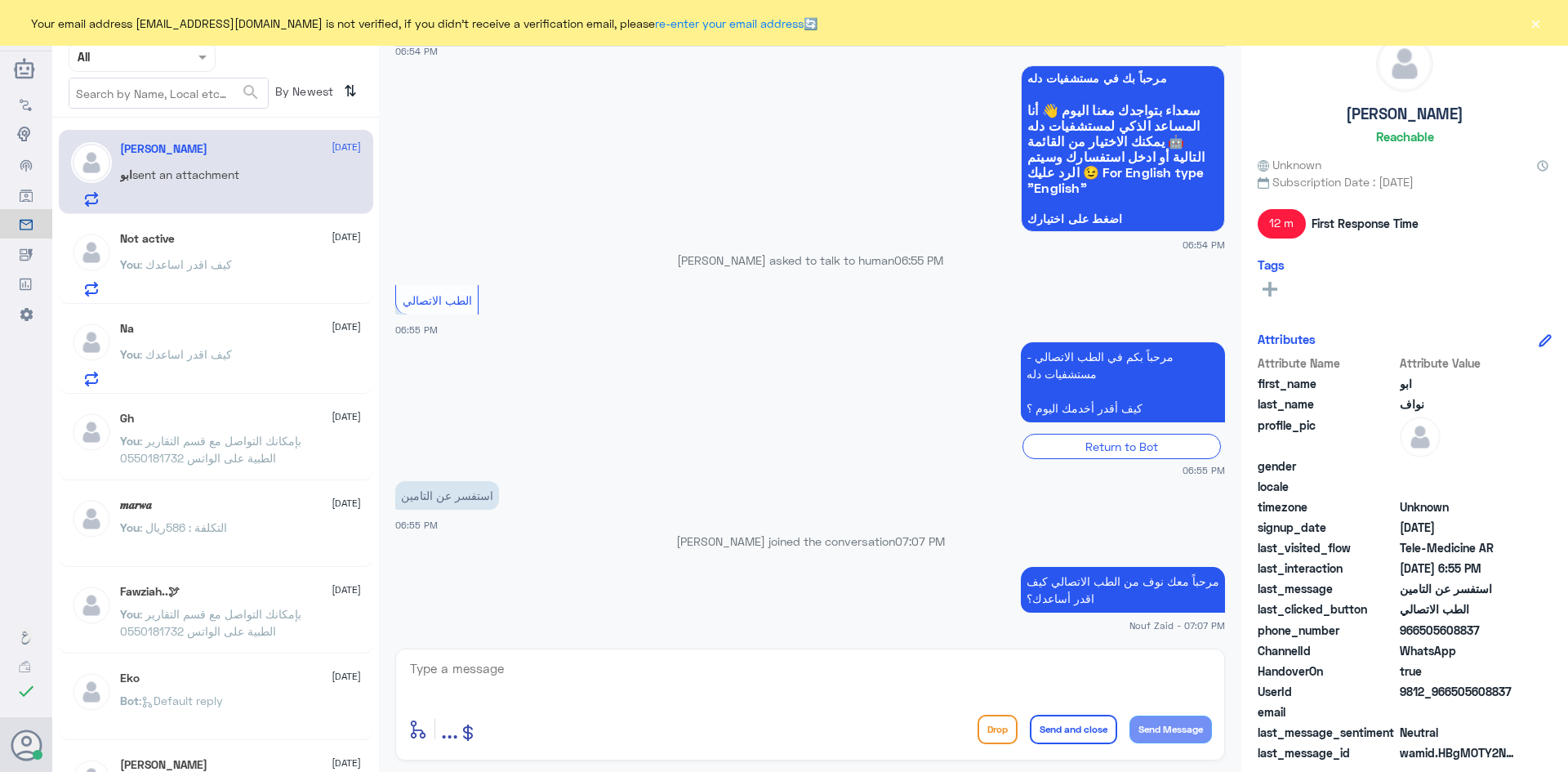
click at [244, 246] on div "Not active 6 October You : كيف اقدر اساعدك" at bounding box center [241, 264] width 241 height 64
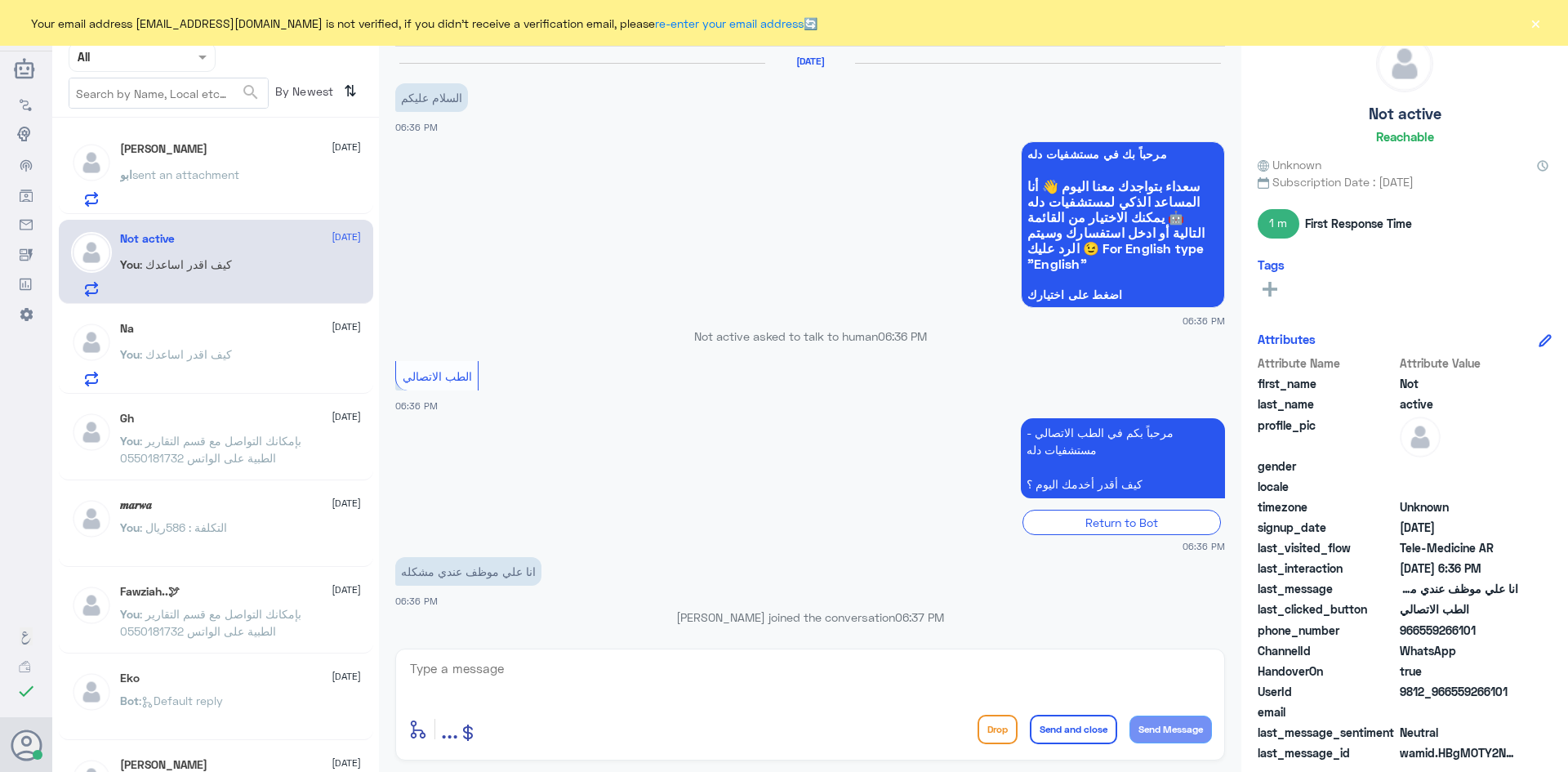
scroll to position [111, 0]
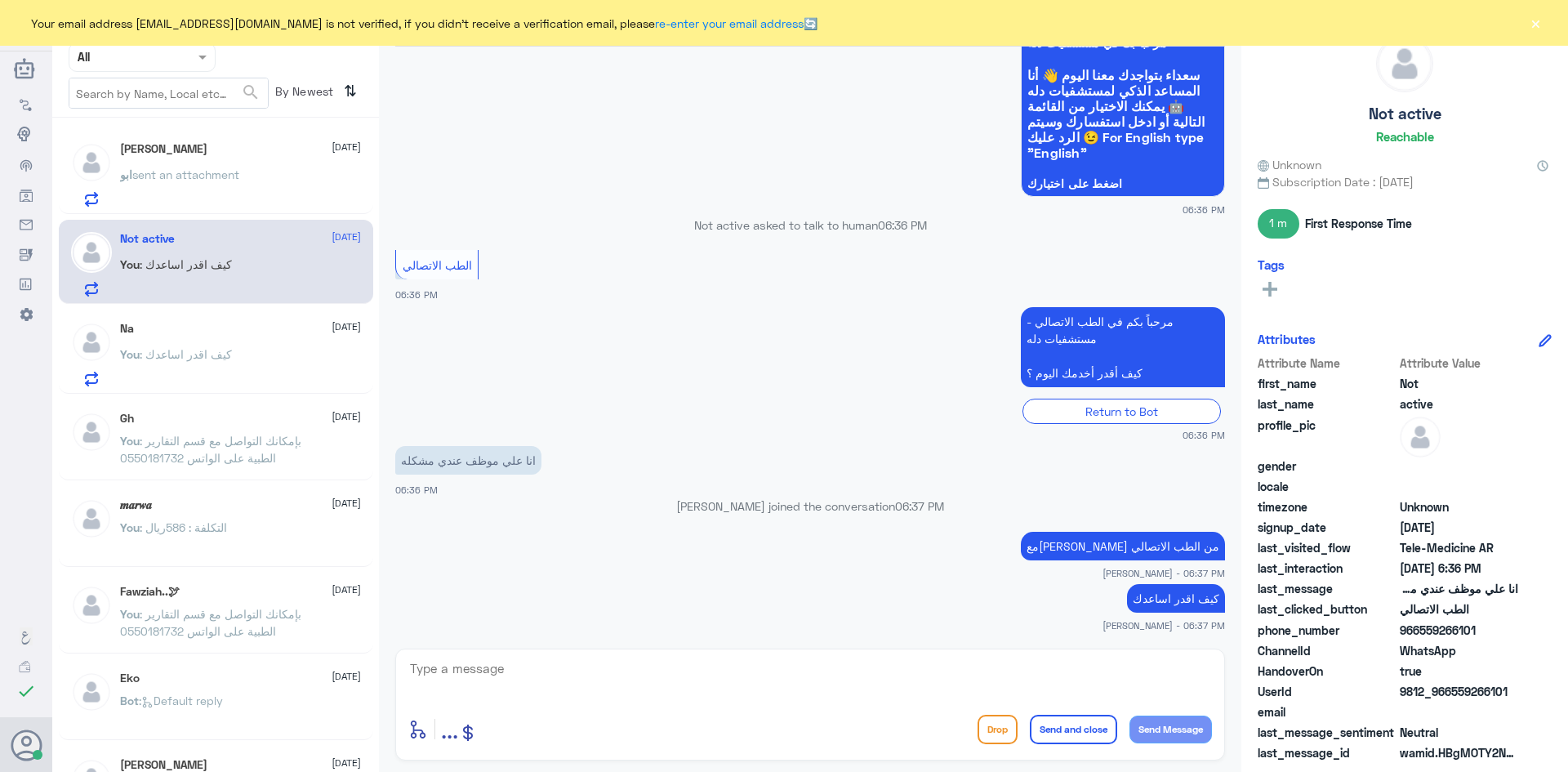
click at [1531, 28] on button "×" at bounding box center [1536, 23] width 17 height 17
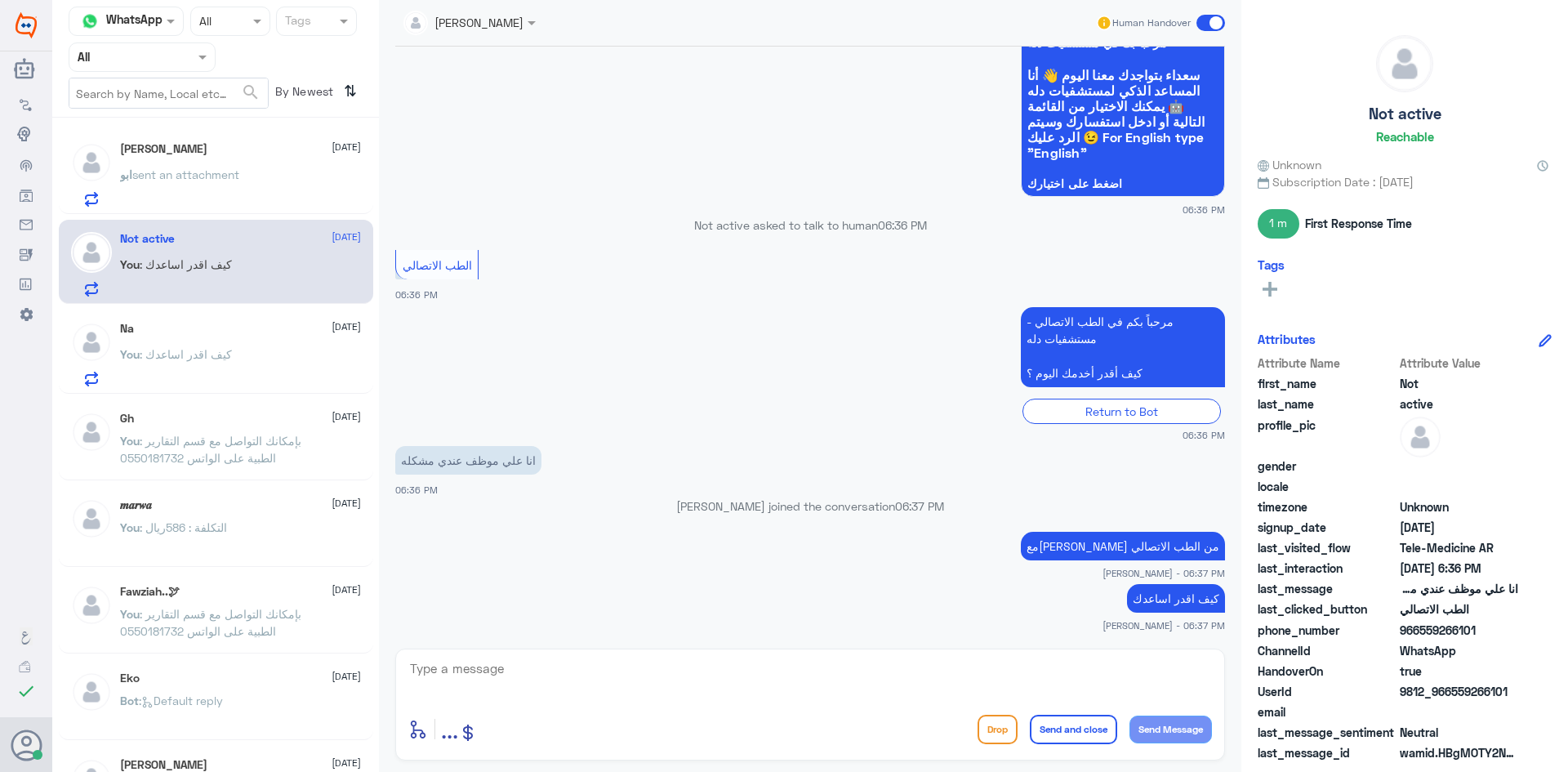
click at [1201, 24] on span at bounding box center [1210, 23] width 28 height 17
click at [0, 0] on input "checkbox" at bounding box center [0, 0] width 0 height 0
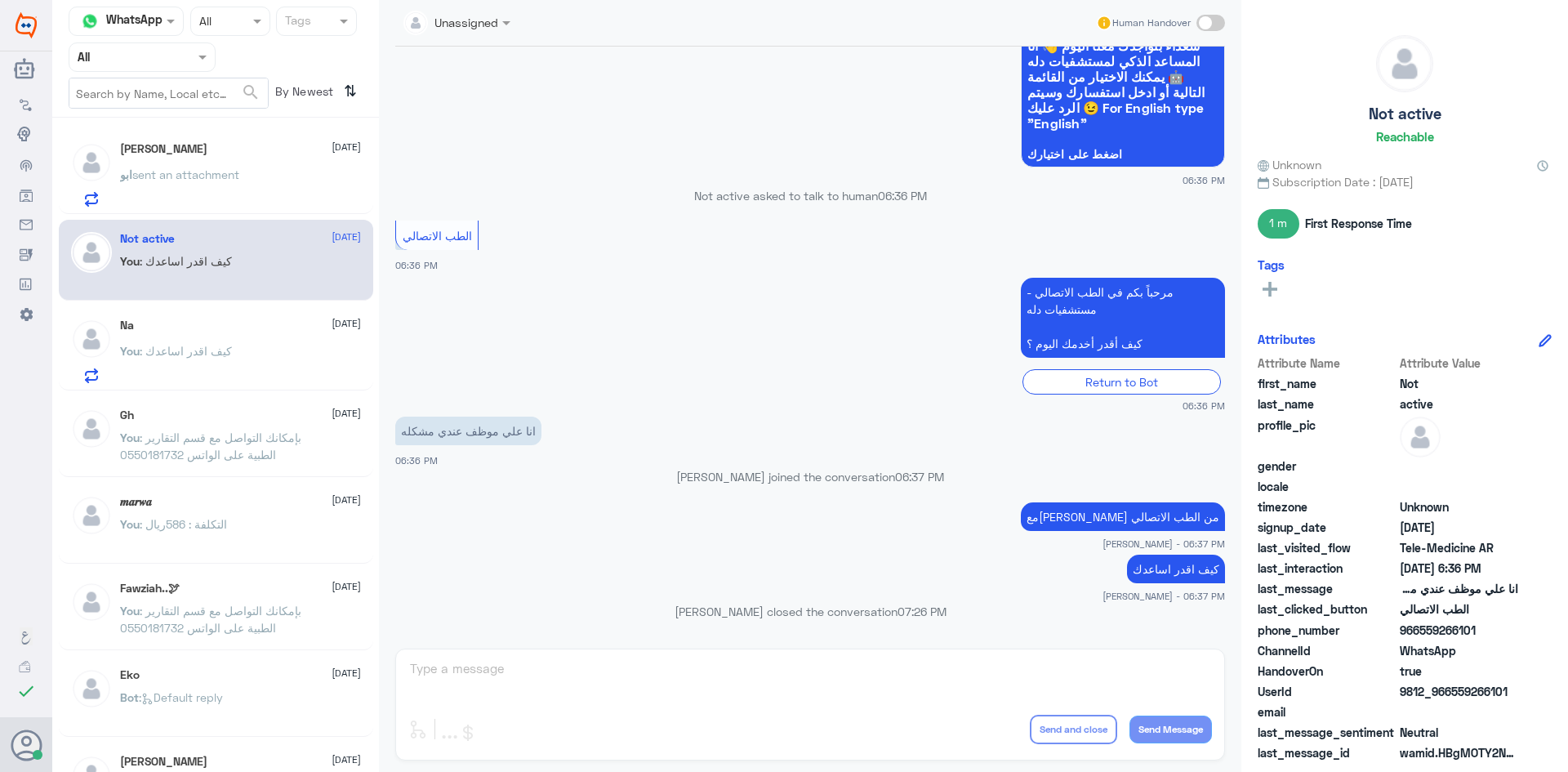
click at [268, 181] on div "ابو sent an attachment" at bounding box center [241, 188] width 241 height 37
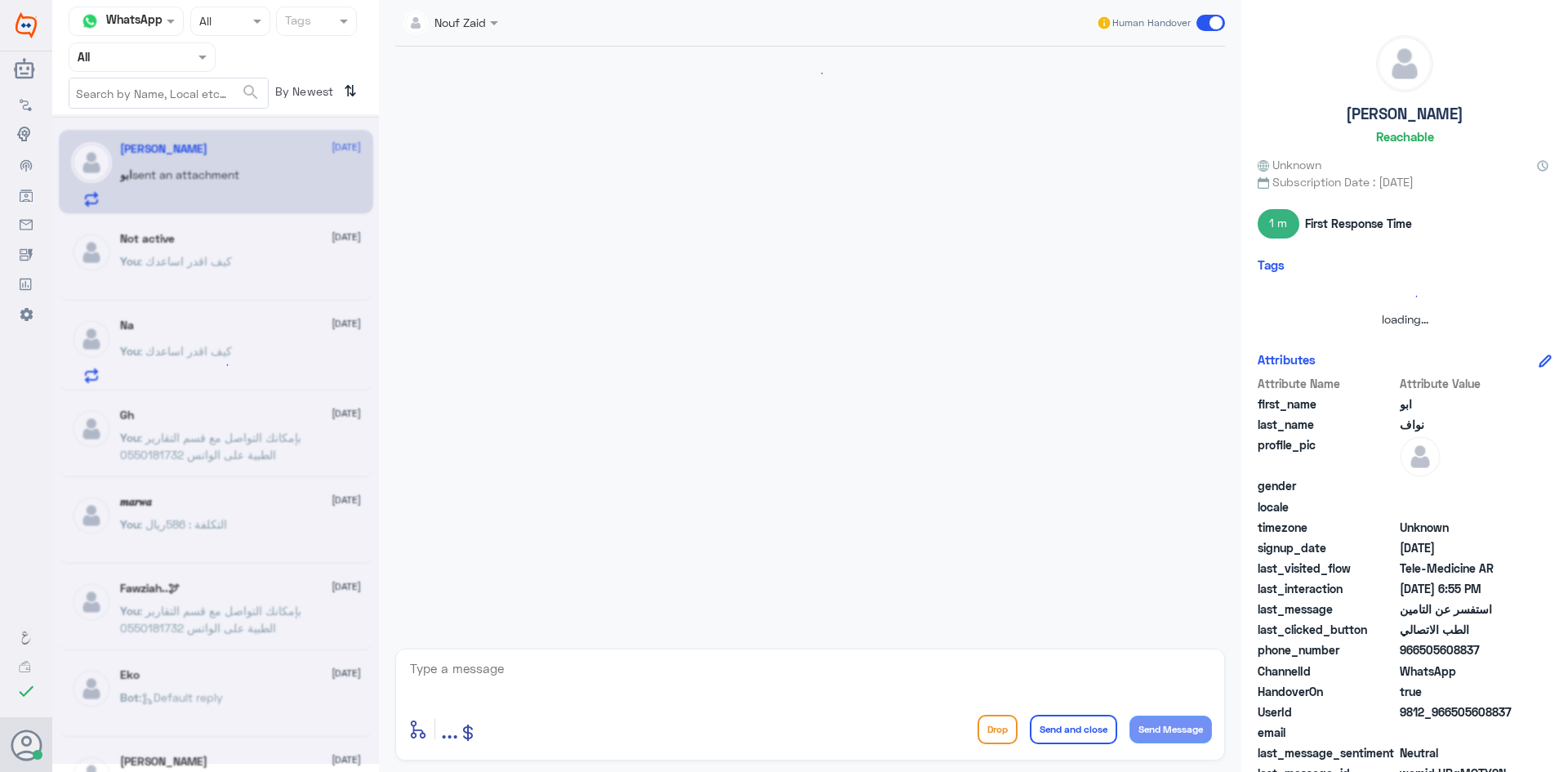
scroll to position [76, 0]
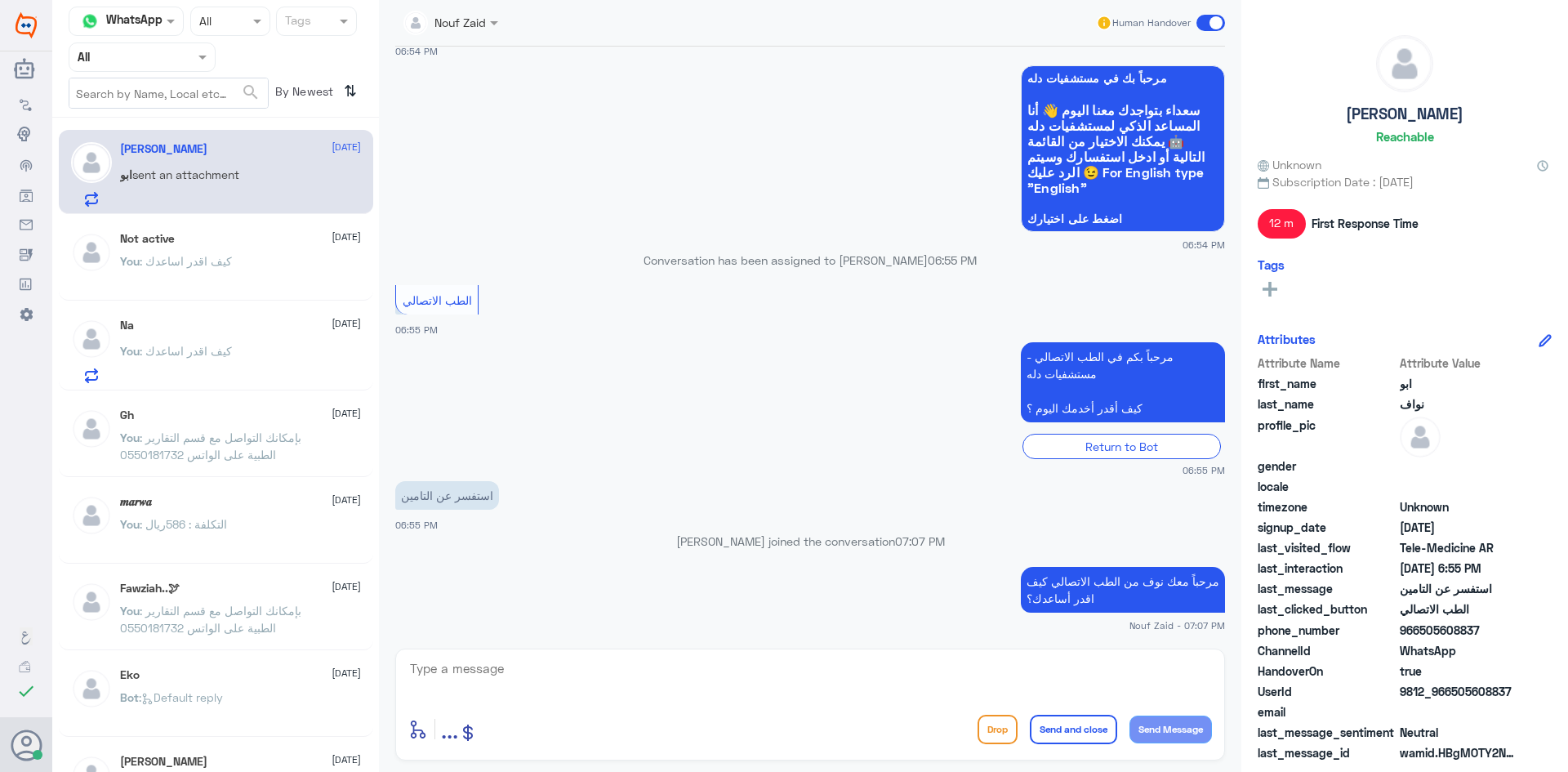
click at [232, 358] on p "You : كيف اقدر اساعدك" at bounding box center [176, 362] width 112 height 40
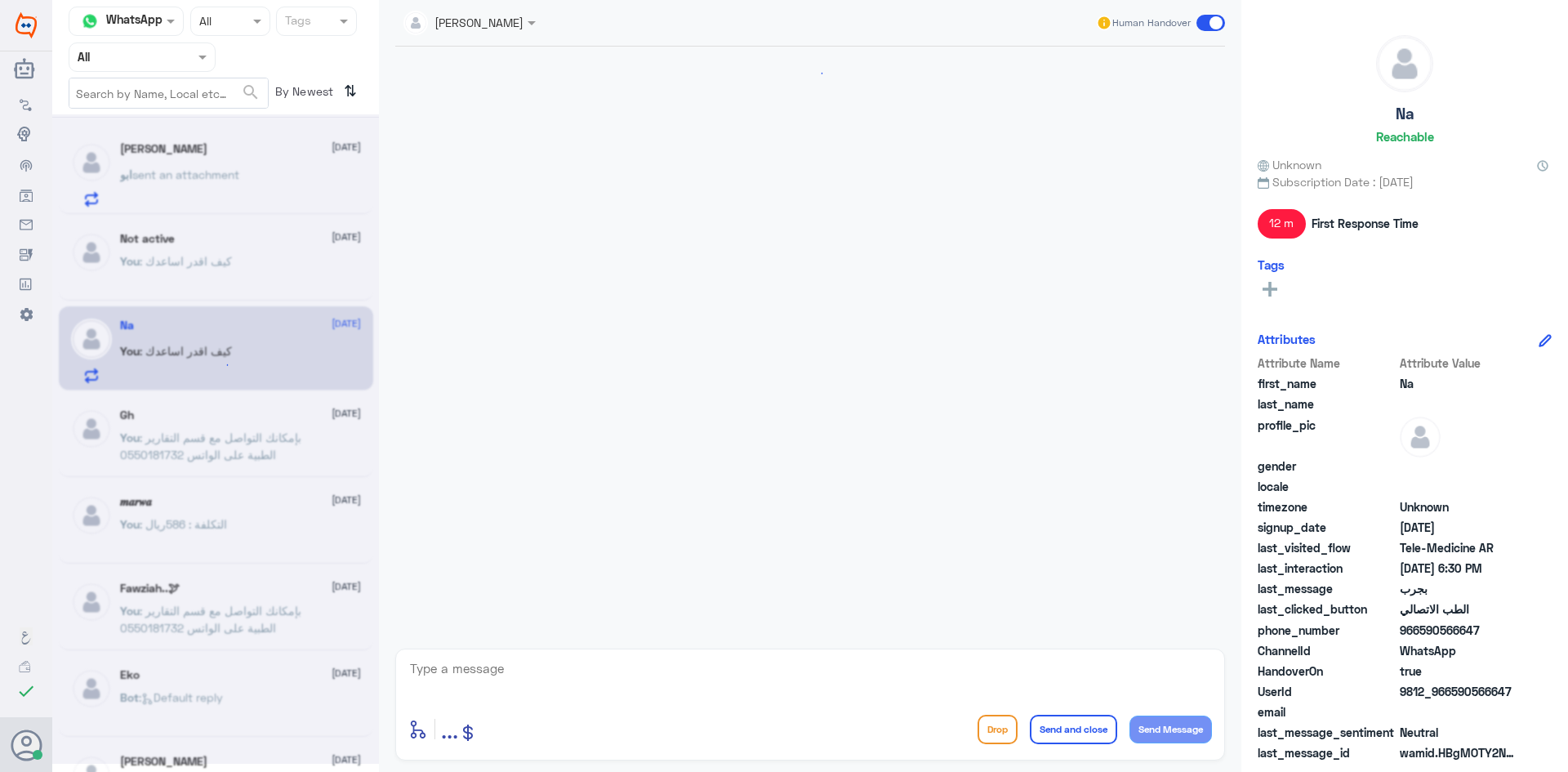
scroll to position [808, 0]
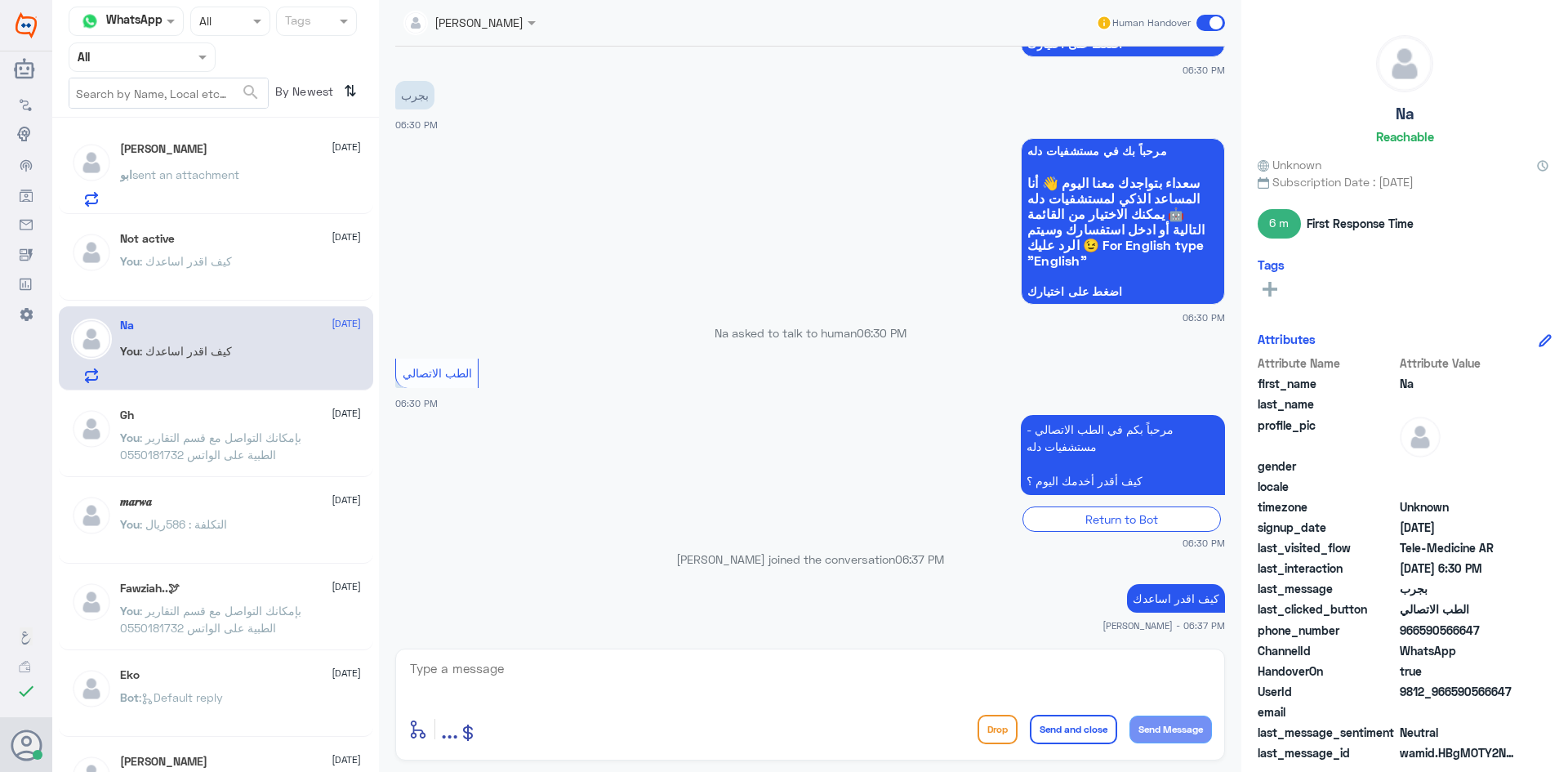
click at [1201, 24] on span at bounding box center [1210, 23] width 28 height 17
click at [0, 0] on input "checkbox" at bounding box center [0, 0] width 0 height 0
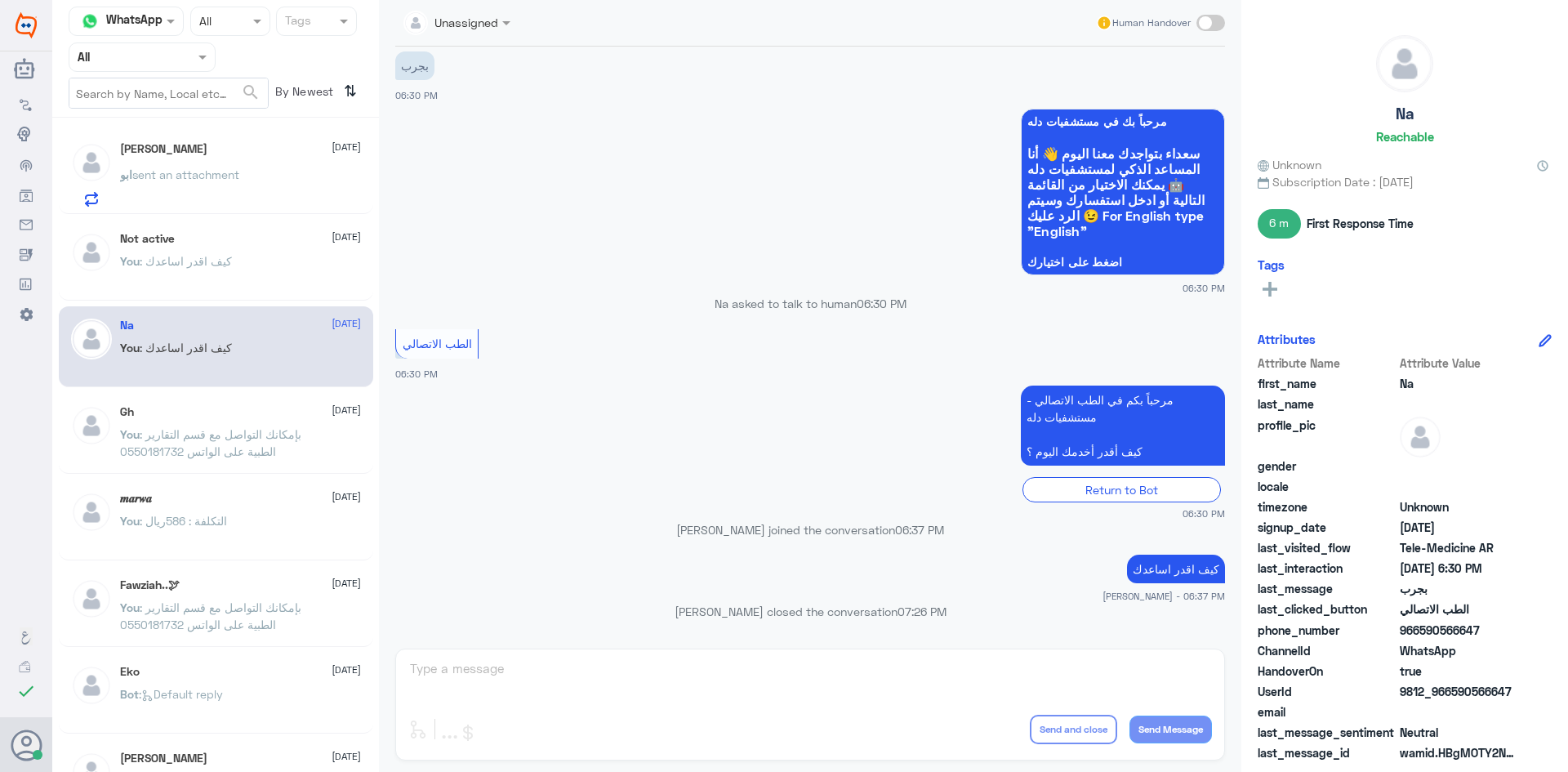
click at [256, 239] on div "Not active 6 October" at bounding box center [241, 238] width 241 height 14
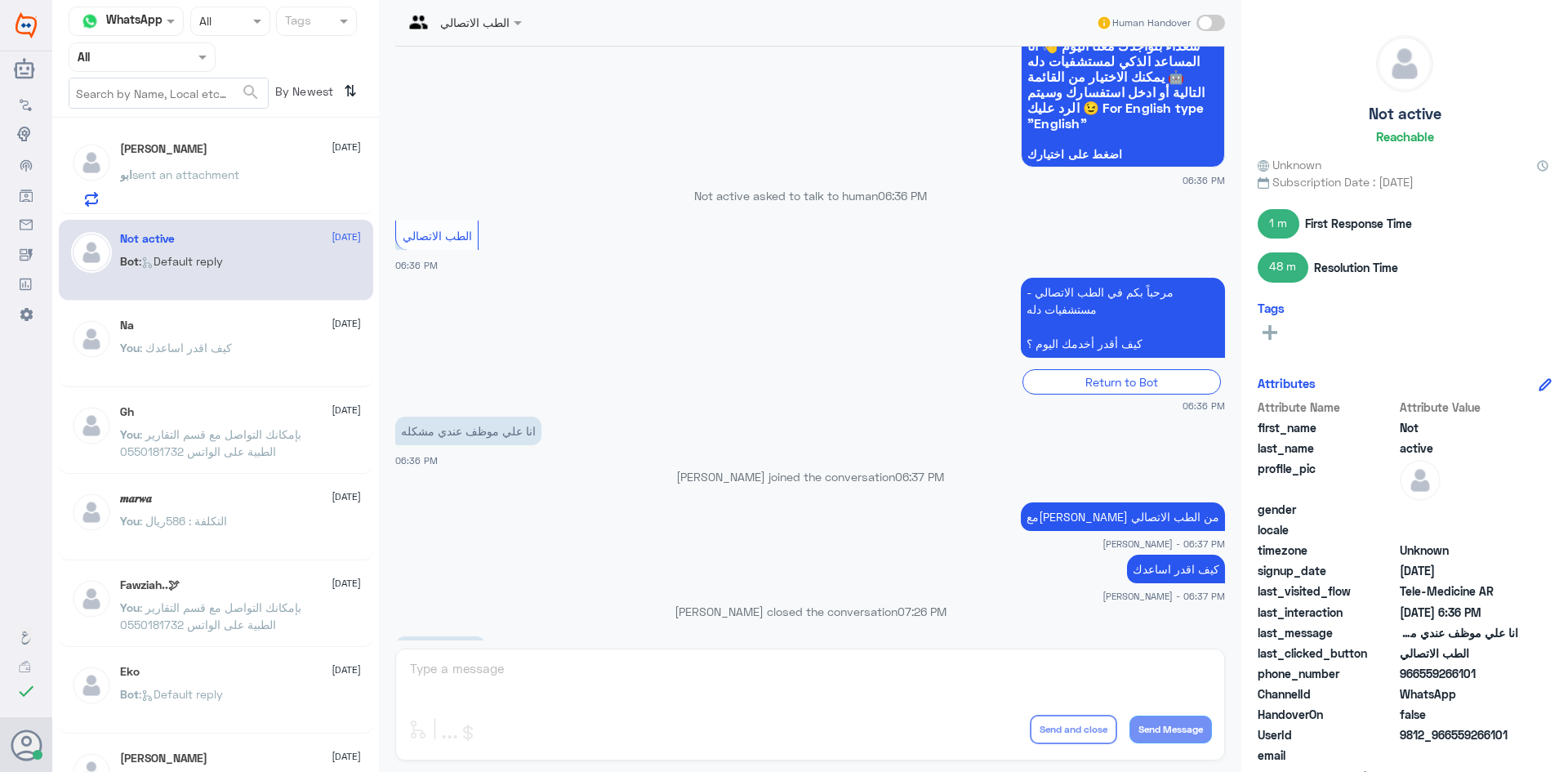
scroll to position [389, 0]
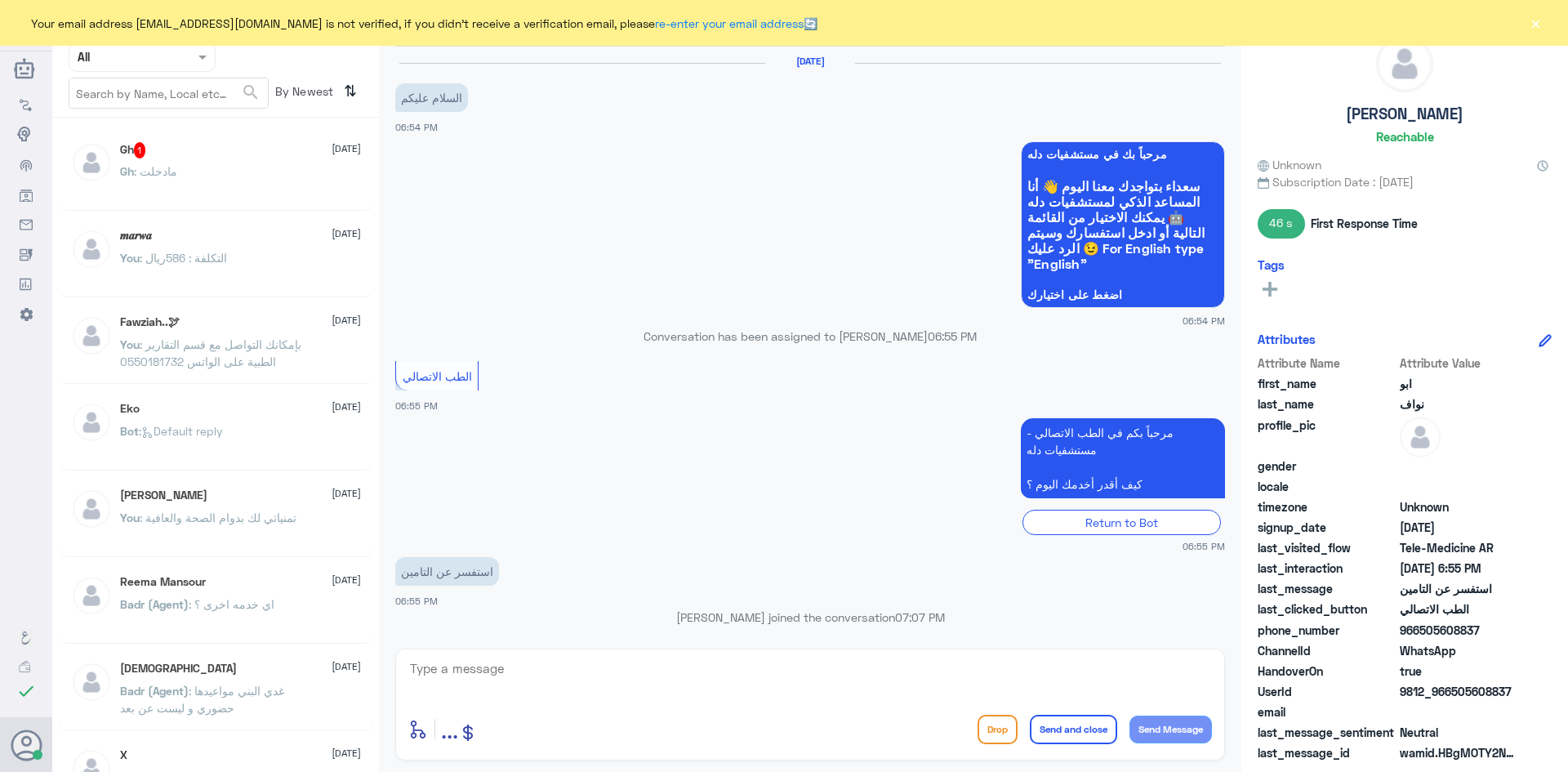
scroll to position [76, 0]
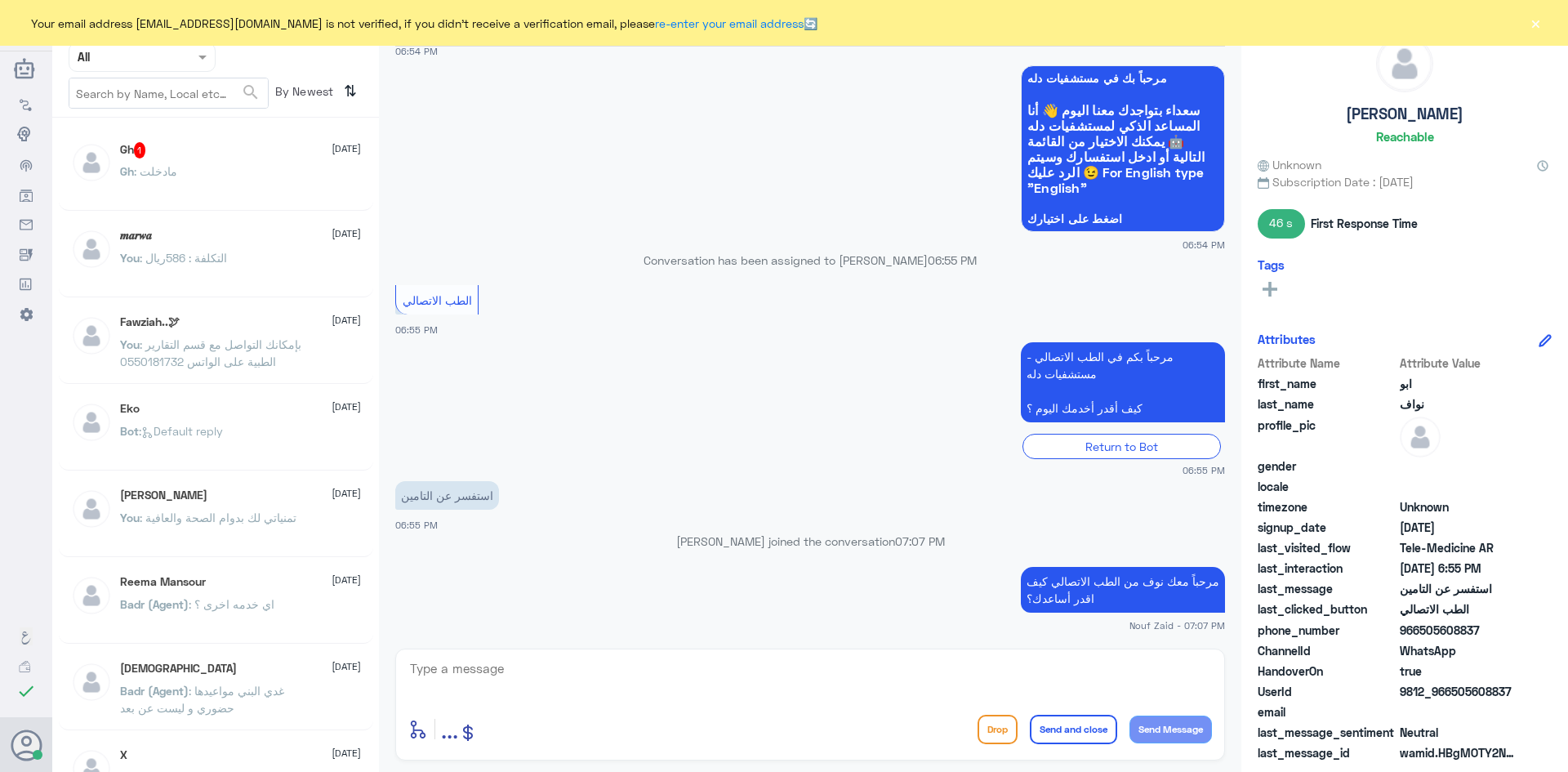
click at [206, 165] on div "Gh 1 [DATE] Gh : مادخلت" at bounding box center [241, 173] width 241 height 62
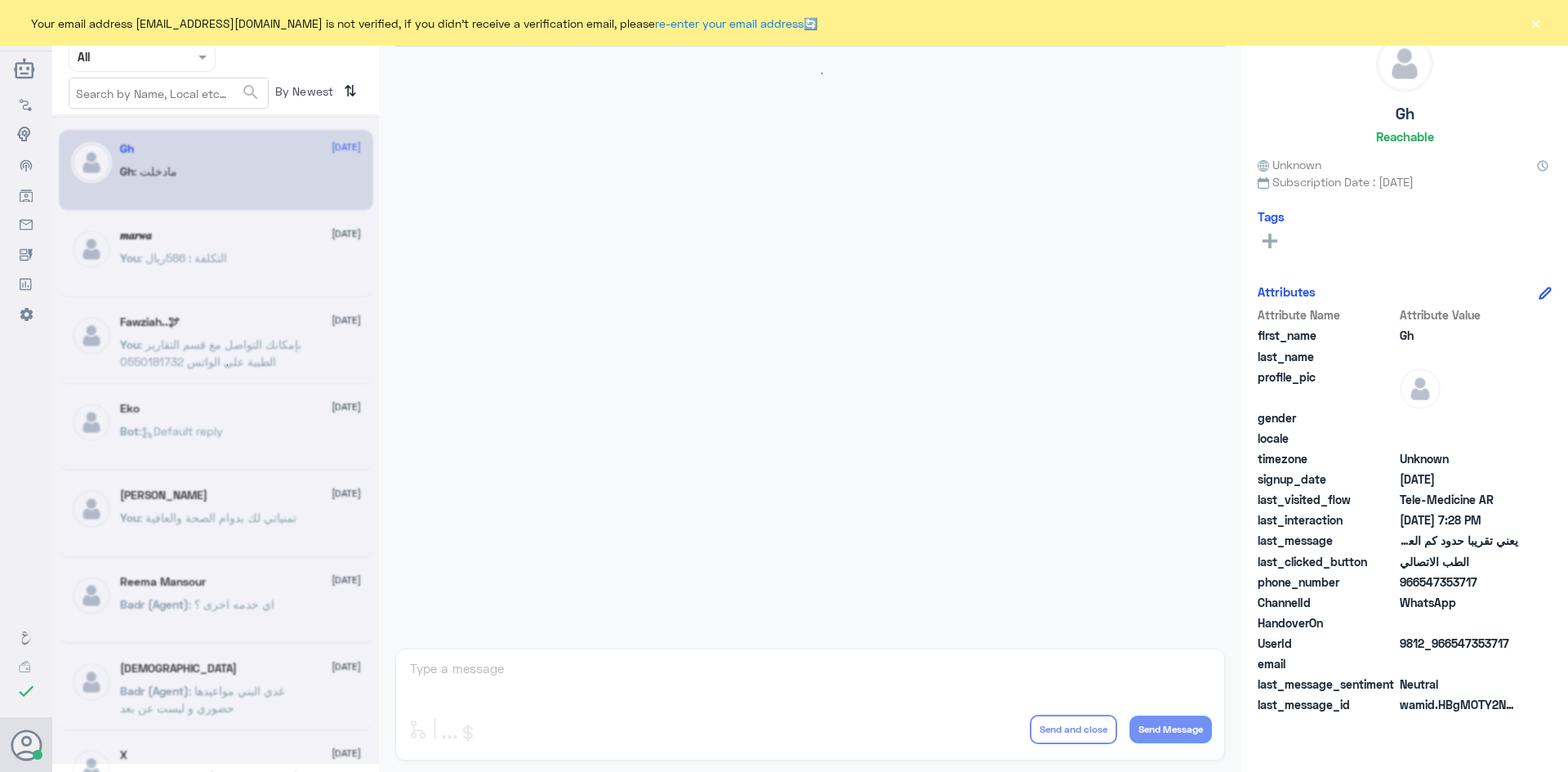
scroll to position [696, 0]
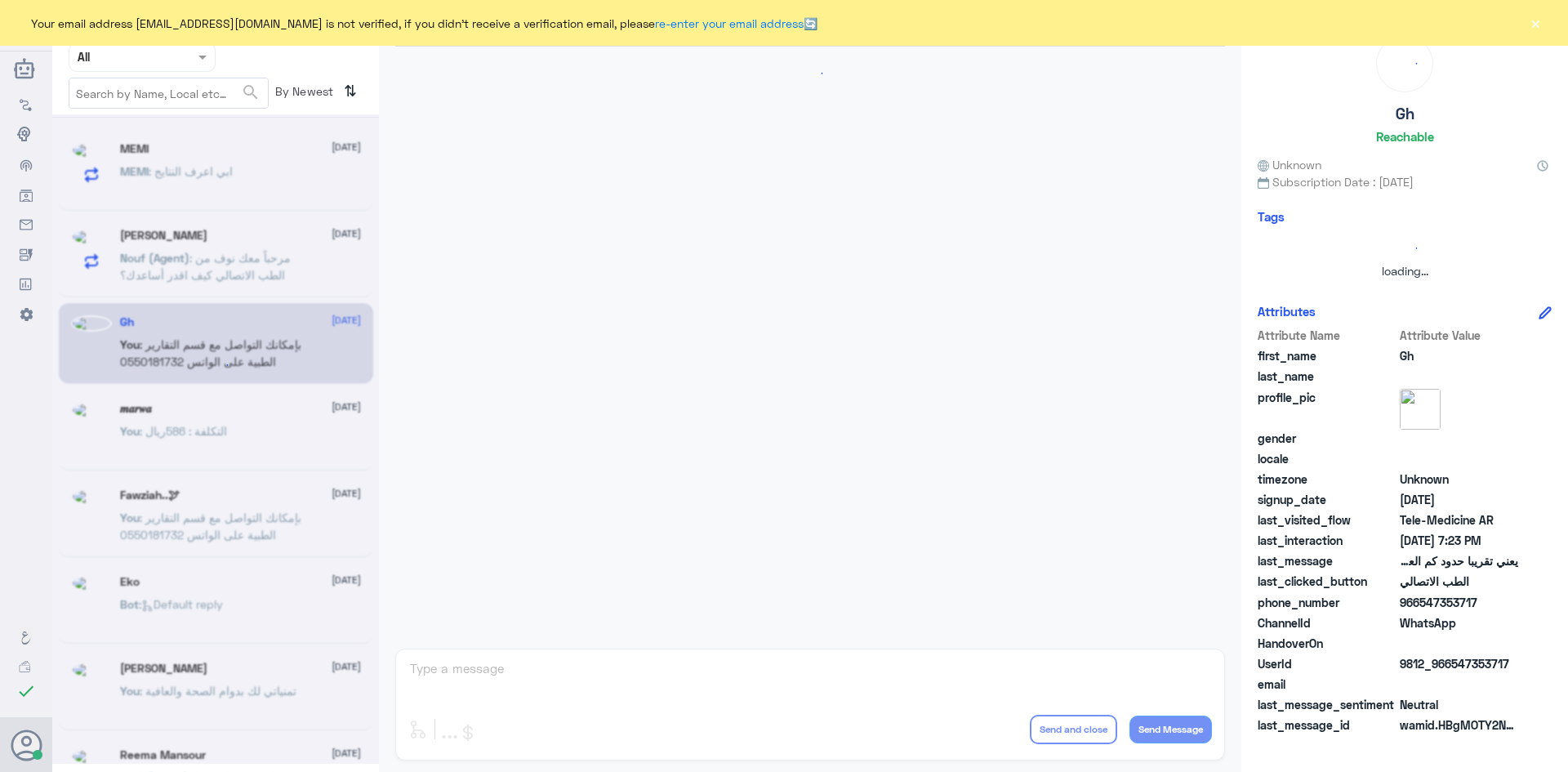
scroll to position [696, 0]
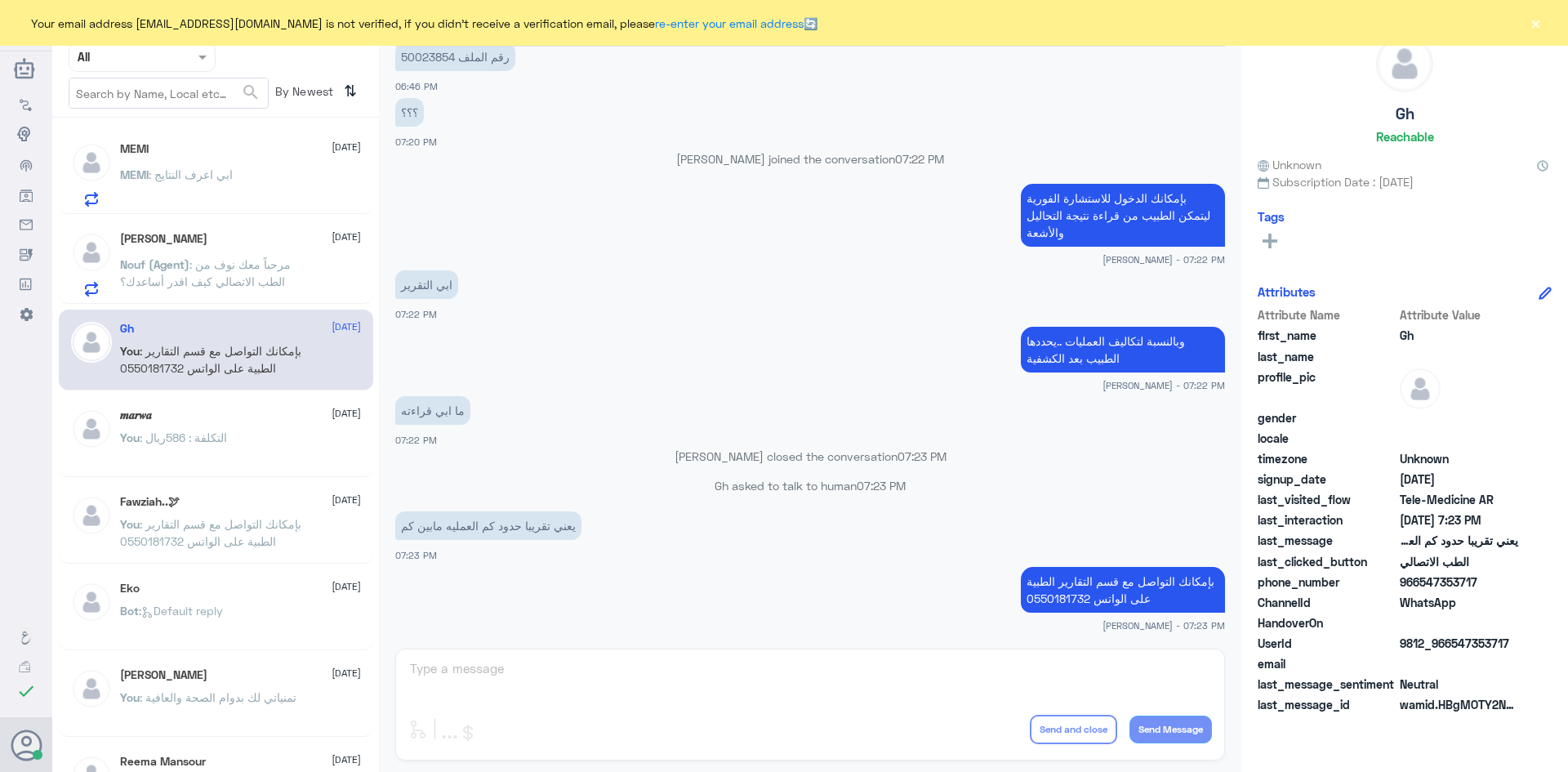
click at [254, 195] on div "MEMI : ابي اعرف النتايج" at bounding box center [241, 188] width 241 height 37
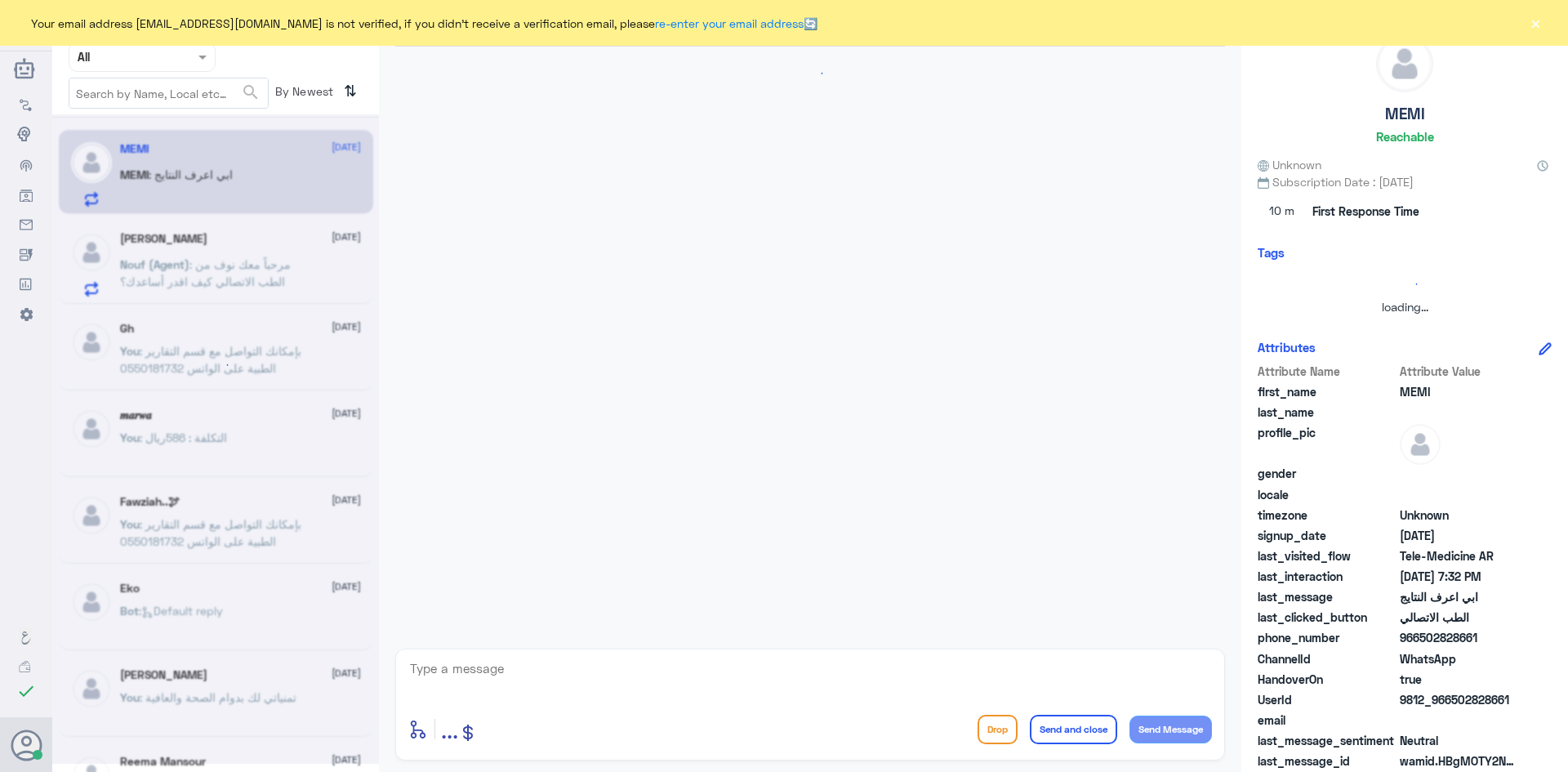
scroll to position [1033, 0]
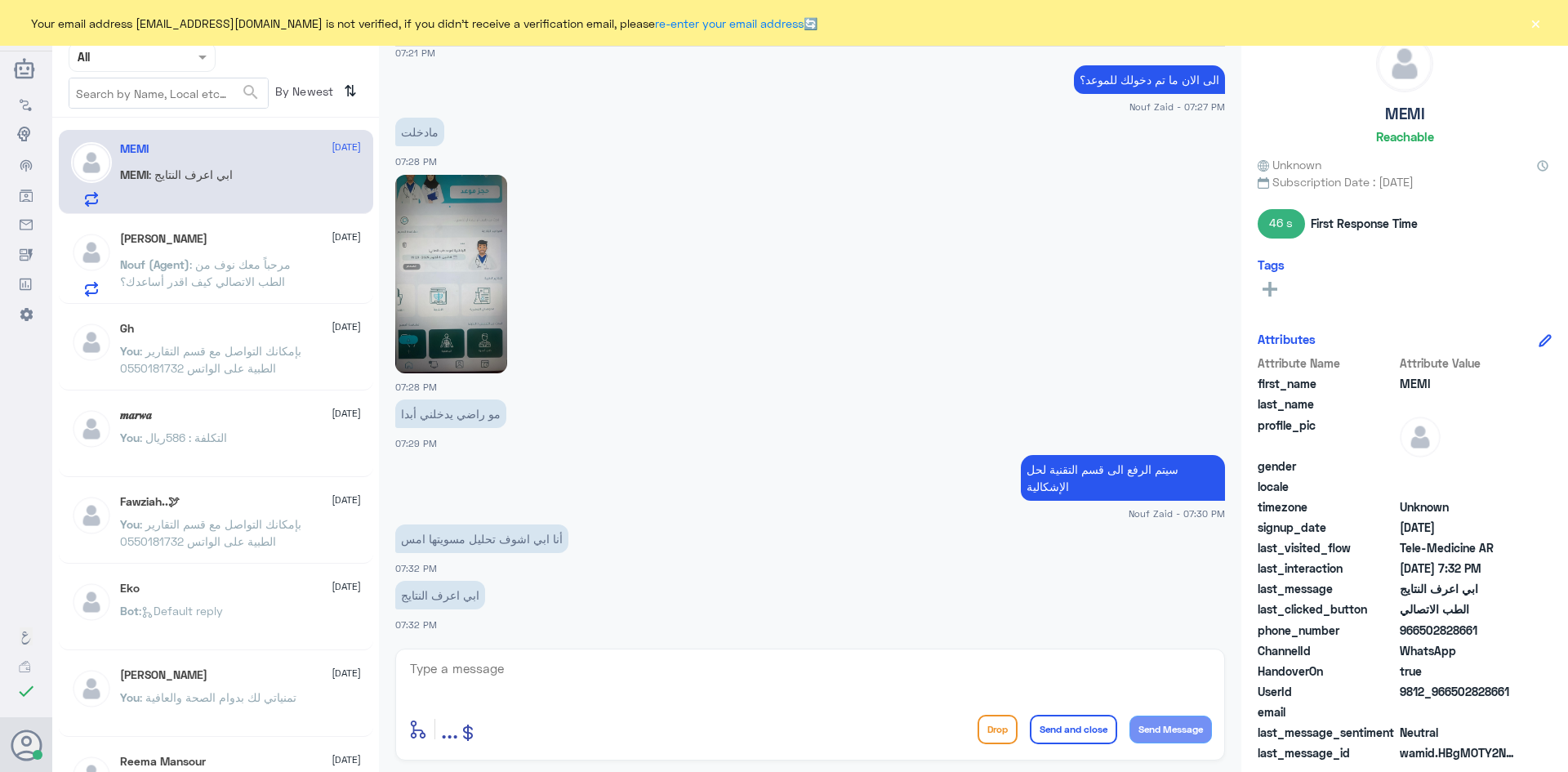
click at [478, 294] on img at bounding box center [451, 274] width 112 height 199
click at [239, 244] on div "ابو نواف 6 October" at bounding box center [241, 238] width 241 height 14
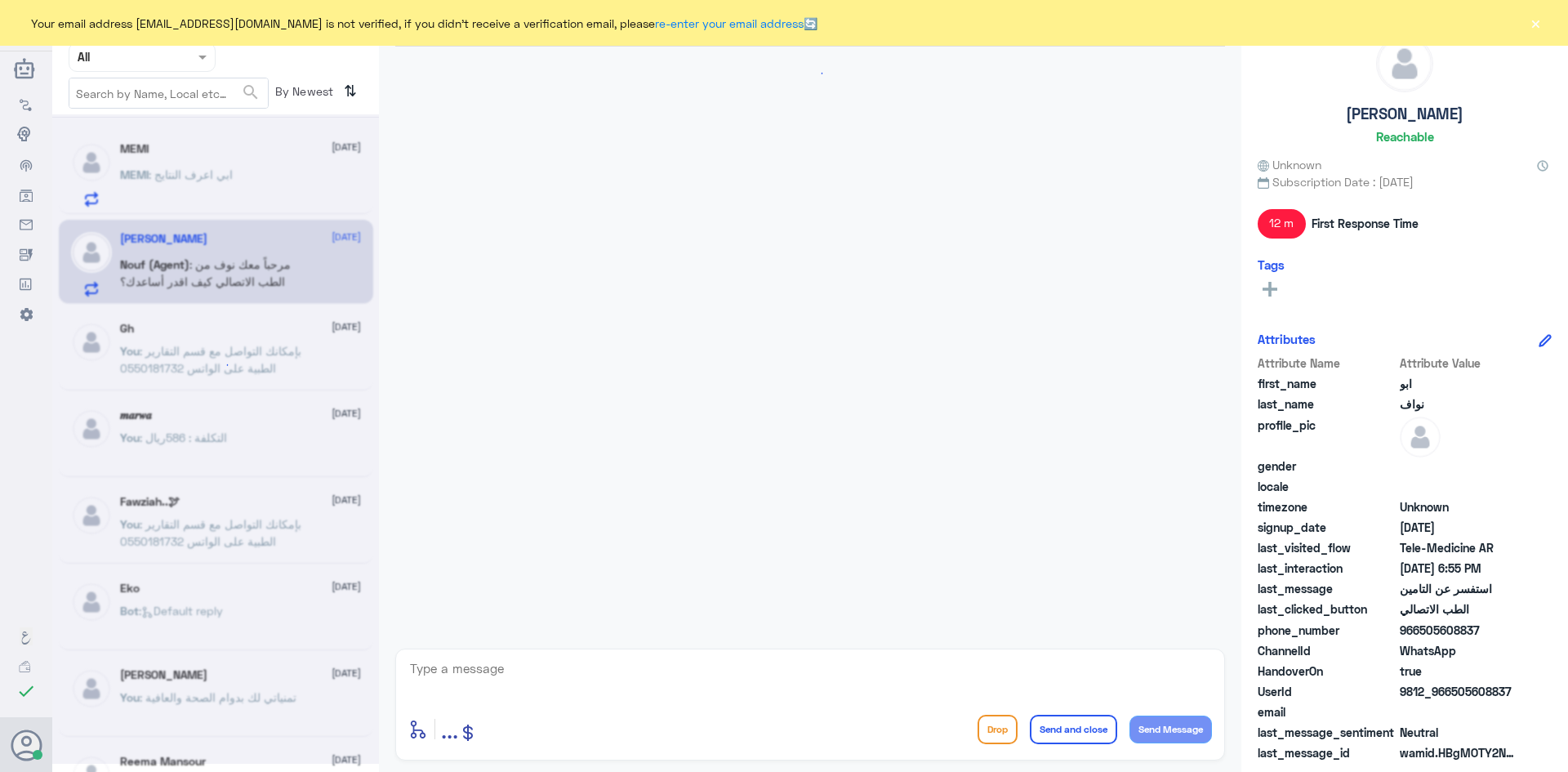
scroll to position [76, 0]
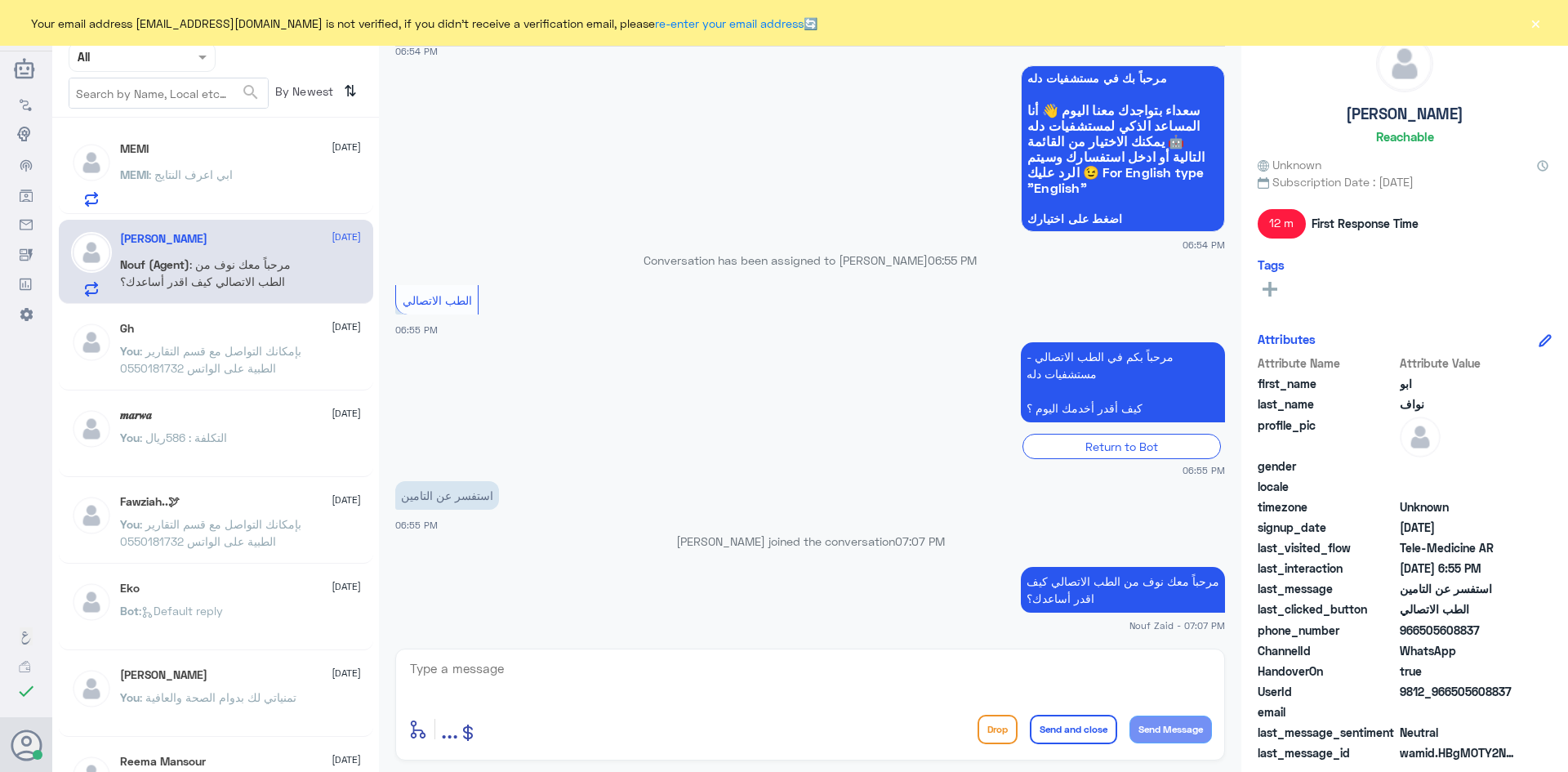
click at [242, 147] on div "MEMI 6 October" at bounding box center [241, 149] width 241 height 14
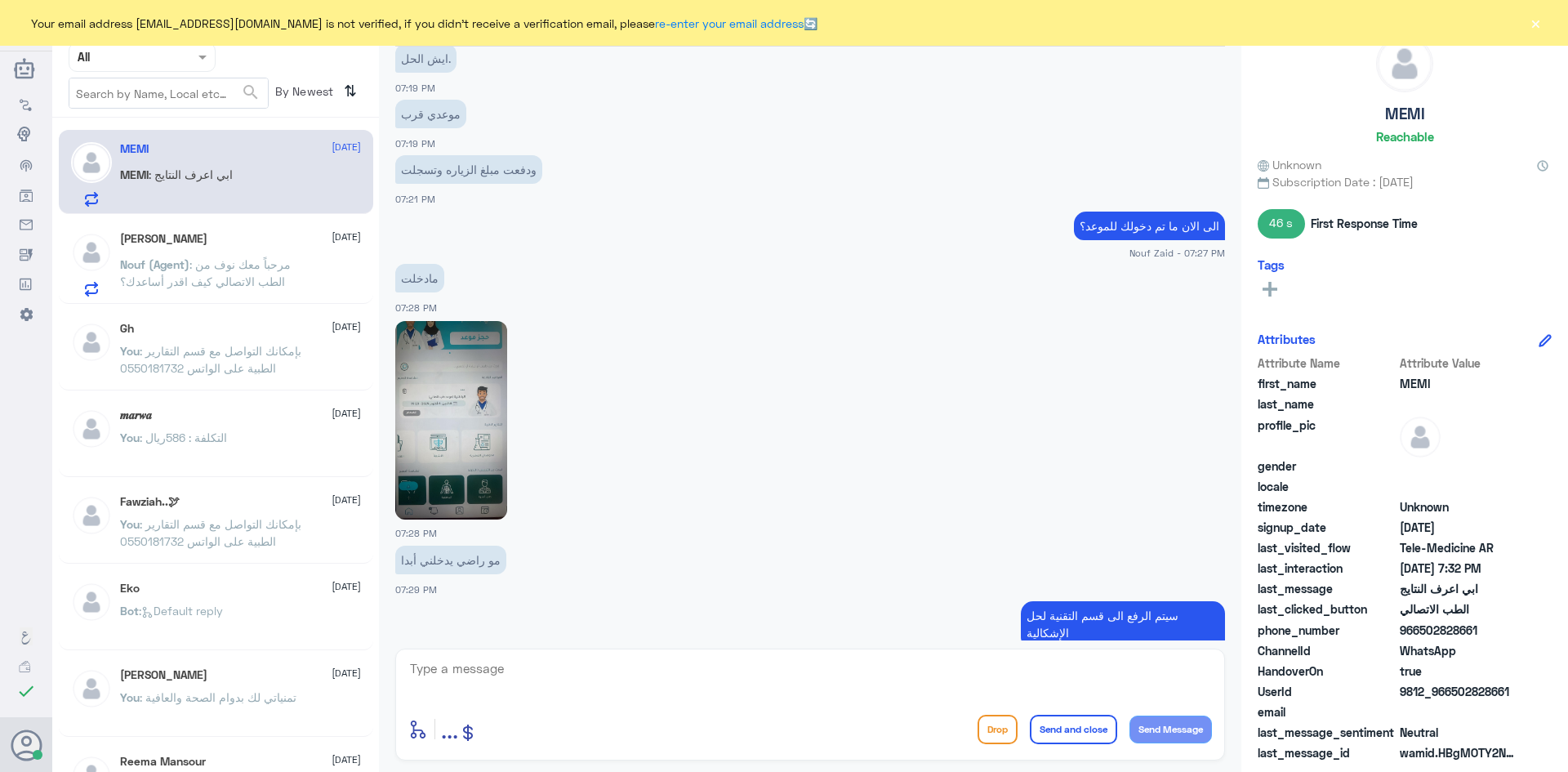
scroll to position [951, 0]
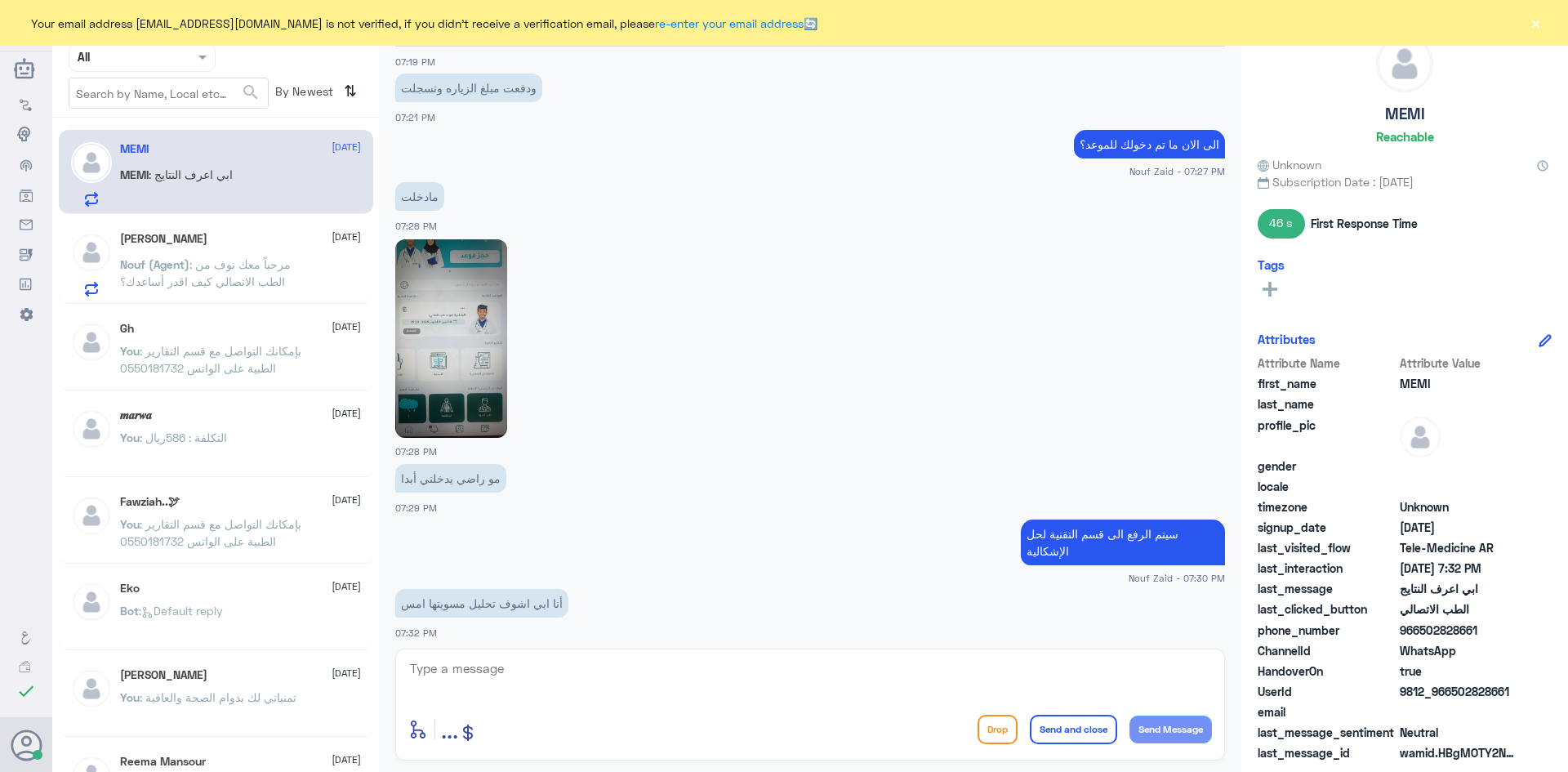
click at [491, 332] on img at bounding box center [451, 338] width 112 height 199
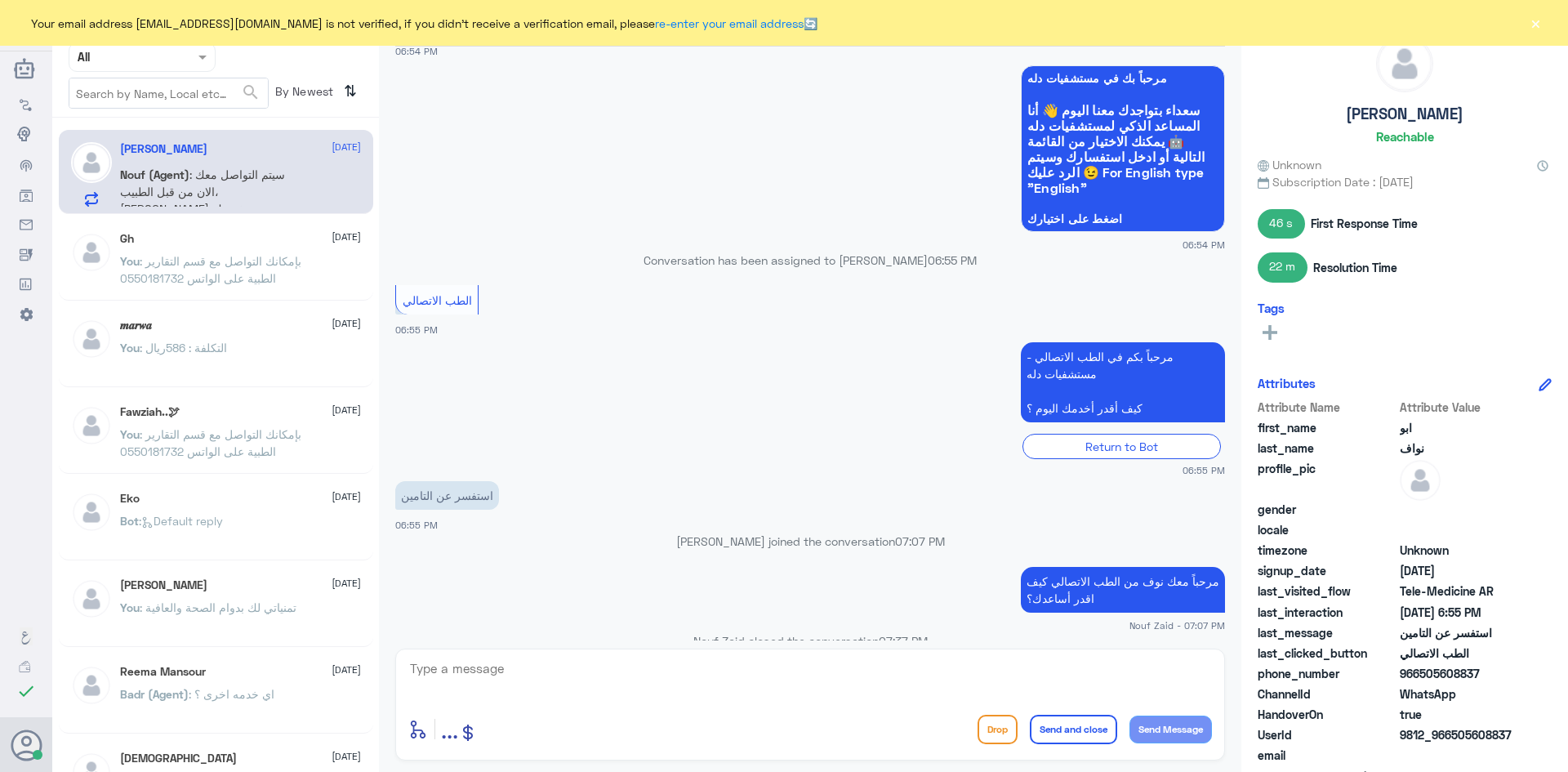
scroll to position [106, 0]
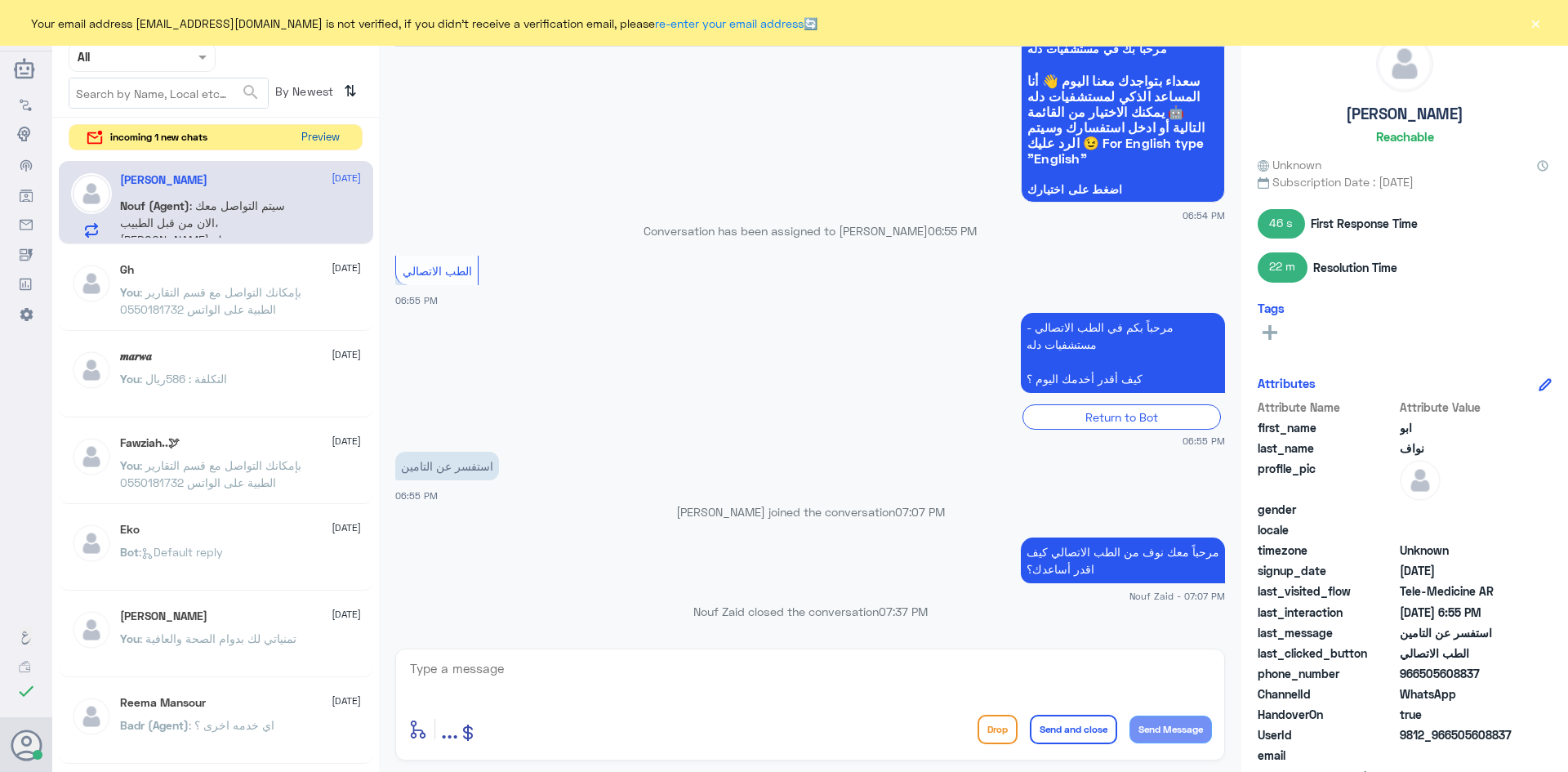
click at [329, 140] on button "Preview" at bounding box center [320, 138] width 51 height 26
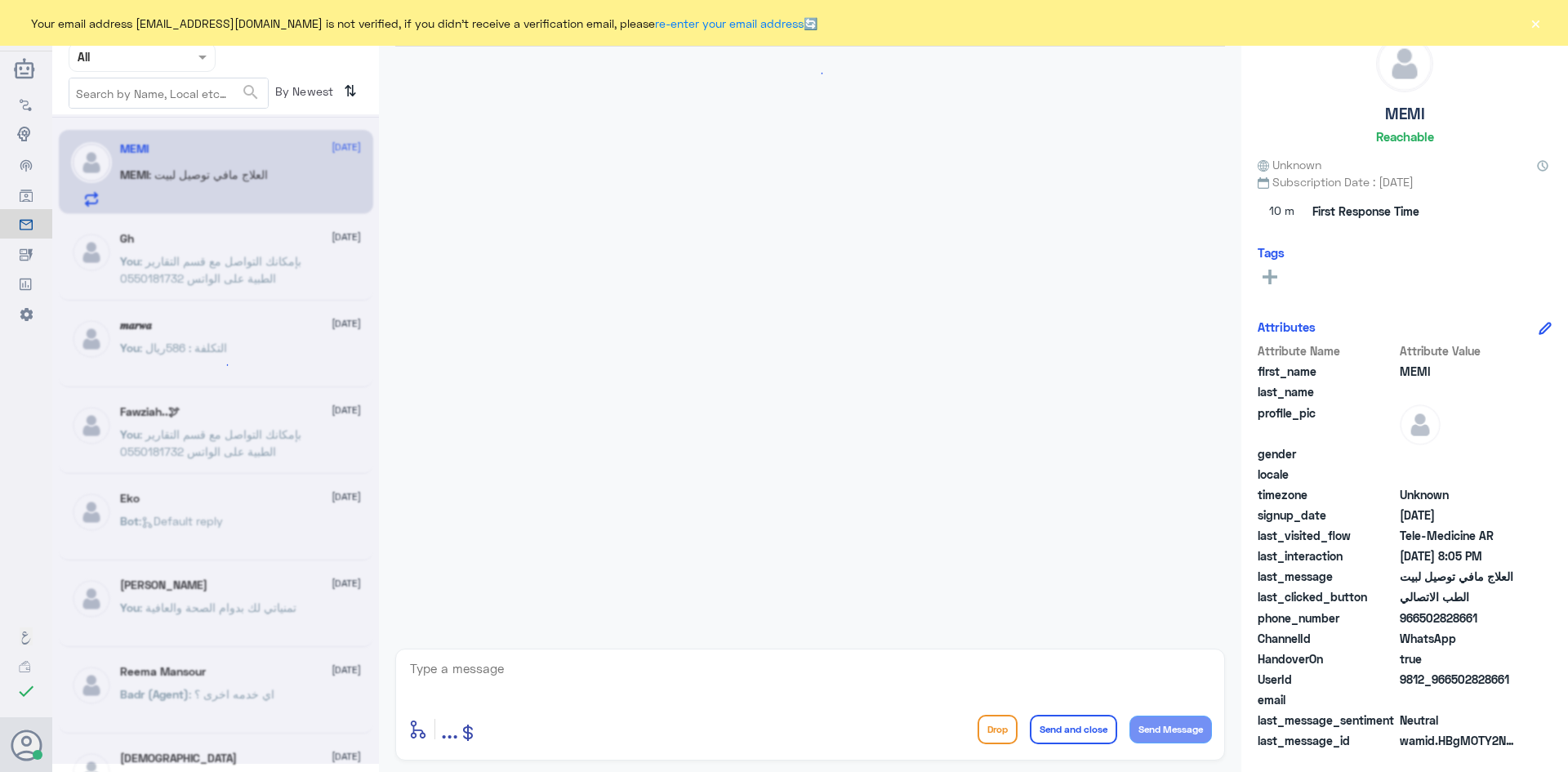
scroll to position [870, 0]
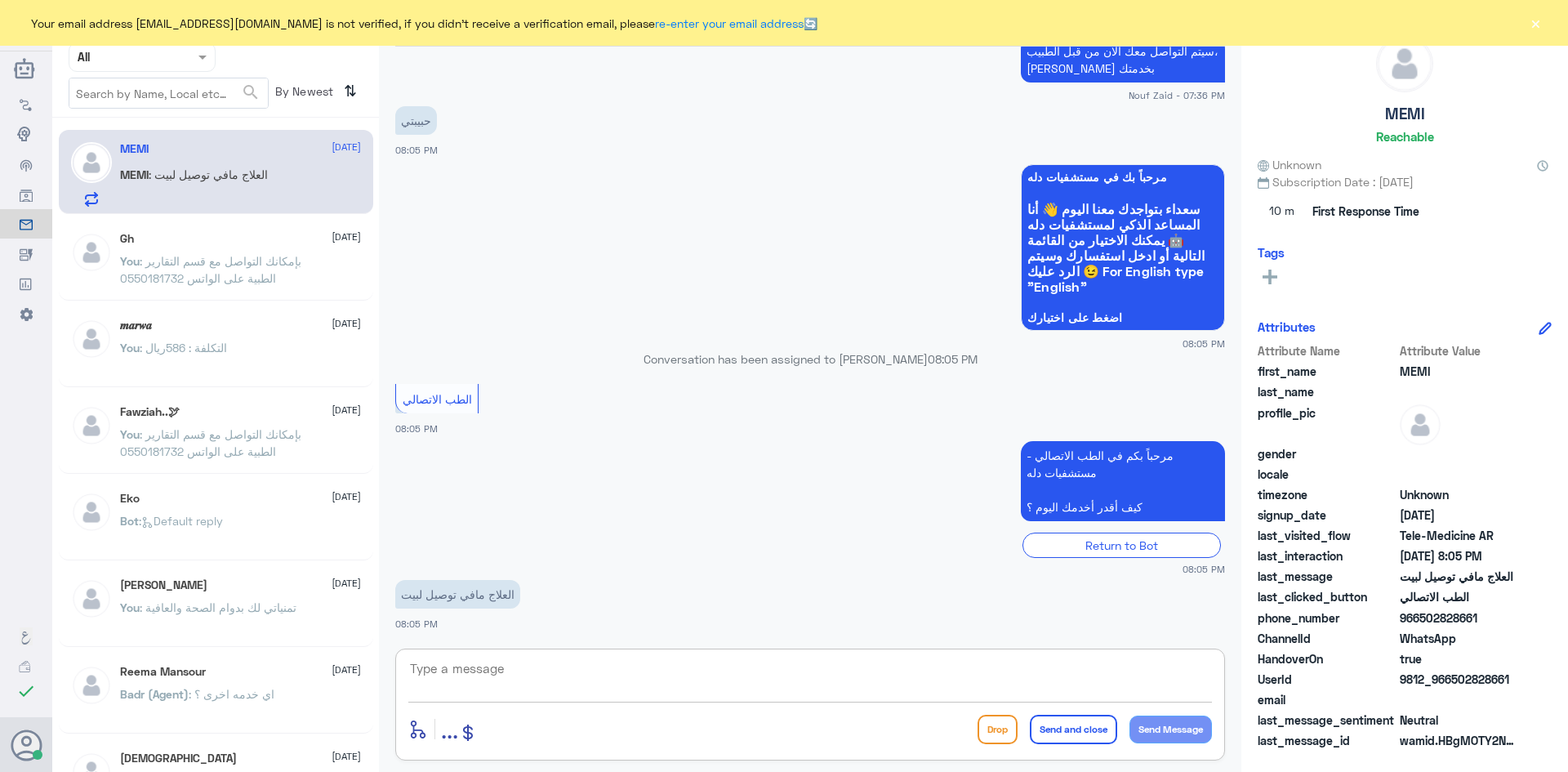
click at [565, 685] on textarea at bounding box center [810, 677] width 804 height 40
click at [869, 673] on textarea at bounding box center [810, 677] width 804 height 40
drag, startPoint x: 1510, startPoint y: 681, endPoint x: 1454, endPoint y: 683, distance: 56.0
click at [1454, 683] on span "9812_966502828661" at bounding box center [1459, 679] width 119 height 17
copy span "502828661"
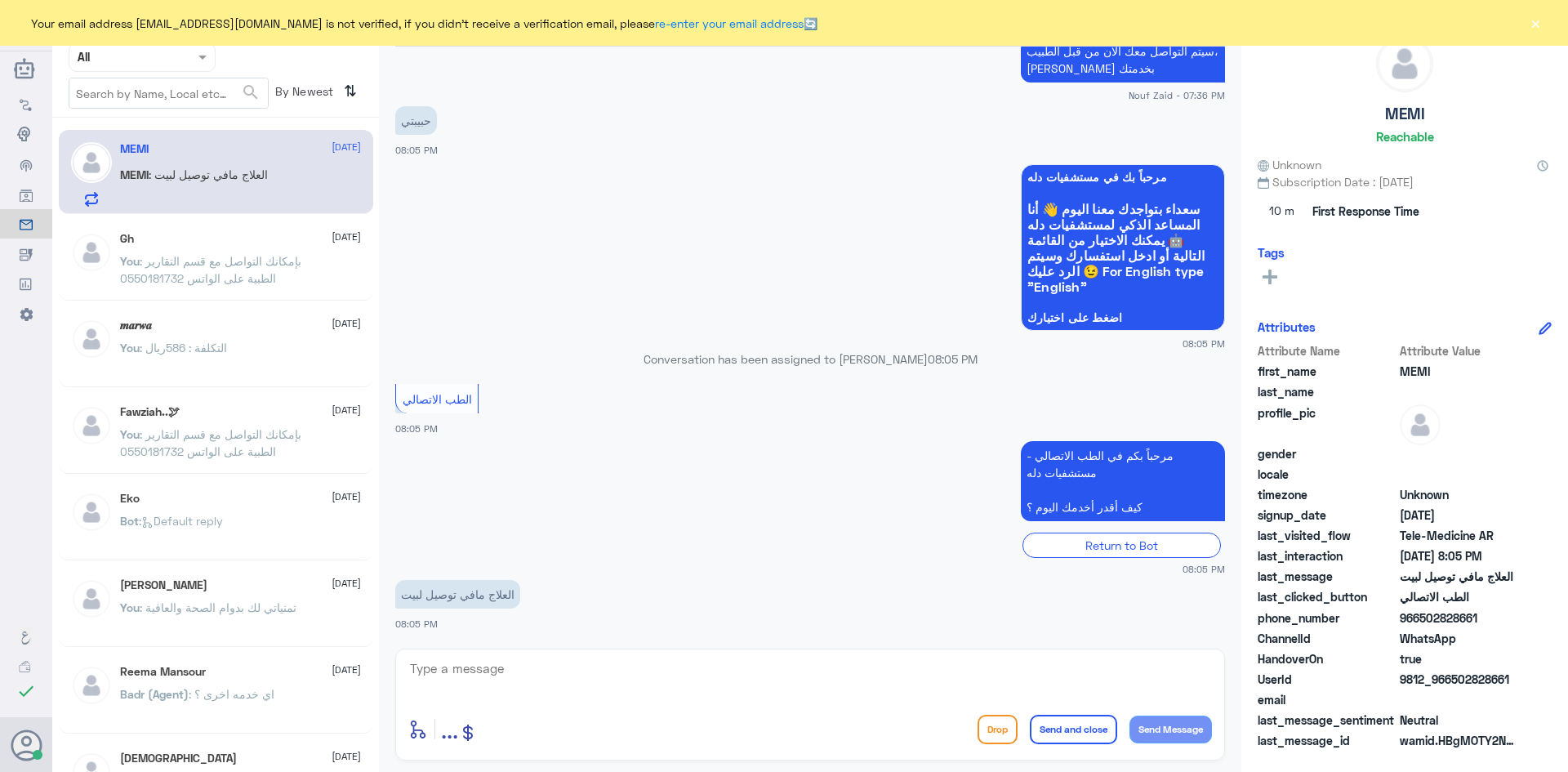
click at [596, 670] on textarea at bounding box center [810, 677] width 804 height 40
type textarea "الا فيه توصيل"
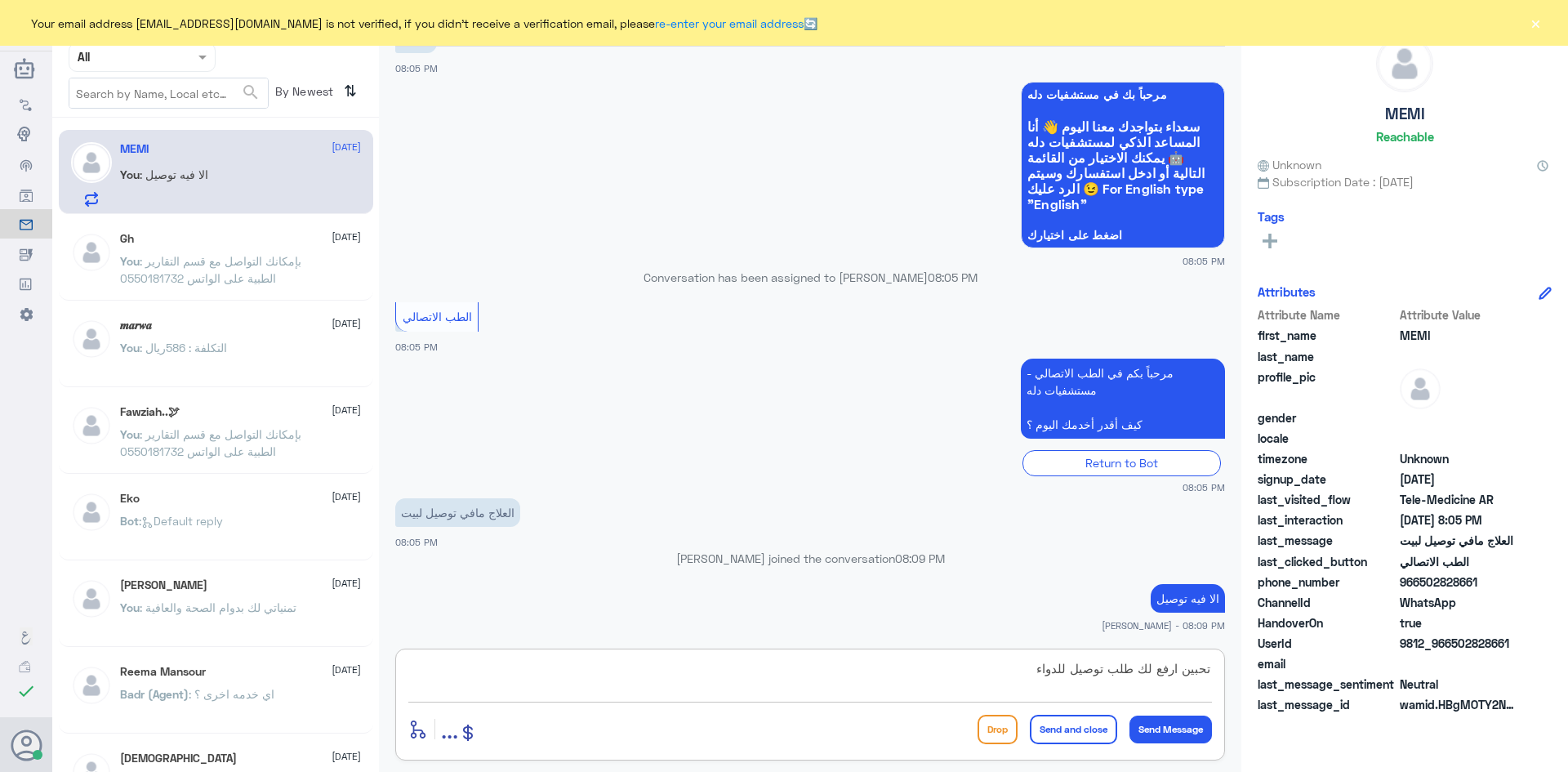
type textarea "تحبين ارفع لك طلب توصيل للدواء"
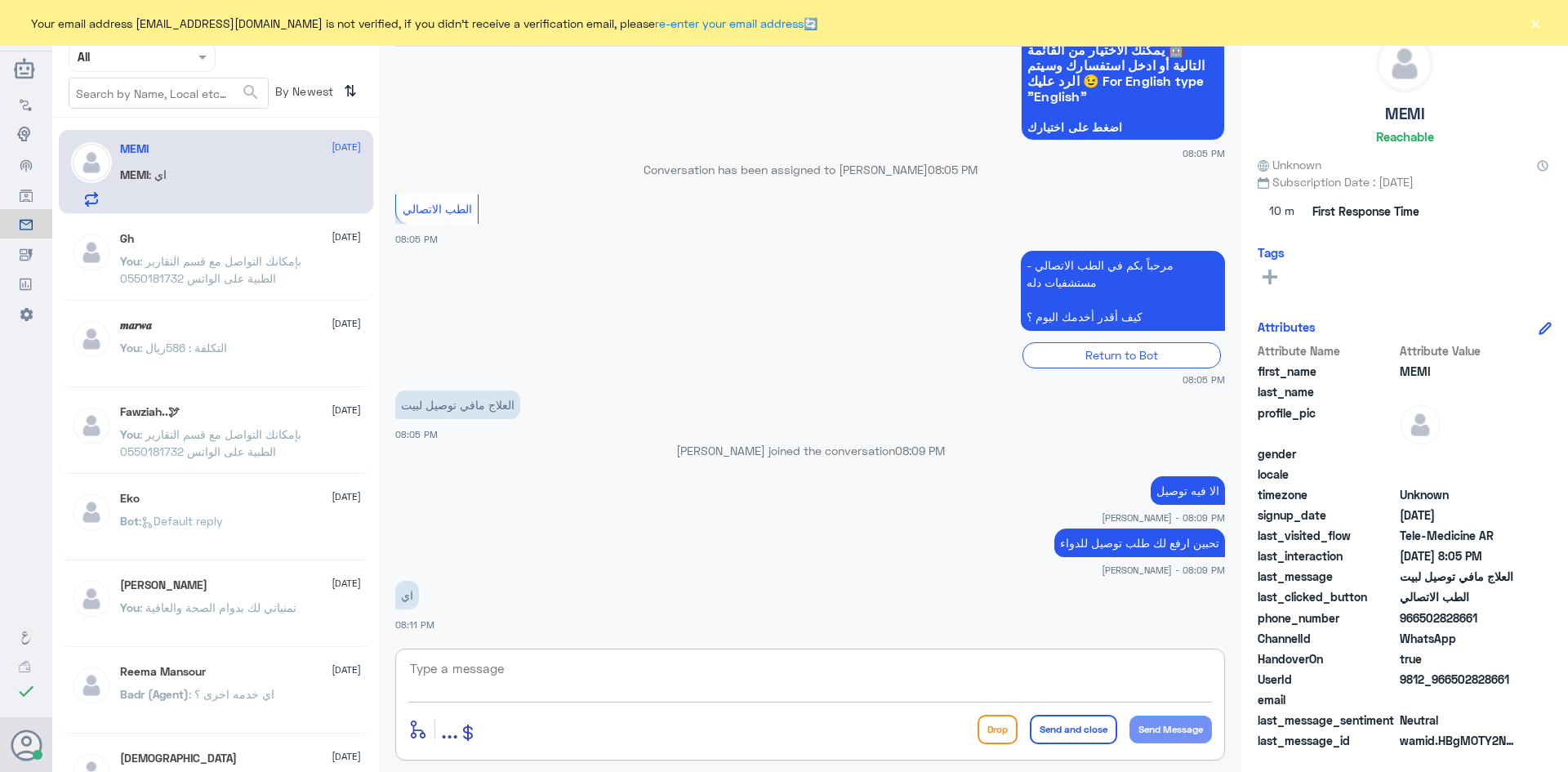
scroll to position [1087, 0]
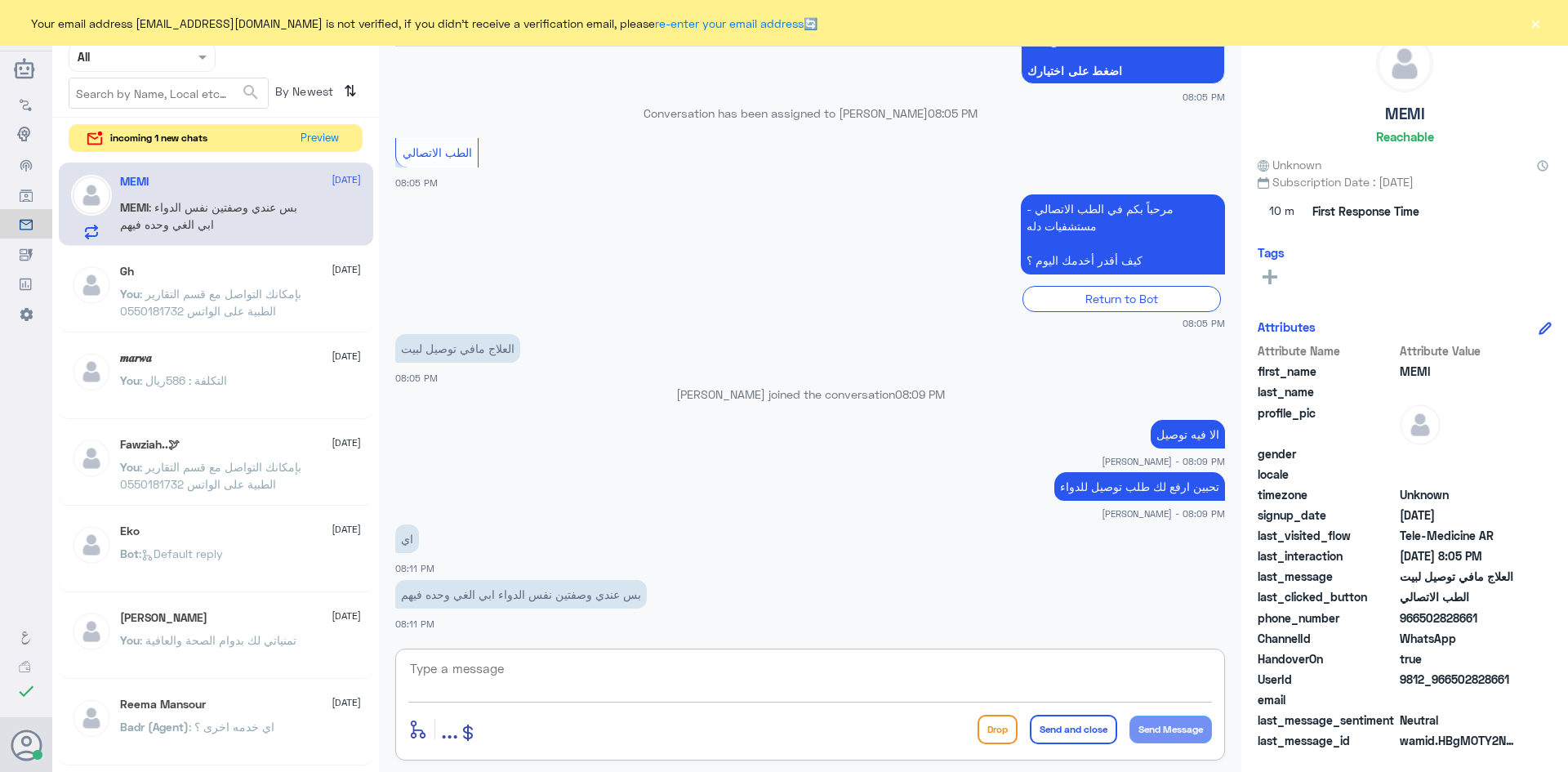
click at [656, 683] on textarea at bounding box center [810, 677] width 804 height 40
type textarea "ت"
click at [658, 697] on textarea "اب" at bounding box center [810, 677] width 804 height 40
click at [757, 663] on textarea "اب" at bounding box center [810, 677] width 804 height 40
type textarea "ا"
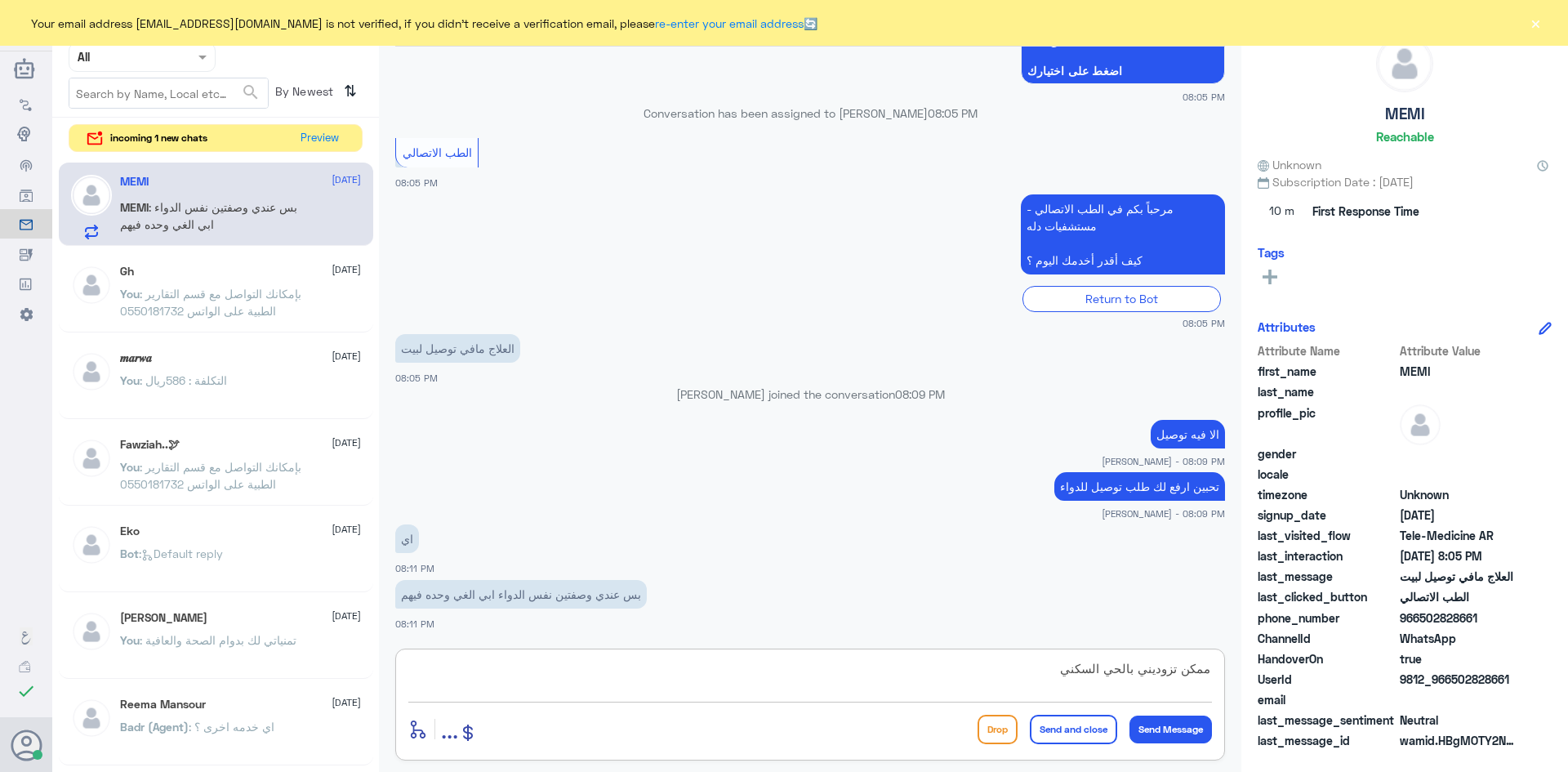
type textarea "ممكن تزوديني بالحي السكني"
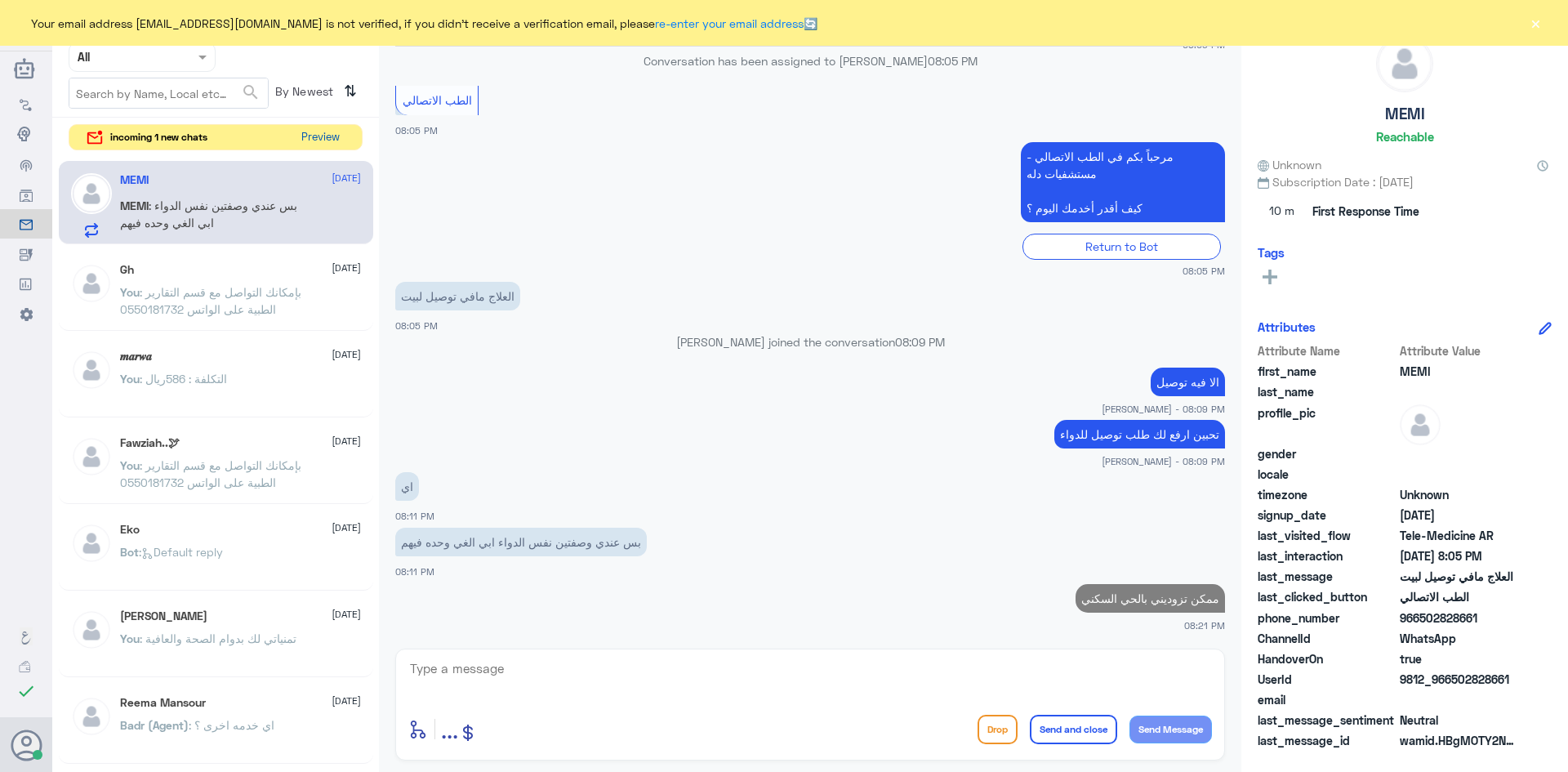
click at [325, 136] on button "Preview" at bounding box center [320, 138] width 51 height 26
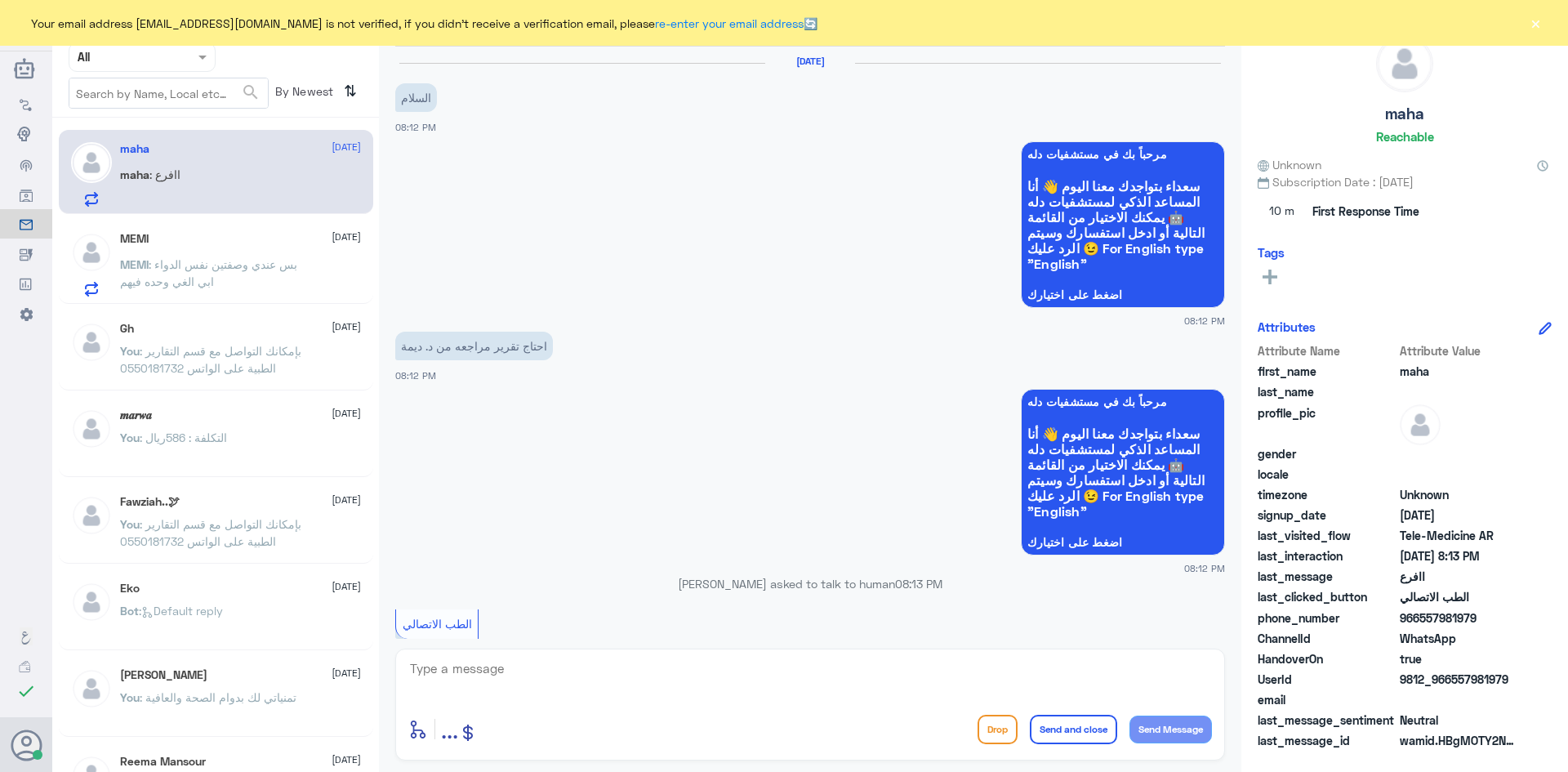
scroll to position [392, 0]
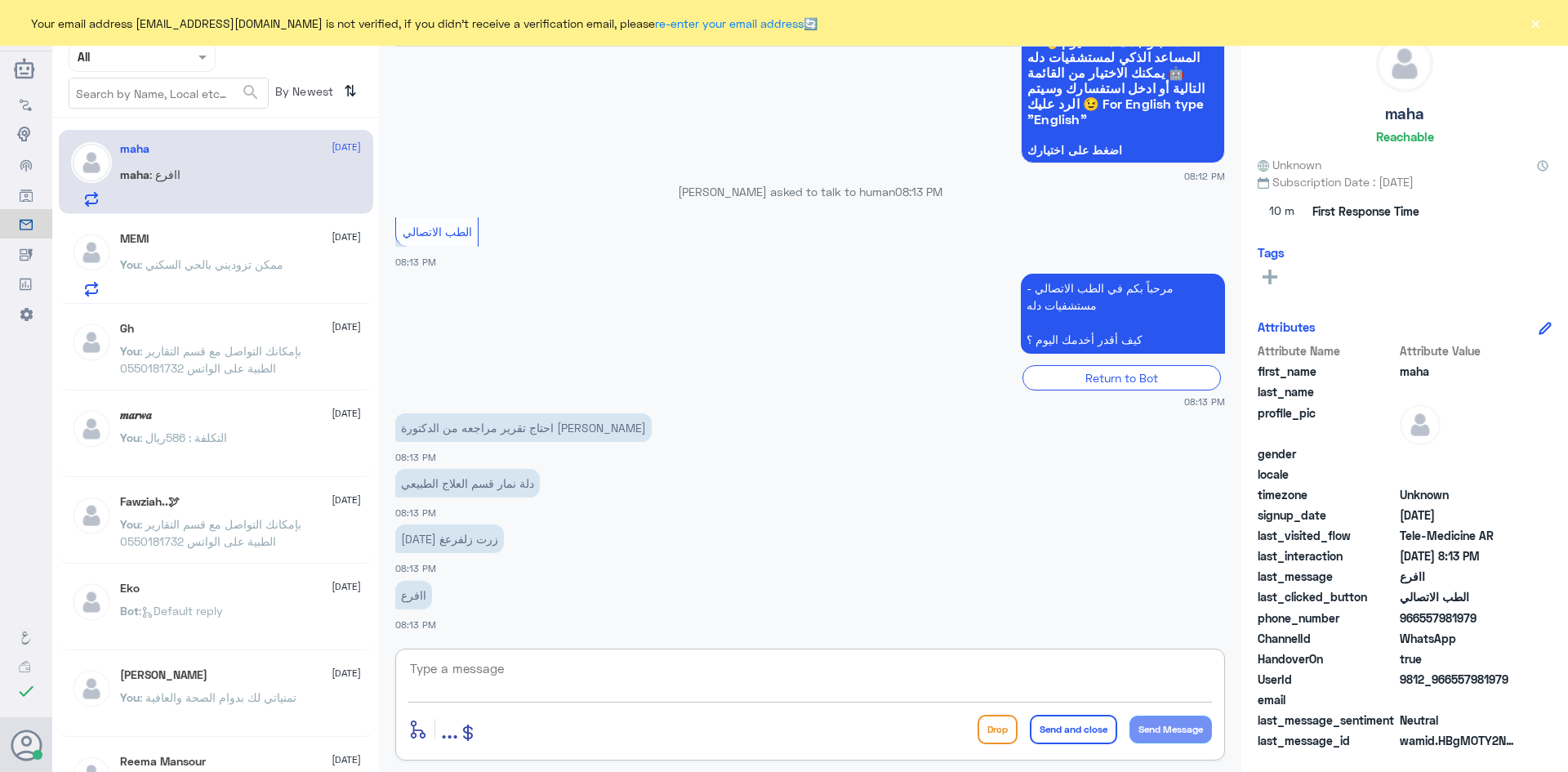
click at [539, 666] on textarea at bounding box center [810, 677] width 804 height 40
type textarea "بإمكانك التواصل مع دله - نمار على الرقم : 0546022896"
click at [1091, 737] on button "Send and close" at bounding box center [1074, 730] width 87 height 29
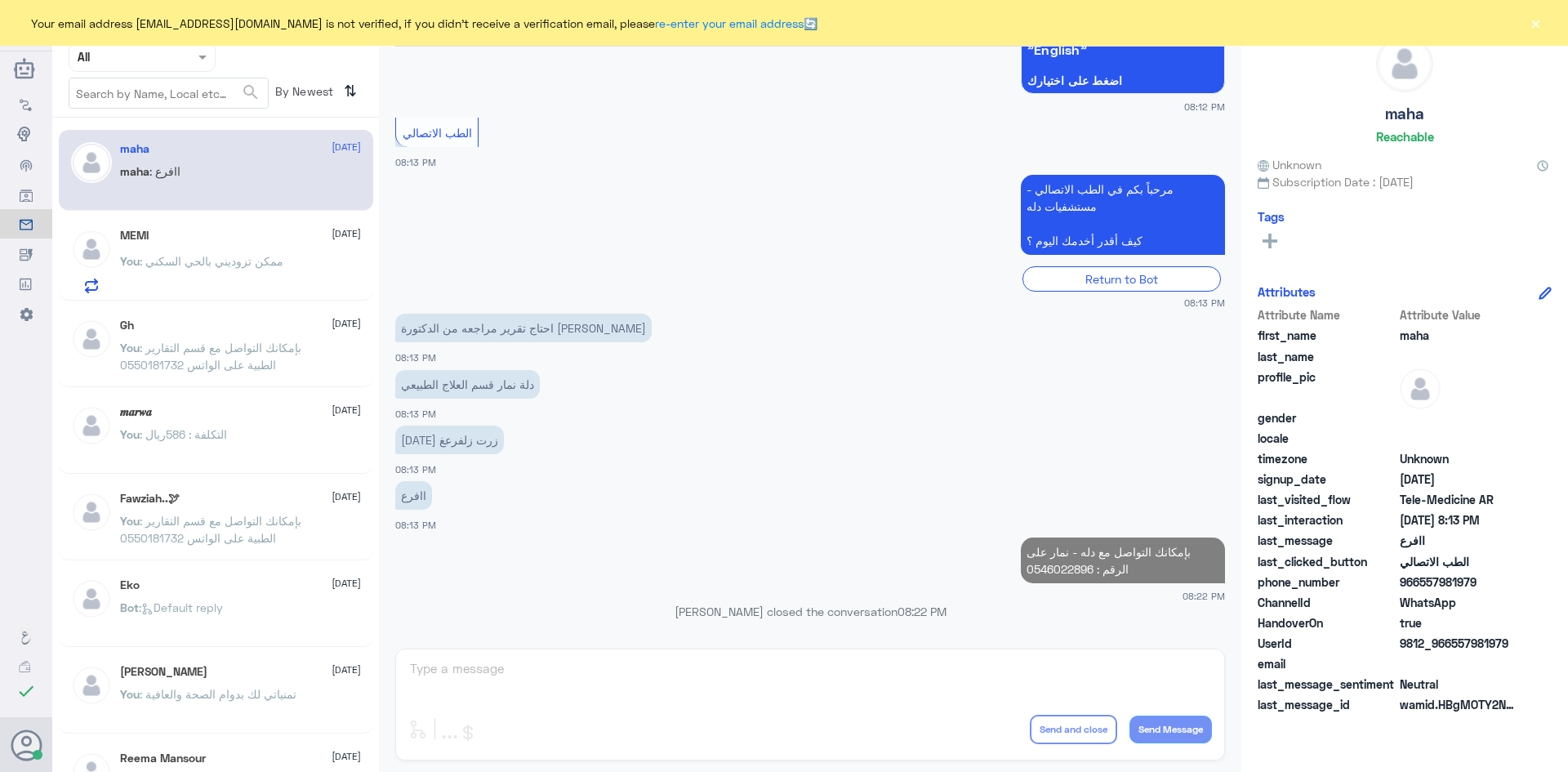
click at [260, 257] on span ": ممكن تزوديني بالحي السكني" at bounding box center [211, 260] width 143 height 14
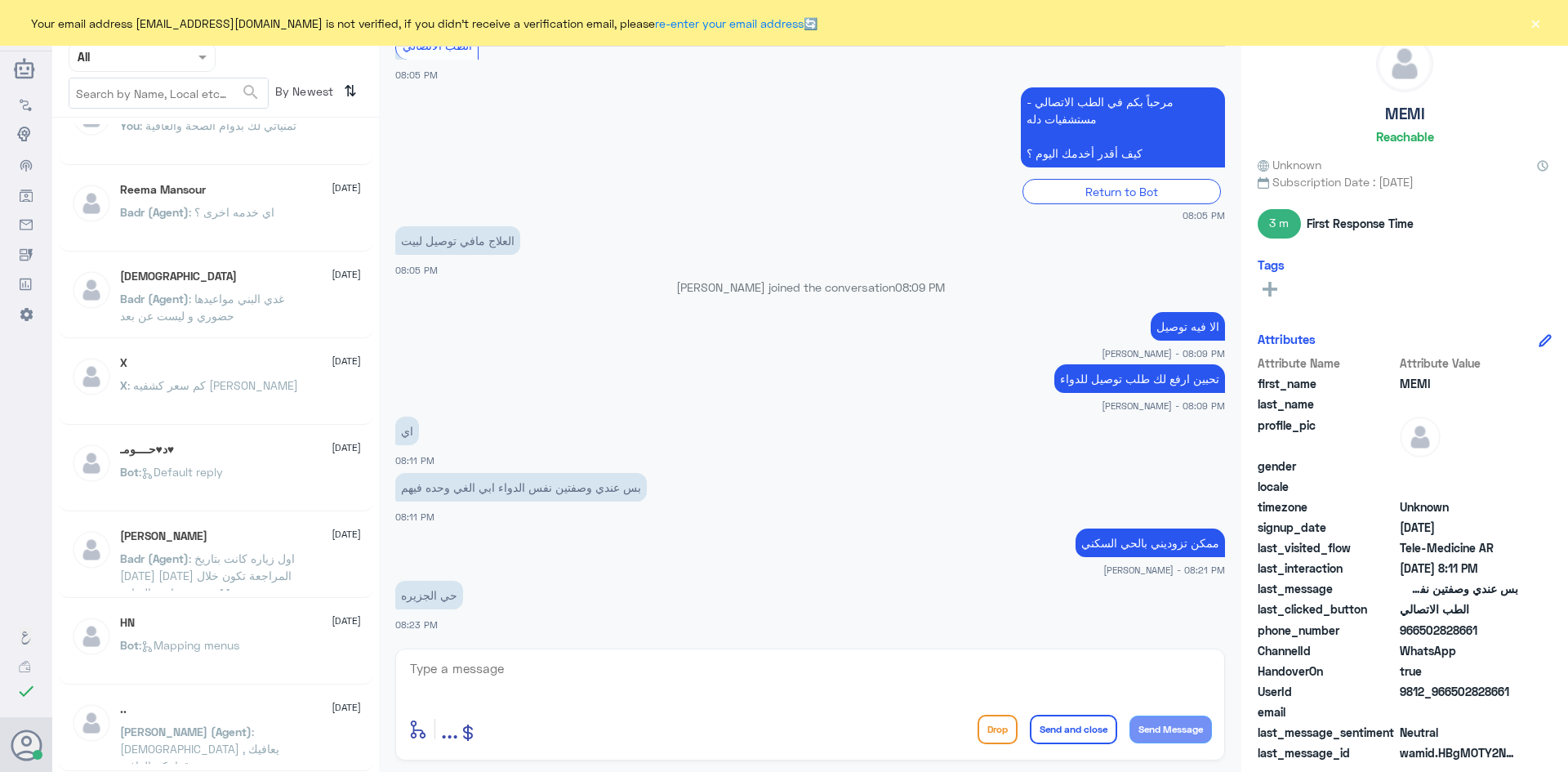
scroll to position [8, 0]
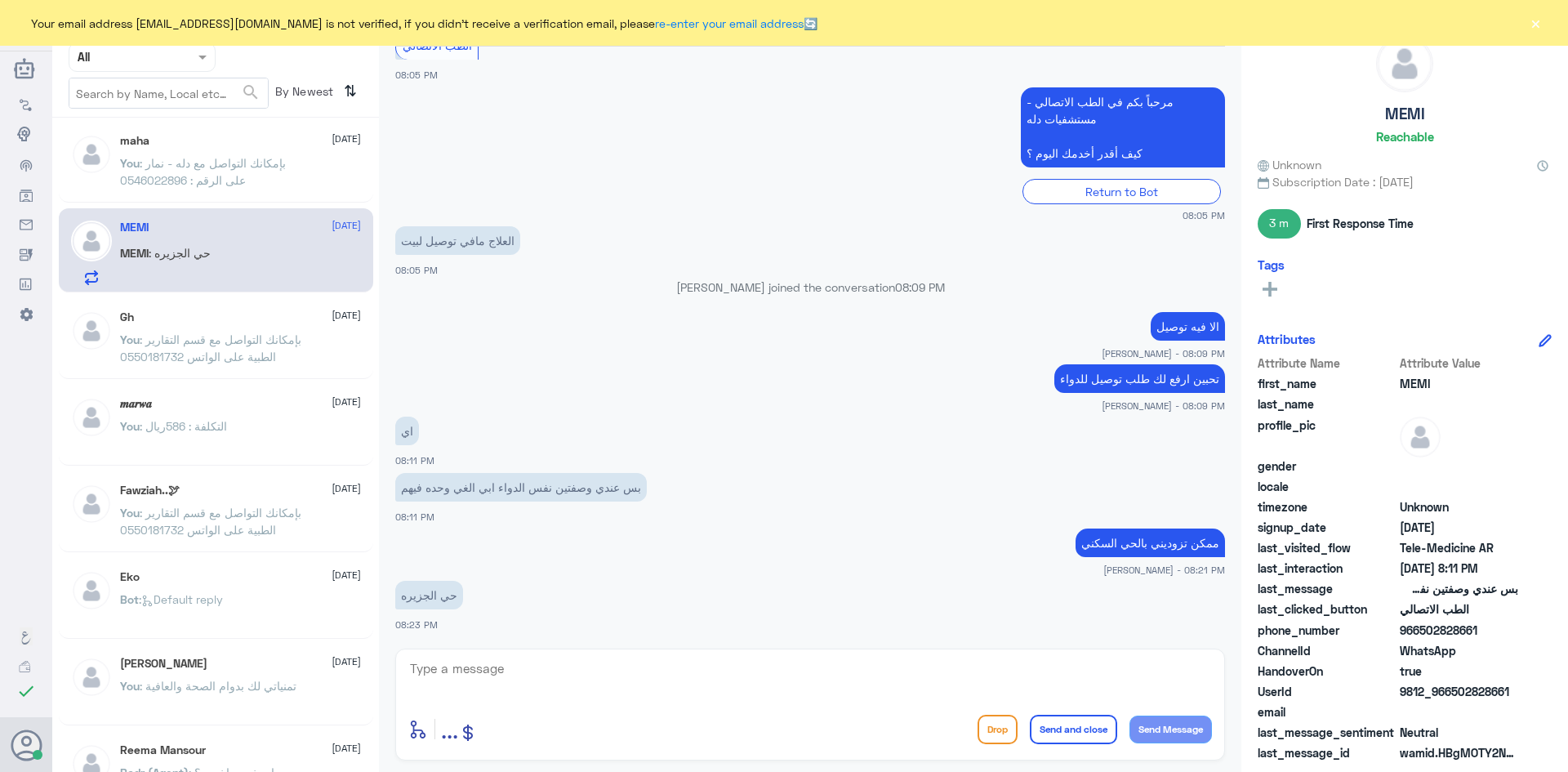
click at [687, 677] on textarea at bounding box center [810, 677] width 804 height 40
type textarea "تم رفع الطلب بإذن الله راح يتواصلون معك اليوم او بكرة بالكثير"
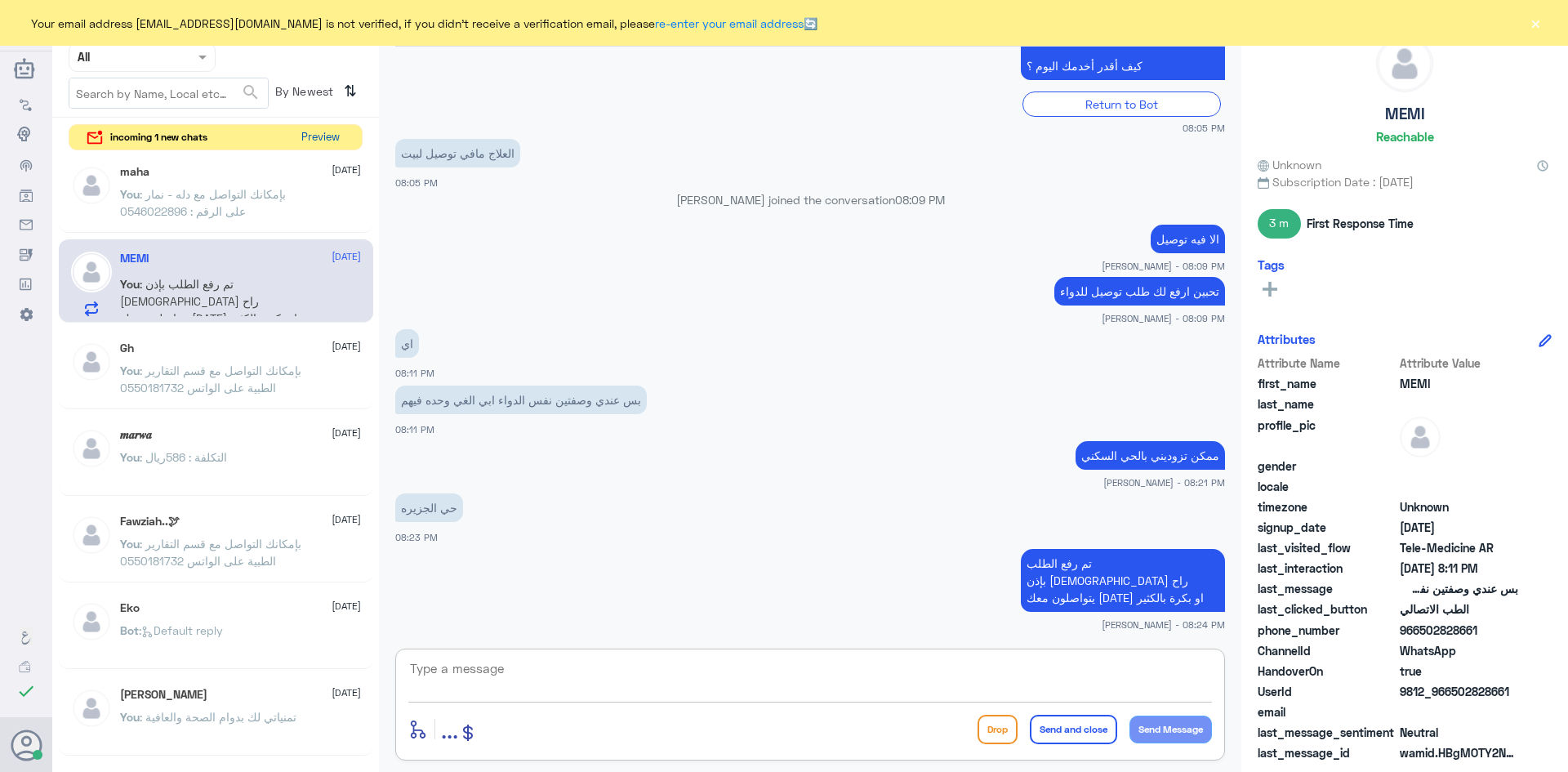
click at [317, 140] on button "Preview" at bounding box center [320, 138] width 51 height 26
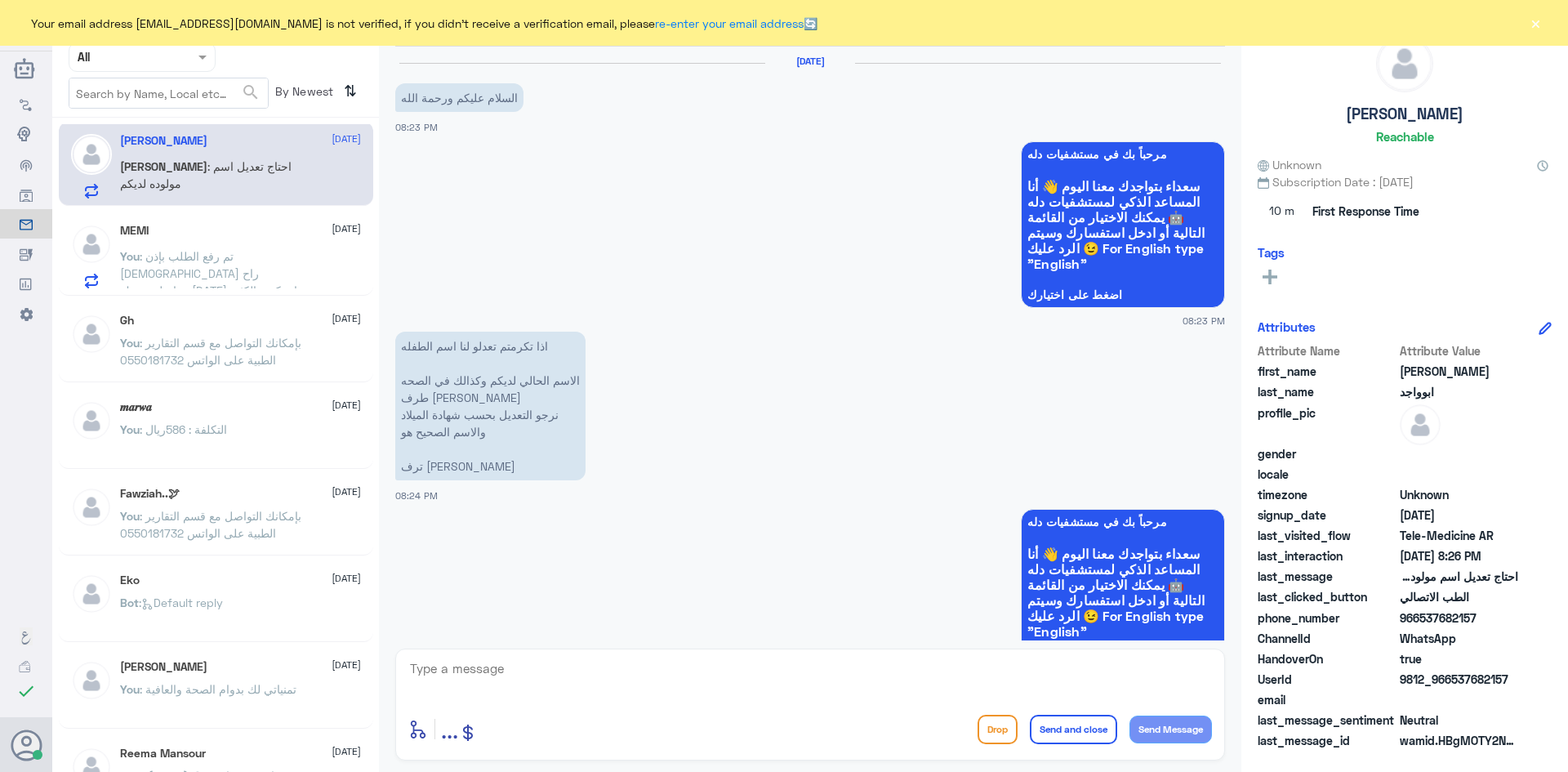
scroll to position [1428, 0]
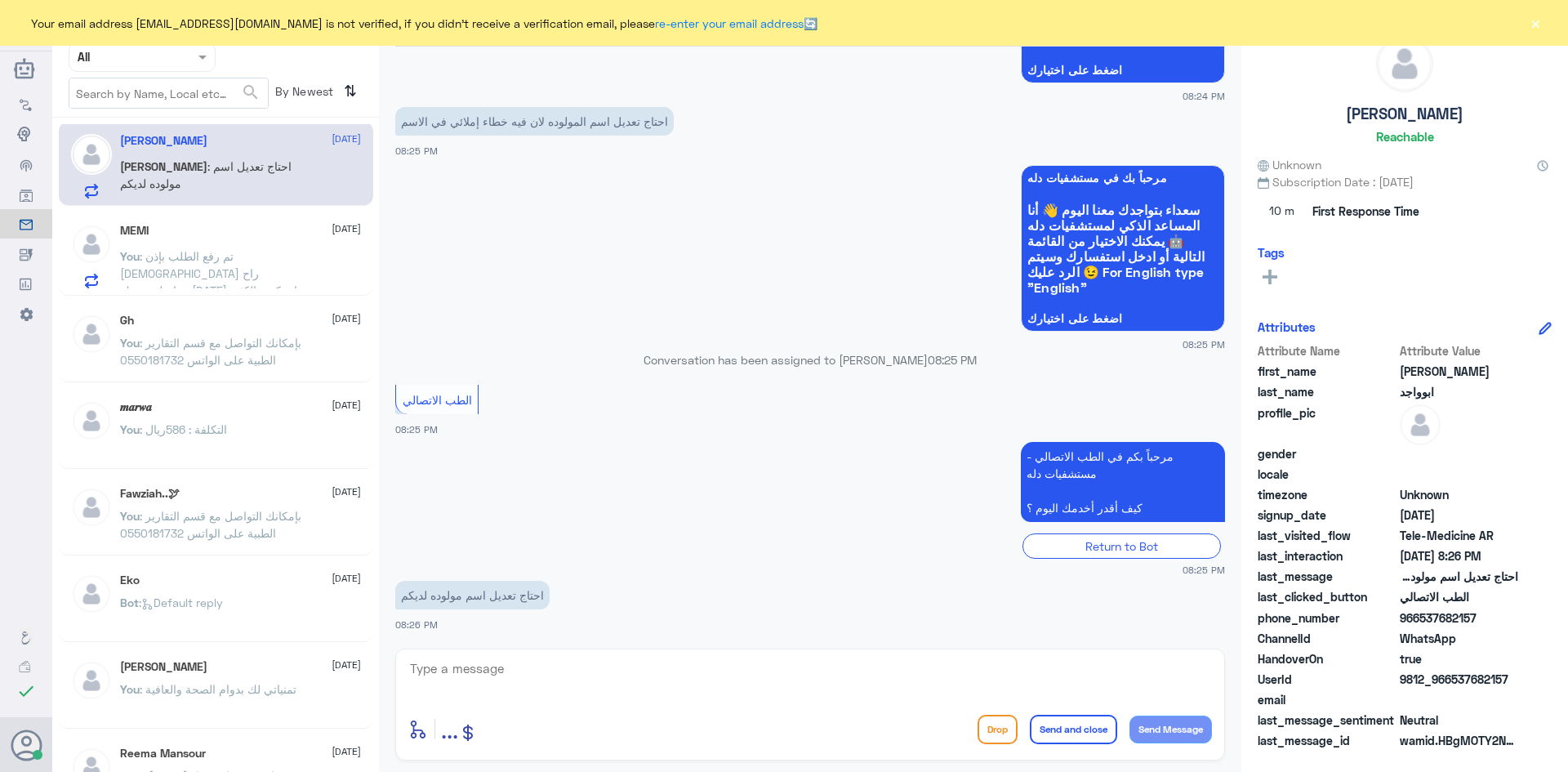
click at [585, 657] on textarea at bounding box center [810, 677] width 804 height 40
type textarea "ه"
type textarea "هنا الطب الاتصالي للمواعيد عن بعد ولخدمة الاستشارة الفورية"
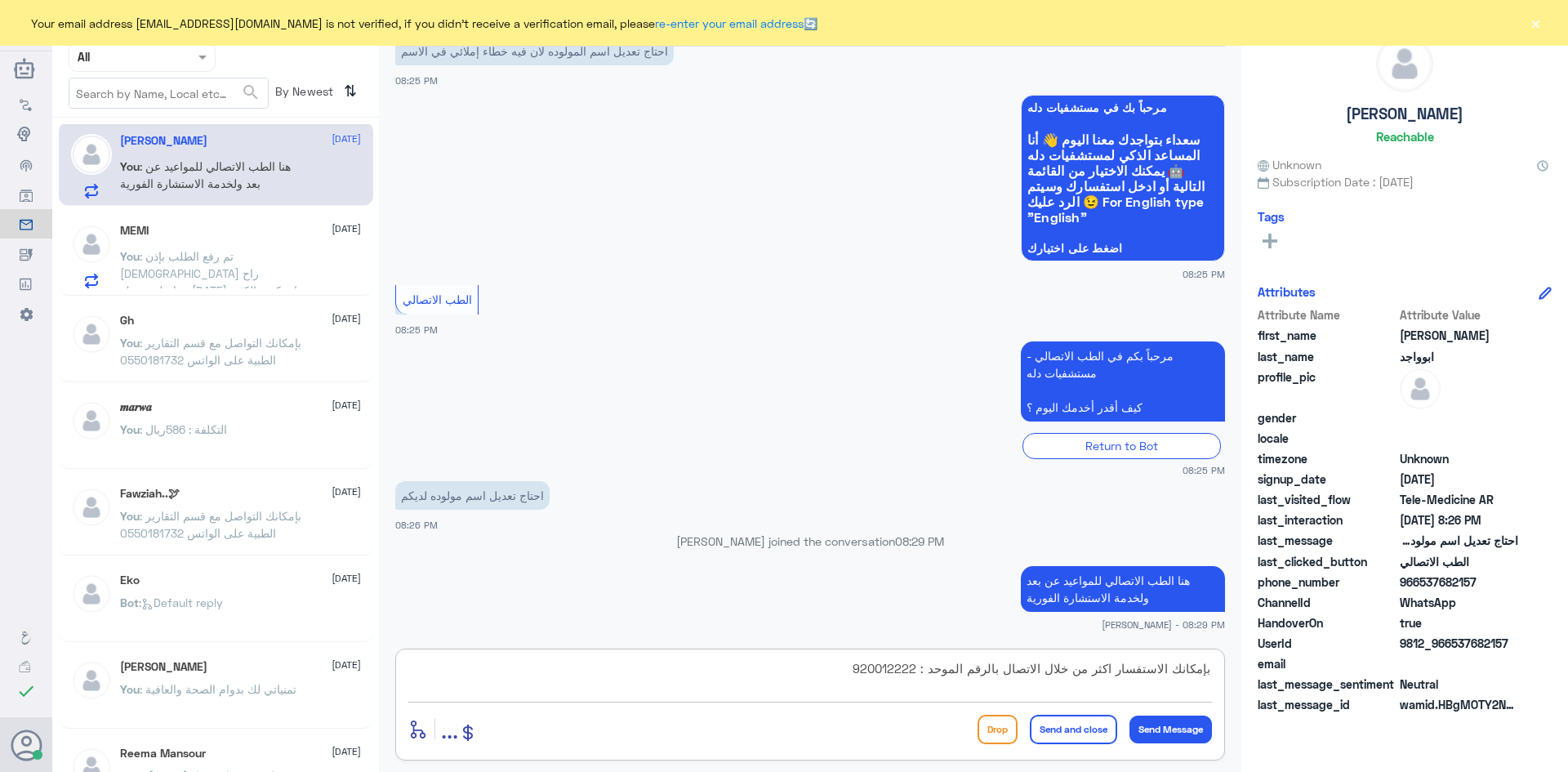
type textarea "بإمكانك الاستفسار اكثر من خلال الاتصال بالرقم الموحد : 920012222"
click at [1077, 730] on button "Send and close" at bounding box center [1074, 730] width 87 height 29
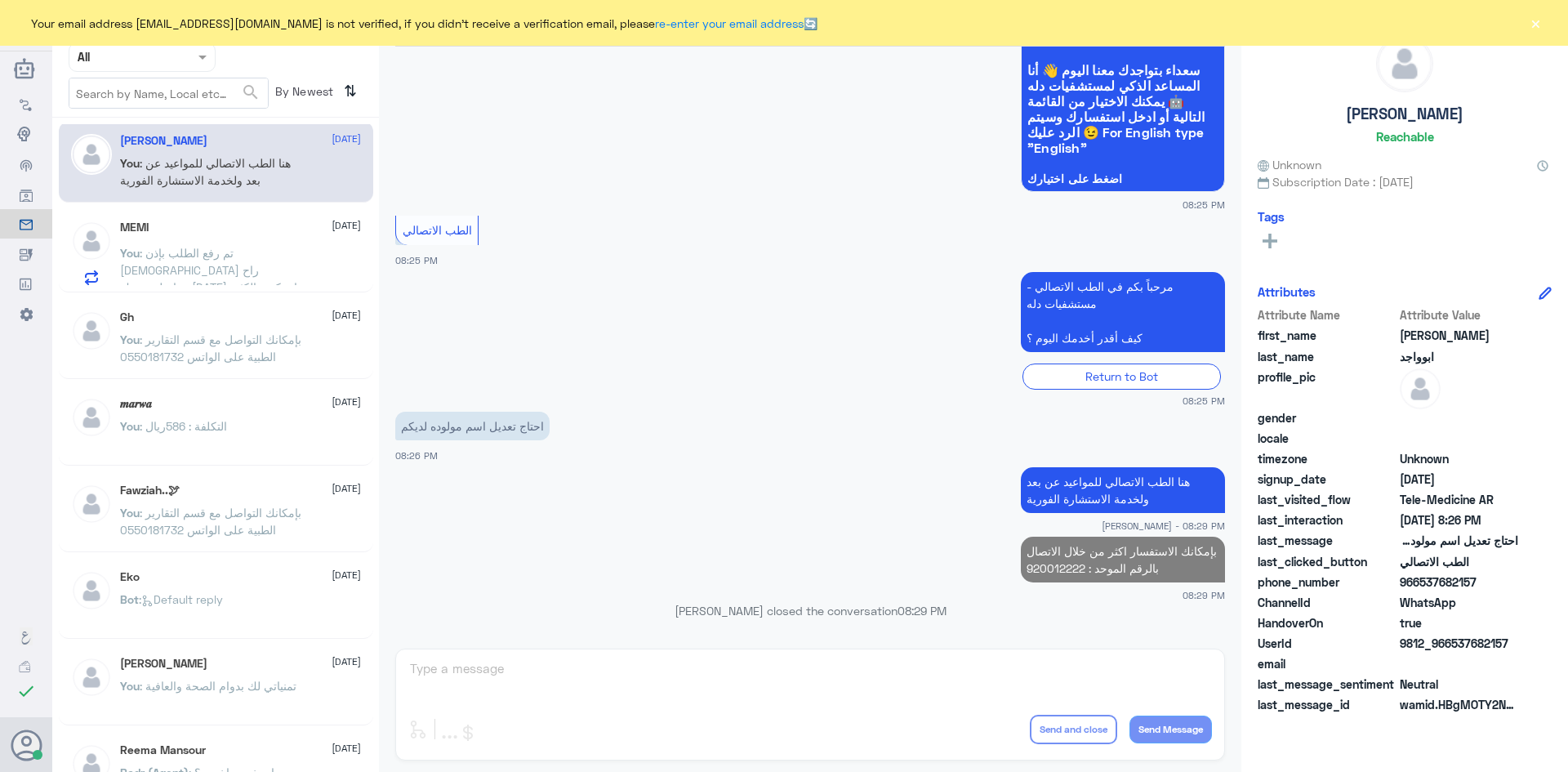
click at [282, 261] on p "You : تم رفع الطلب بإذن الله راح يتواصلون معك اليوم او بكرة بالكثير" at bounding box center [212, 265] width 184 height 40
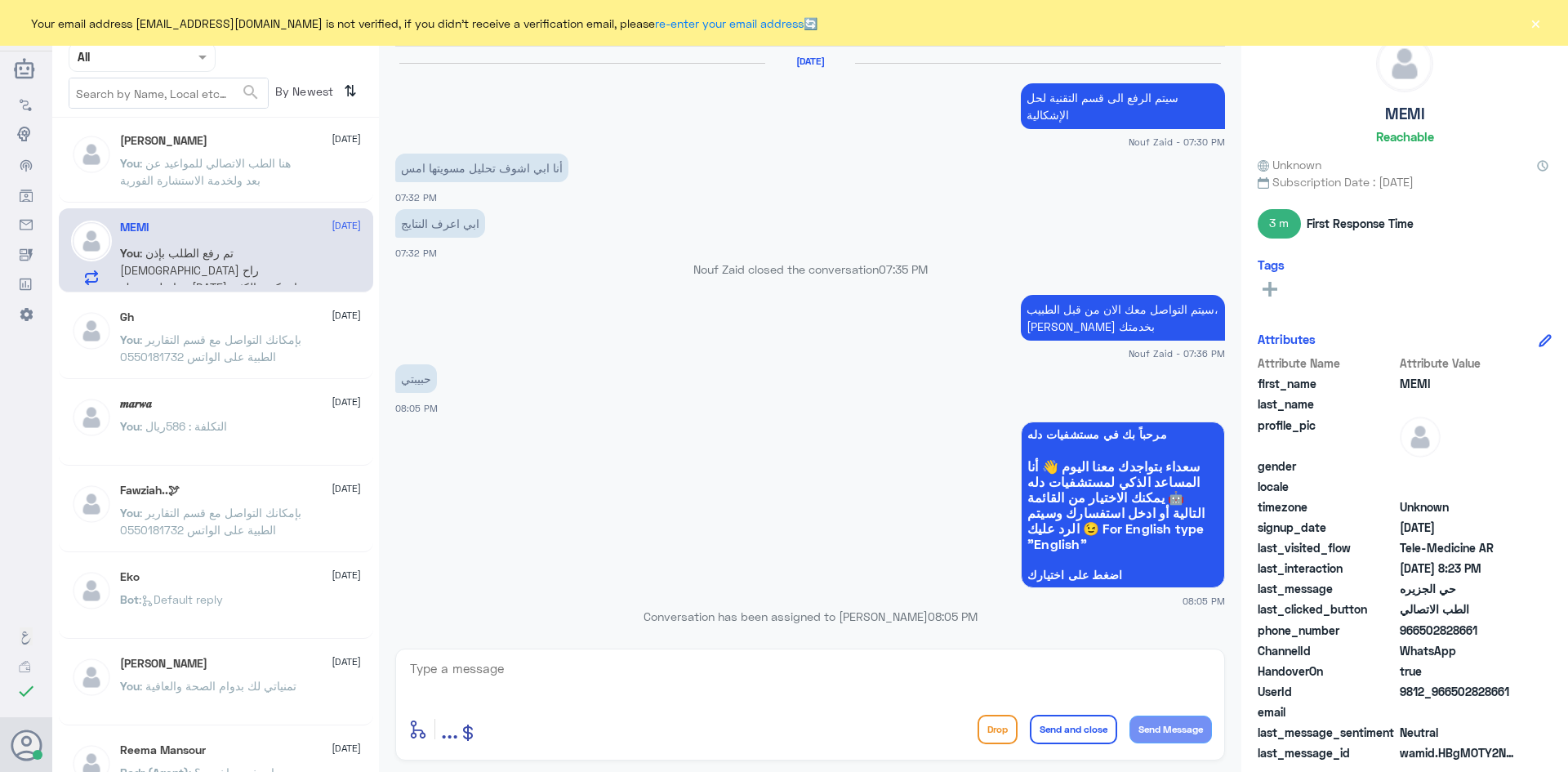
scroll to position [698, 0]
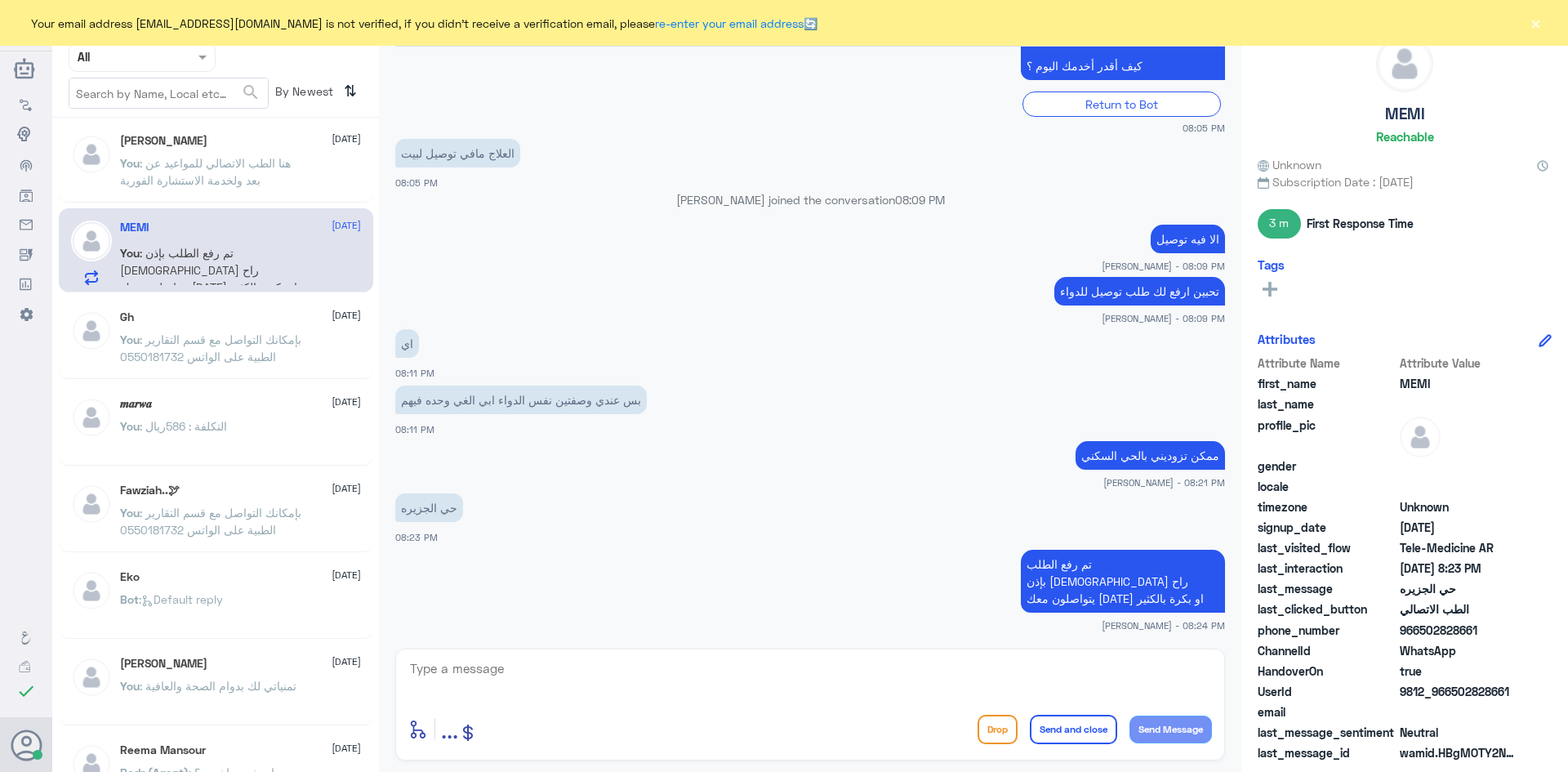
click at [1539, 18] on button "×" at bounding box center [1536, 23] width 17 height 17
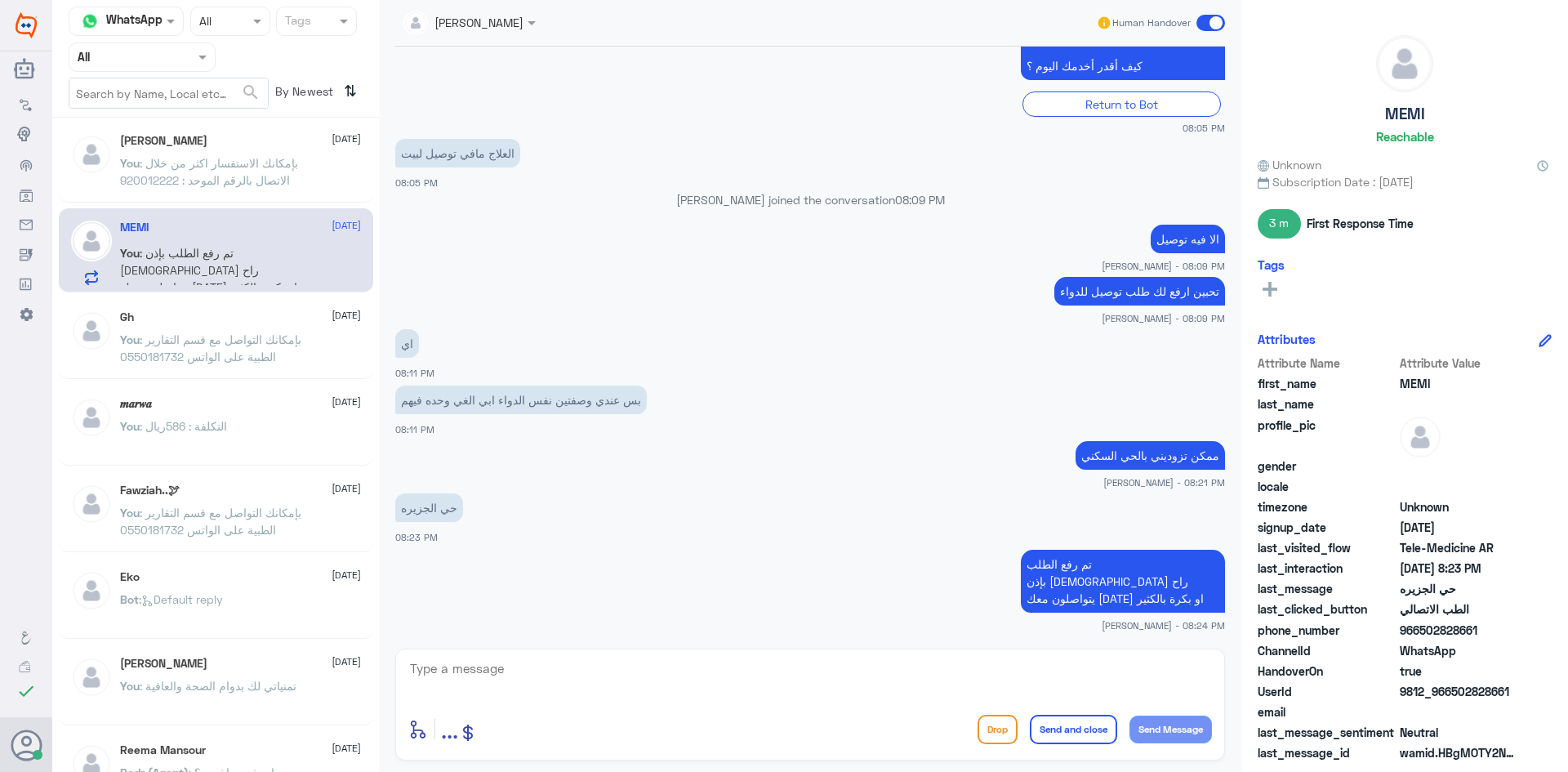
click at [1209, 25] on span at bounding box center [1210, 23] width 28 height 17
click at [0, 0] on input "checkbox" at bounding box center [0, 0] width 0 height 0
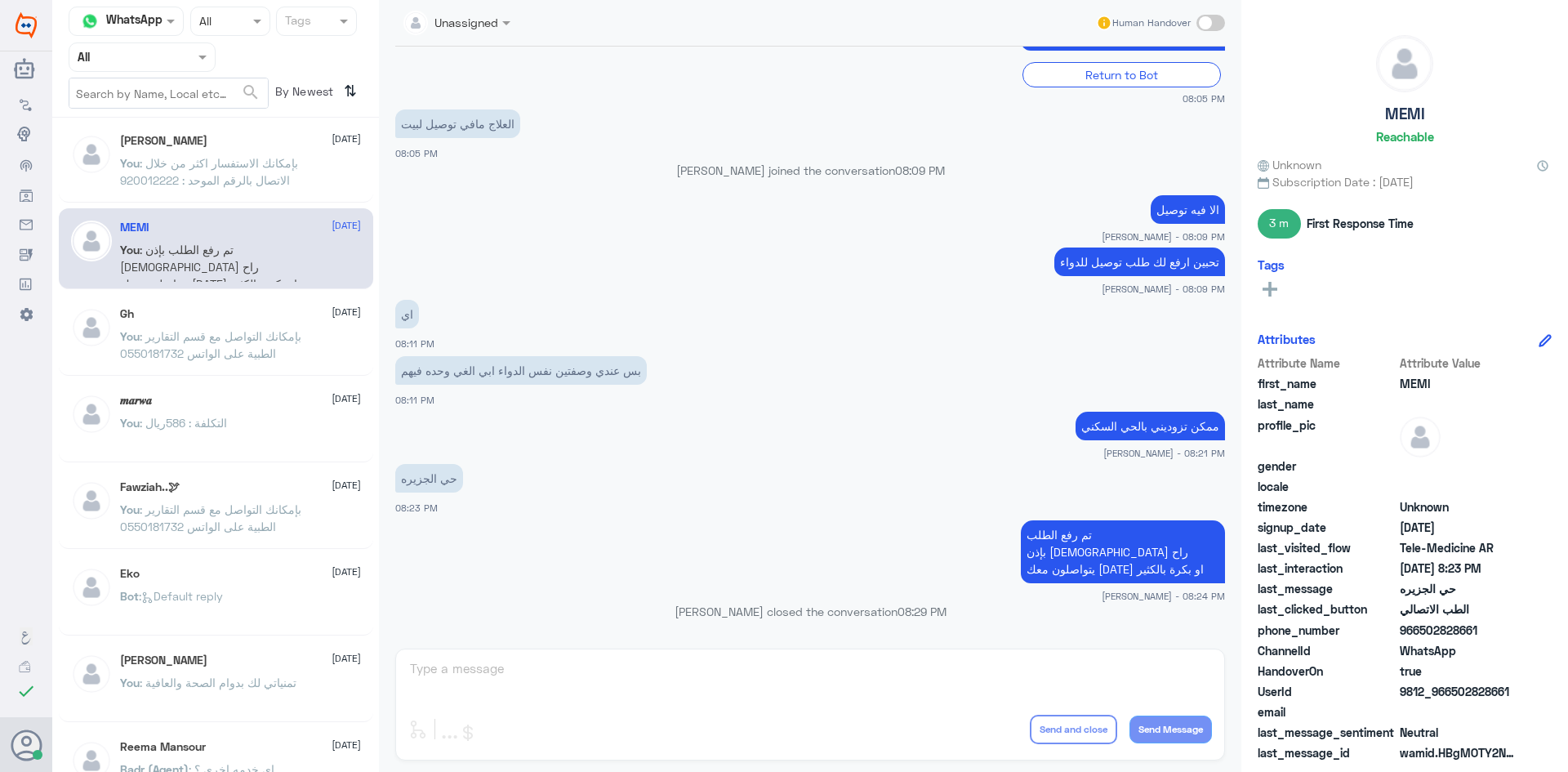
click at [281, 160] on span ": بإمكانك الاستفسار اكثر من خلال الاتصال بالرقم الموحد : 920012222" at bounding box center [210, 172] width 178 height 31
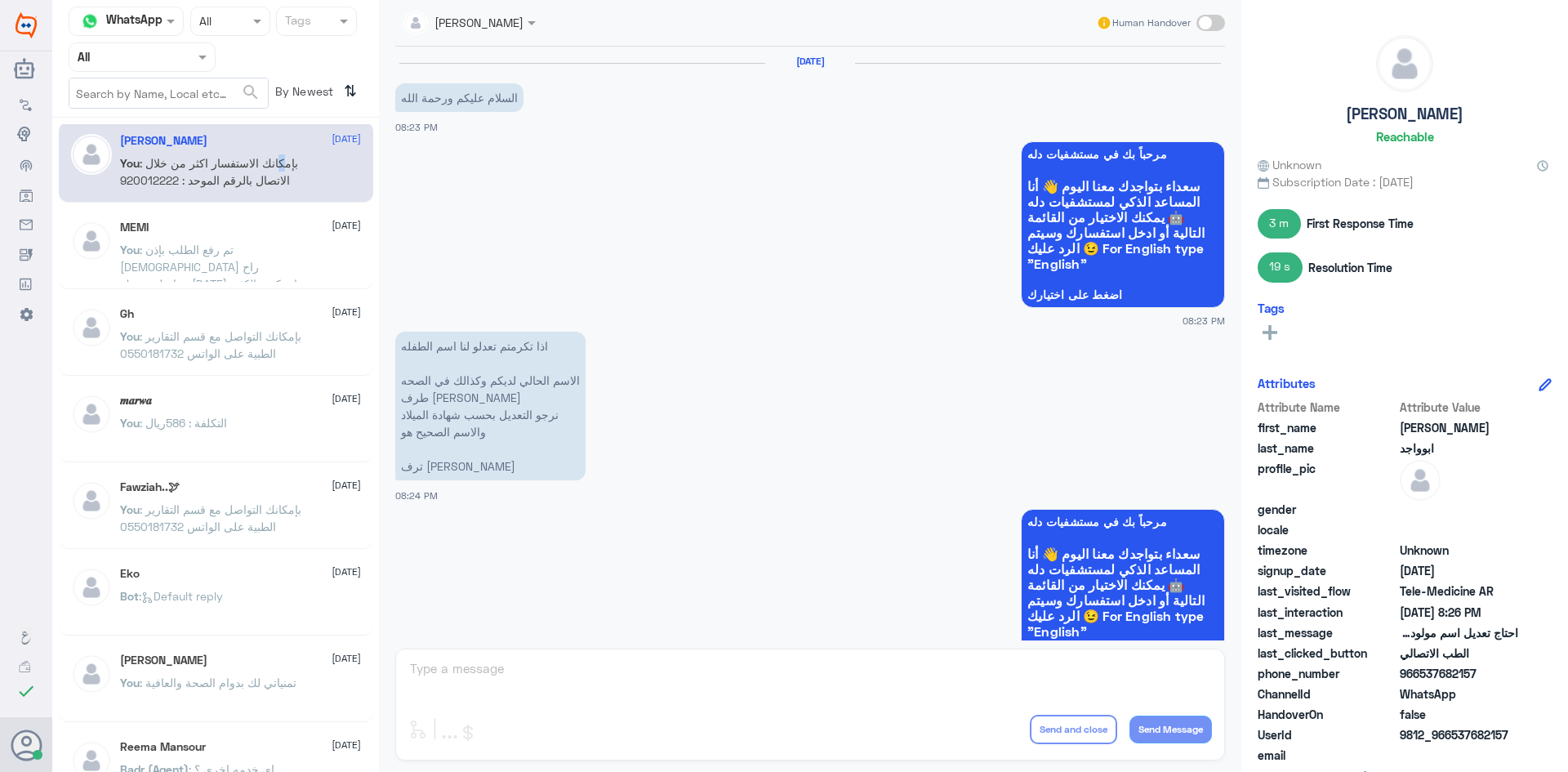
scroll to position [1626, 0]
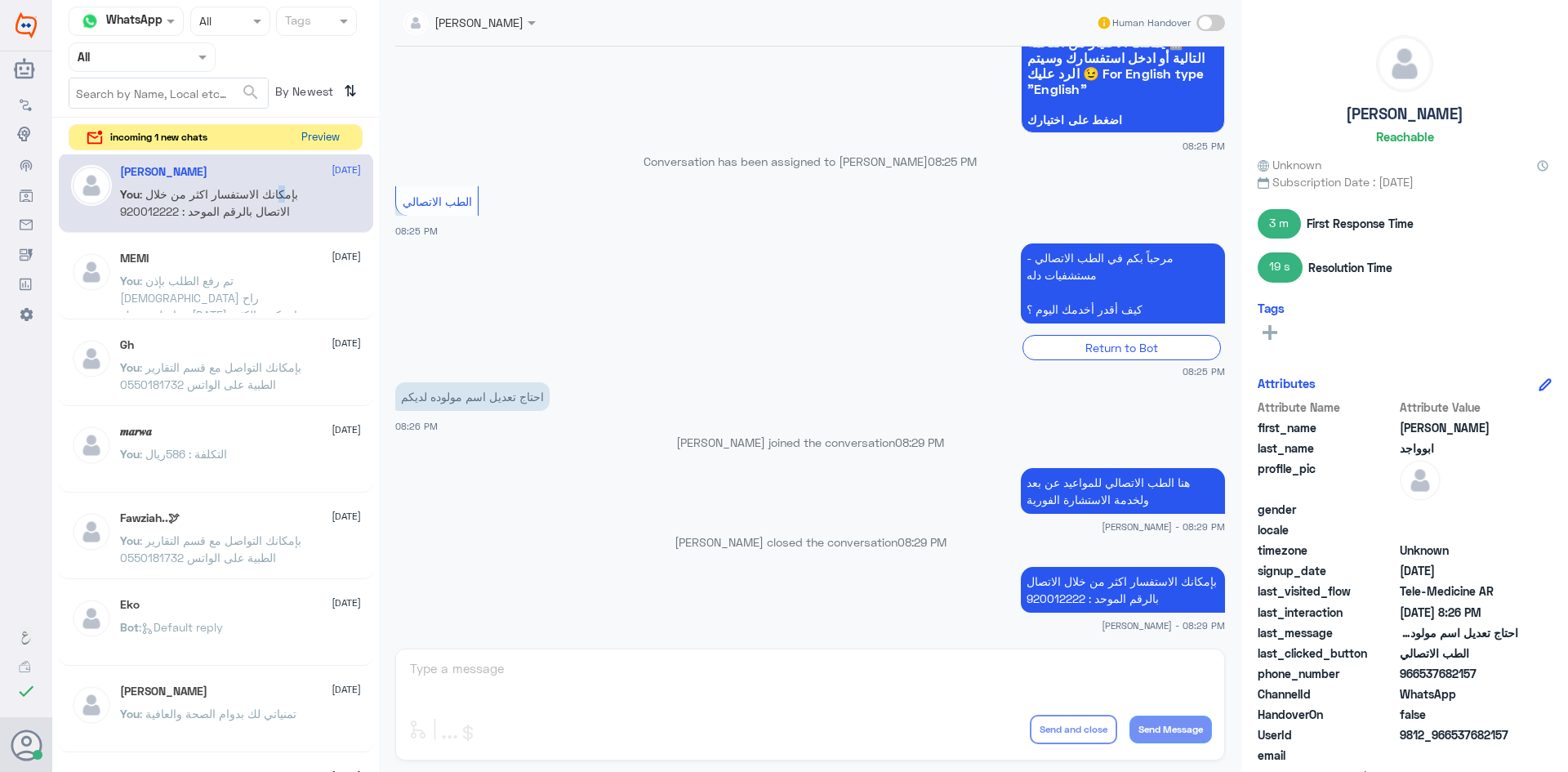
click at [315, 140] on button "Preview" at bounding box center [320, 138] width 51 height 26
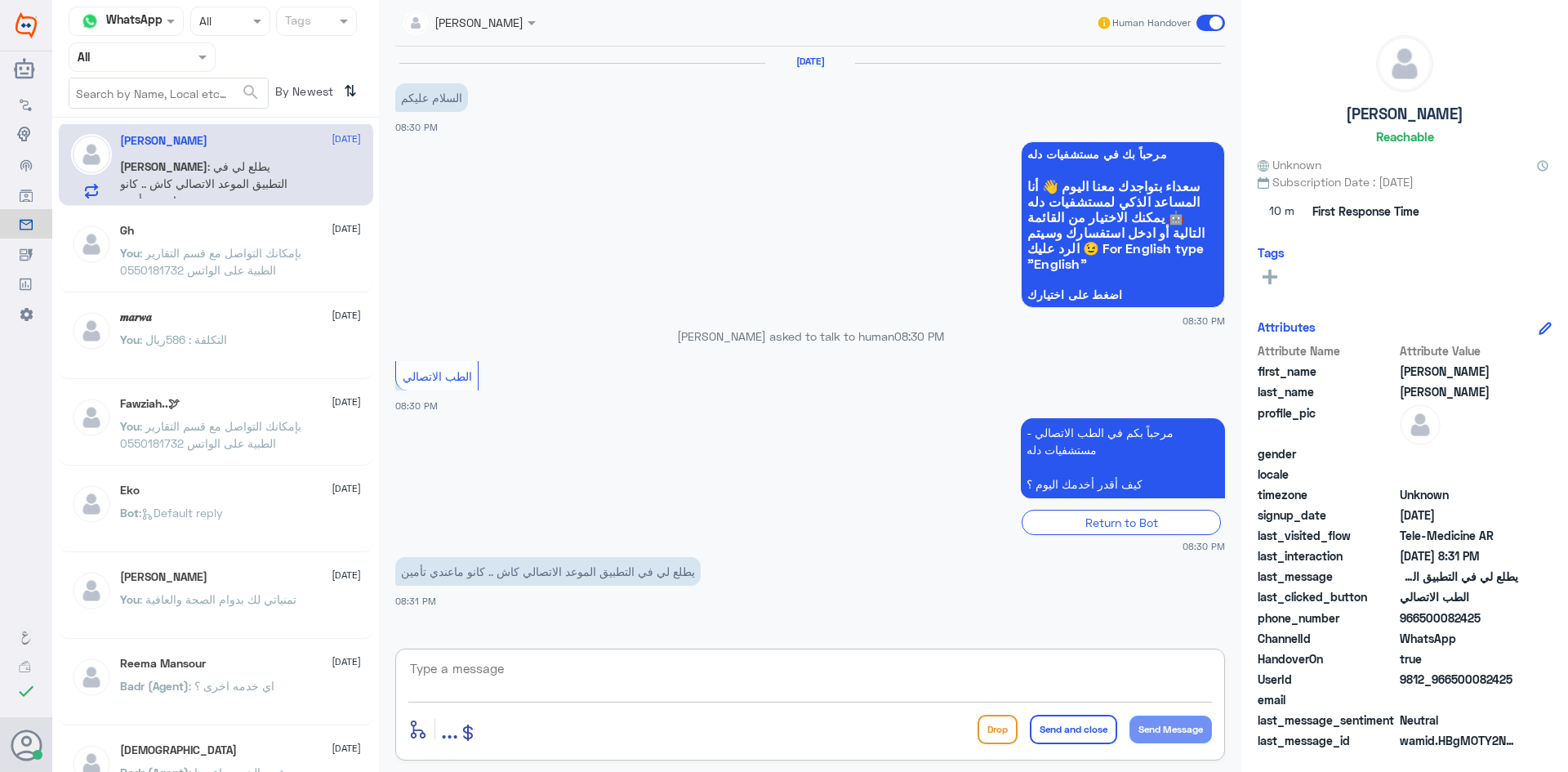
click at [712, 669] on textarea at bounding box center [810, 677] width 804 height 40
type textarea "معك عبدالكريم من الطب الاتصالي"
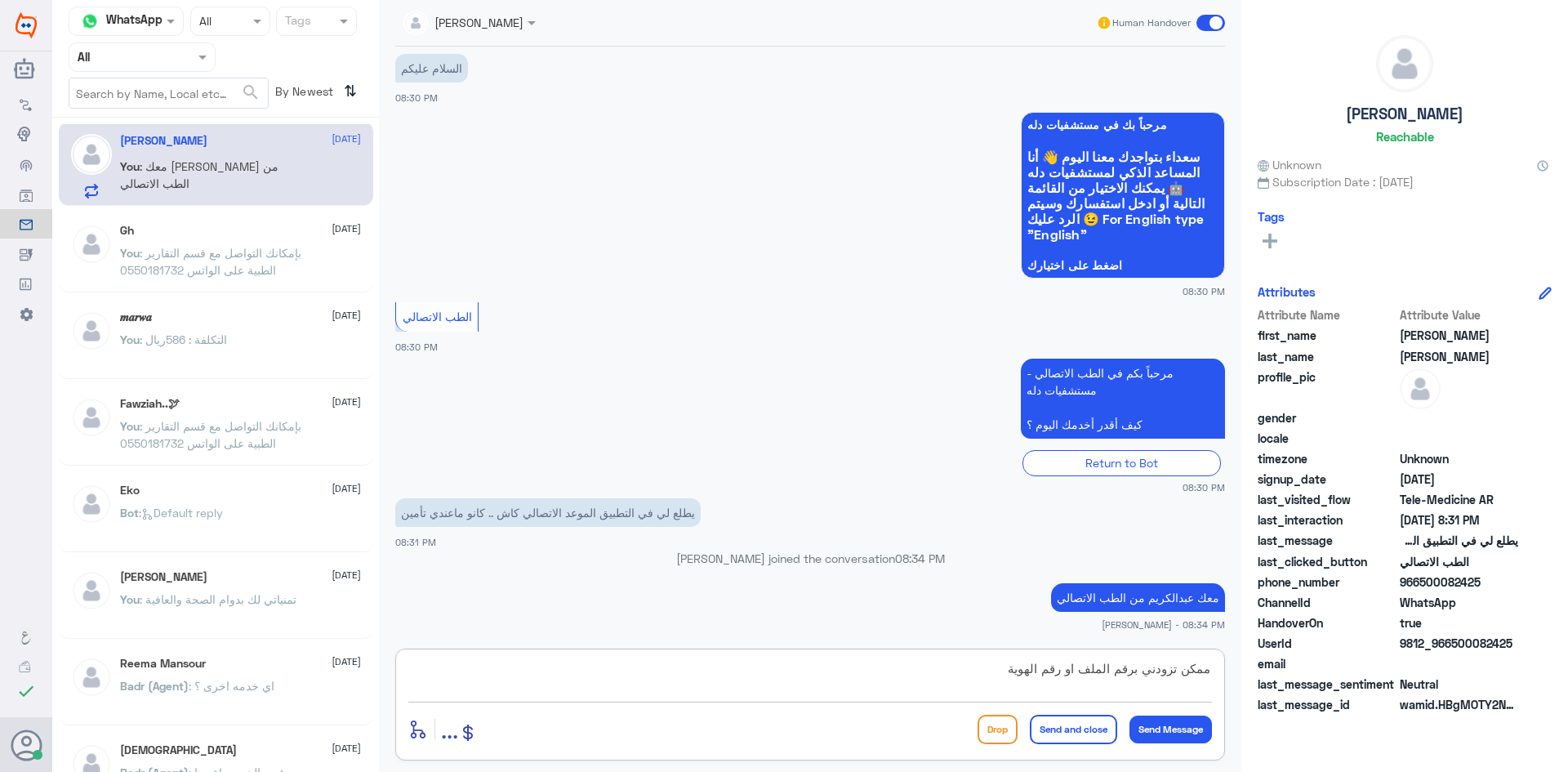
type textarea "ممكن تزودني برقم الملف او رقم الهوية"
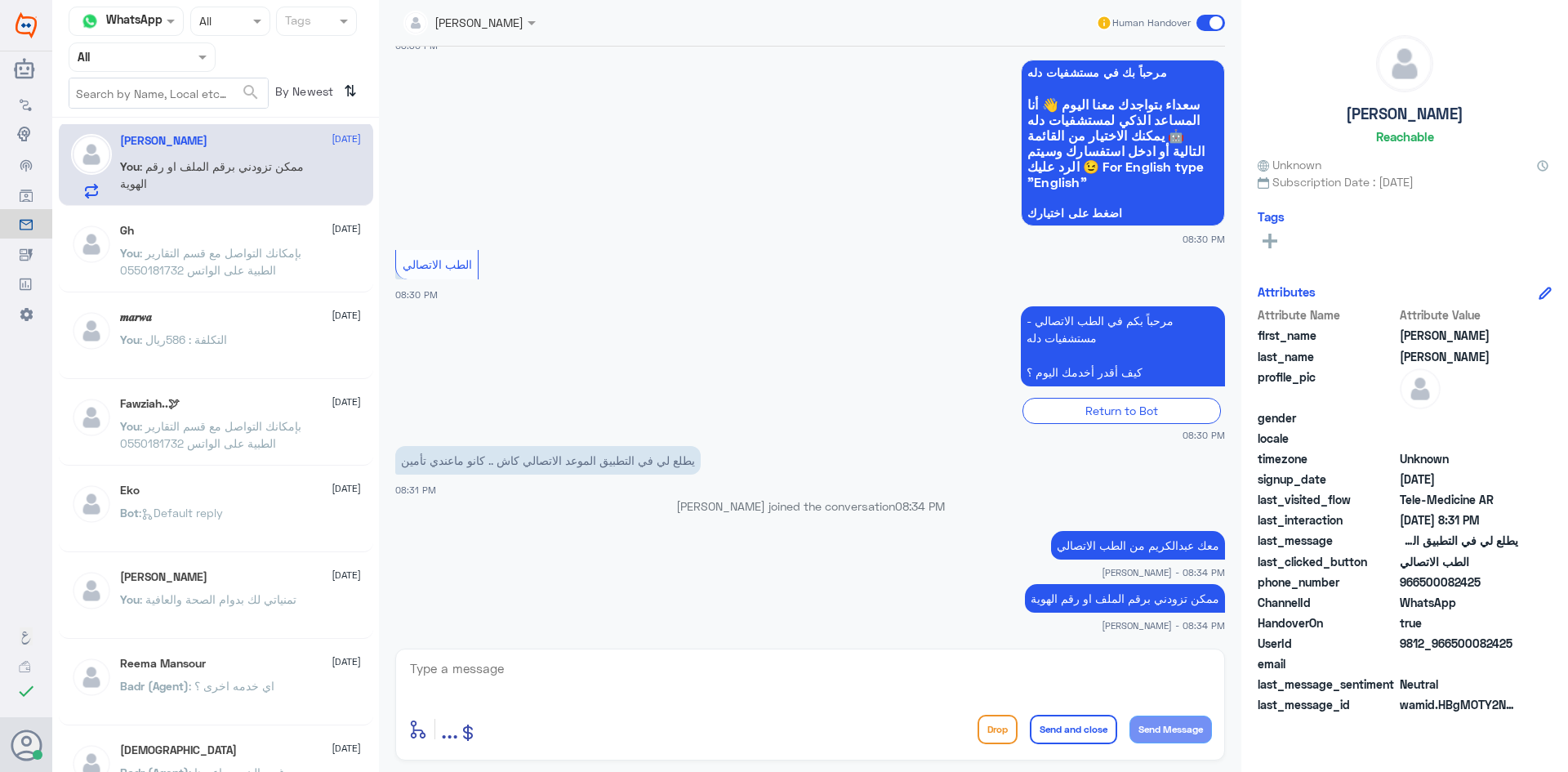
drag, startPoint x: 1513, startPoint y: 642, endPoint x: 1454, endPoint y: 640, distance: 59.0
click at [1454, 640] on span "9812_966500082425" at bounding box center [1459, 643] width 119 height 17
copy span "500082425"
click at [896, 687] on textarea at bounding box center [810, 677] width 804 height 40
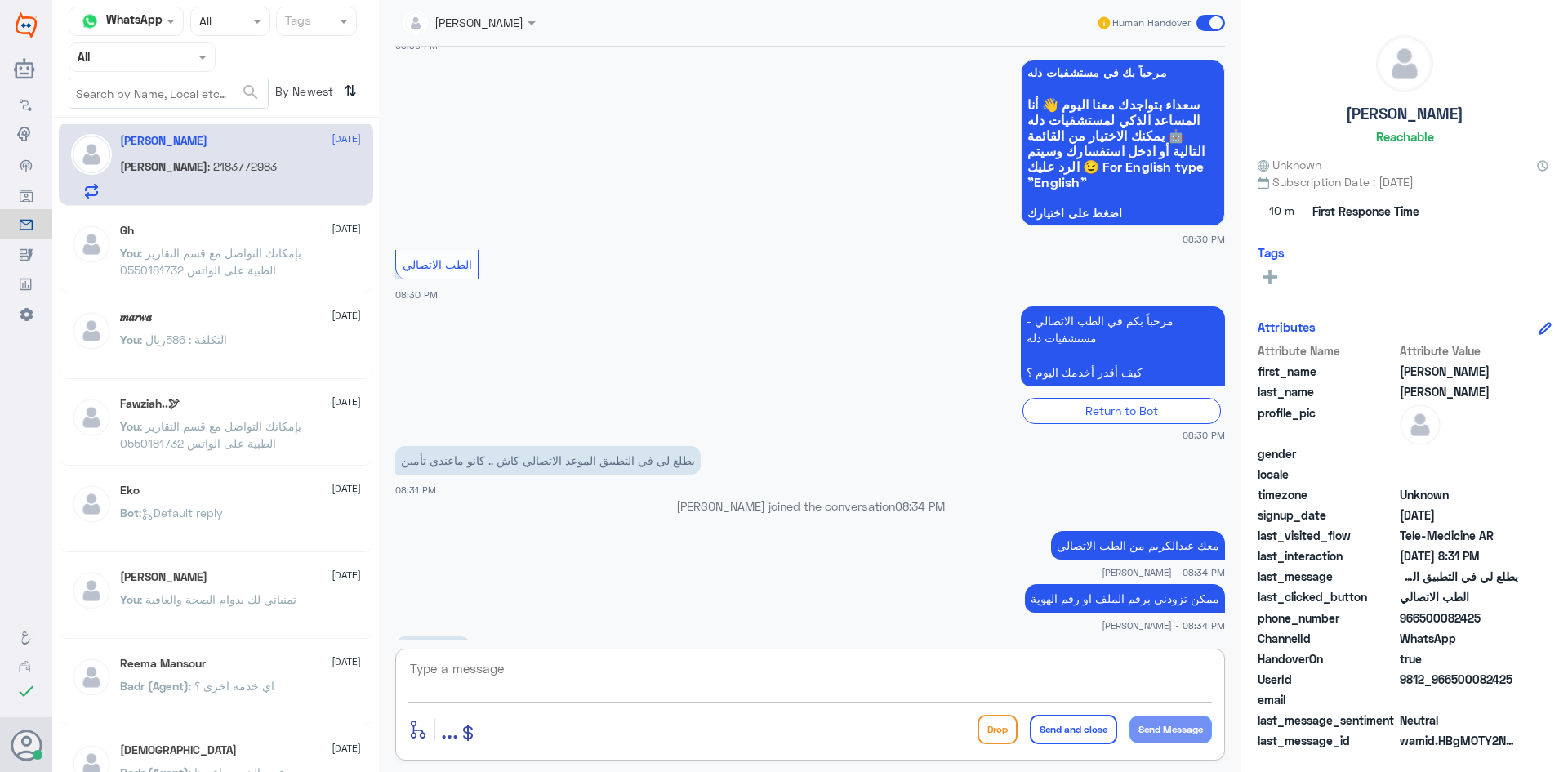
scroll to position [137, 0]
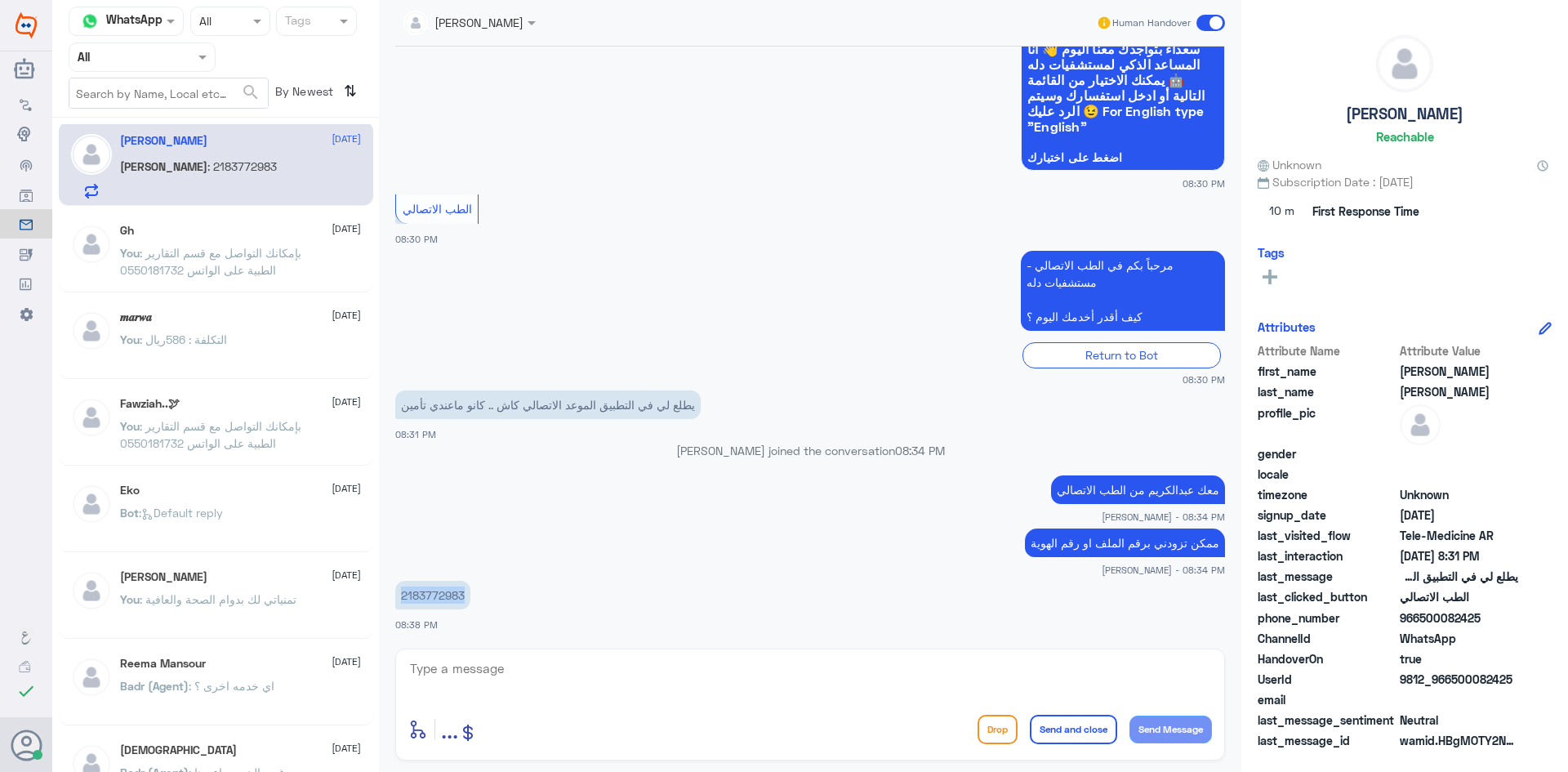
drag, startPoint x: 467, startPoint y: 596, endPoint x: 398, endPoint y: 590, distance: 69.3
click at [398, 590] on p "2183772983" at bounding box center [433, 595] width 75 height 28
copy p "2183772983"
click at [834, 677] on textarea at bounding box center [810, 677] width 804 height 40
type textarea "تم تحديث ملفك الآن بإمكانك استخدام الاستشارة الفورية بتغطية التأمين"
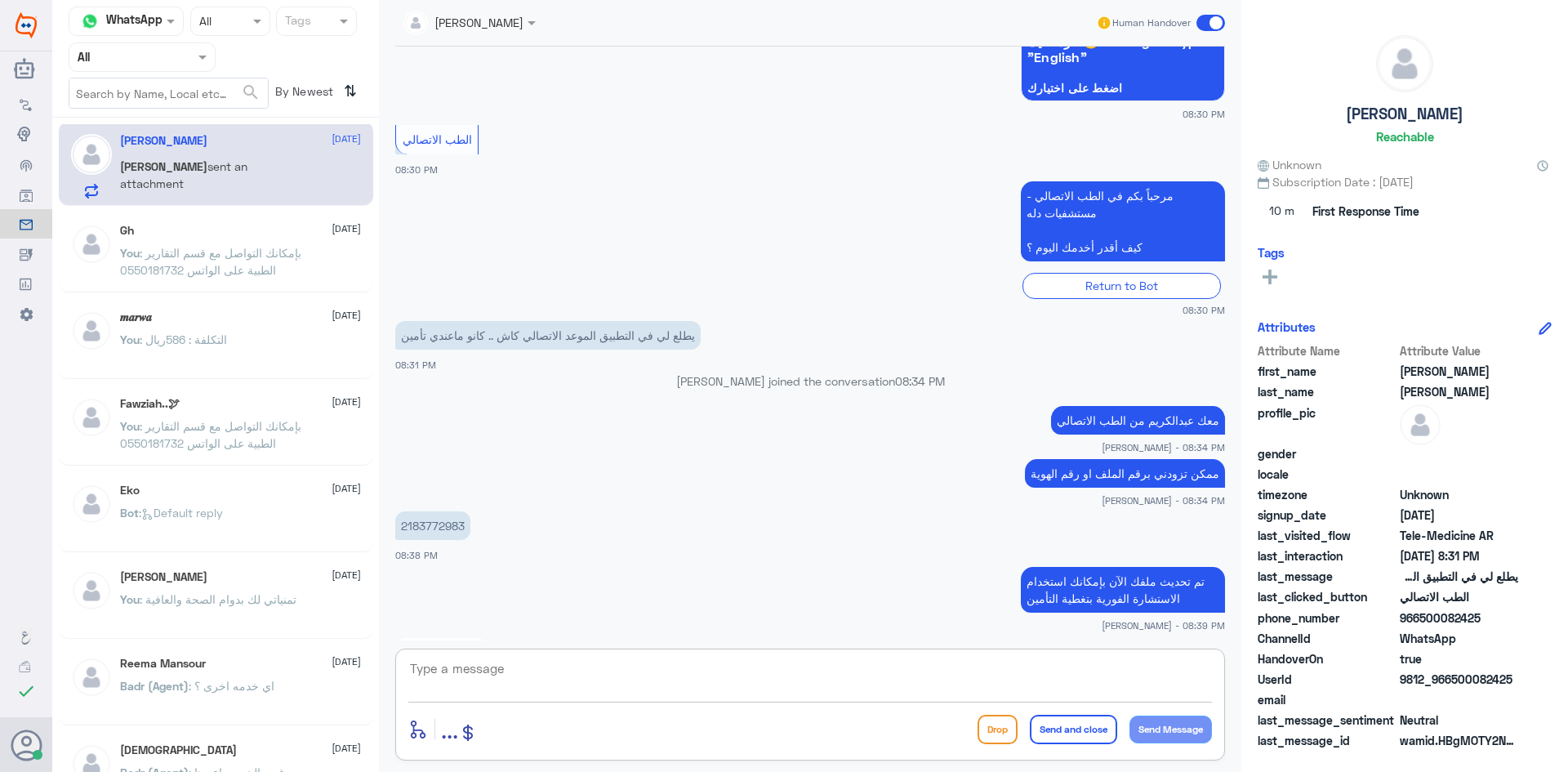
scroll to position [658, 0]
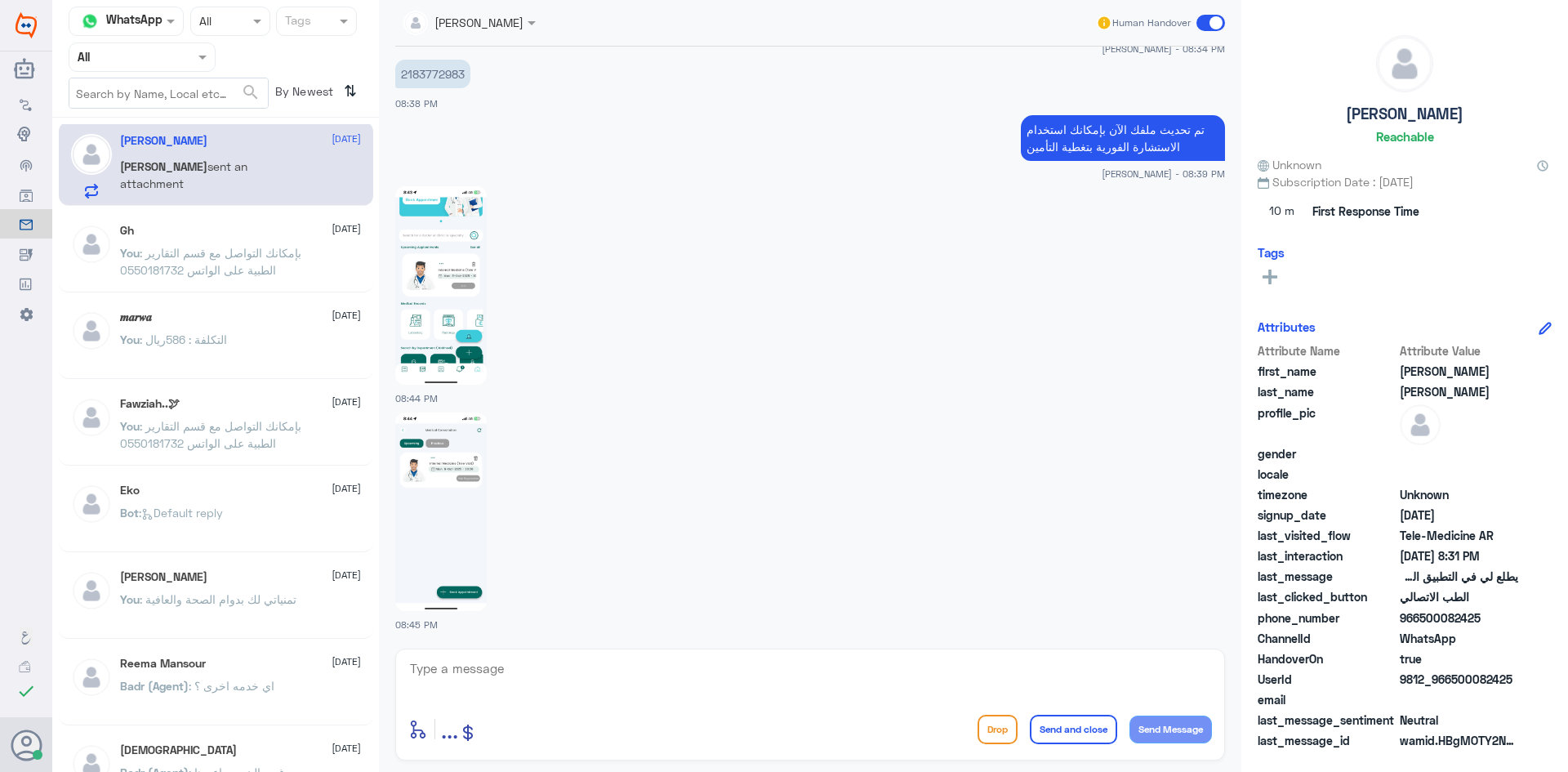
click at [461, 262] on img at bounding box center [441, 286] width 92 height 199
click at [453, 526] on img at bounding box center [441, 512] width 92 height 199
click at [726, 678] on textarea at bounding box center [810, 677] width 804 height 40
click at [717, 691] on textarea at bounding box center [810, 677] width 804 height 40
type textarea "هل تواصل معك الطبيب ؟"
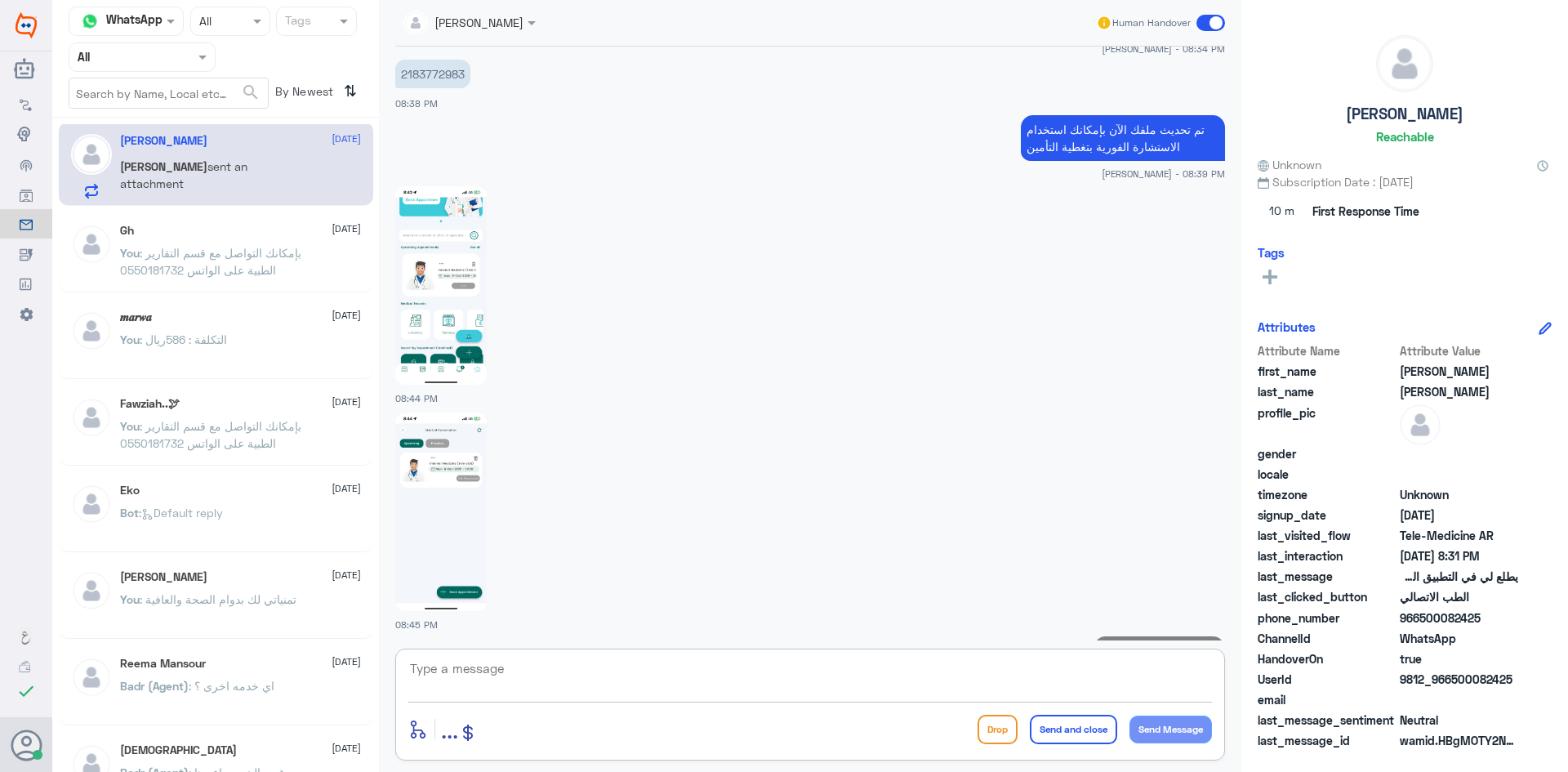
scroll to position [710, 0]
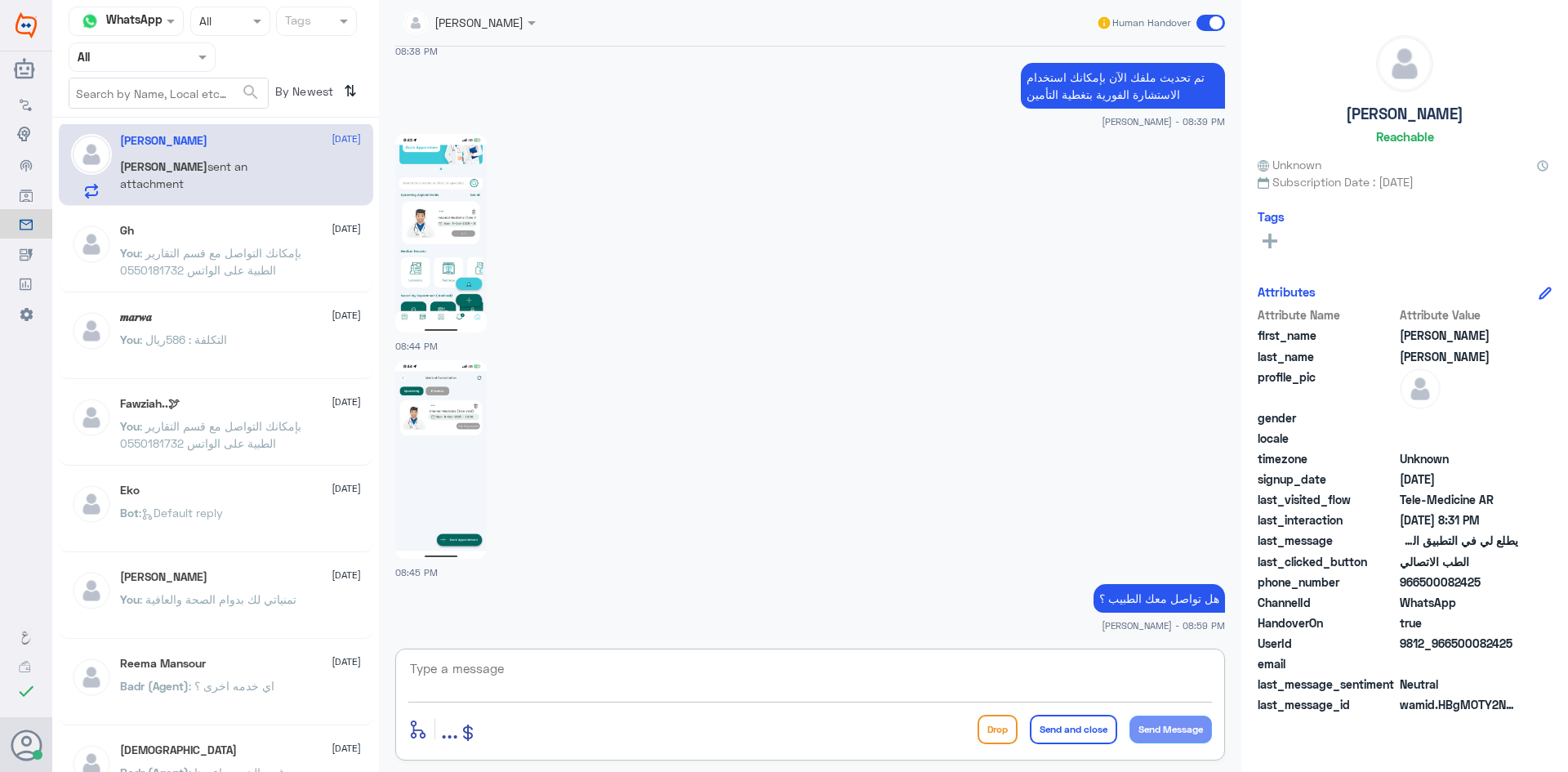
click at [1127, 660] on textarea at bounding box center [810, 677] width 804 height 40
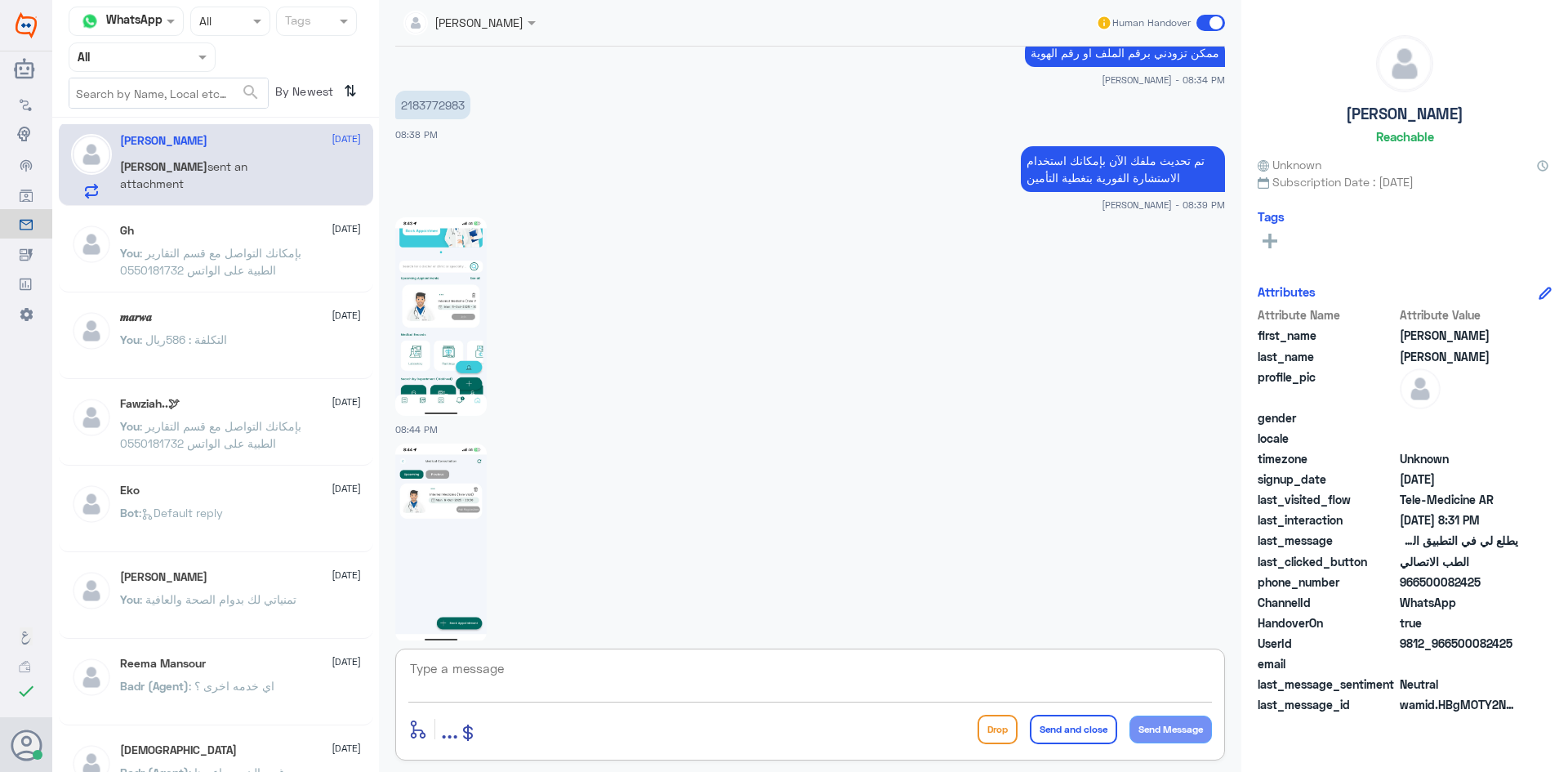
scroll to position [302, 0]
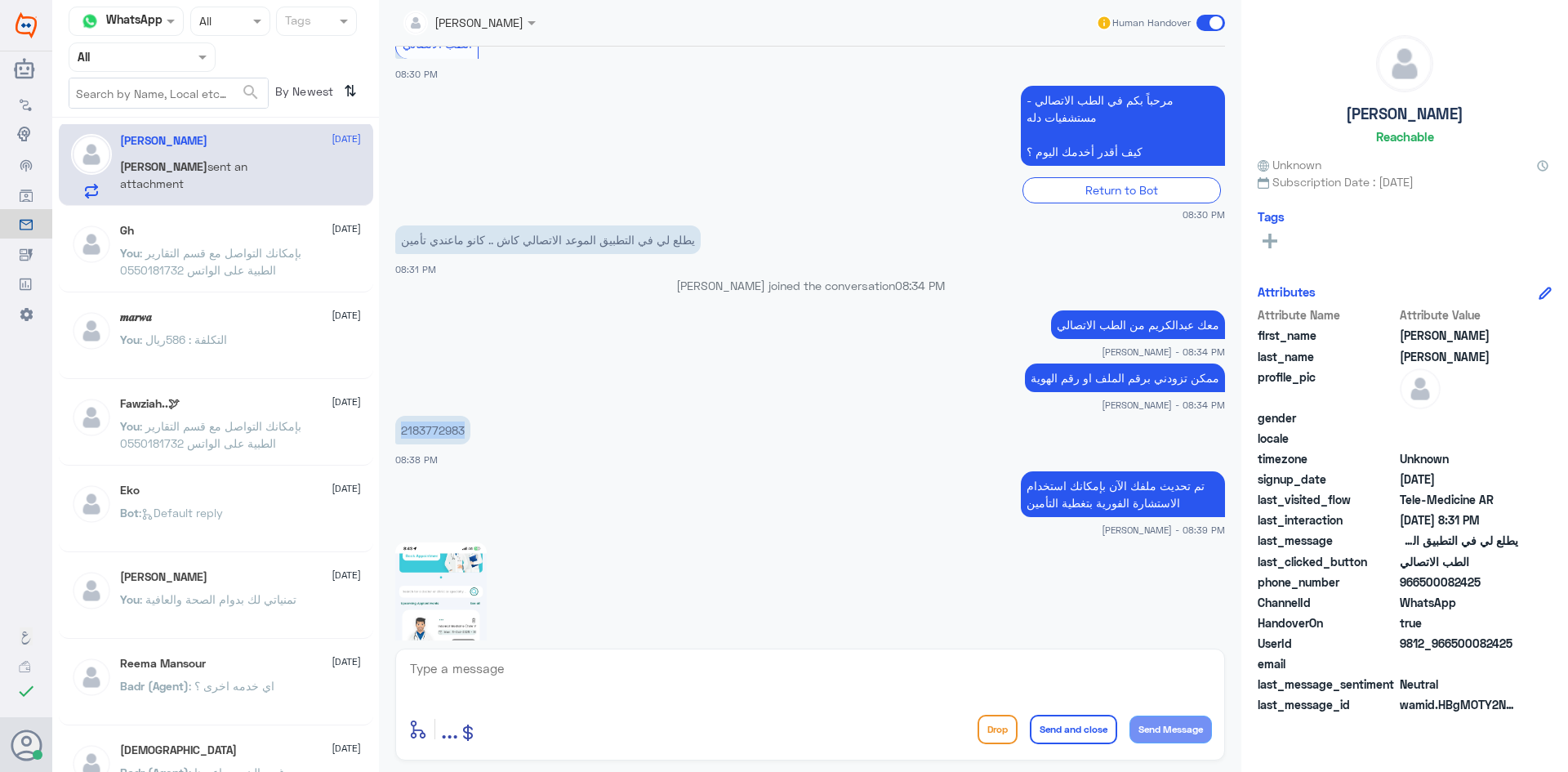
drag, startPoint x: 465, startPoint y: 433, endPoint x: 392, endPoint y: 435, distance: 73.0
click at [392, 435] on div "6 Oct 2025 السلام عليكم 08:30 PM مرحباً بك في مستشفيات دله سعداء بتواجدك معنا ا…" at bounding box center [810, 344] width 846 height 594
copy p "2183772983"
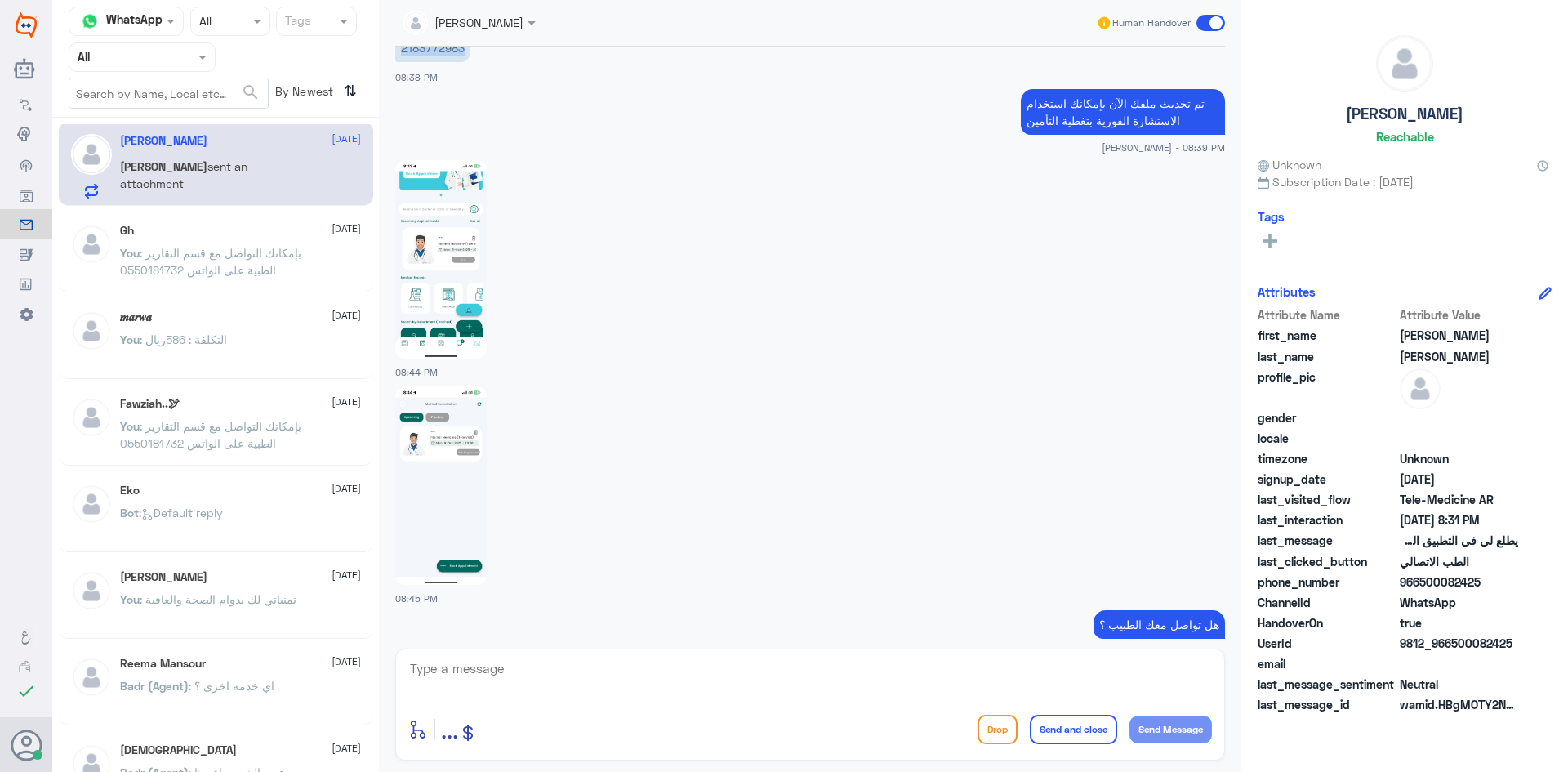
scroll to position [710, 0]
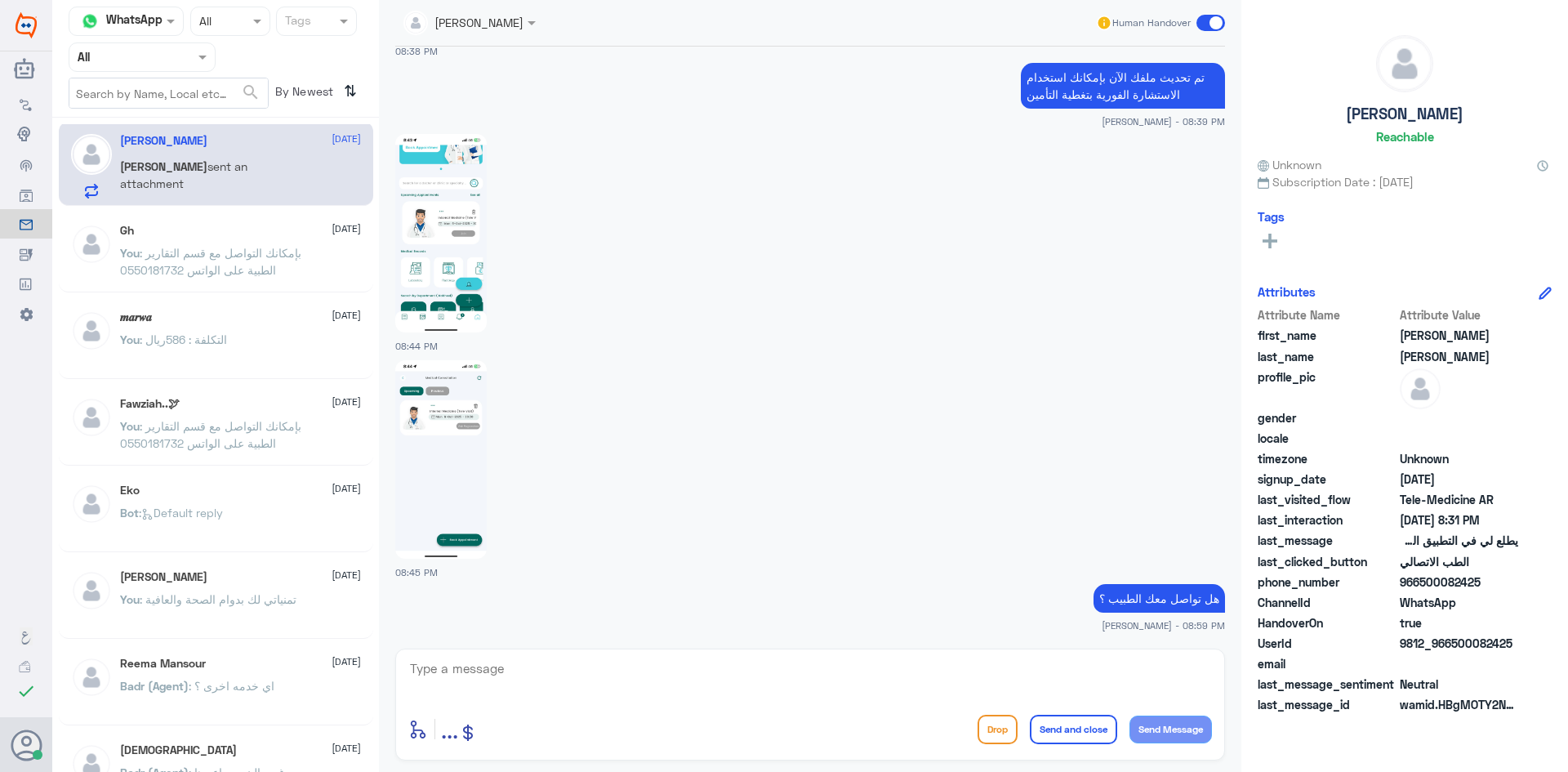
click at [842, 665] on textarea at bounding box center [810, 677] width 804 height 40
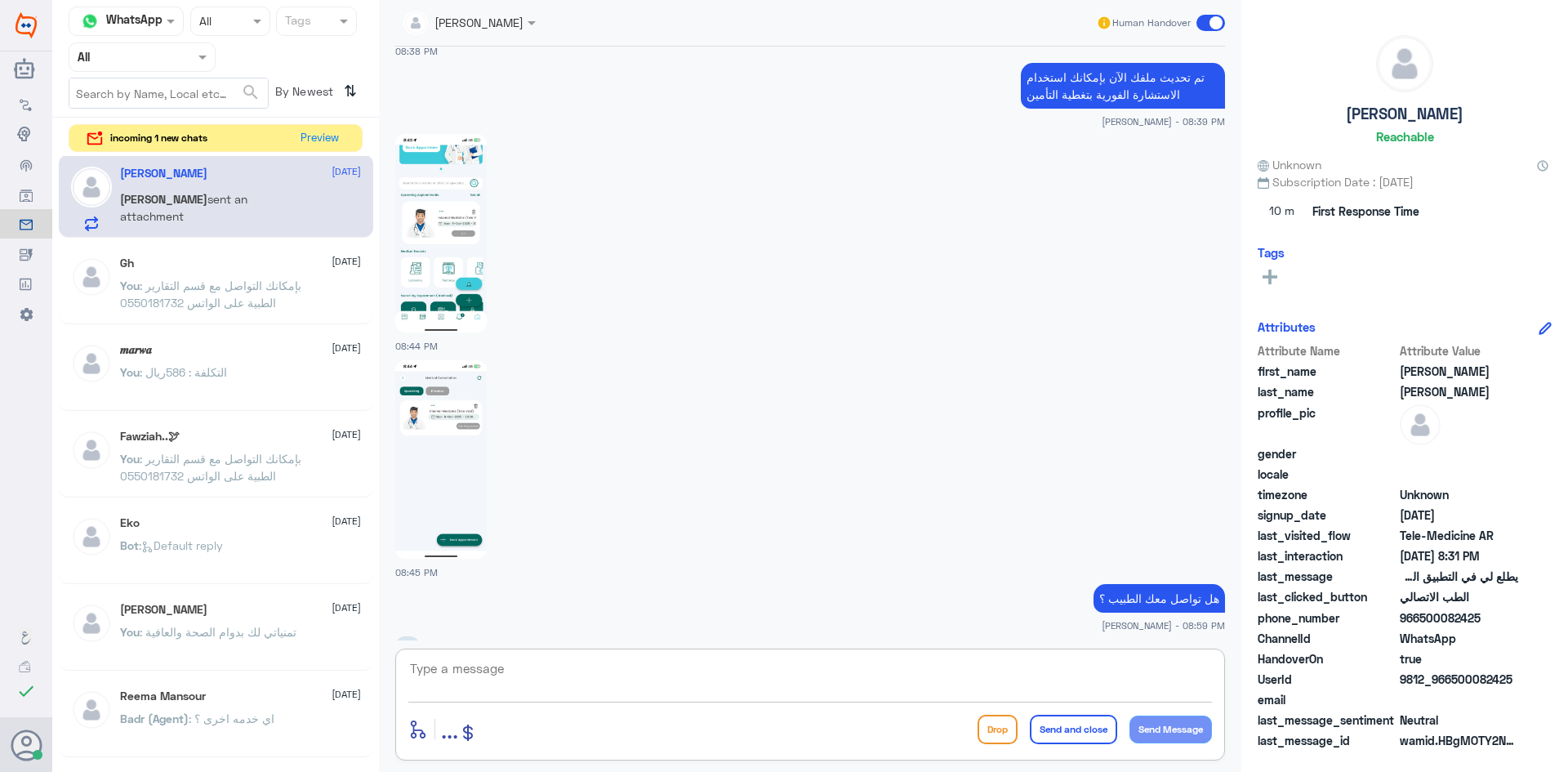
scroll to position [823, 0]
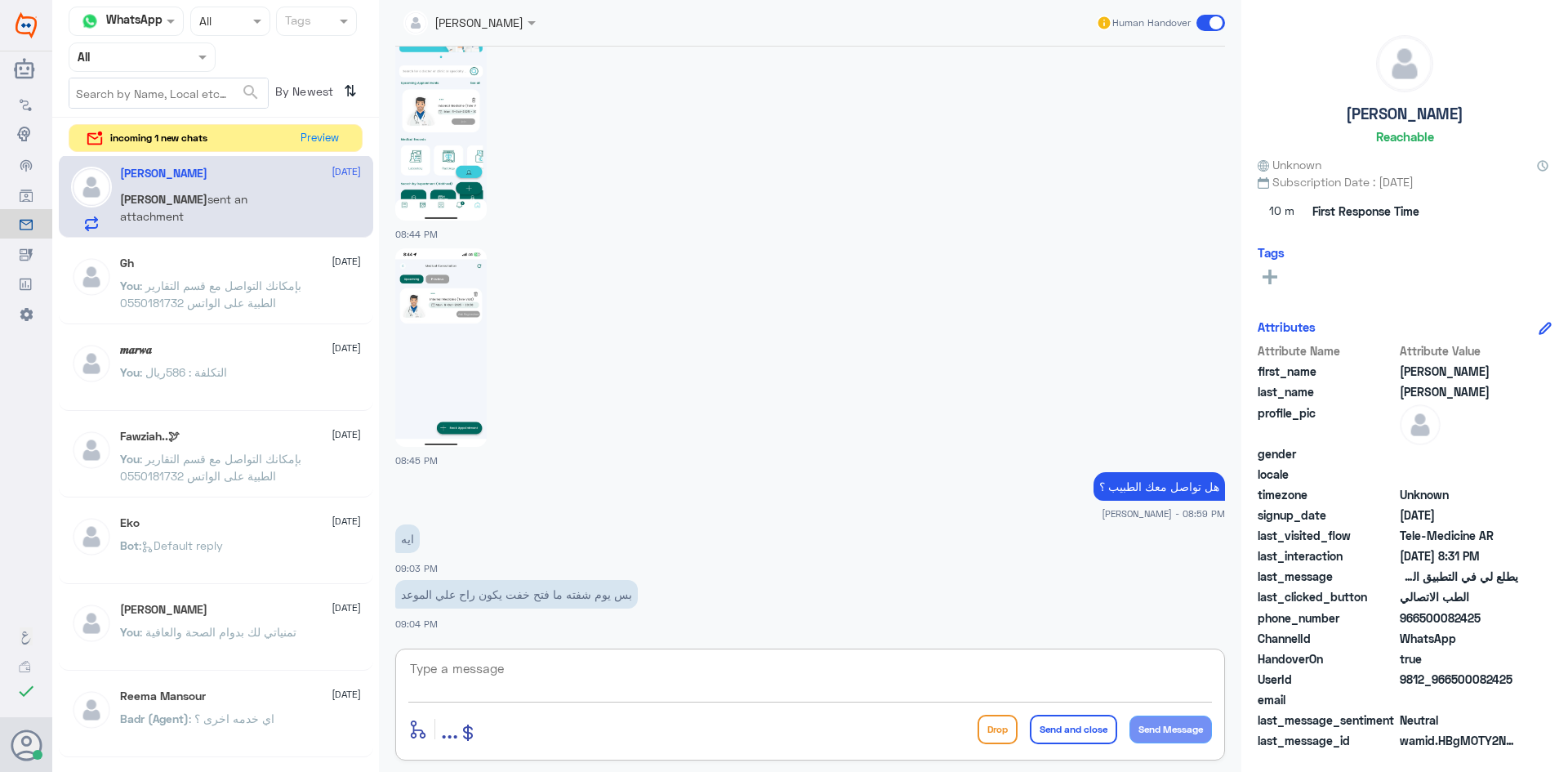
click at [822, 664] on textarea at bounding box center [810, 677] width 804 height 40
type textarea "تمام تمنياتنا لك بدوام الصحة والعافية"
click at [1062, 725] on button "Send and close" at bounding box center [1074, 730] width 87 height 29
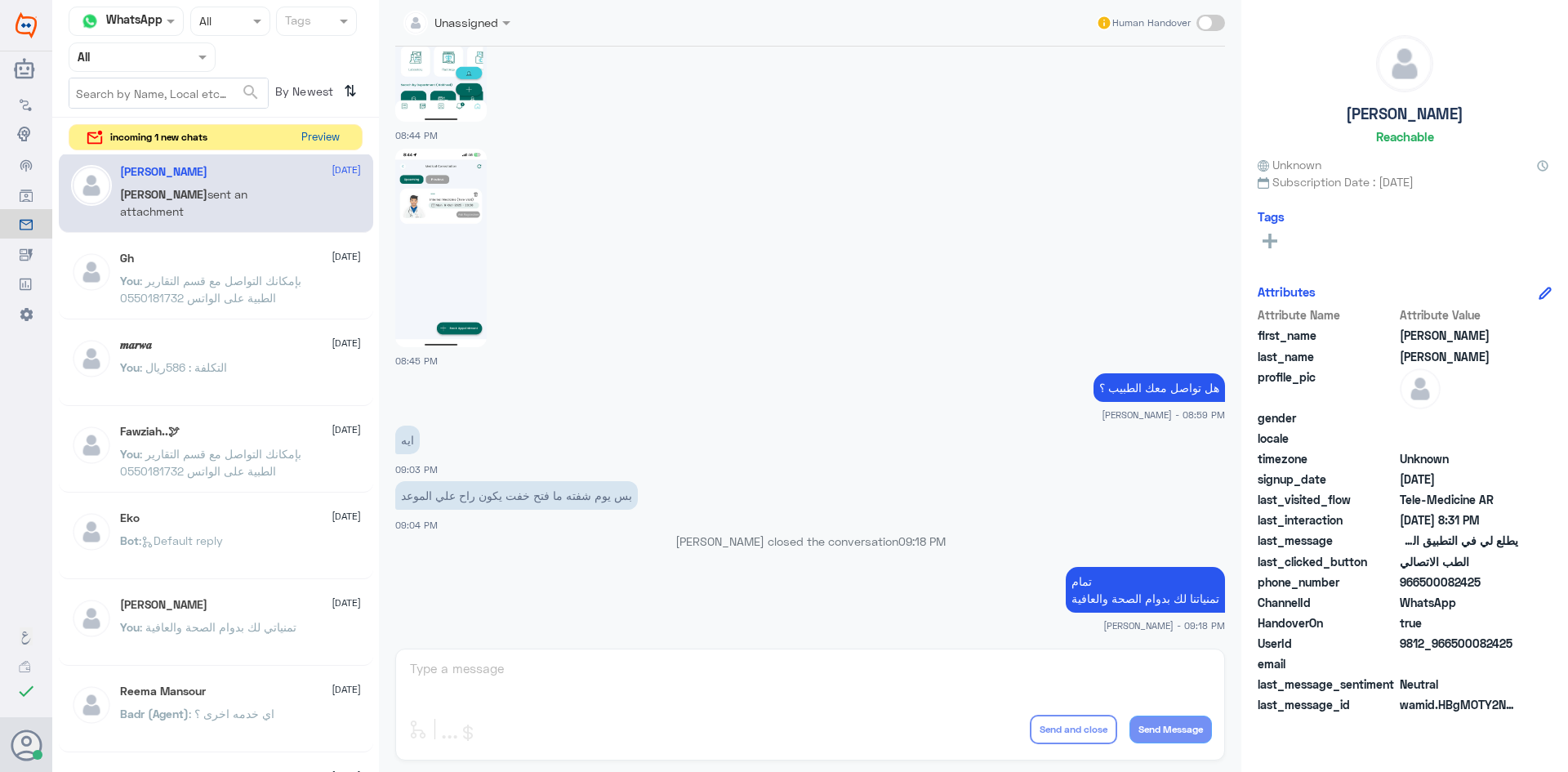
click at [333, 136] on button "Preview" at bounding box center [320, 138] width 51 height 26
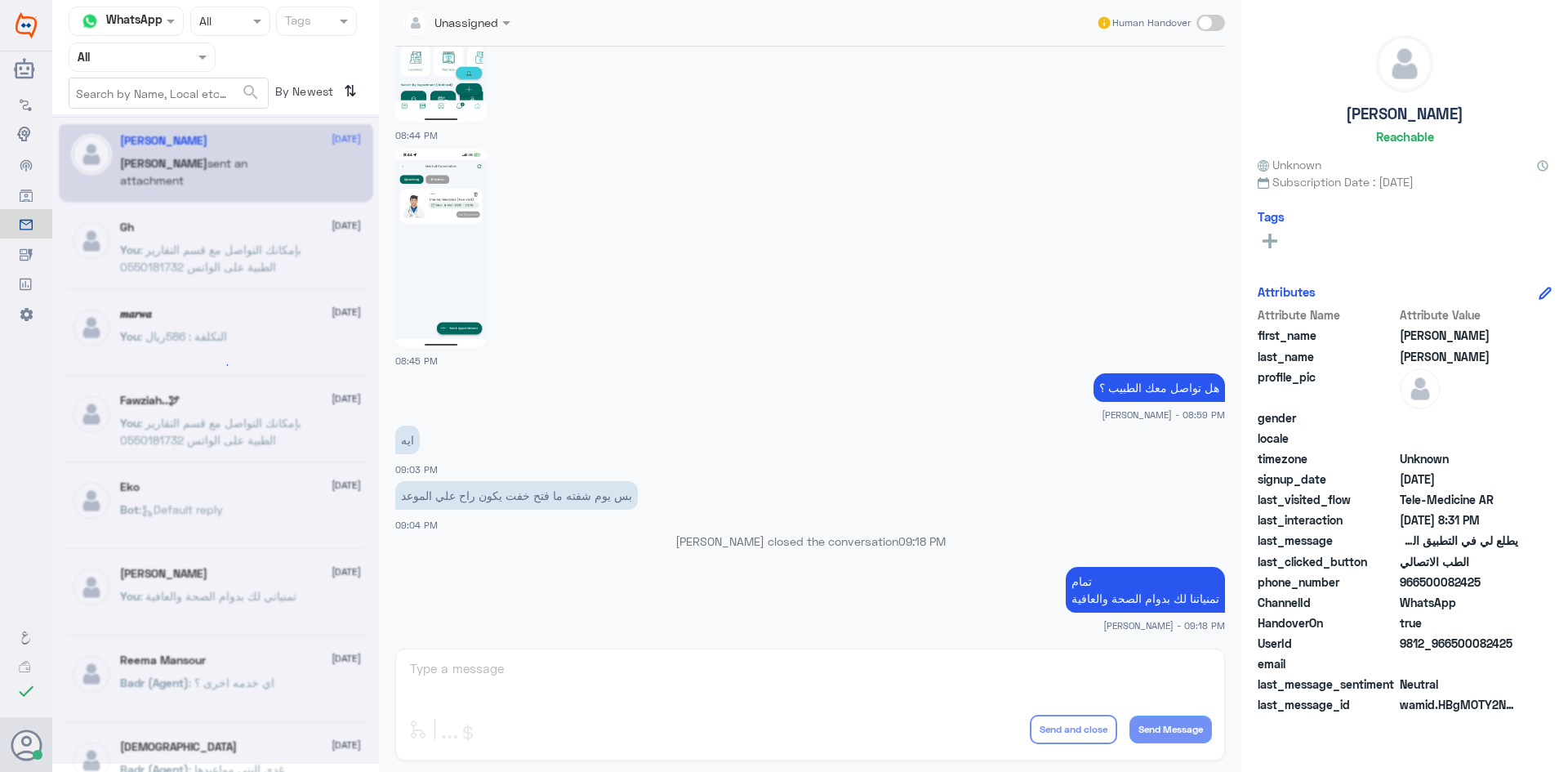
scroll to position [0, 0]
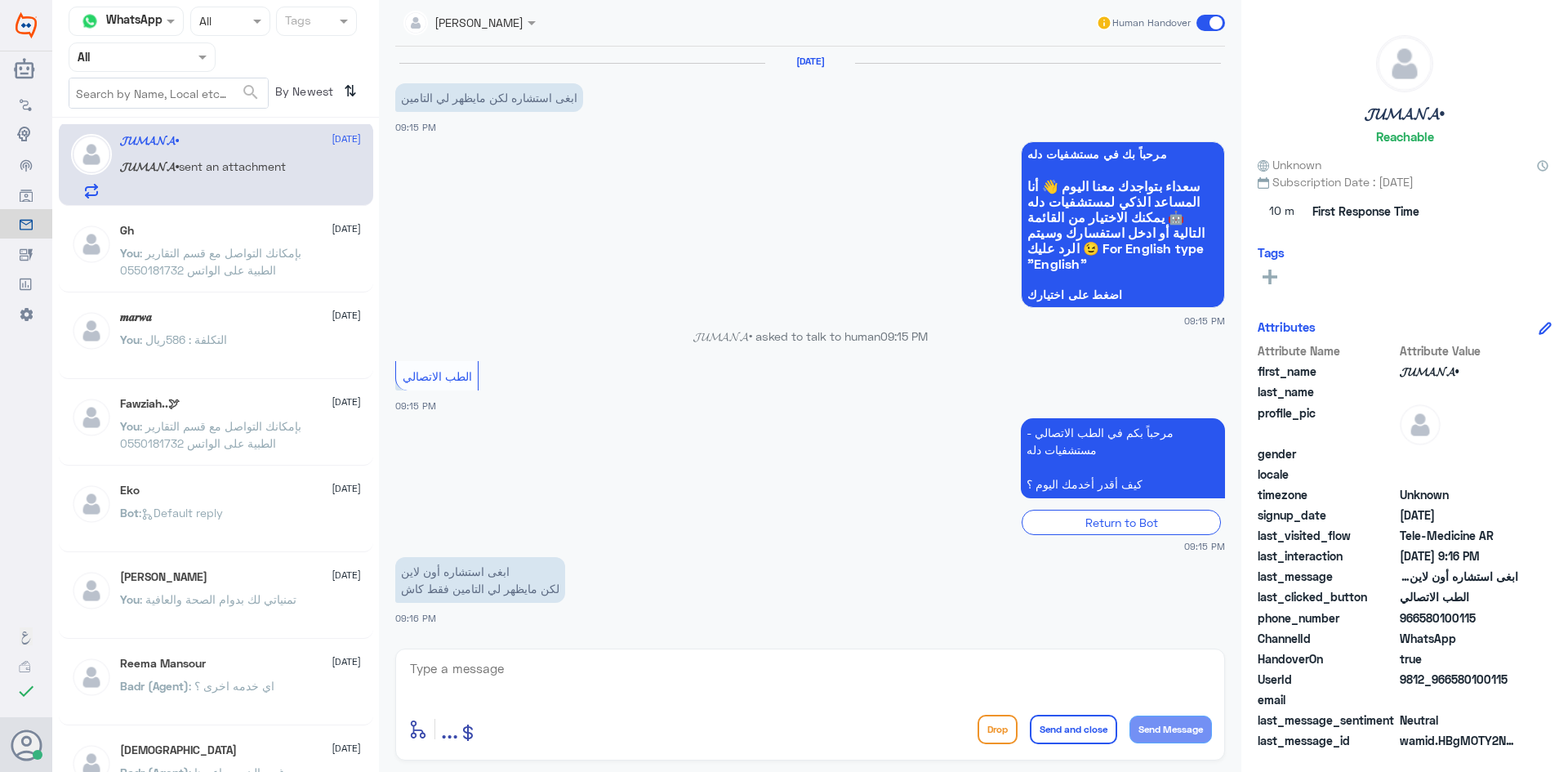
click at [598, 660] on textarea at bounding box center [810, 677] width 804 height 40
type textarea "تمام ممكن تزوديني برقم الهوية او رقم الملف"
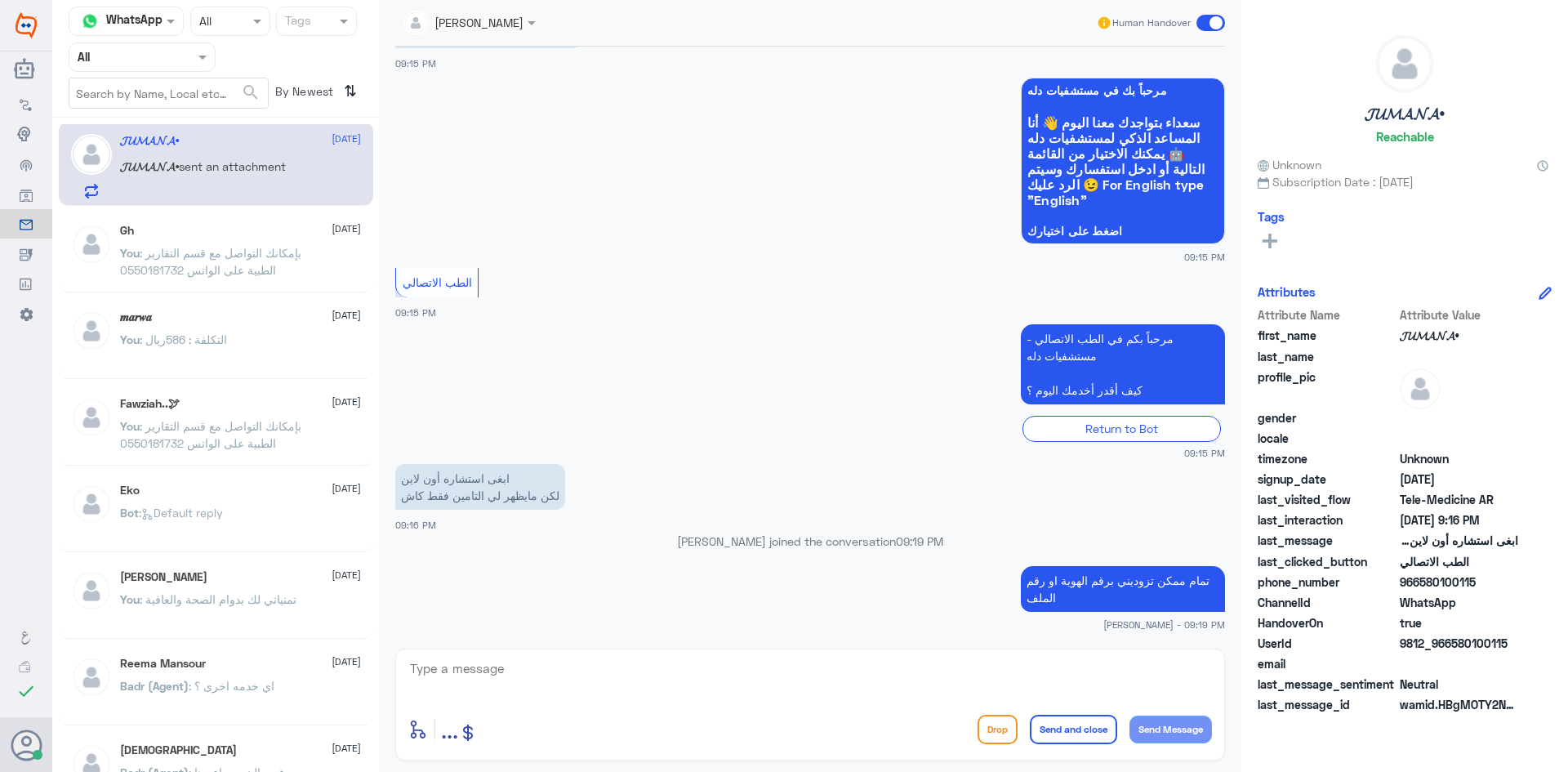
drag, startPoint x: 1510, startPoint y: 635, endPoint x: 1455, endPoint y: 651, distance: 57.3
click at [1455, 651] on span "9812_966580100115" at bounding box center [1459, 643] width 119 height 17
copy span "580100115"
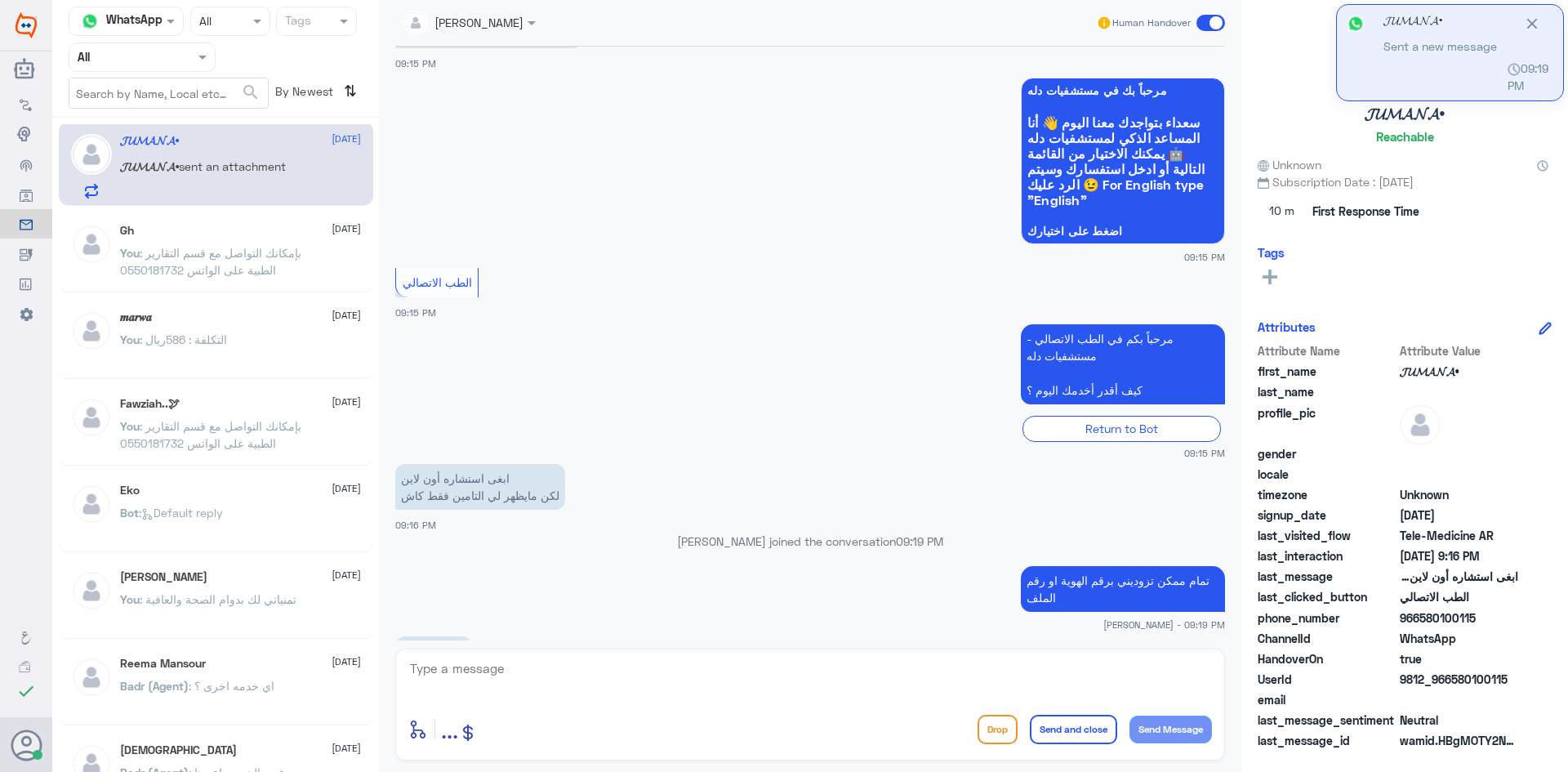
scroll to position [119, 0]
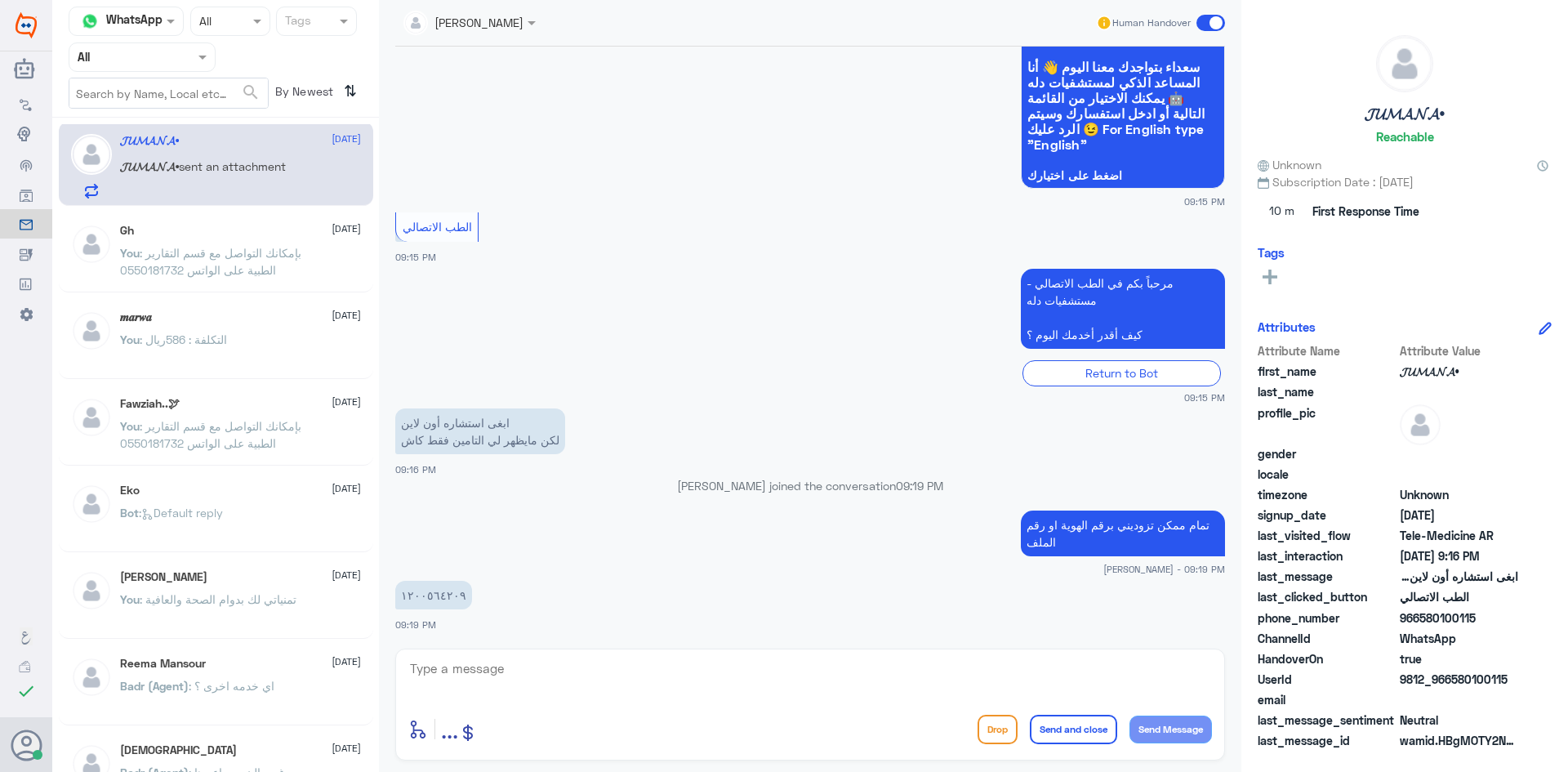
click at [605, 672] on textarea at bounding box center [810, 677] width 804 height 40
type textarea "1200564209"
drag, startPoint x: 493, startPoint y: 679, endPoint x: 372, endPoint y: 678, distance: 121.0
click at [372, 678] on div "Channel WhatsApp Status × All Tags Agent Filter All search By Newest ⇅ 𝓙𝓤𝓜𝓐𝓝𝓐• …" at bounding box center [810, 388] width 1516 height 777
type textarea "لحظات من فضلك"
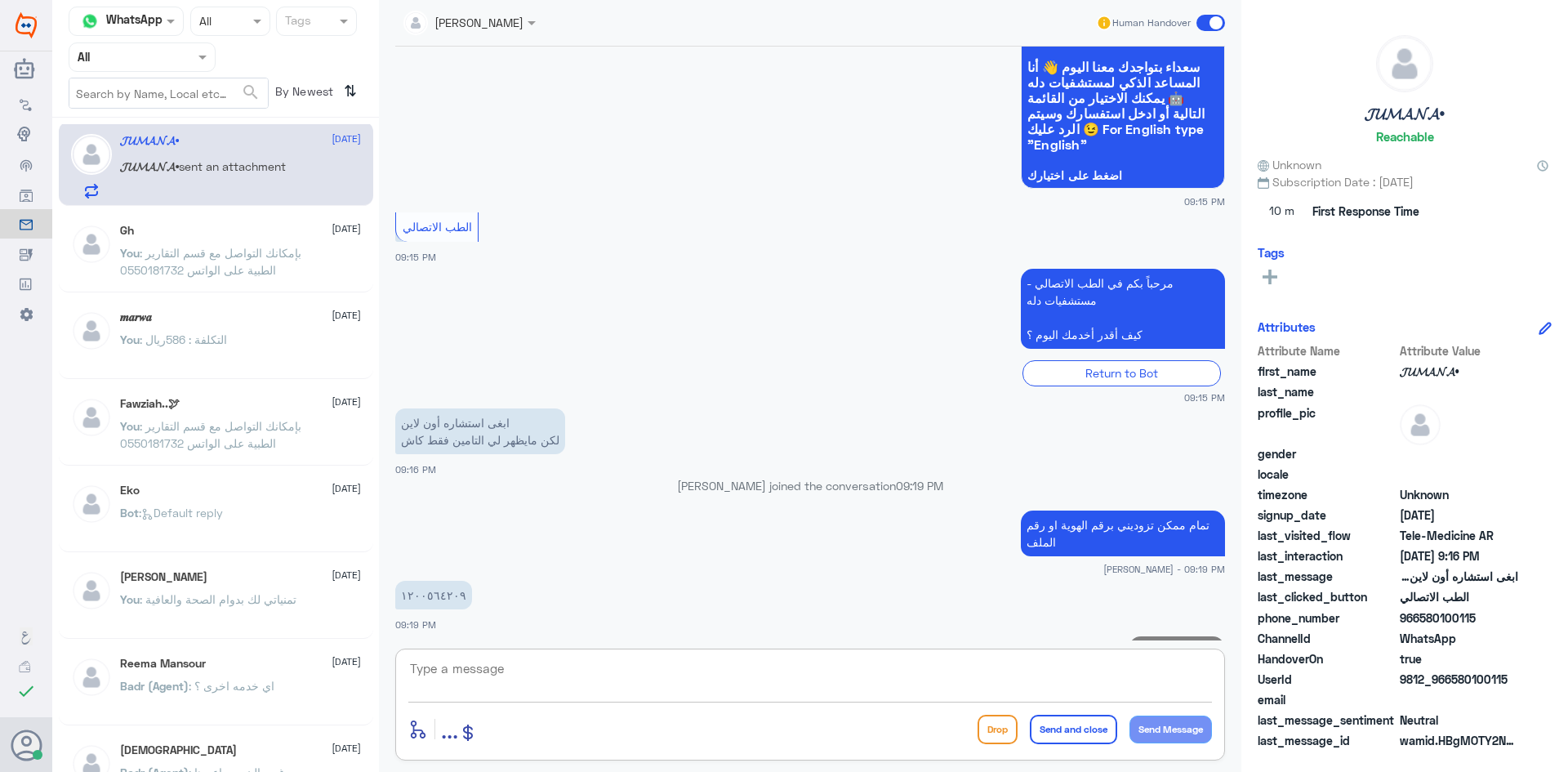
scroll to position [172, 0]
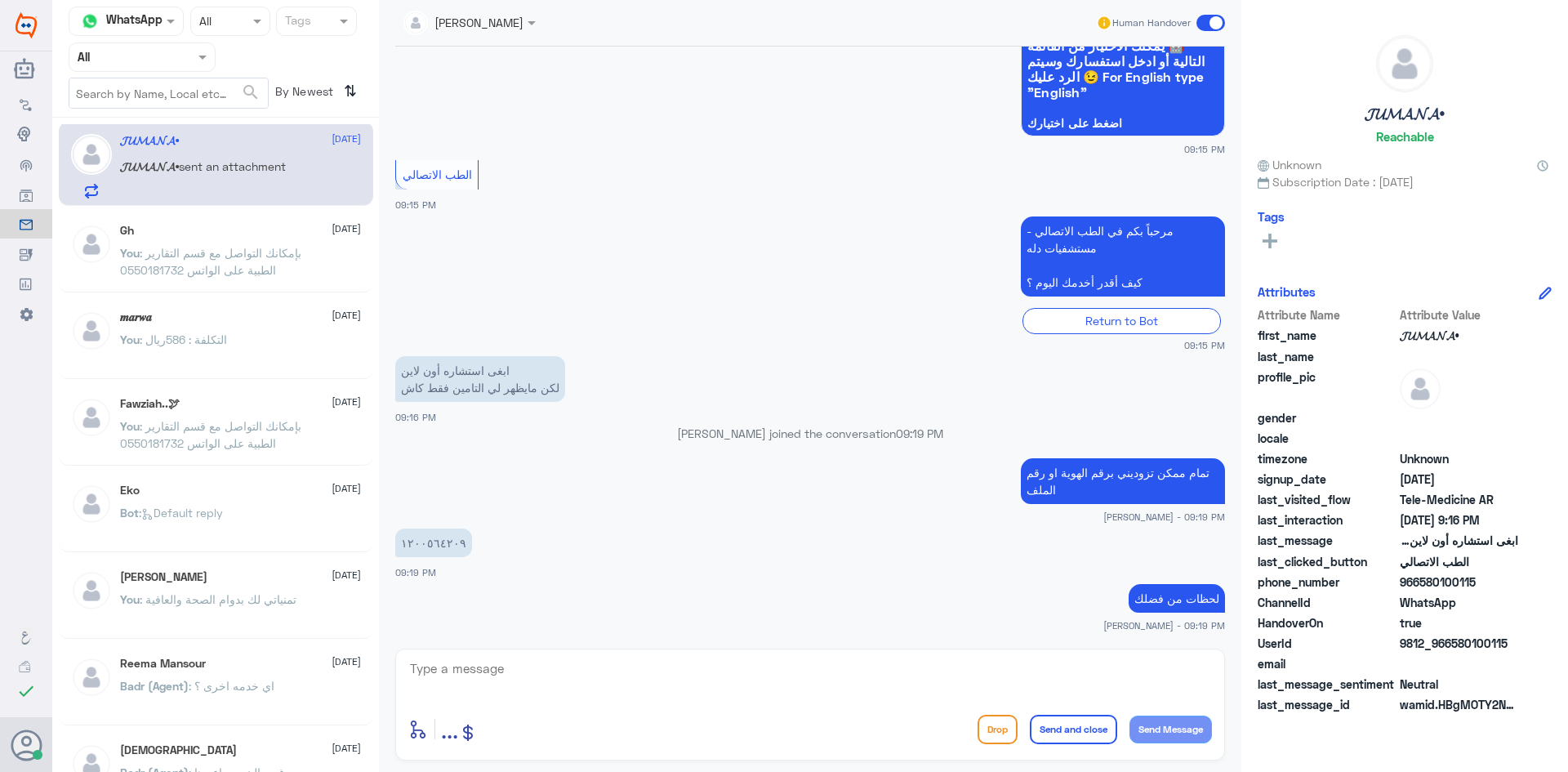
click at [867, 653] on div "enter flow name ... Drop Send and close Send Message" at bounding box center [810, 705] width 830 height 112
click at [869, 672] on textarea at bounding box center [810, 677] width 804 height 40
click at [900, 691] on textarea at bounding box center [810, 677] width 804 height 40
type textarea "تم تحديث التأمين بإمكانك الآن الدخول للاستشارة الفورية بتغطية التأمين"
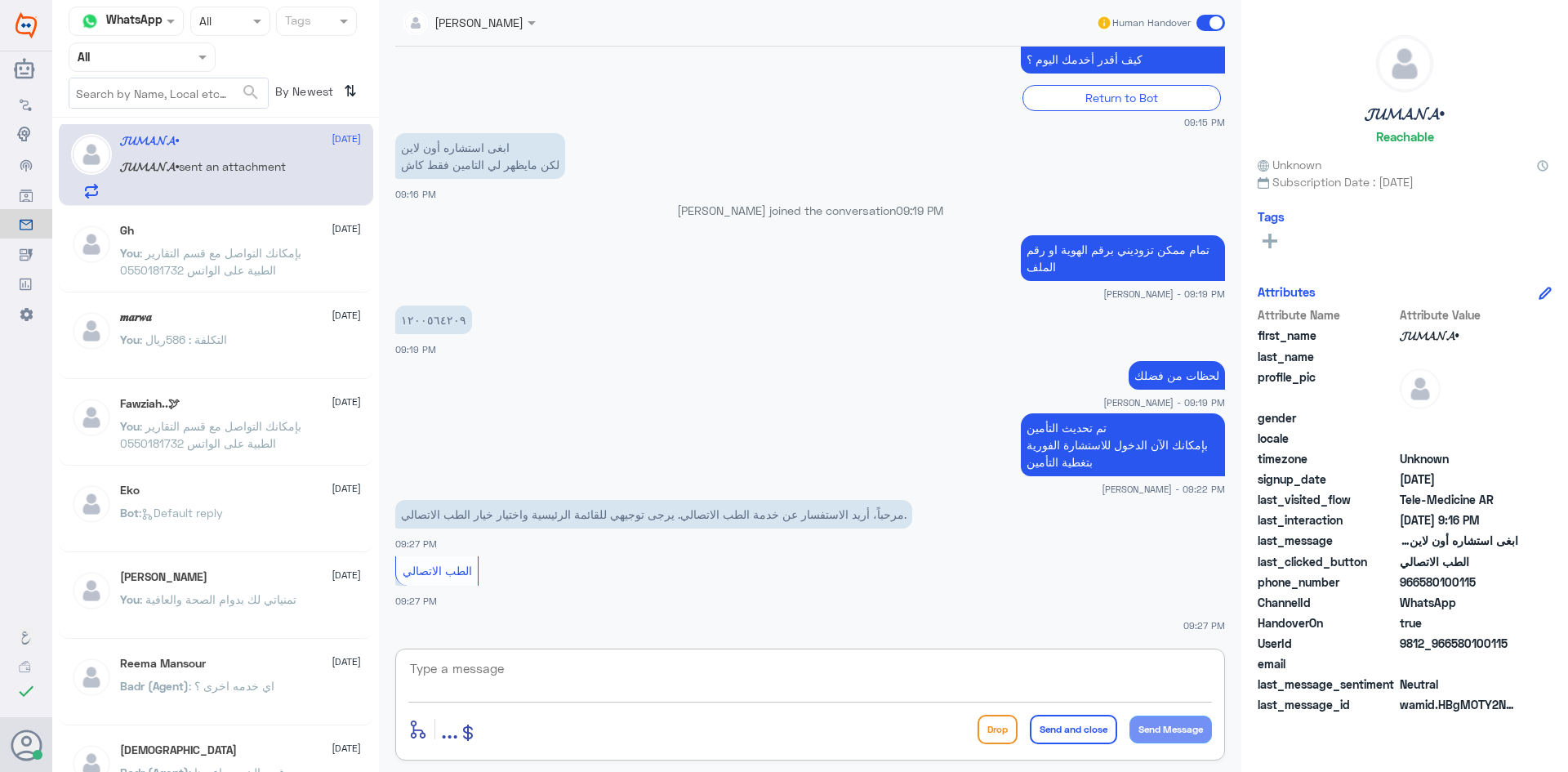
scroll to position [620, 0]
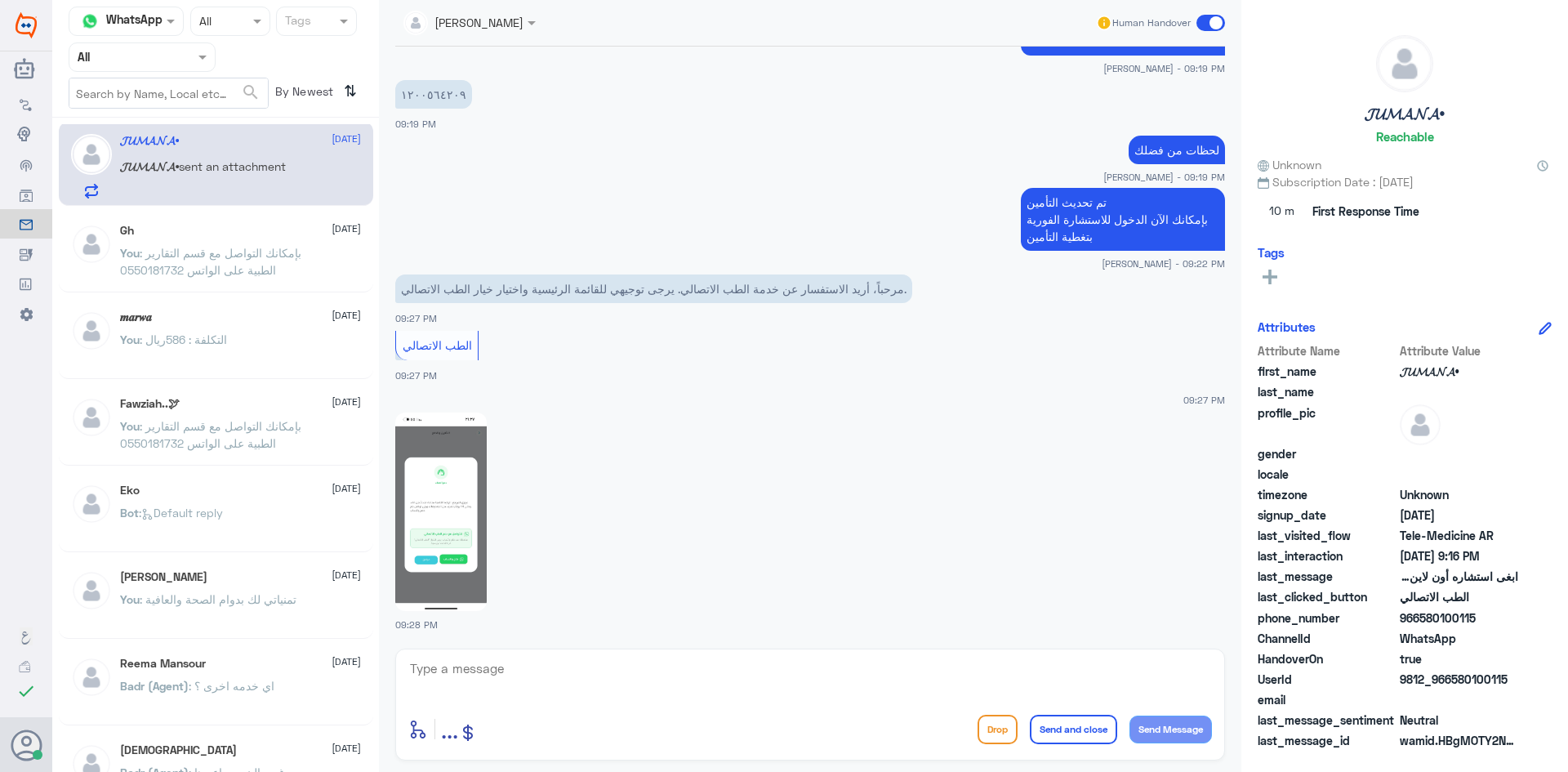
click at [470, 455] on img at bounding box center [441, 512] width 92 height 199
click at [569, 688] on textarea at bounding box center [810, 677] width 804 height 40
click at [675, 687] on textarea at bounding box center [810, 677] width 804 height 40
type textarea "ط"
type textarea "هل تم الخروج من الموعد ؟"
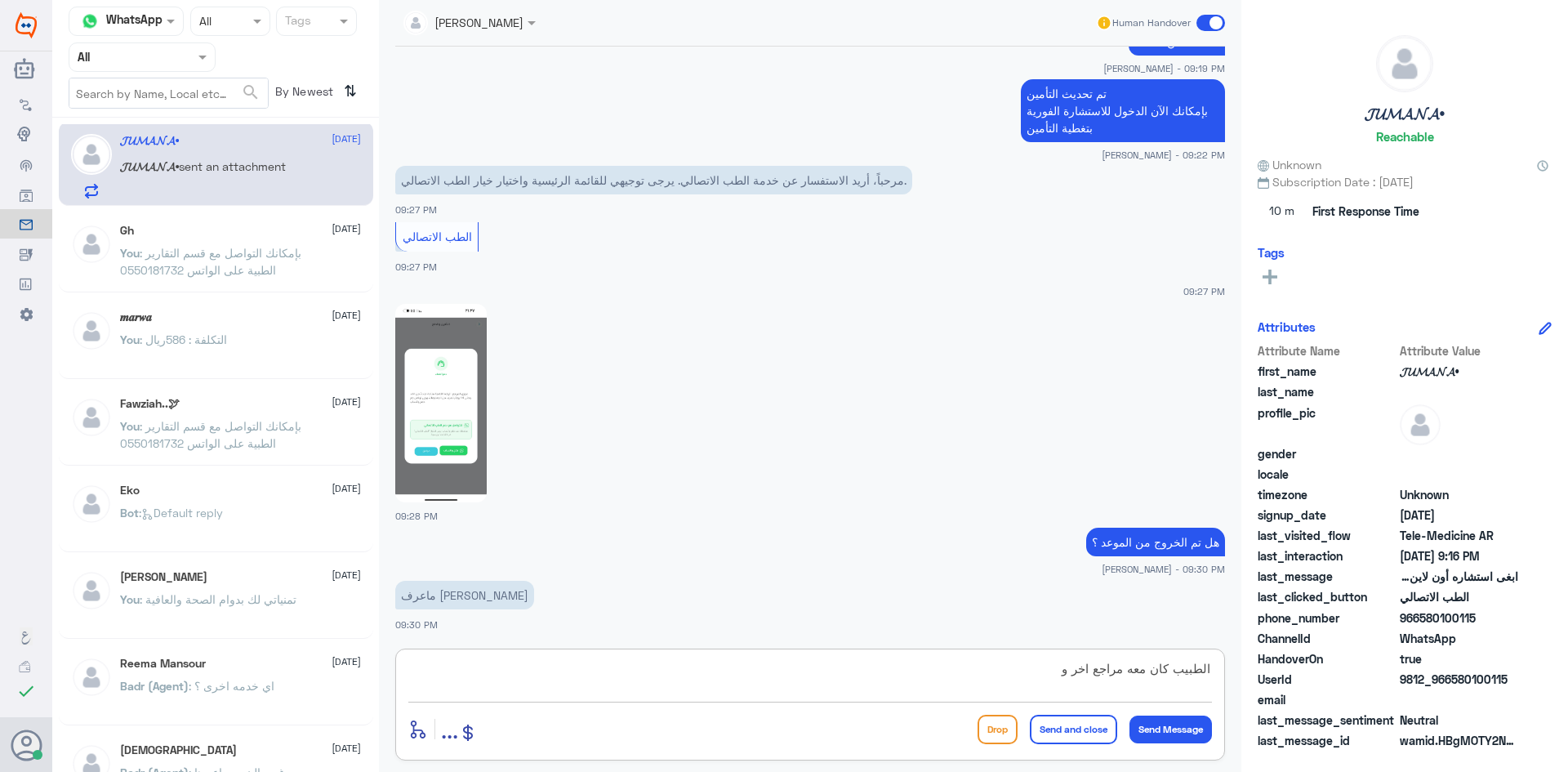
scroll to position [784, 0]
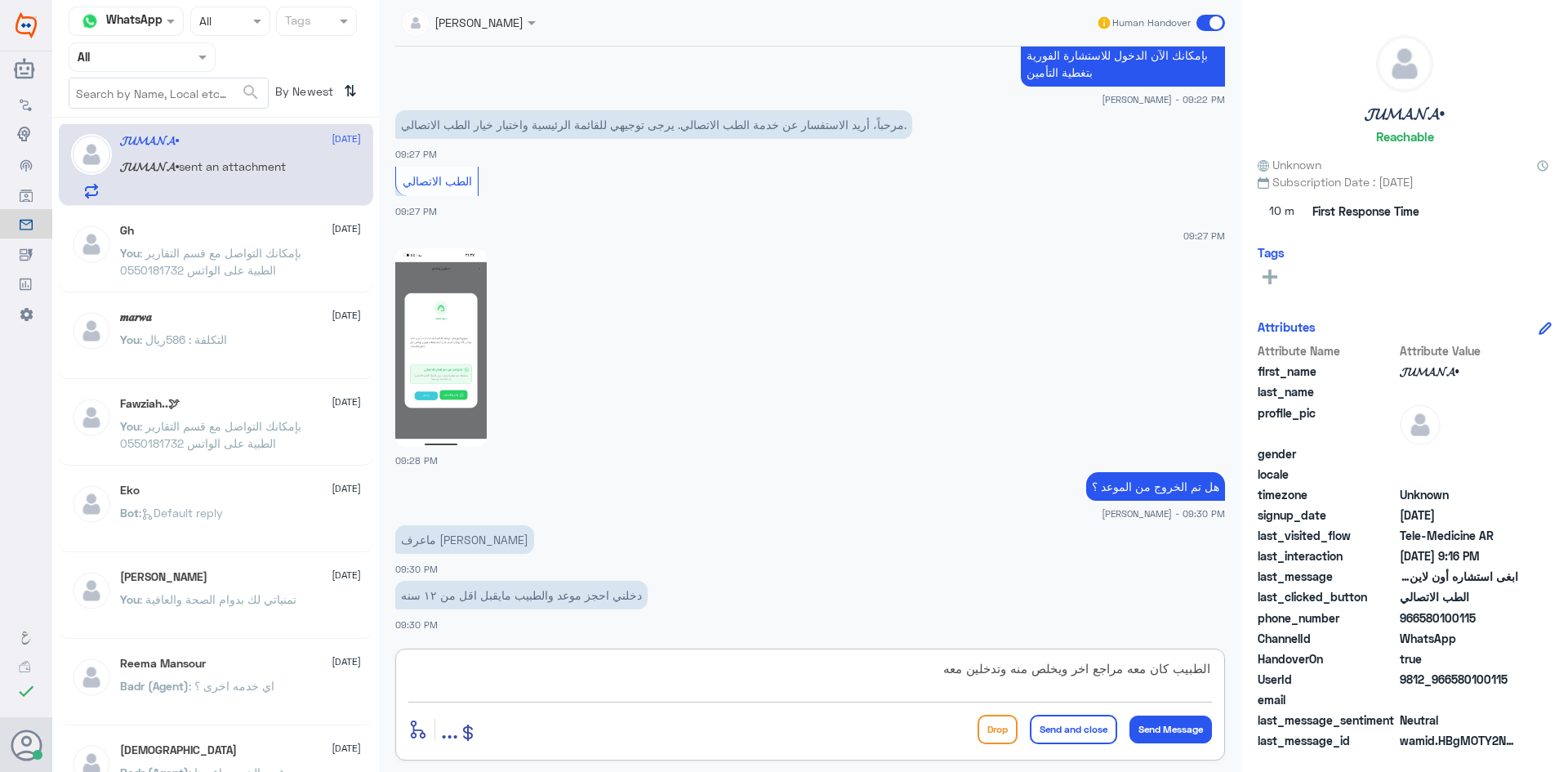
type textarea "الطبيب كان معه مراجع اخر ويخلص منه وتدخلين معه"
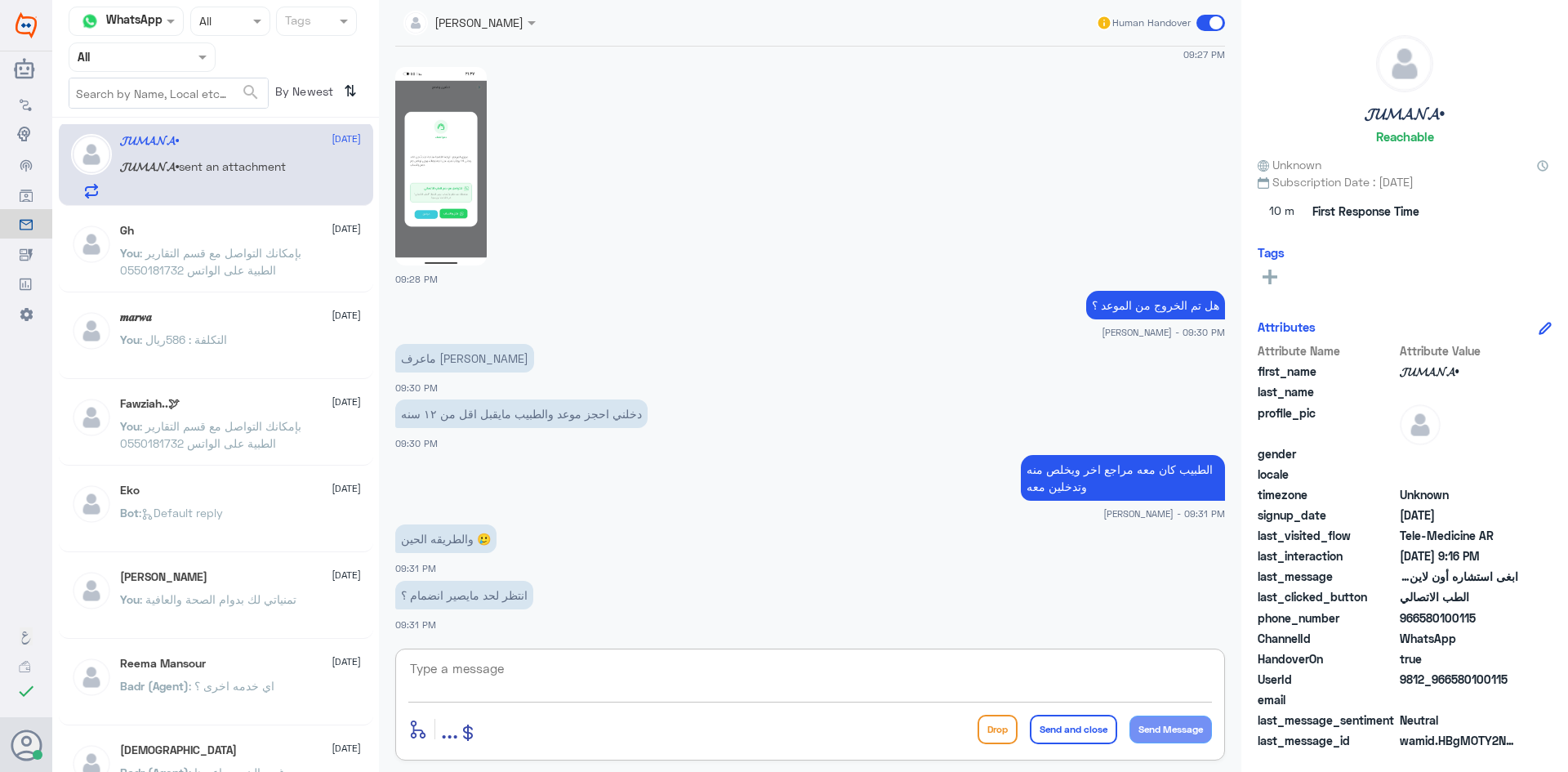
scroll to position [1192, 0]
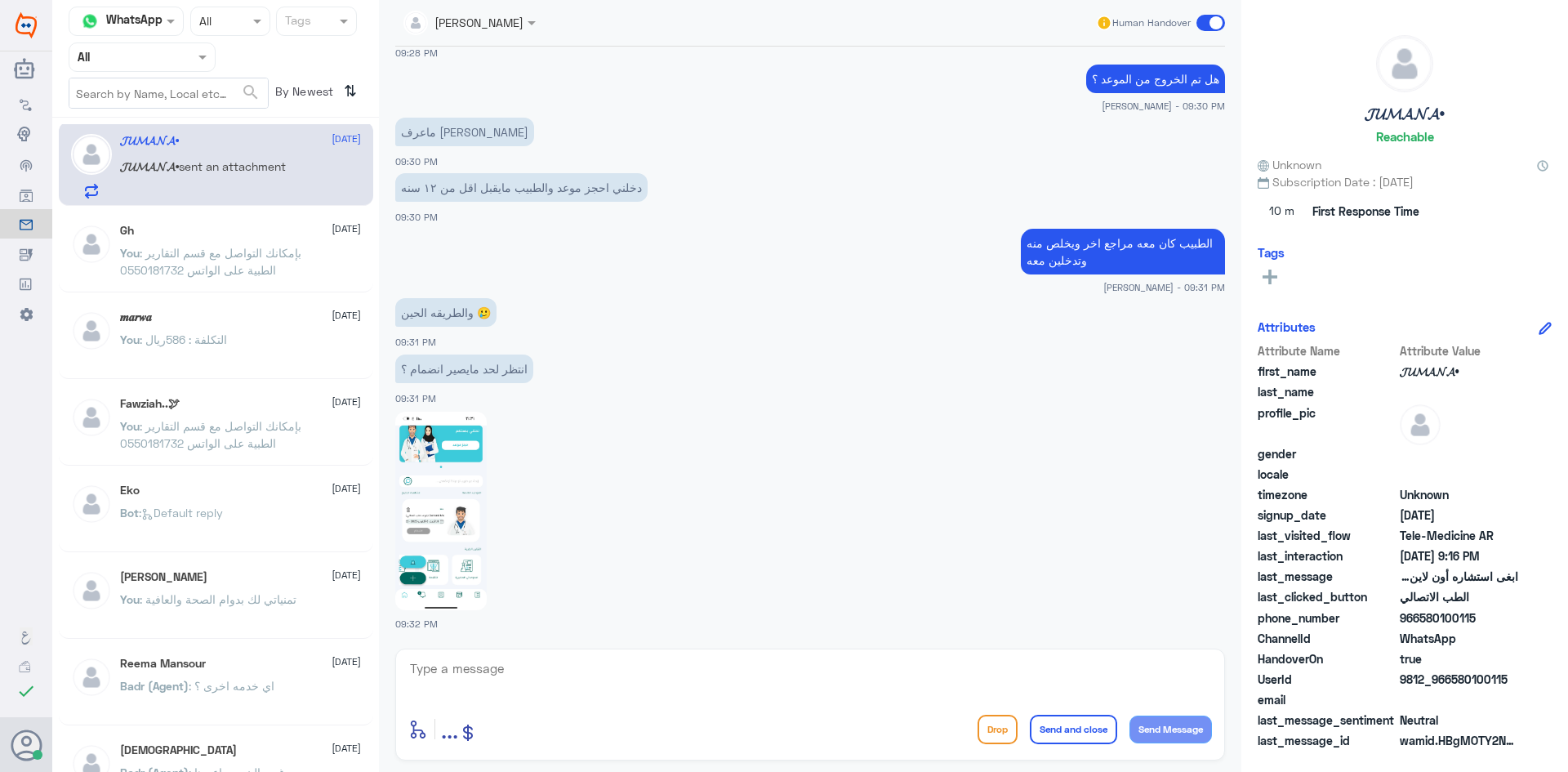
click at [463, 487] on img at bounding box center [441, 511] width 92 height 199
click at [626, 662] on textarea at bounding box center [810, 677] width 804 height 40
type textarea "الآن بتطلع لك كلمة انضمام"
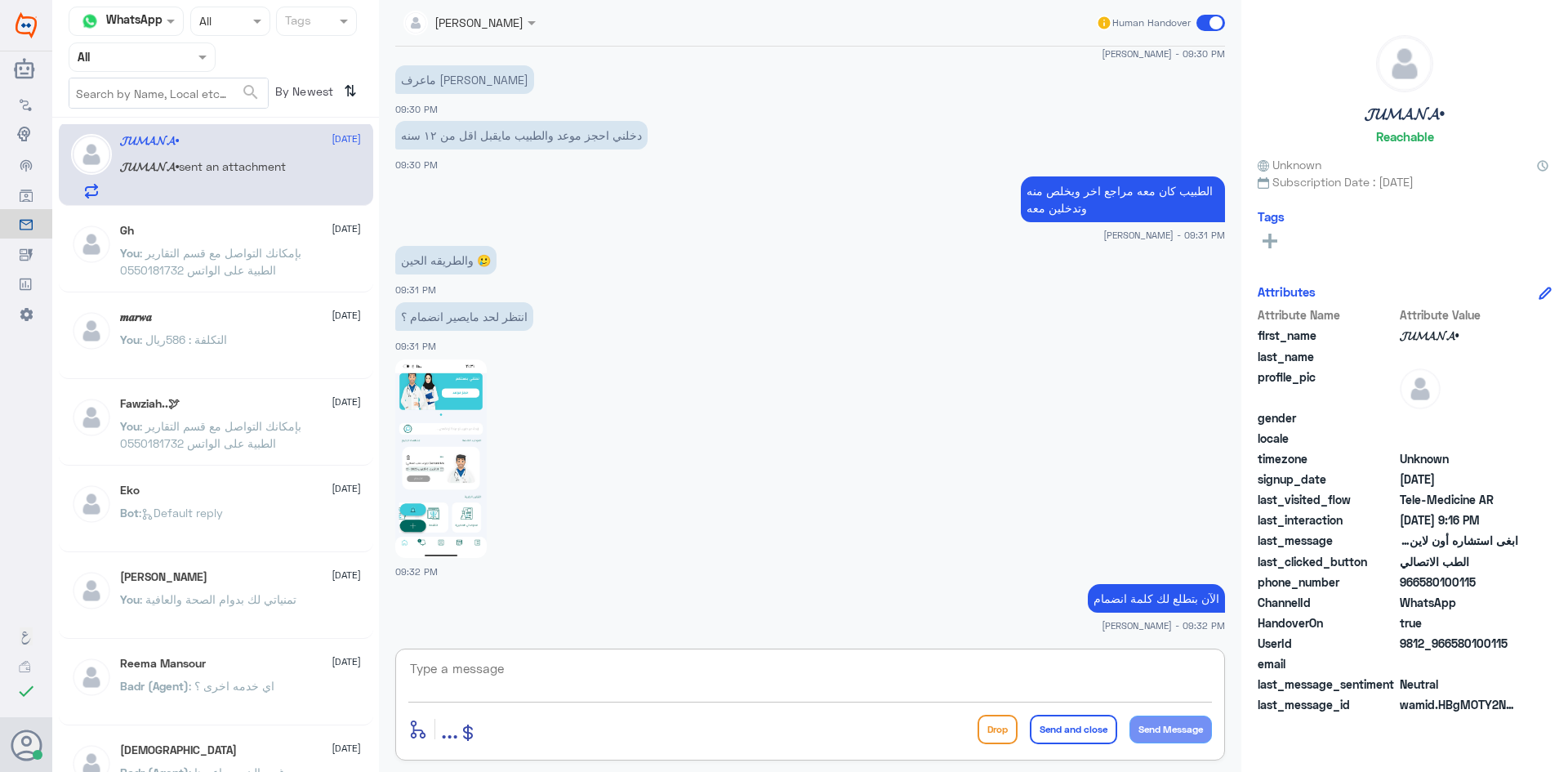
click at [1200, 19] on span at bounding box center [1210, 23] width 28 height 17
click at [0, 0] on input "checkbox" at bounding box center [0, 0] width 0 height 0
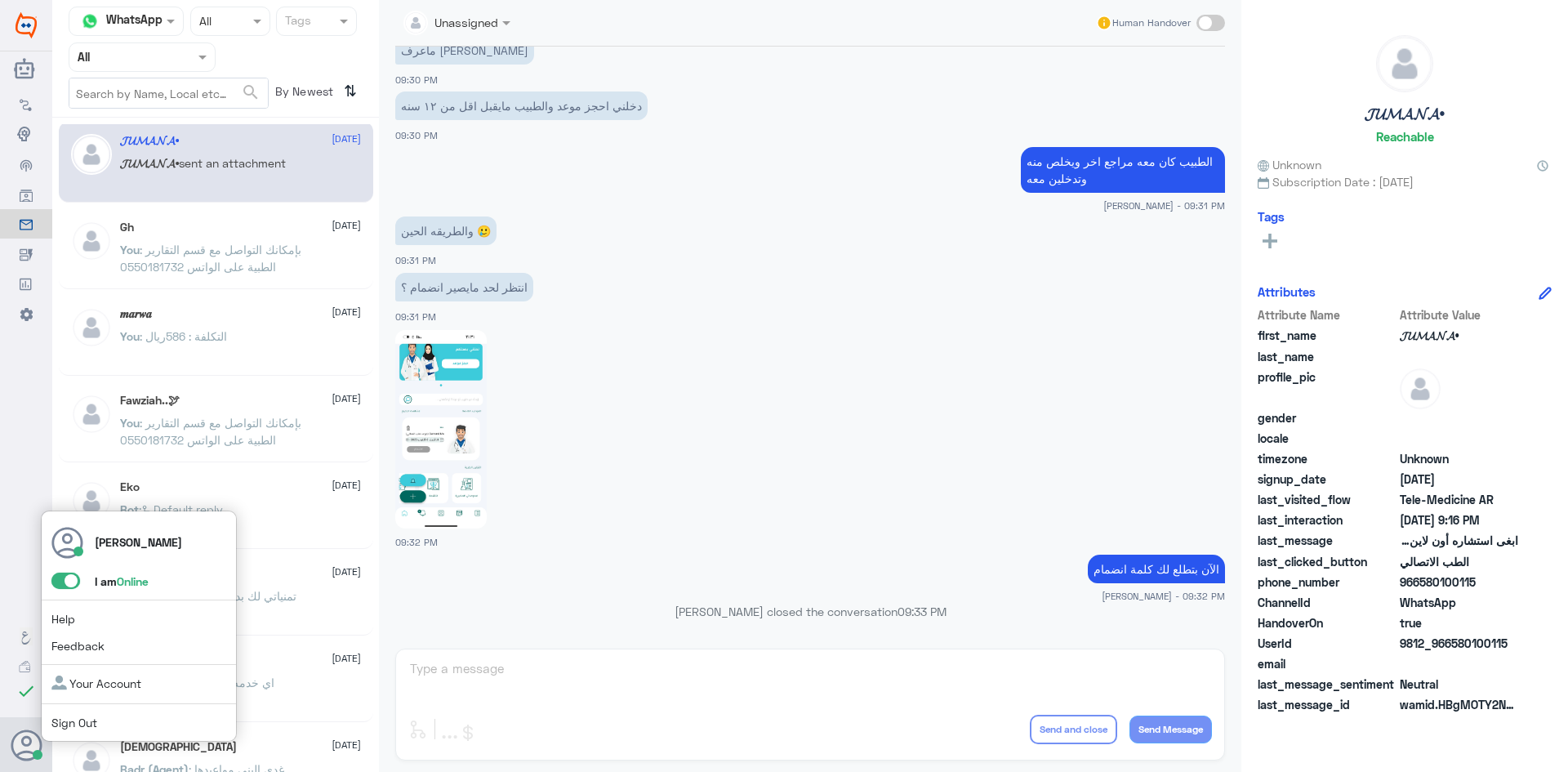
click at [69, 582] on span at bounding box center [65, 581] width 28 height 17
click at [0, 0] on input "checkbox" at bounding box center [0, 0] width 0 height 0
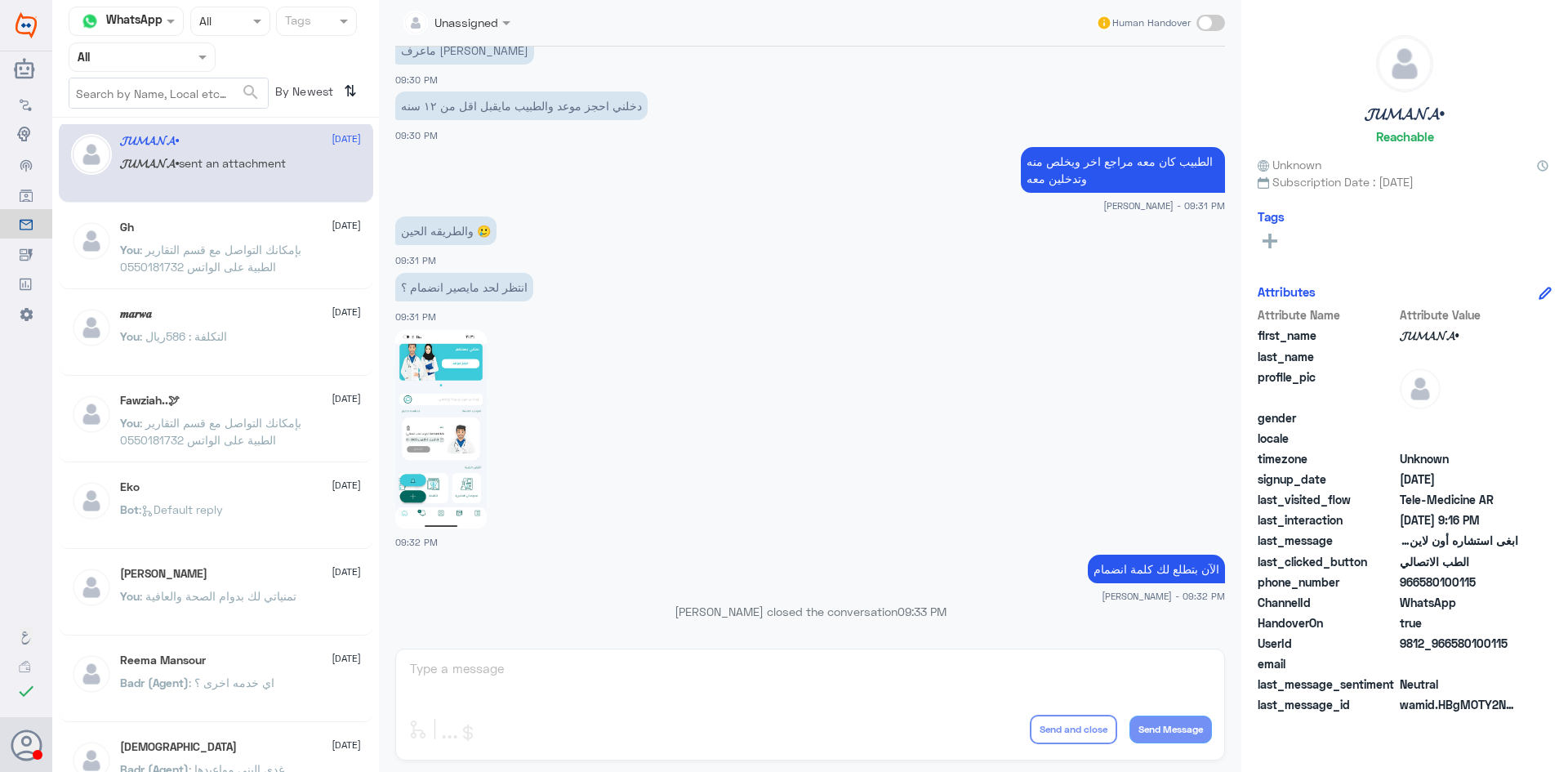
click at [1271, 429] on span "locale" at bounding box center [1327, 437] width 139 height 17
